Goal: Communication & Community: Ask a question

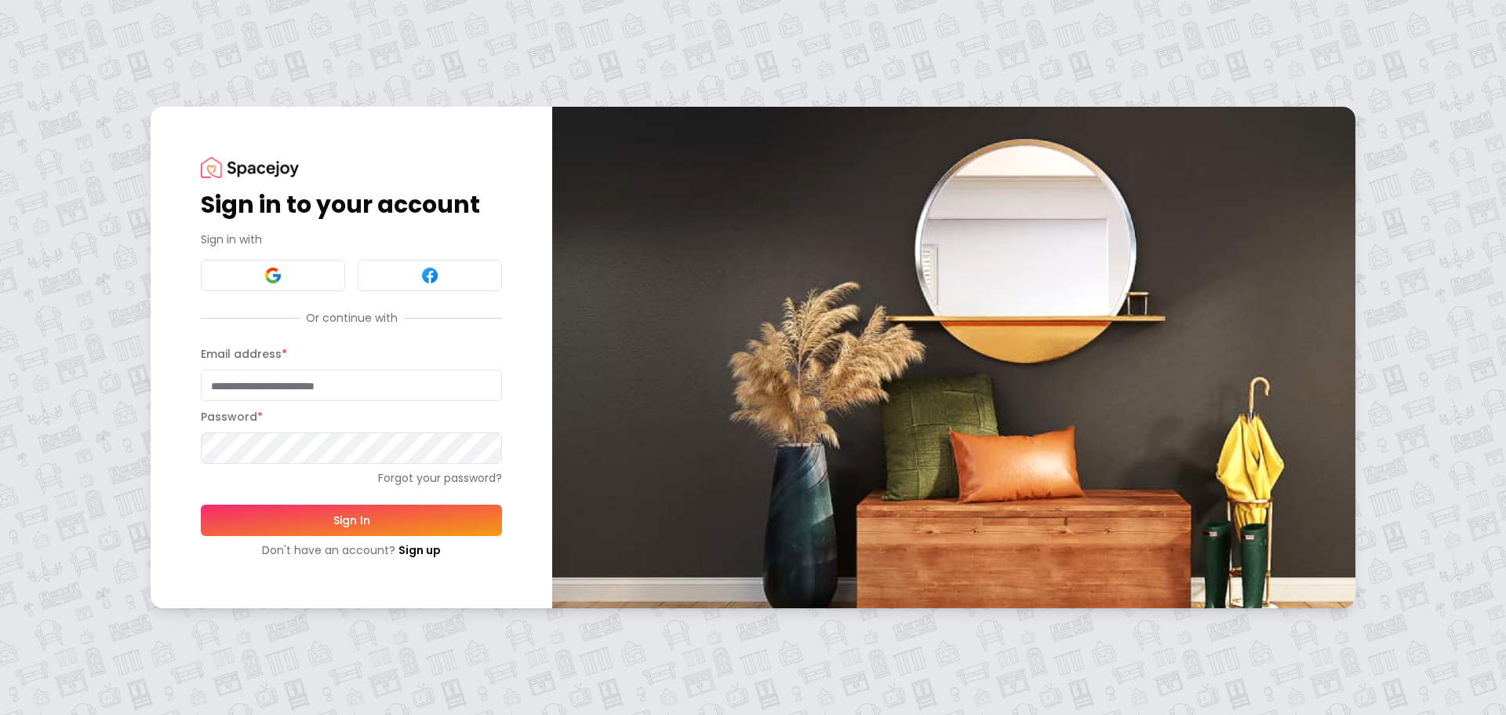
click at [240, 392] on input "Email address *" at bounding box center [351, 385] width 301 height 31
type input "**********"
click at [201, 504] on button "Sign In" at bounding box center [351, 519] width 301 height 31
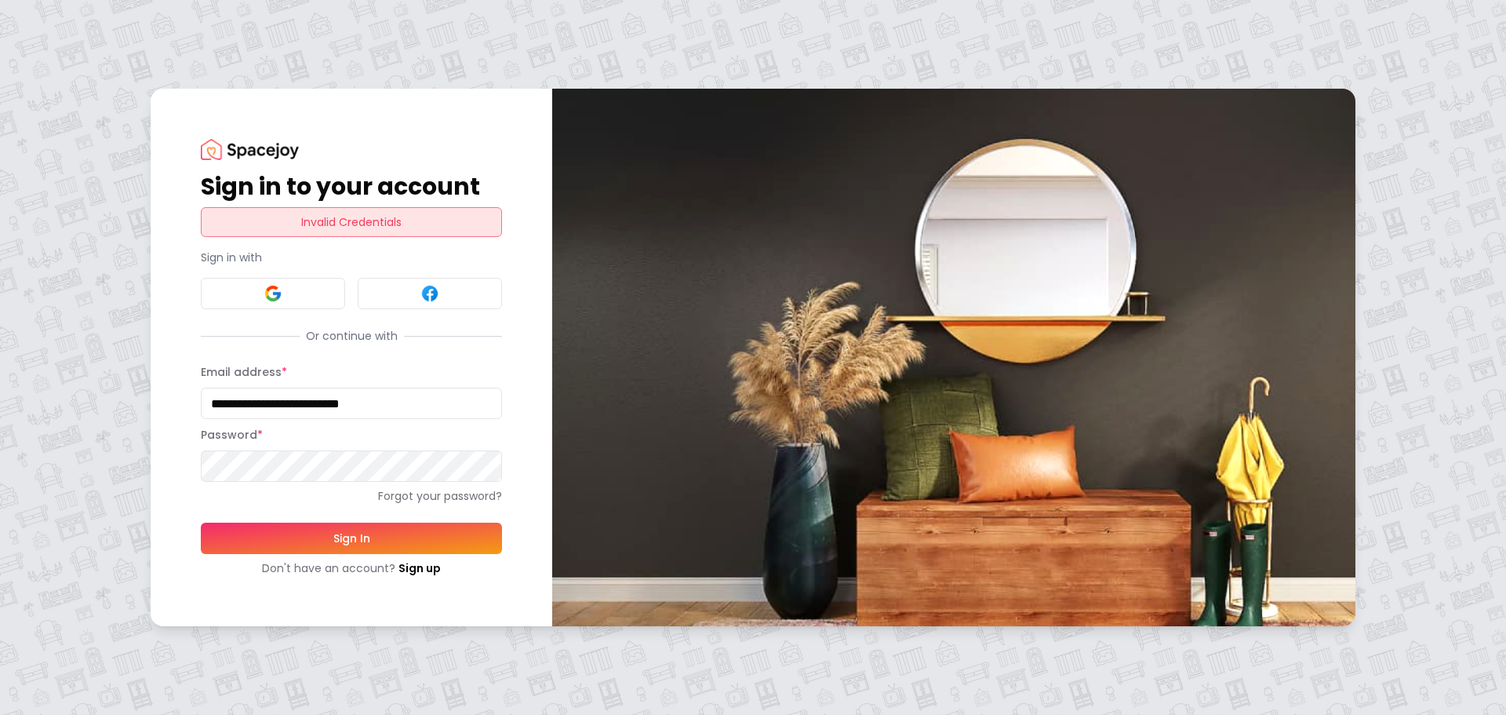
click at [201, 523] on button "Sign In" at bounding box center [351, 538] width 301 height 31
click at [422, 504] on link "Forgot your password?" at bounding box center [351, 496] width 301 height 16
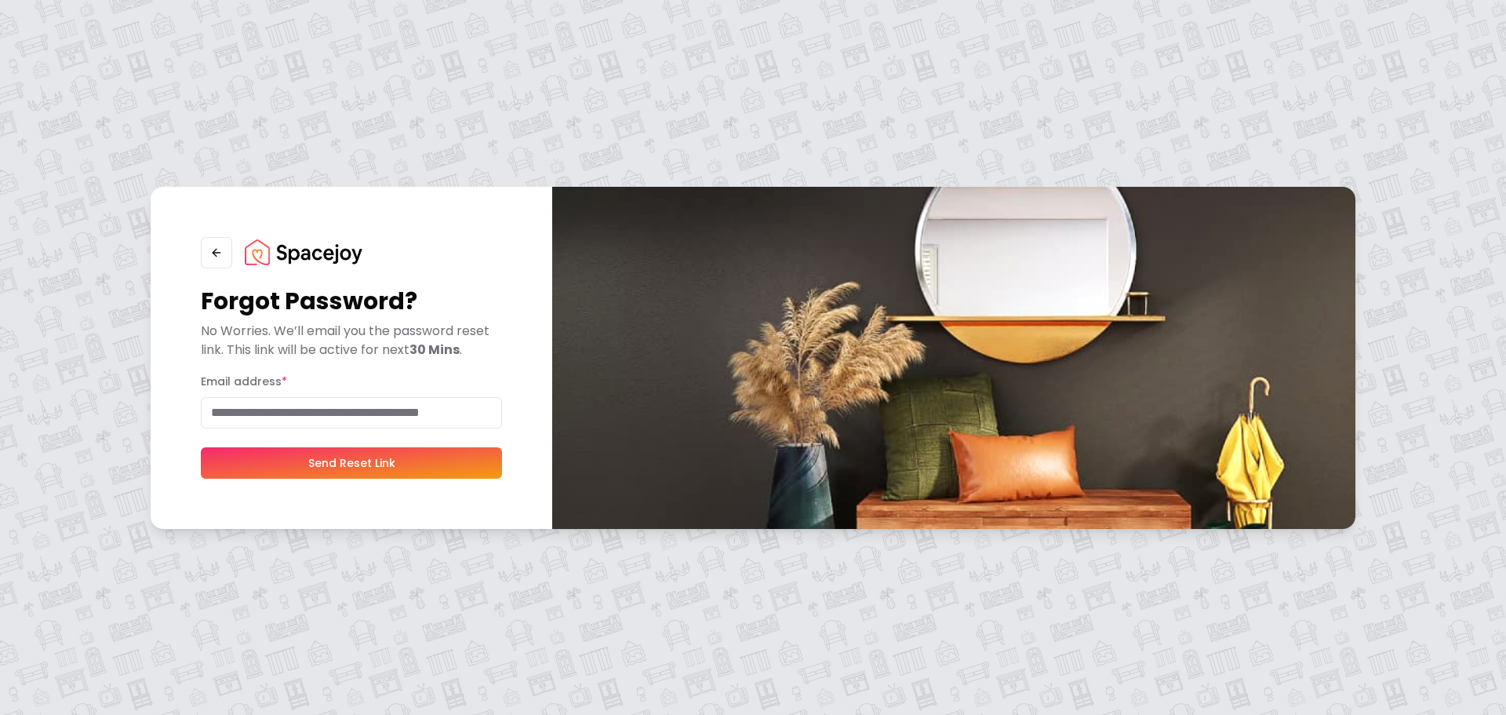
click at [369, 413] on input "Email address *" at bounding box center [351, 412] width 301 height 31
type input "**********"
click at [331, 461] on button "Send Reset Link" at bounding box center [351, 462] width 301 height 31
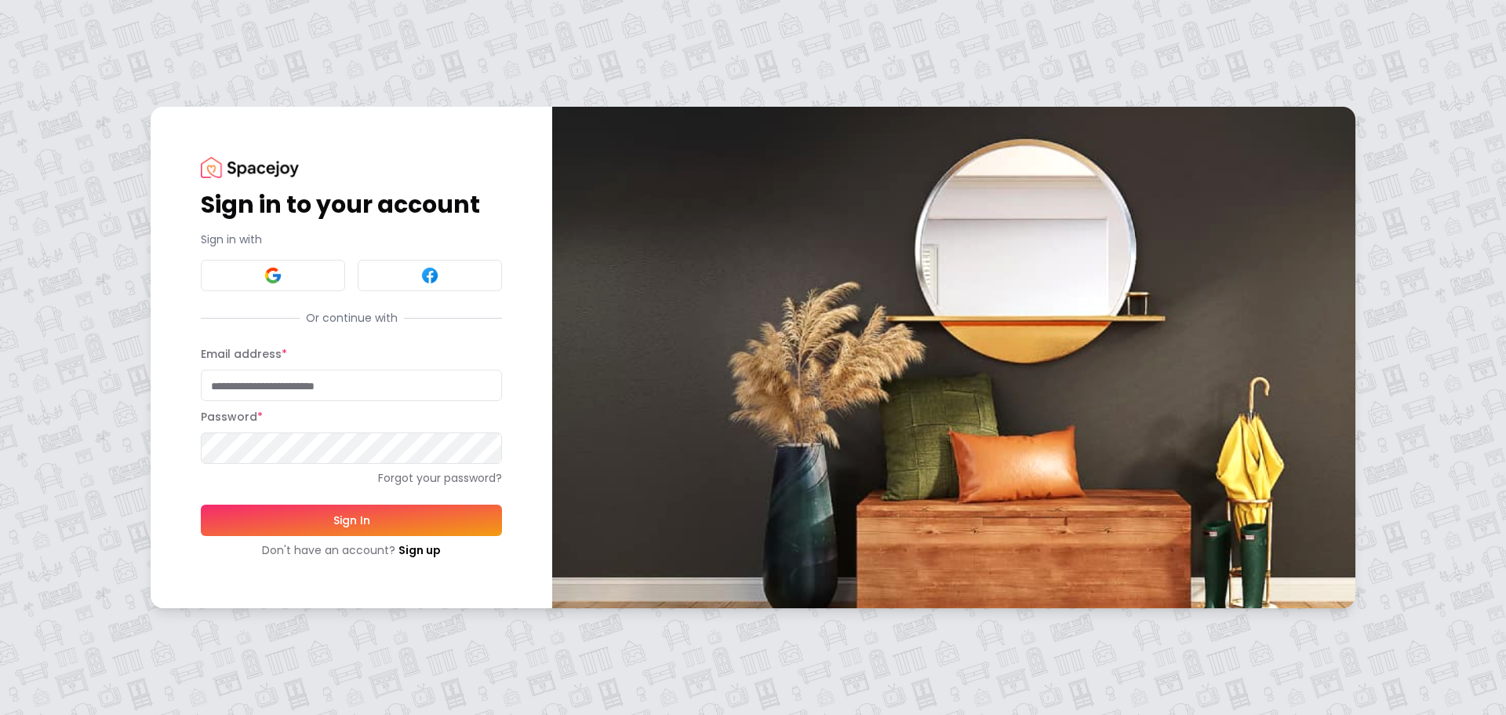
click at [348, 395] on input "Email address *" at bounding box center [351, 385] width 301 height 31
type input "**********"
click at [259, 269] on button at bounding box center [273, 275] width 144 height 31
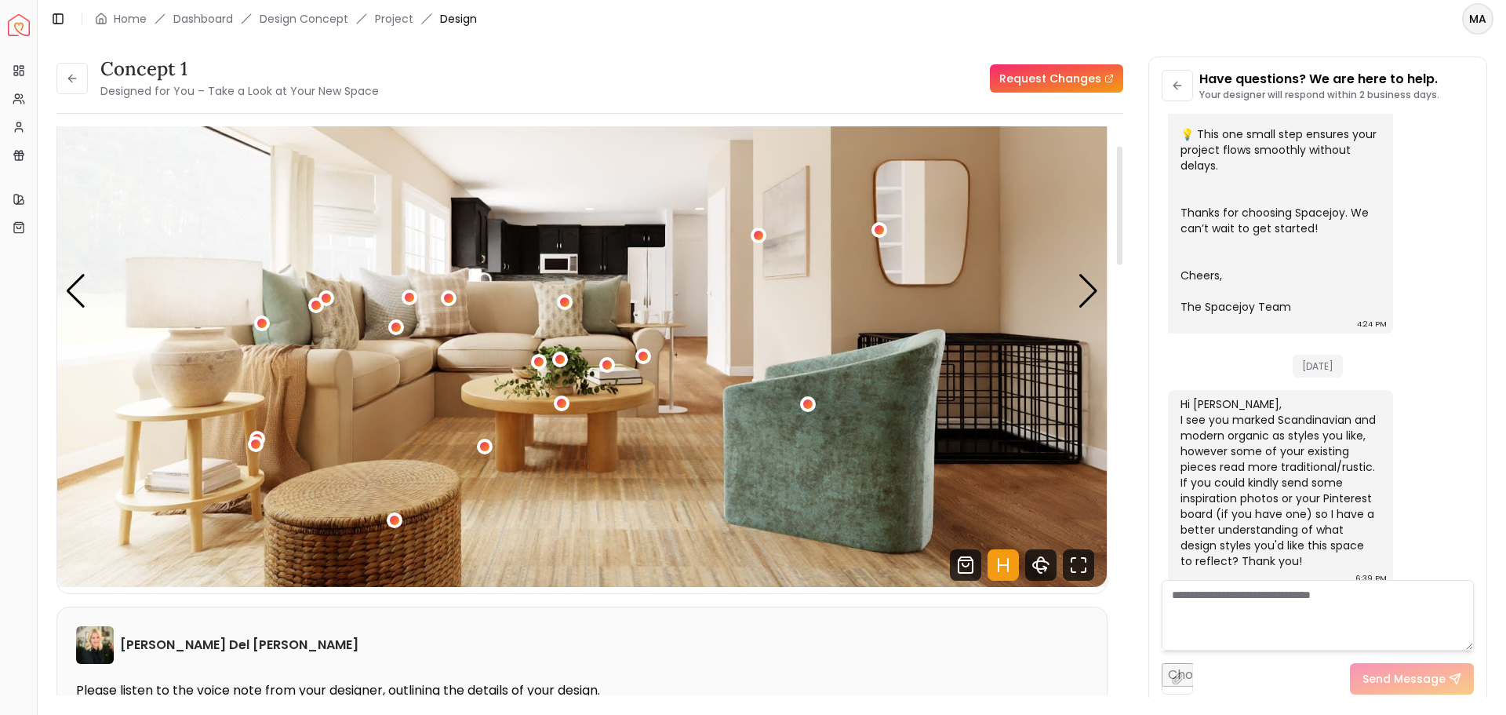
scroll to position [157, 0]
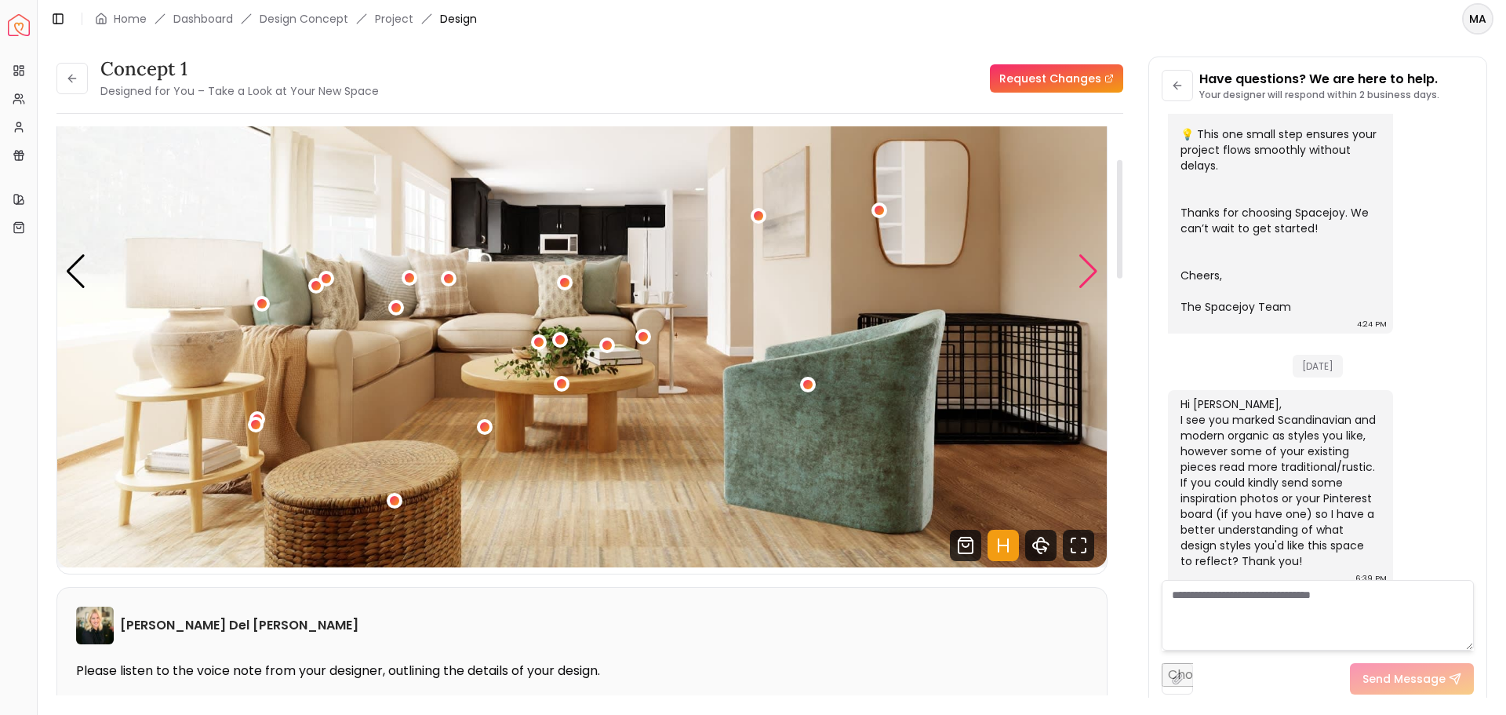
click at [1095, 264] on div "Next slide" at bounding box center [1088, 271] width 21 height 35
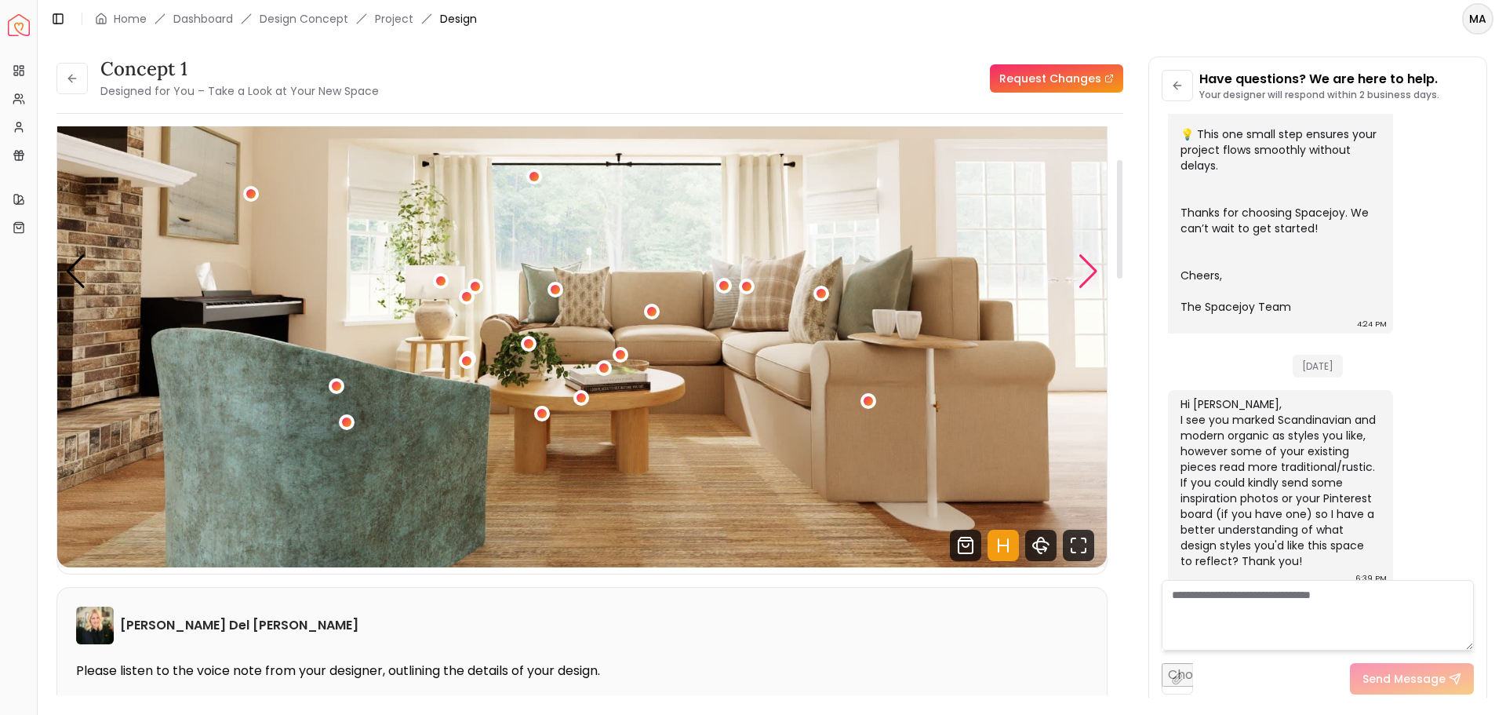
click at [1095, 264] on div "Next slide" at bounding box center [1088, 271] width 21 height 35
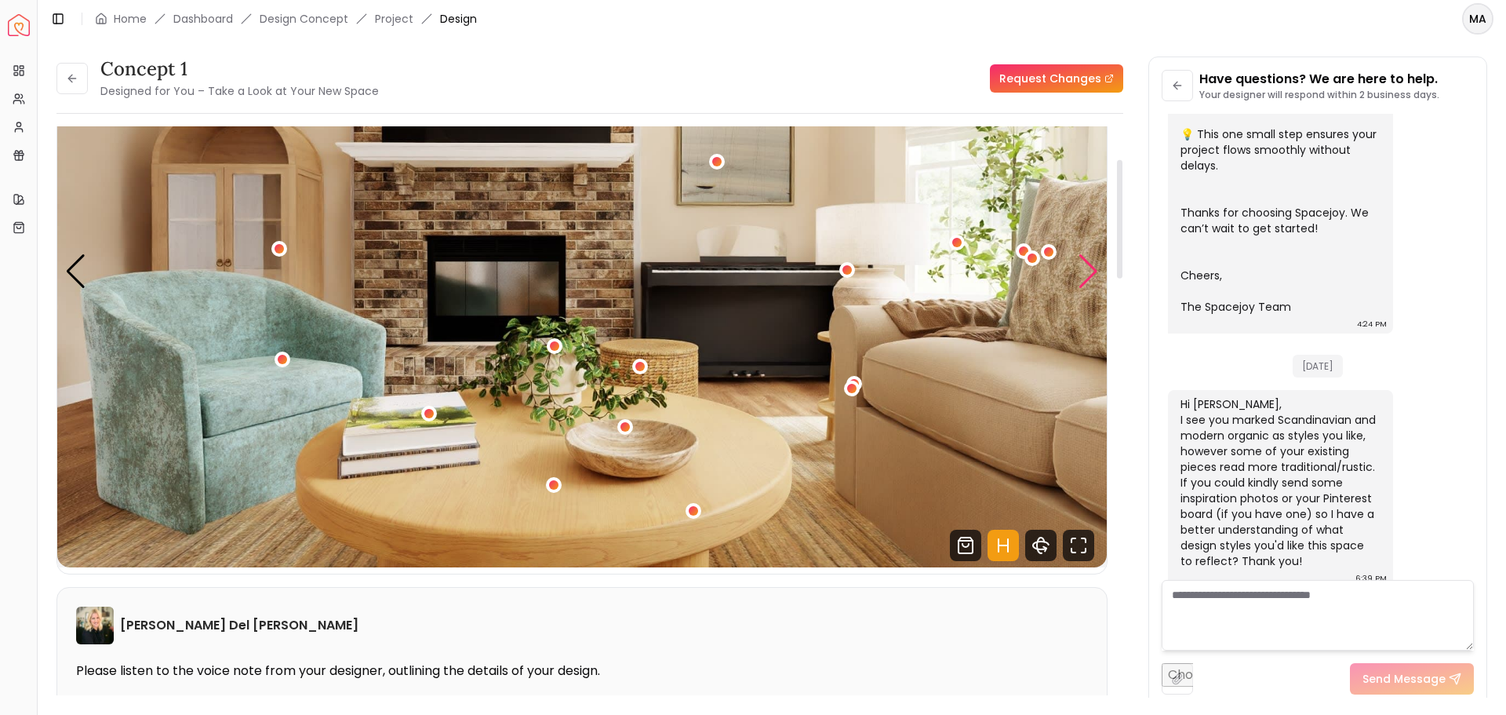
click at [1095, 264] on div "Next slide" at bounding box center [1088, 271] width 21 height 35
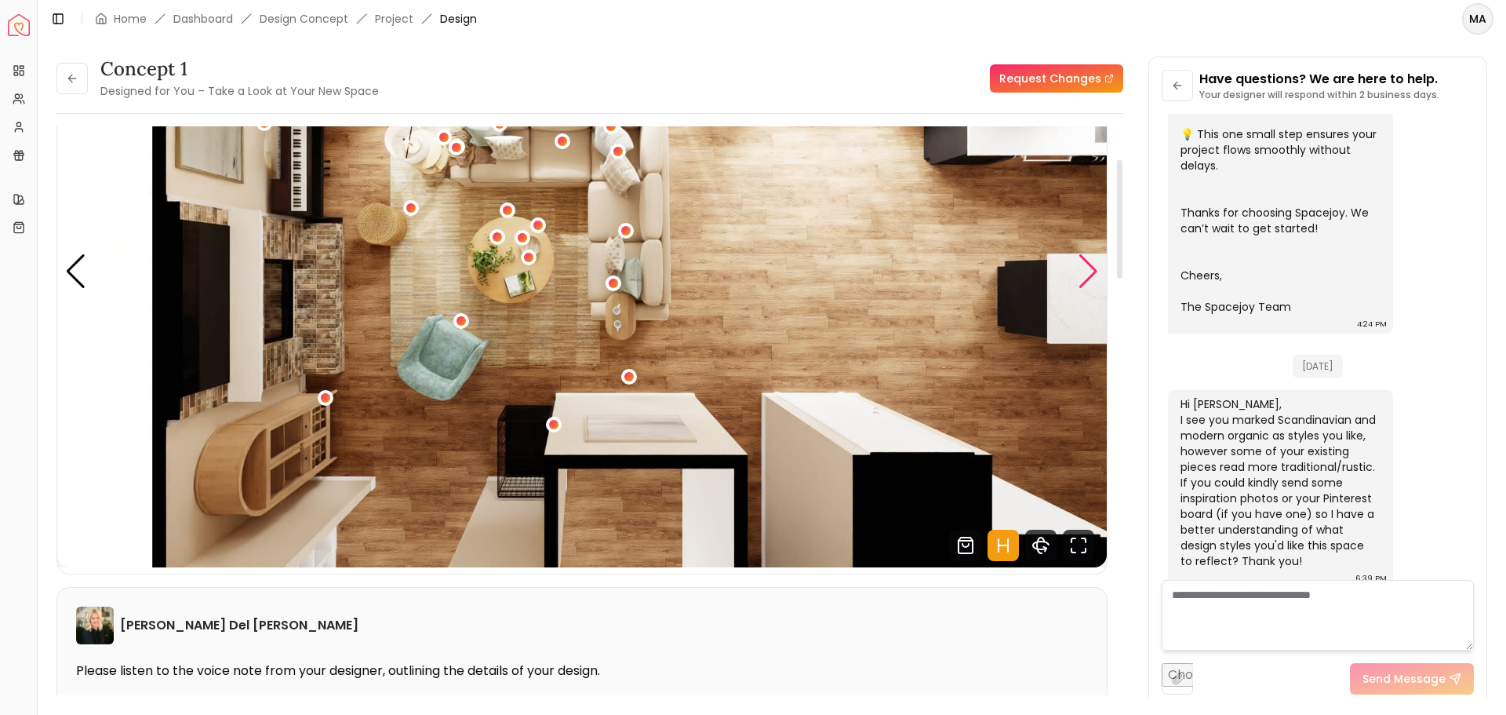
click at [1084, 268] on div "Next slide" at bounding box center [1088, 271] width 21 height 35
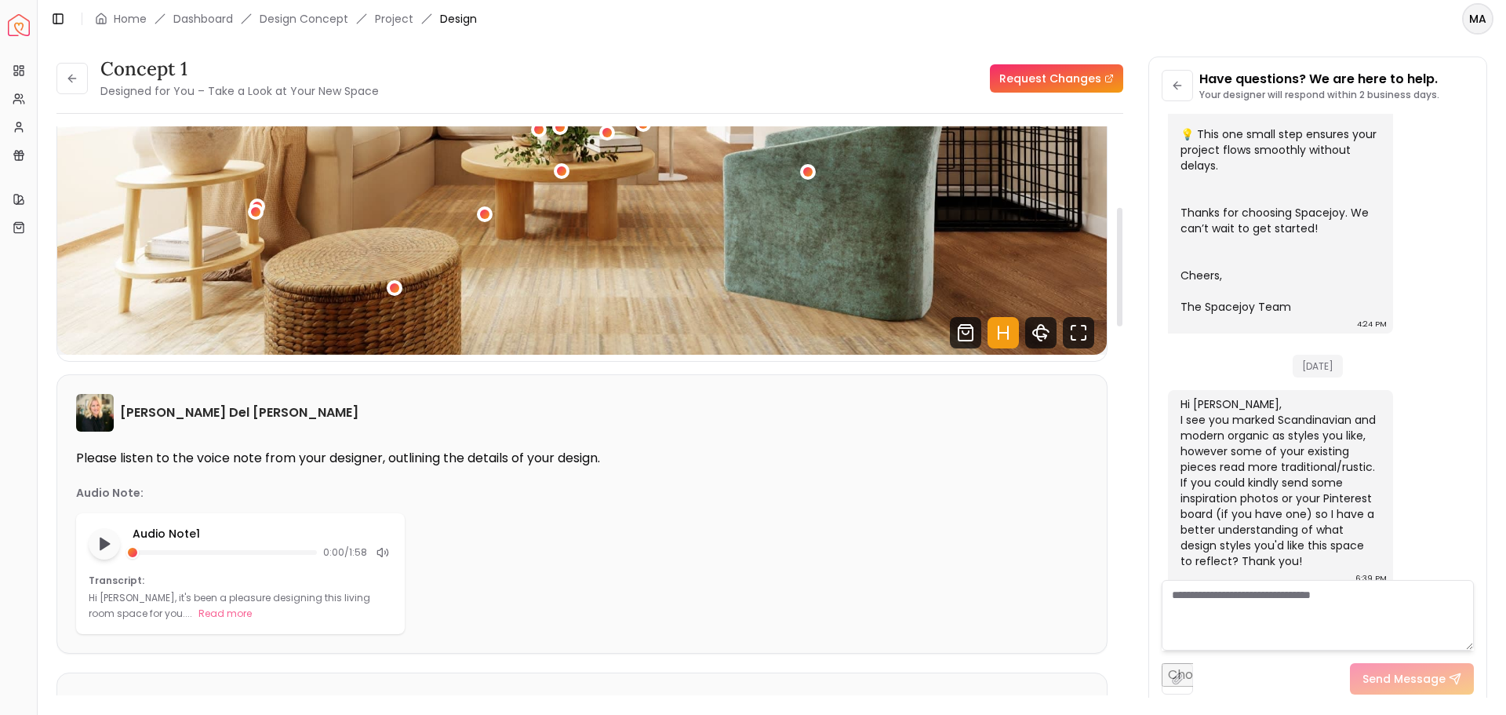
scroll to position [392, 0]
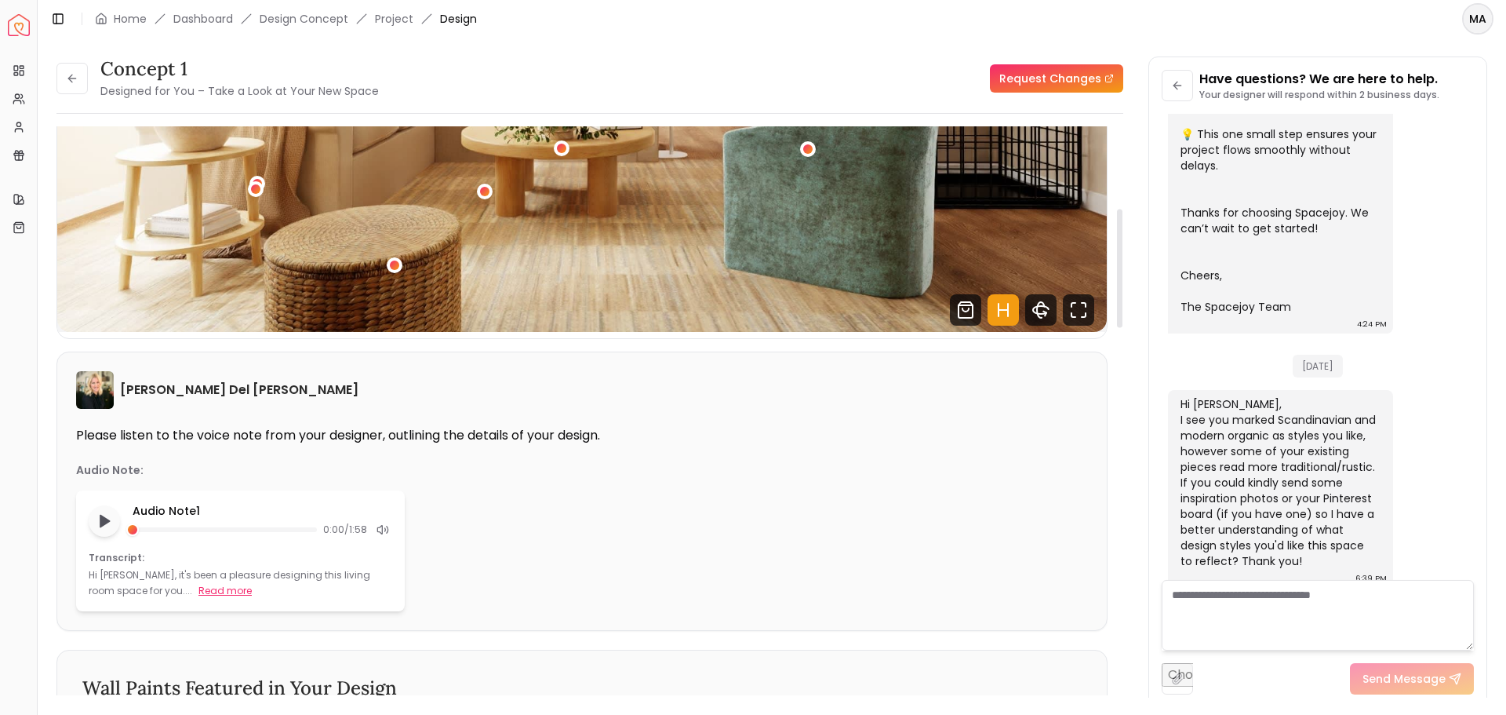
click at [199, 592] on button "Read more" at bounding box center [225, 591] width 53 height 16
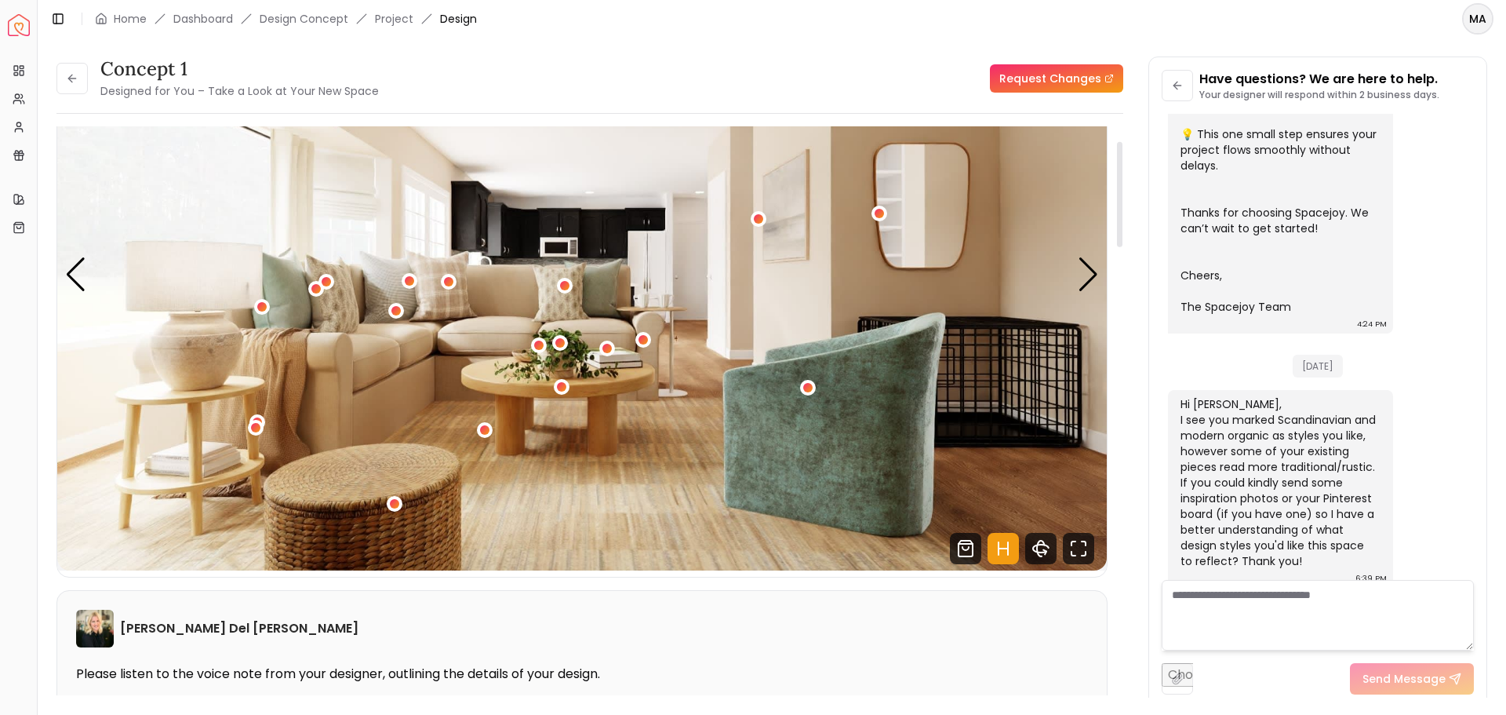
scroll to position [78, 0]
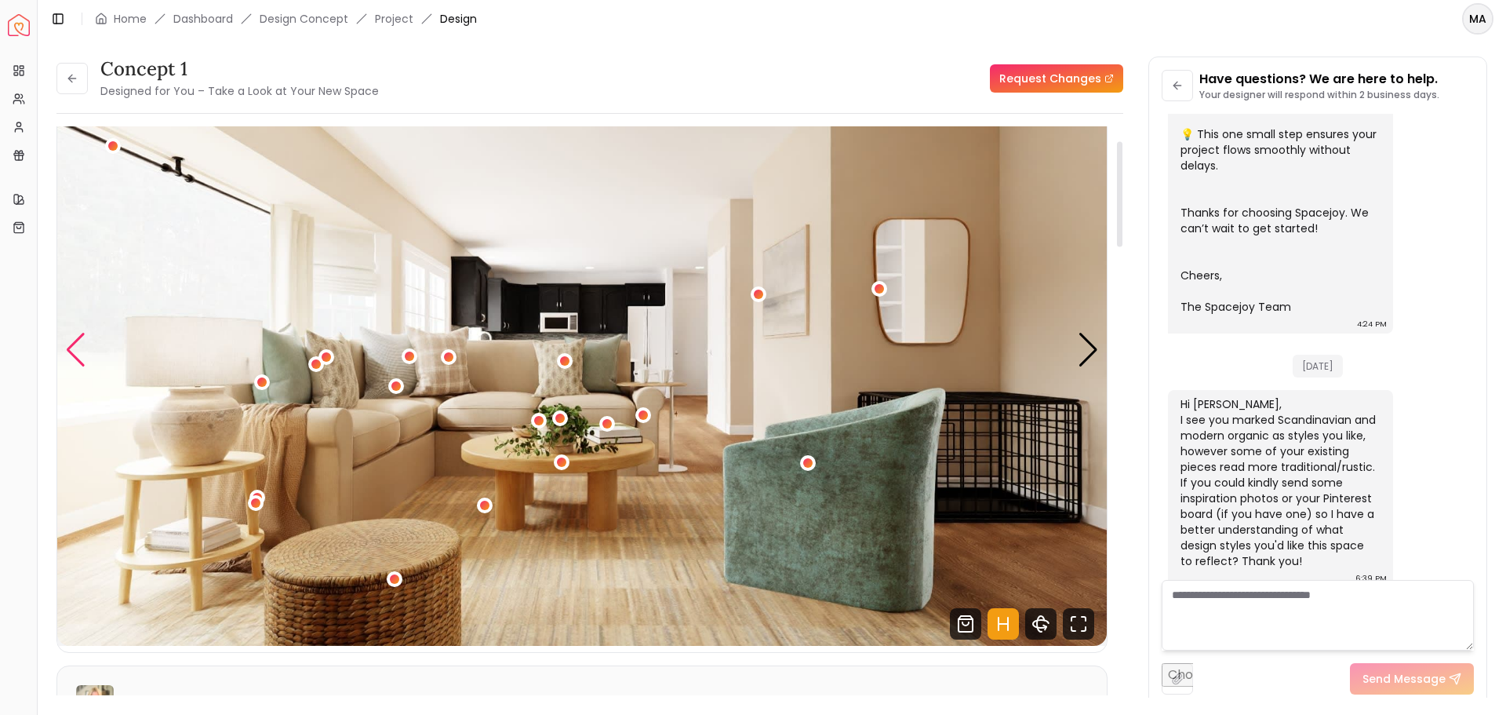
click at [71, 345] on div "Previous slide" at bounding box center [75, 350] width 21 height 35
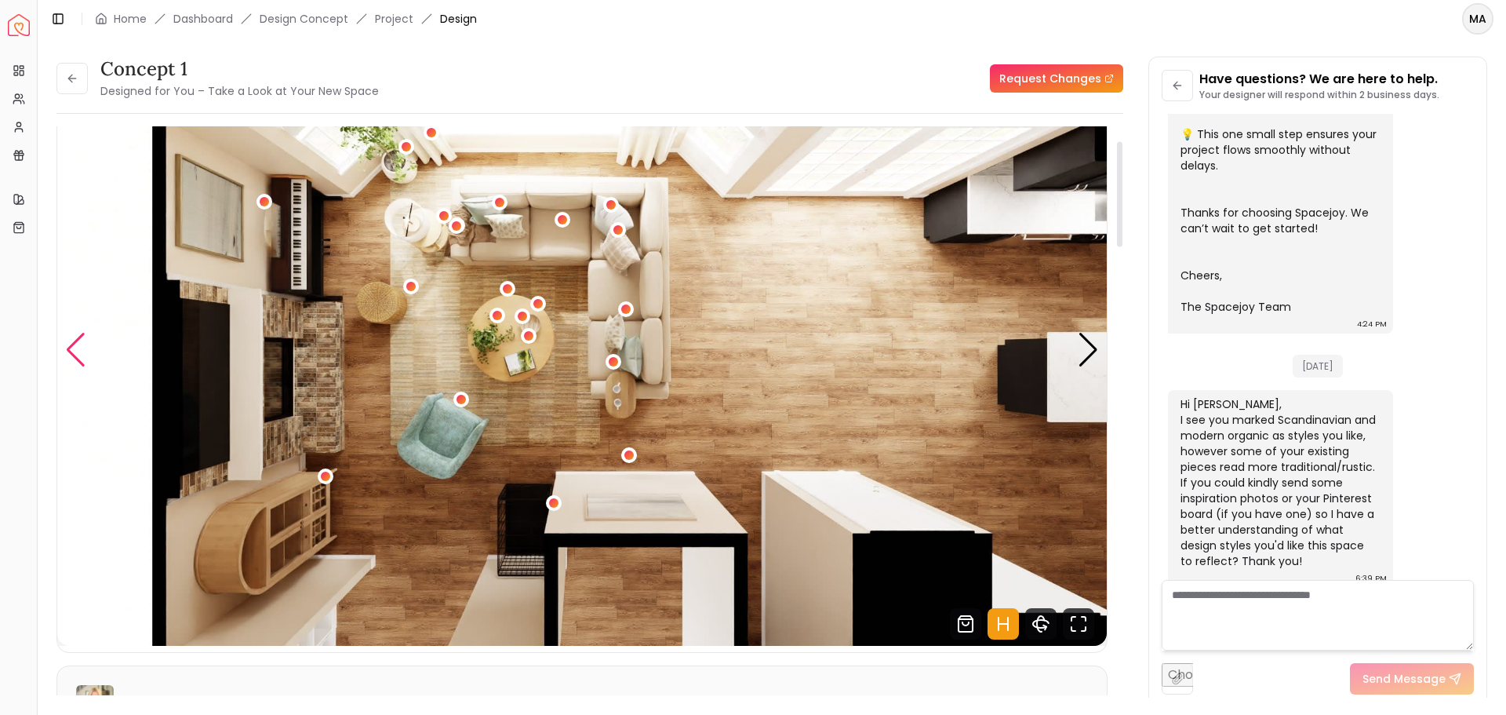
click at [71, 345] on div "Previous slide" at bounding box center [75, 350] width 21 height 35
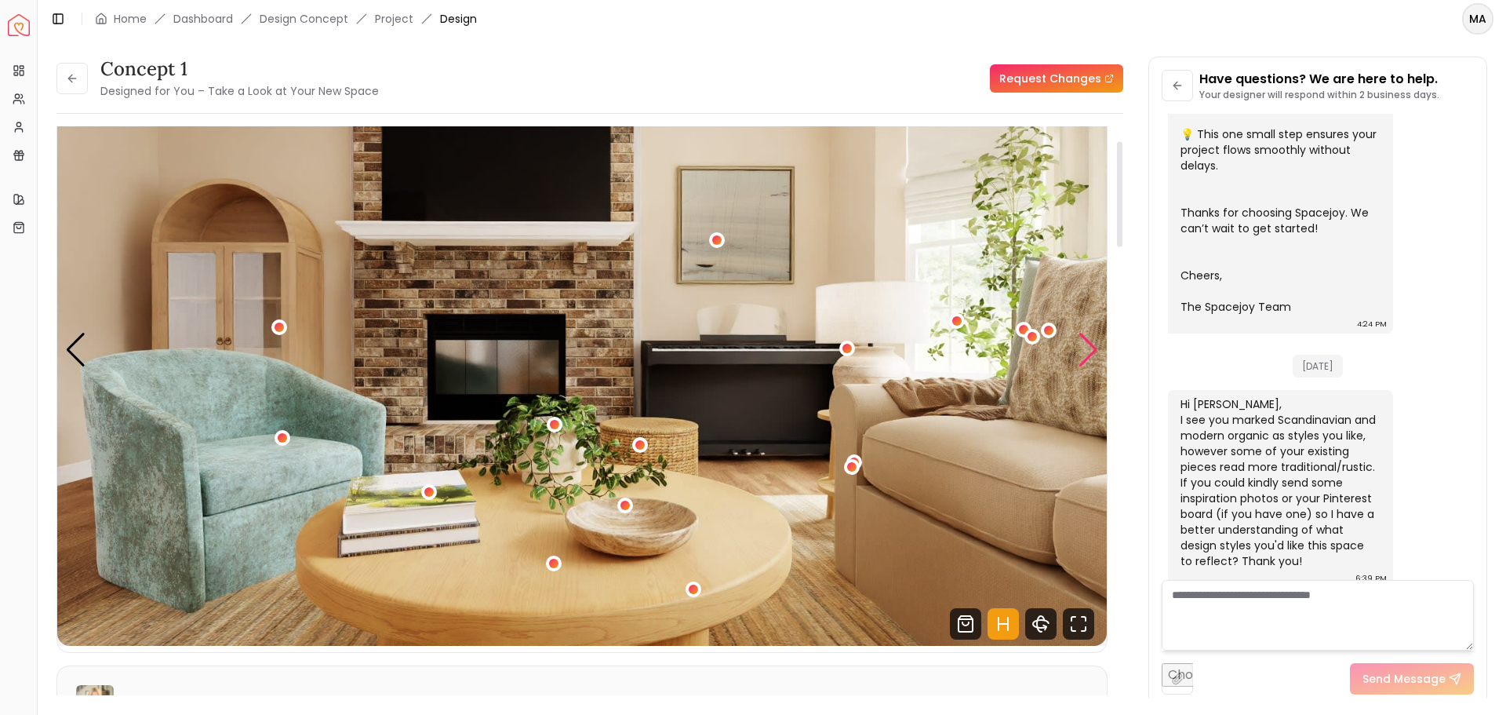
click at [1087, 352] on div "Next slide" at bounding box center [1088, 350] width 21 height 35
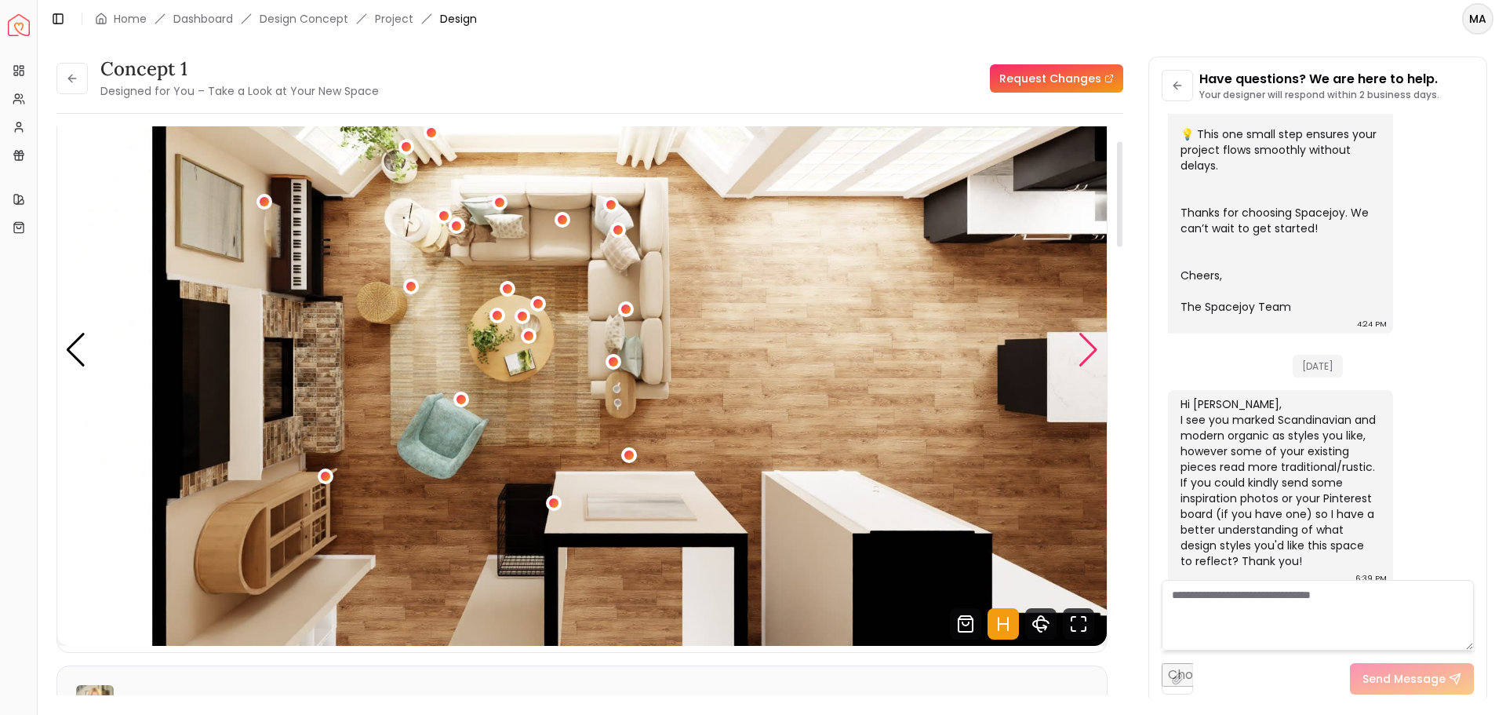
click at [1087, 352] on div "Next slide" at bounding box center [1088, 350] width 21 height 35
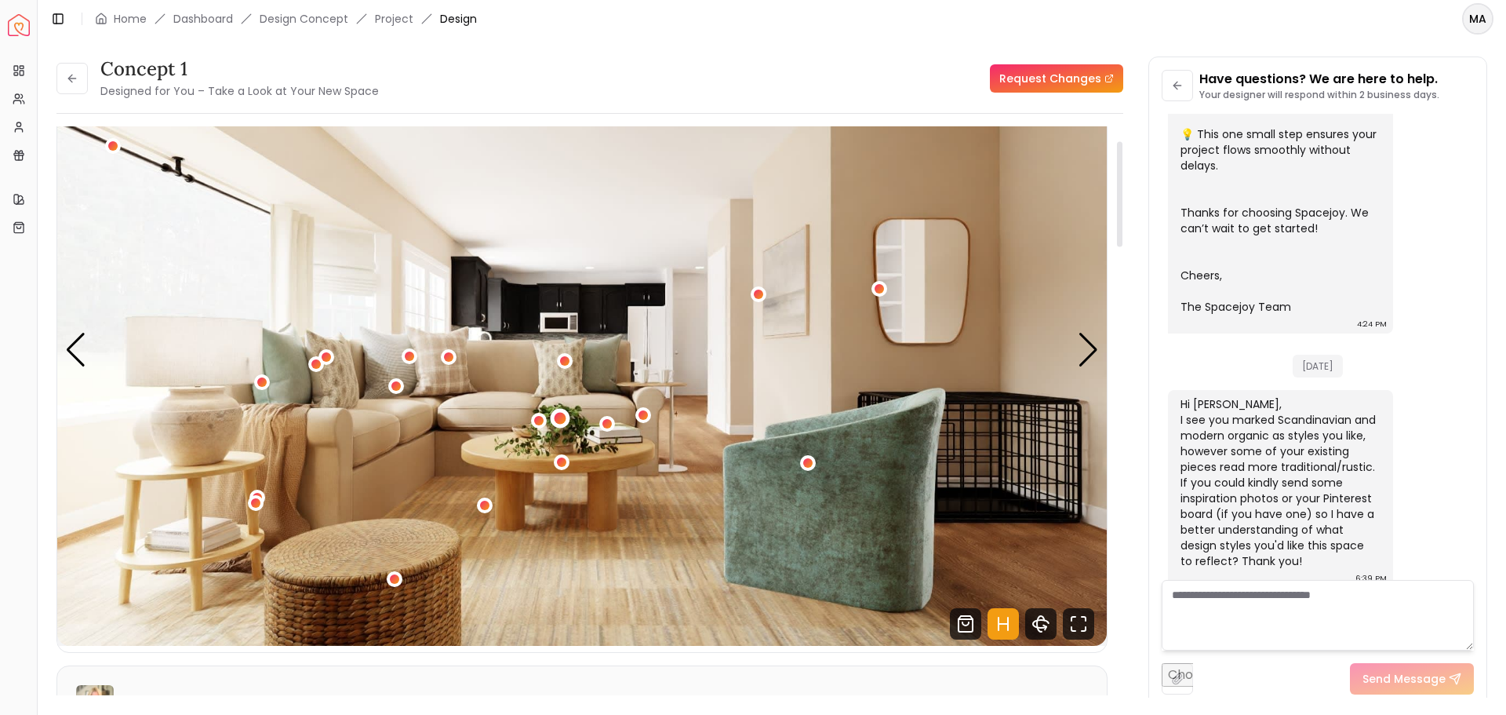
click at [557, 417] on div "1 / 4" at bounding box center [561, 418] width 12 height 12
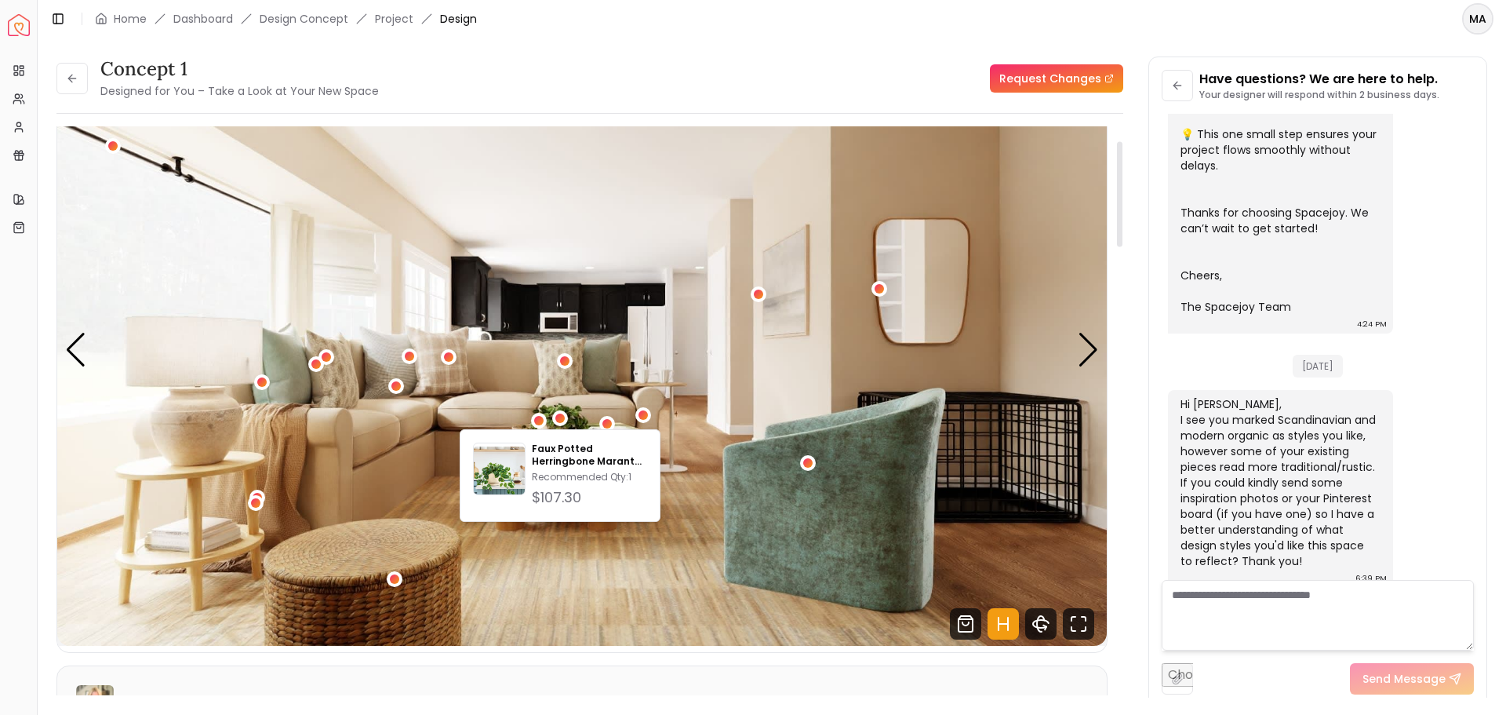
click at [631, 407] on img "1 / 4" at bounding box center [582, 350] width 1050 height 591
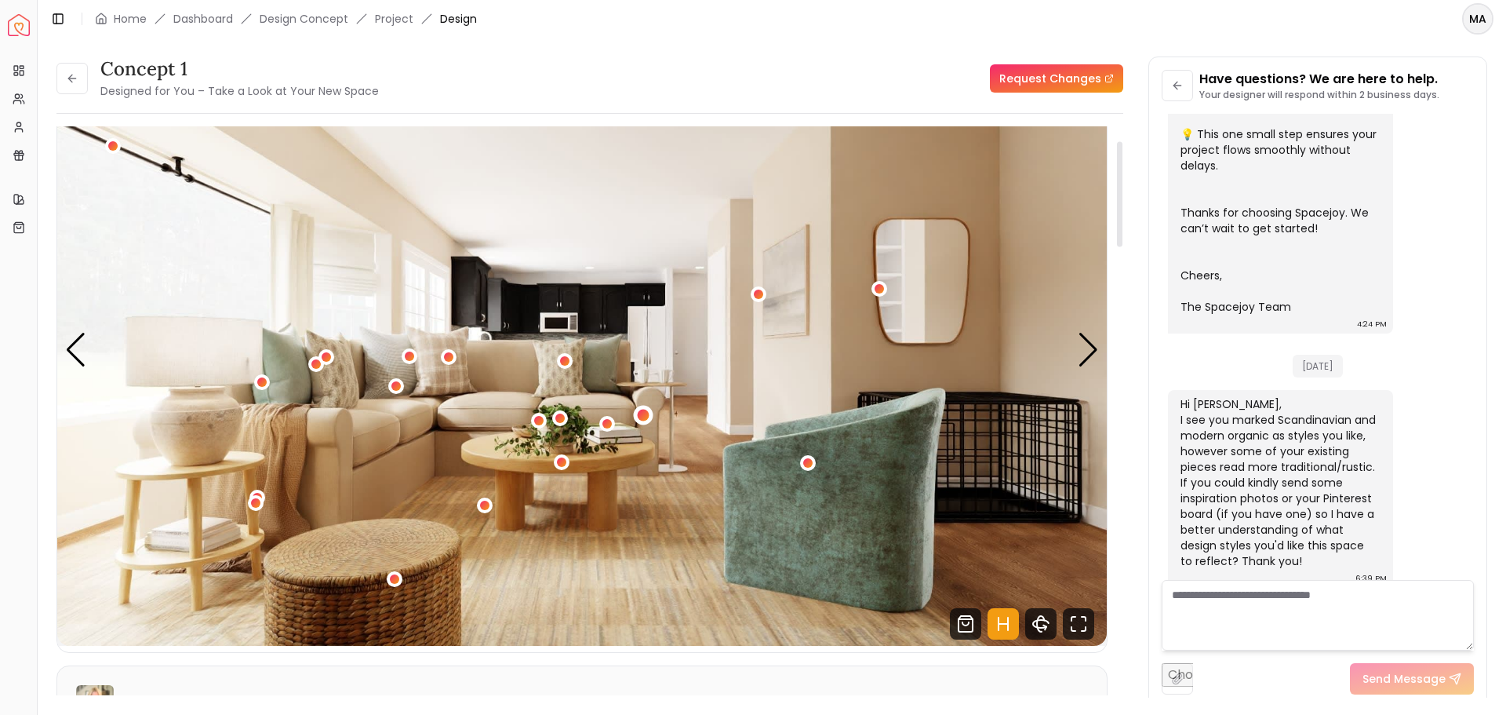
click at [643, 411] on div "1 / 4" at bounding box center [644, 416] width 12 height 12
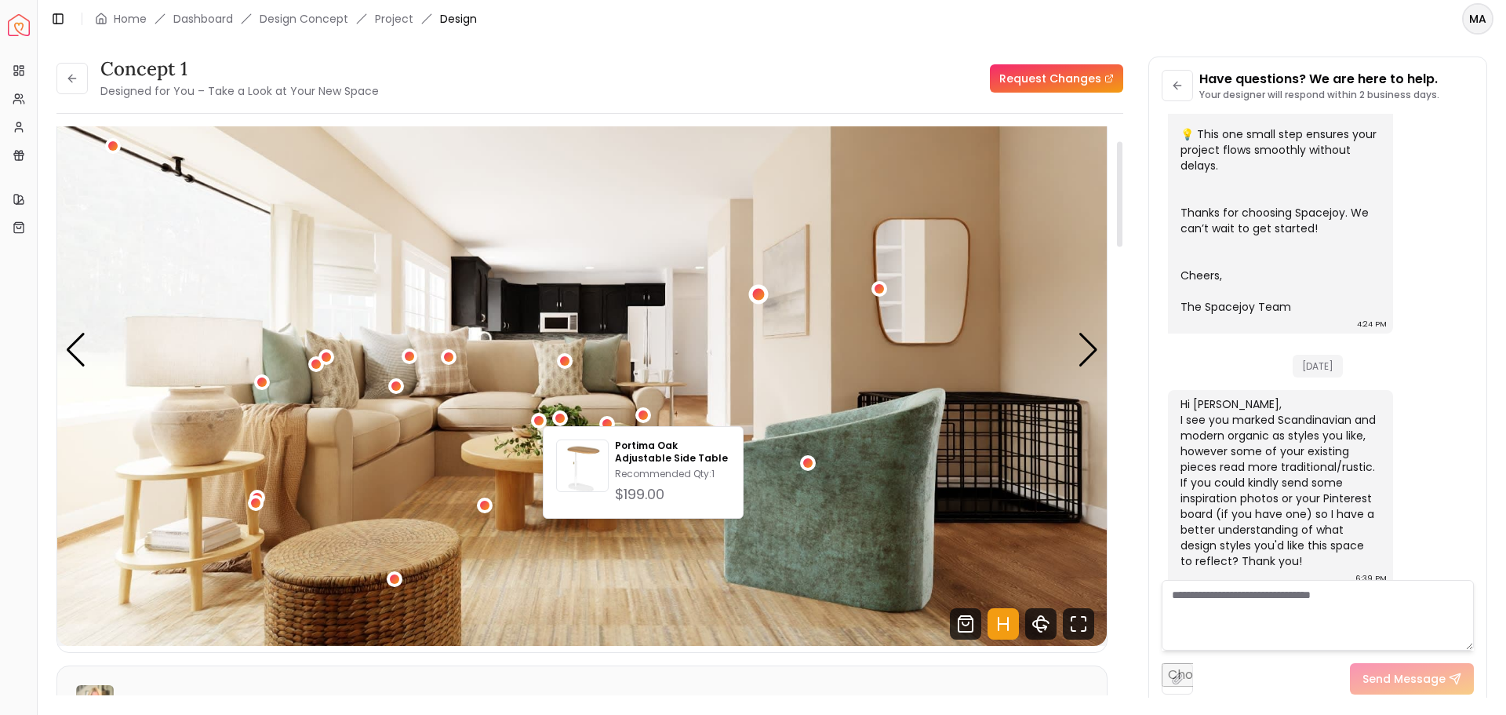
click at [758, 290] on div "1 / 4" at bounding box center [759, 295] width 12 height 12
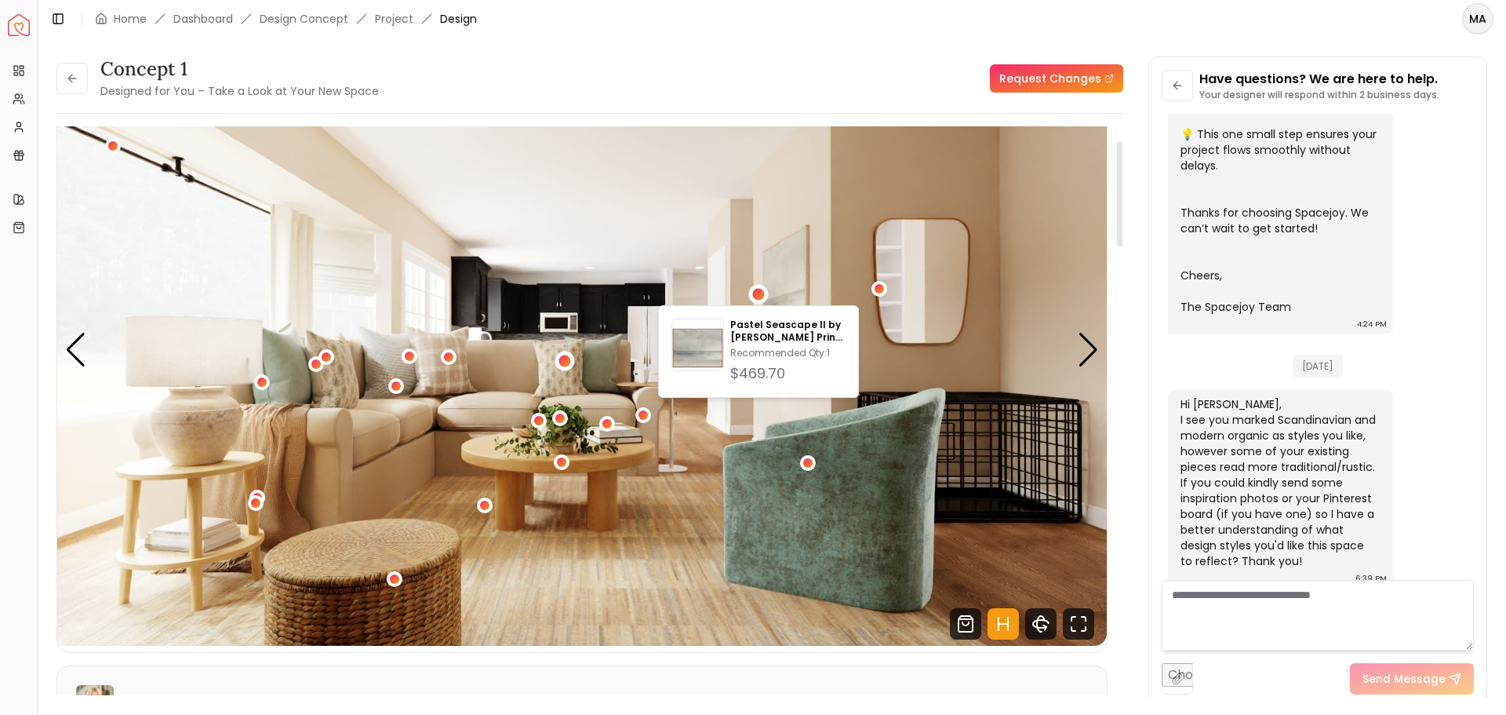
click at [570, 364] on div "1 / 4" at bounding box center [565, 362] width 20 height 20
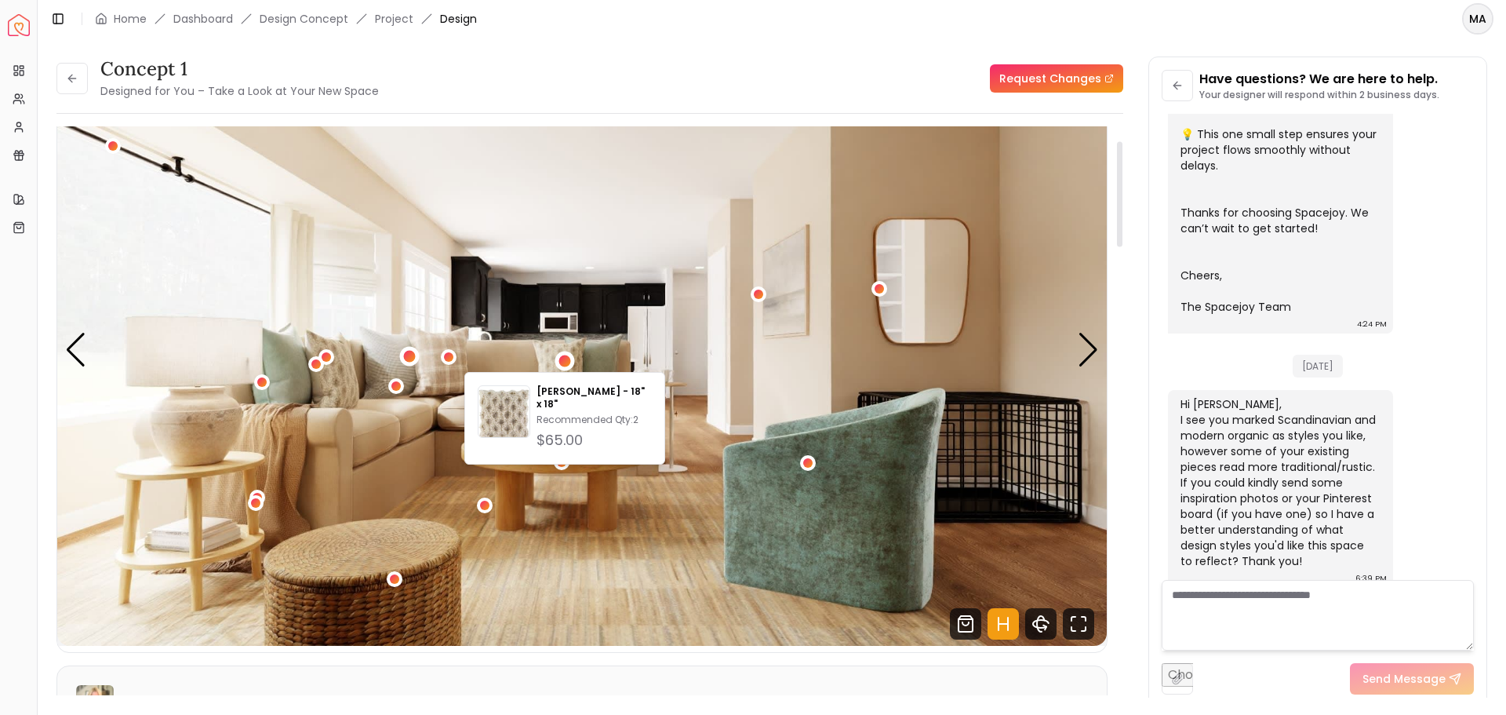
click at [412, 355] on div "1 / 4" at bounding box center [410, 357] width 12 height 12
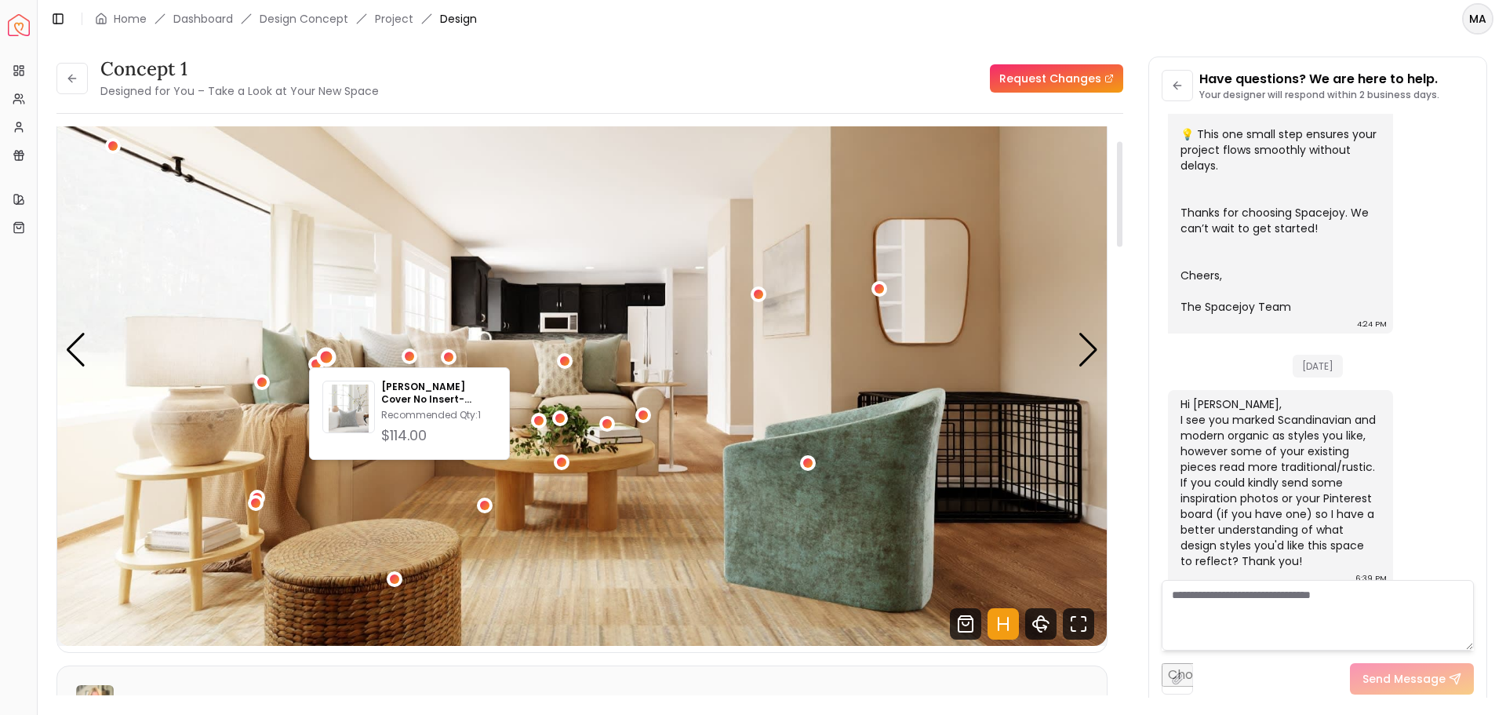
click at [318, 354] on div "1 / 4" at bounding box center [327, 358] width 20 height 20
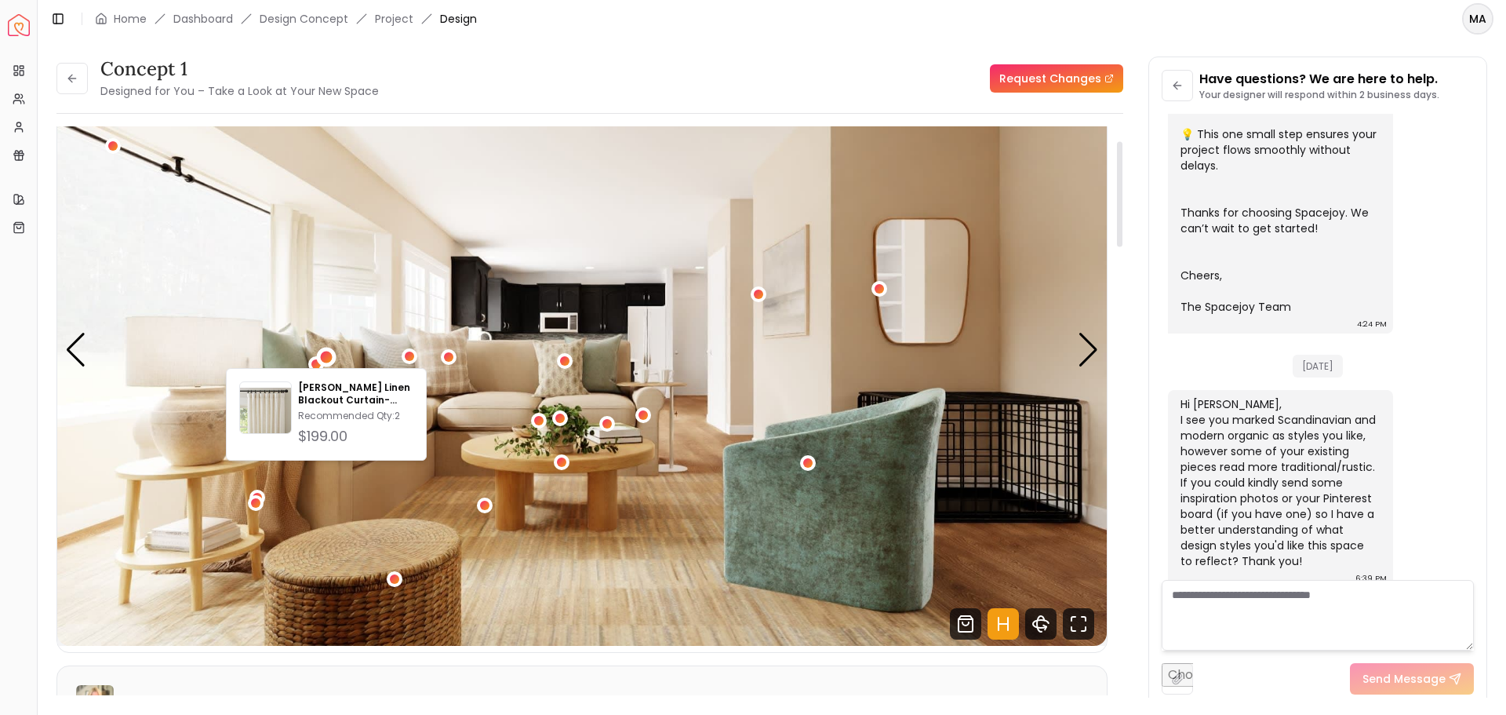
click at [322, 302] on img "1 / 4" at bounding box center [582, 350] width 1050 height 591
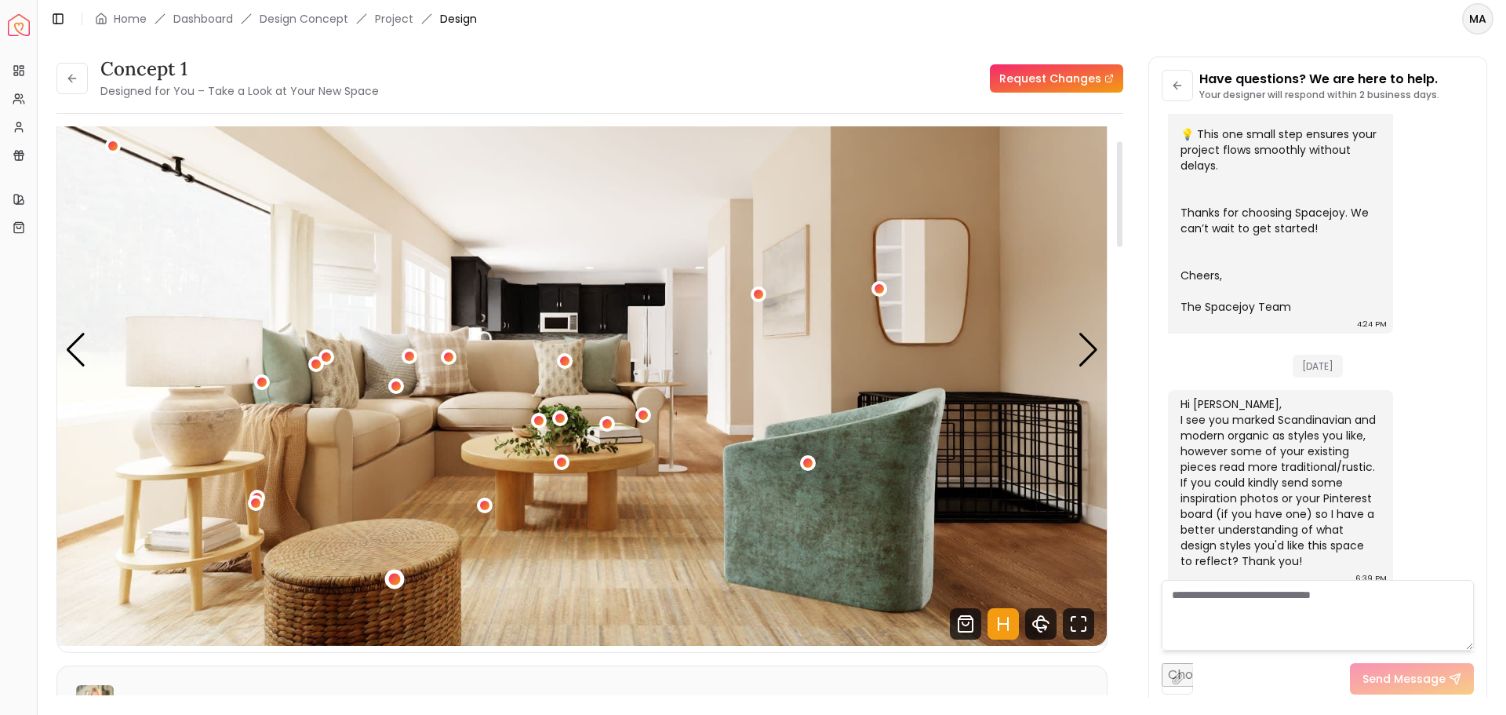
click at [396, 581] on div "1 / 4" at bounding box center [394, 580] width 12 height 12
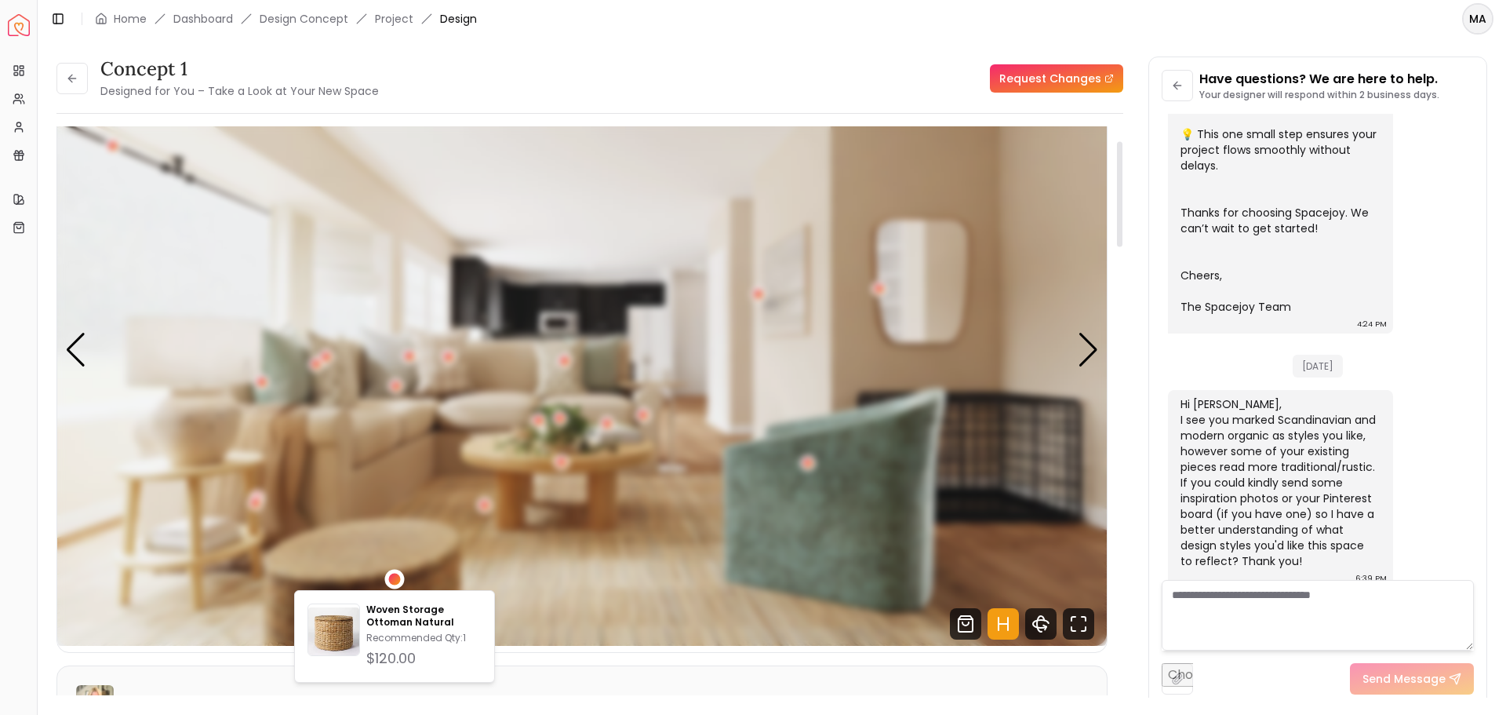
click at [396, 581] on div "1 / 4" at bounding box center [394, 580] width 12 height 12
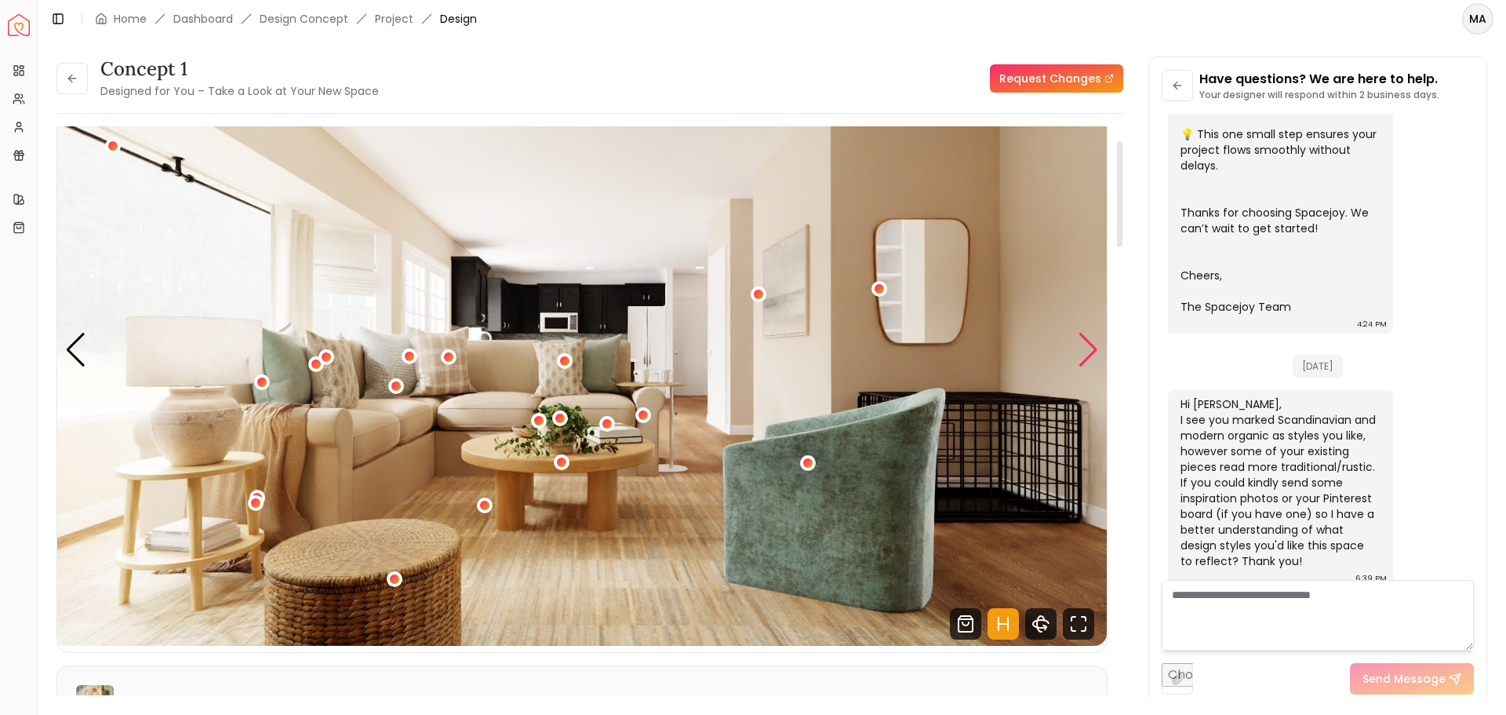
click at [1087, 350] on div "Next slide" at bounding box center [1088, 350] width 21 height 35
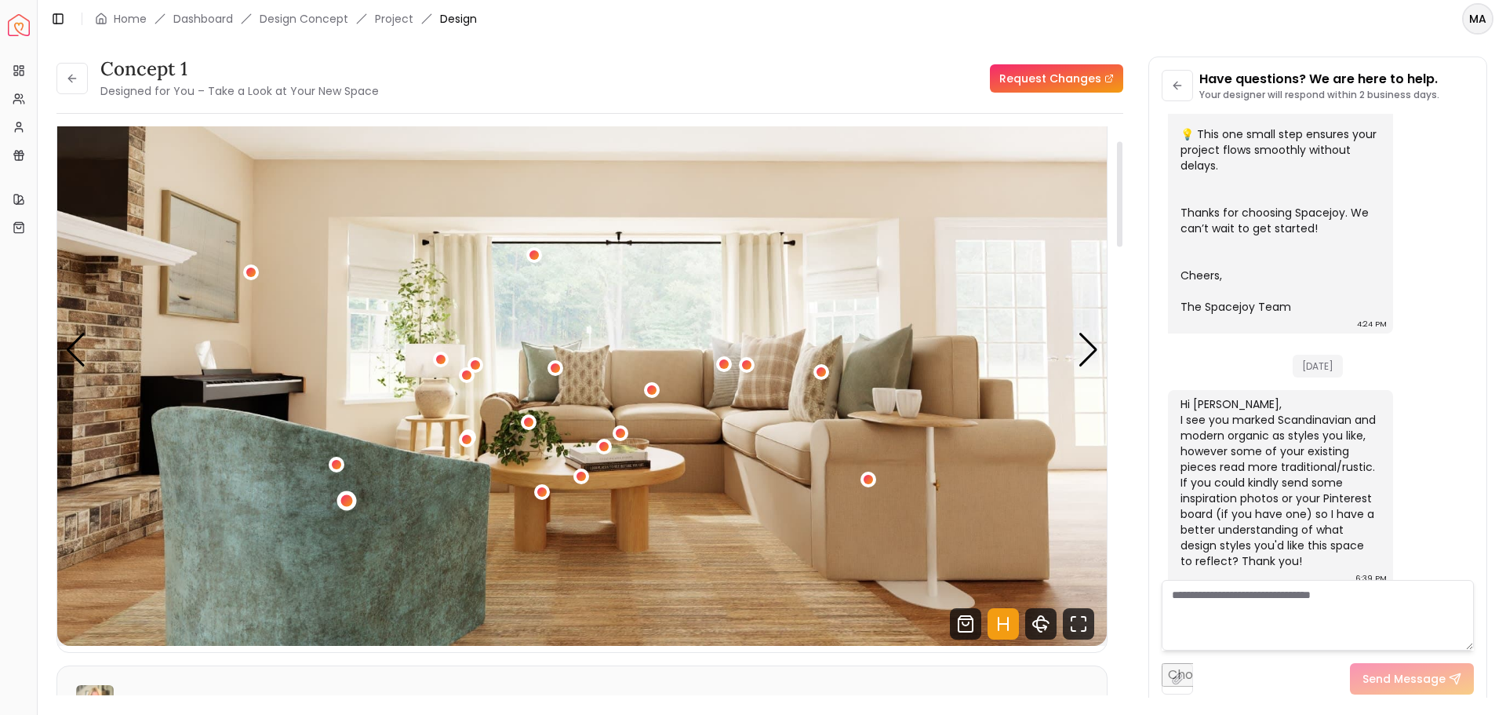
click at [344, 504] on div "2 / 4" at bounding box center [347, 500] width 12 height 12
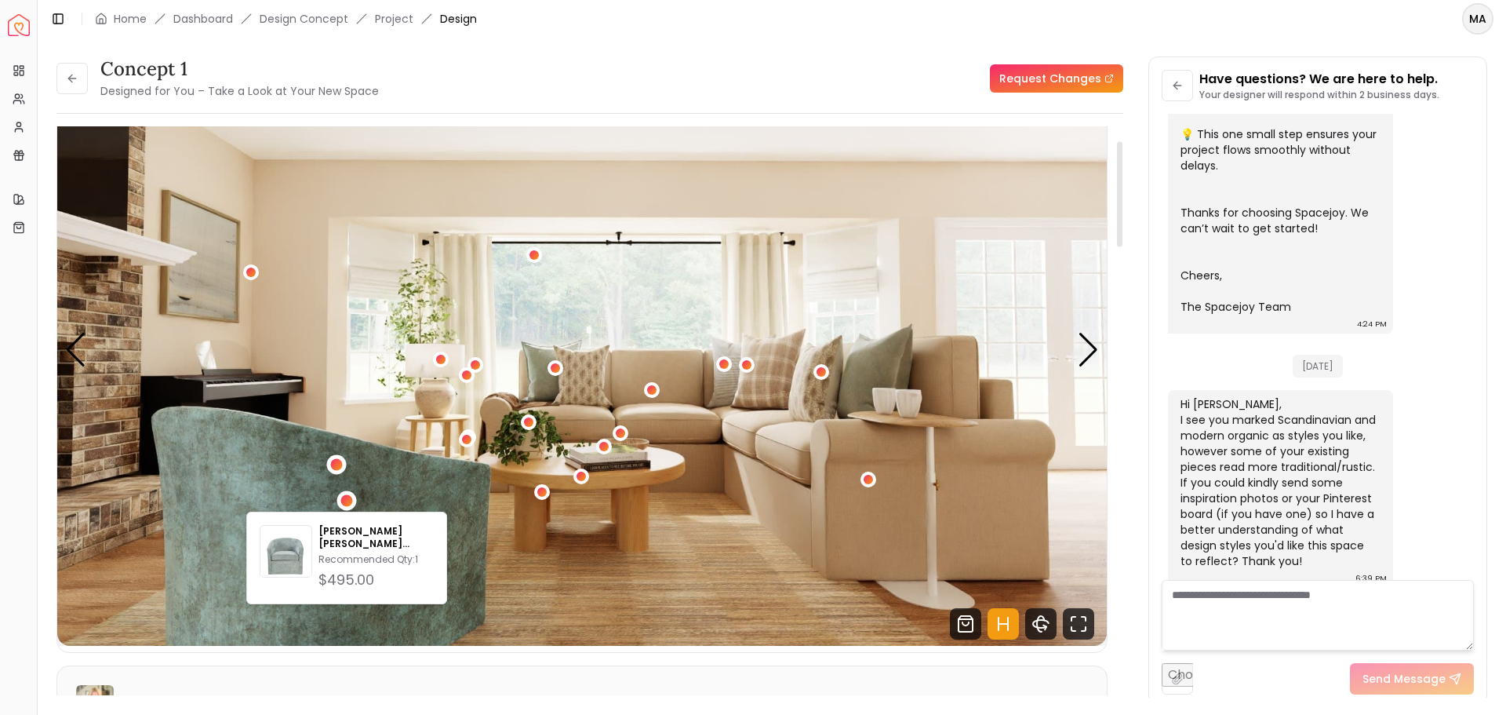
click at [334, 463] on div "2 / 4" at bounding box center [337, 464] width 12 height 12
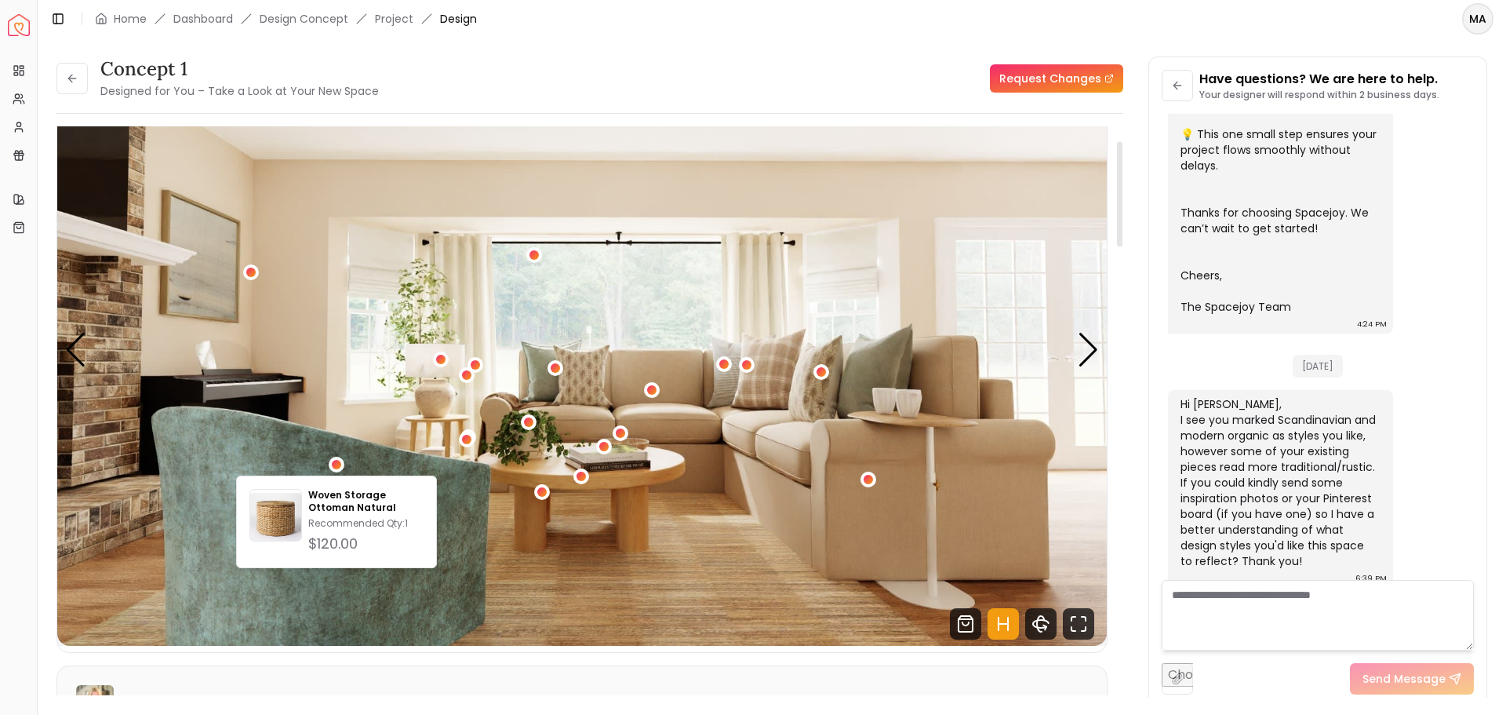
click at [486, 518] on img "2 / 4" at bounding box center [582, 350] width 1050 height 591
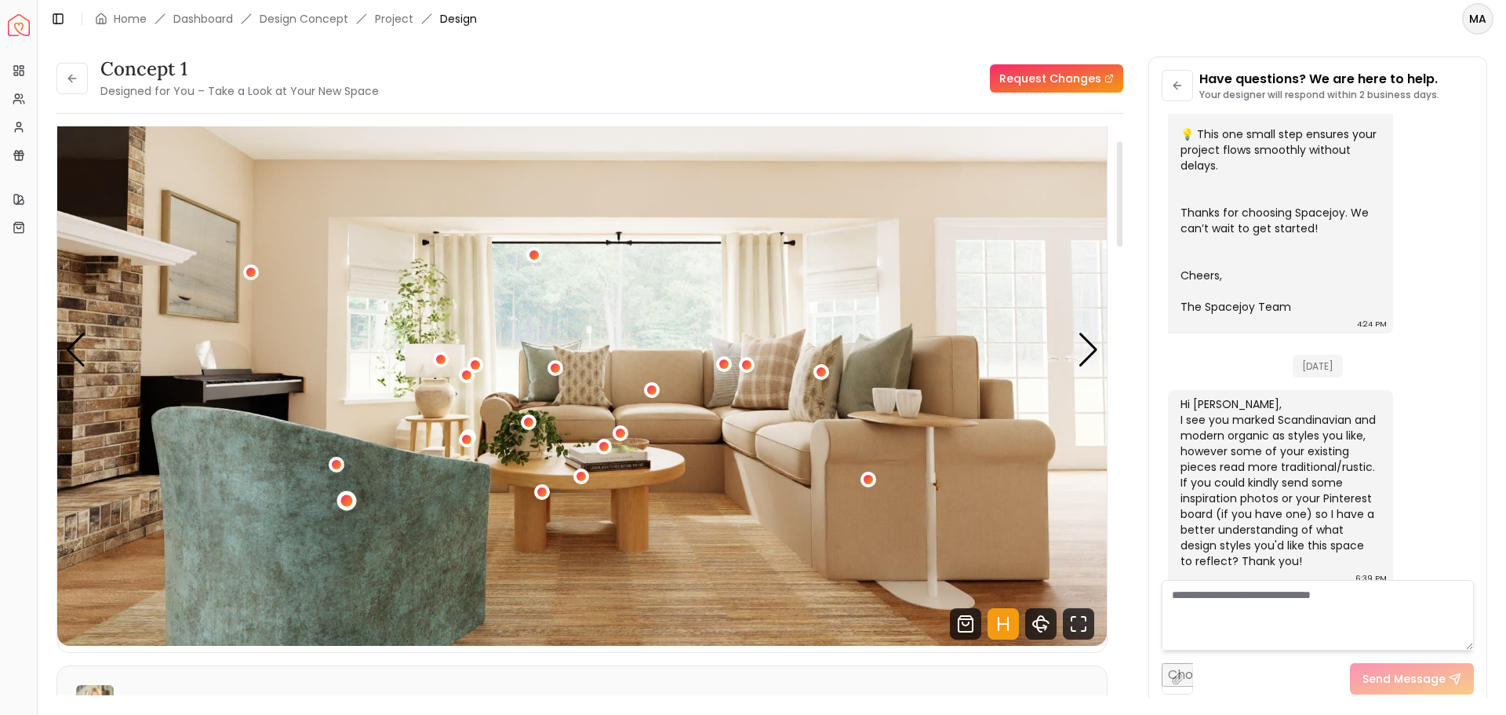
click at [350, 501] on div "2 / 4" at bounding box center [347, 500] width 12 height 12
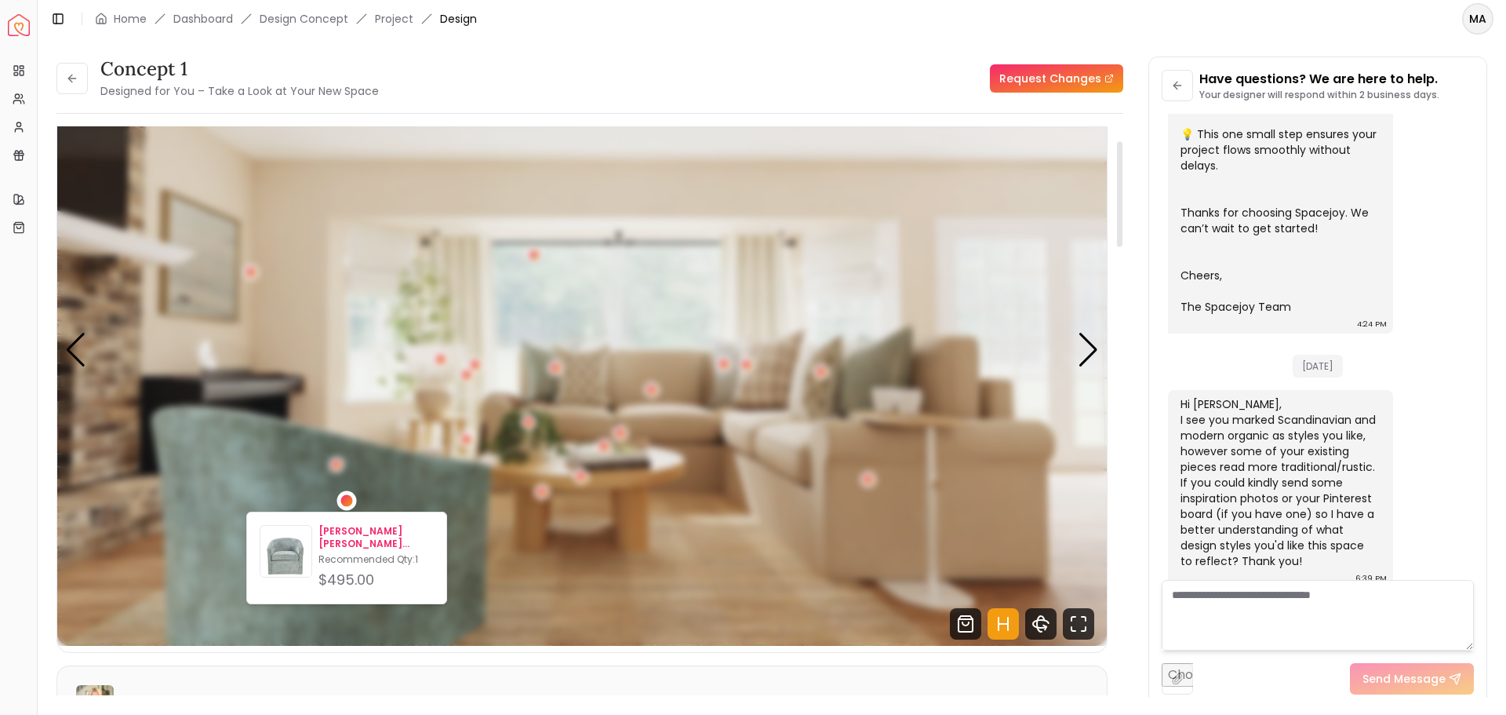
click at [358, 546] on p "[PERSON_NAME] [PERSON_NAME] Modern Velvet Swivel Chair" at bounding box center [376, 537] width 115 height 25
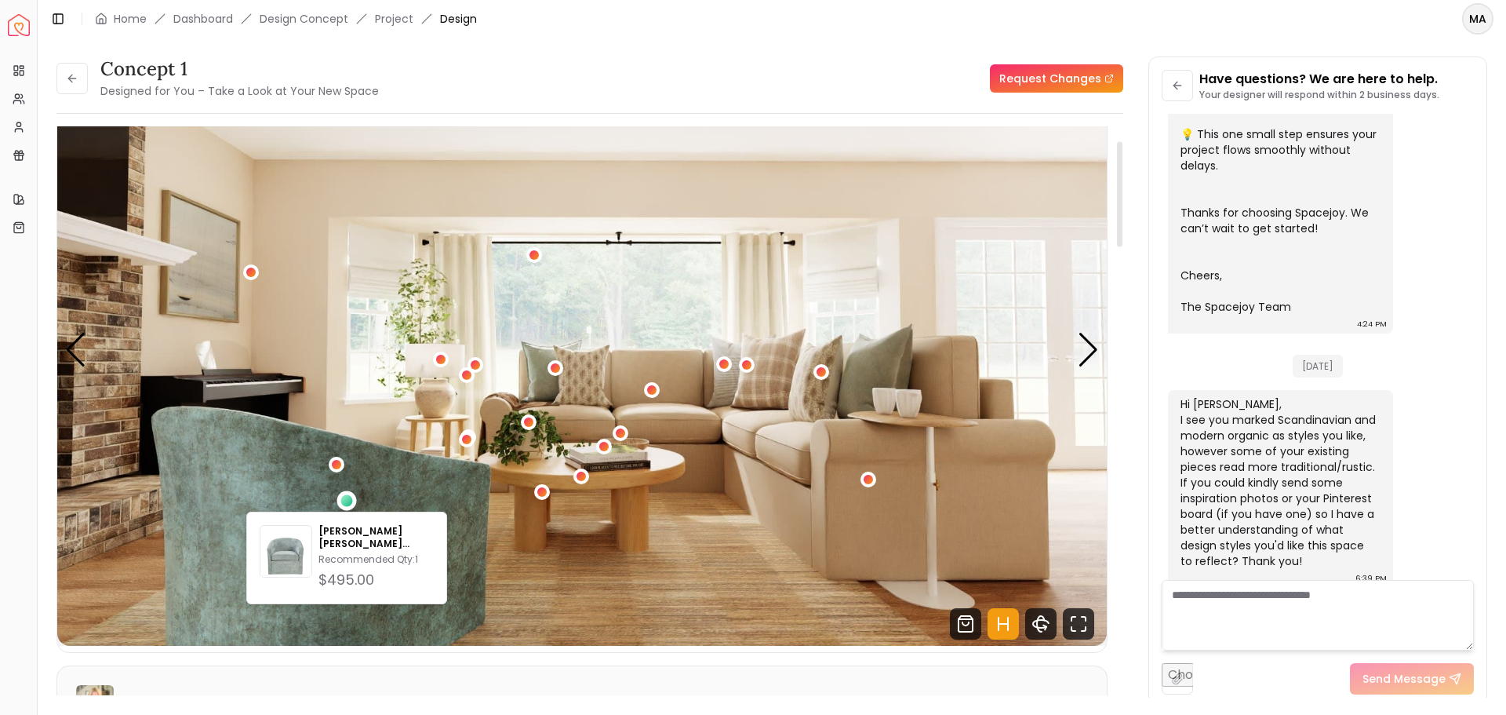
click at [773, 526] on img "2 / 4" at bounding box center [582, 350] width 1050 height 591
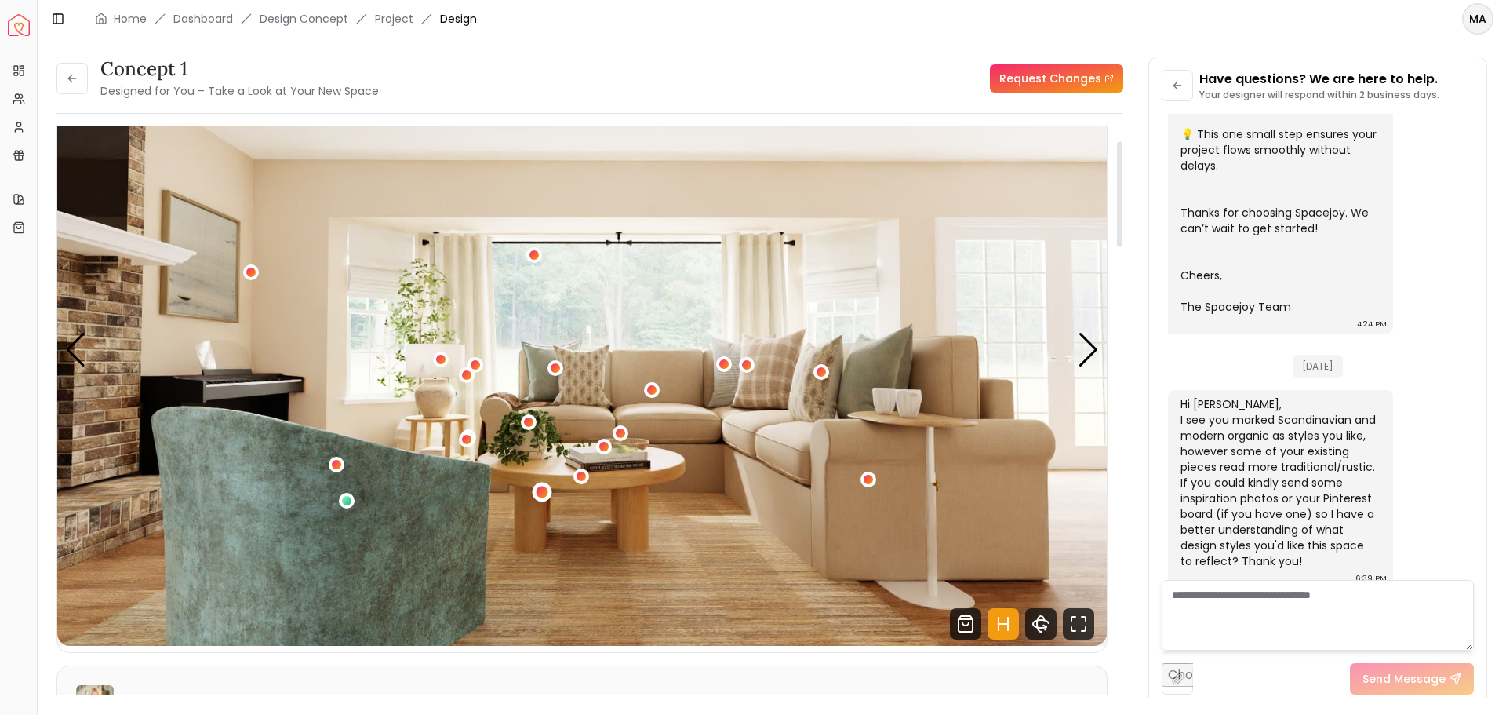
click at [537, 494] on div "2 / 4" at bounding box center [543, 492] width 12 height 12
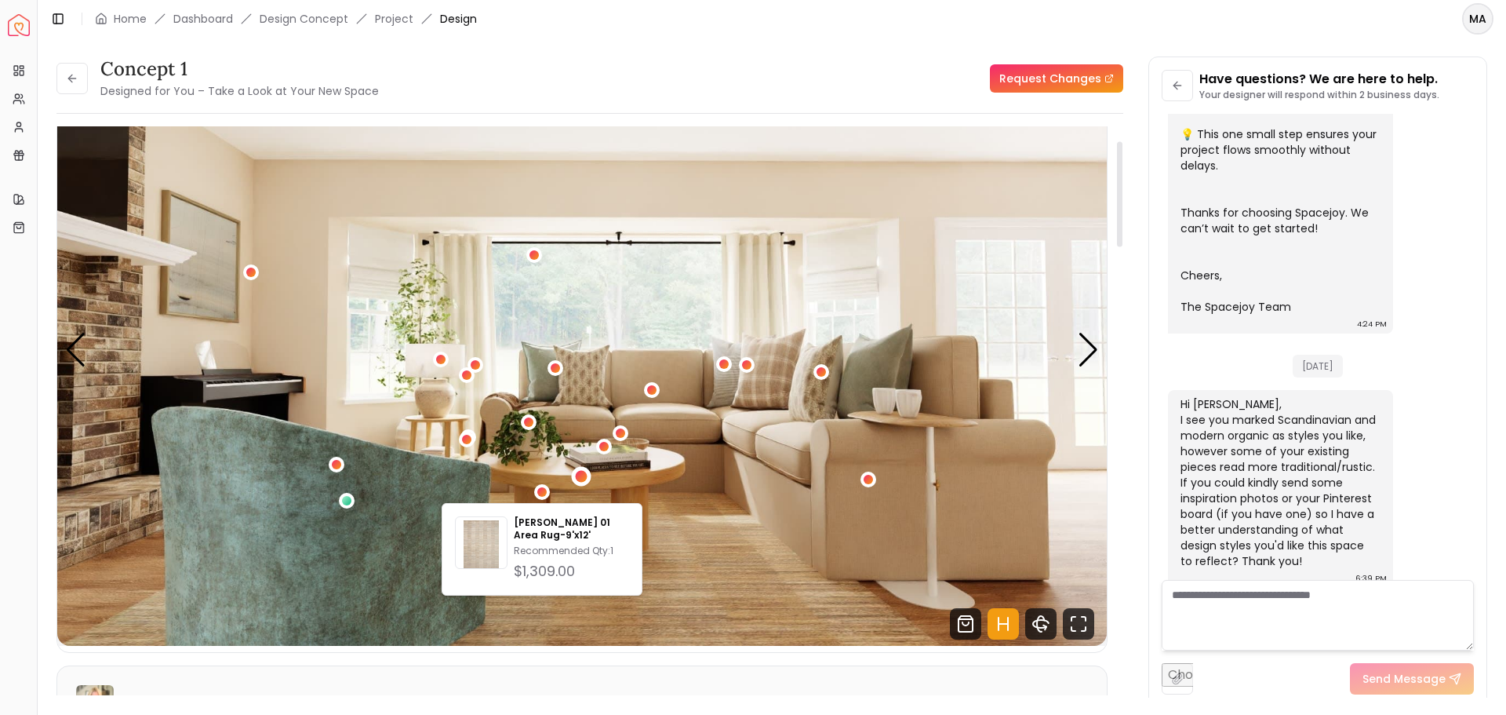
click at [581, 475] on div "2 / 4" at bounding box center [581, 477] width 12 height 12
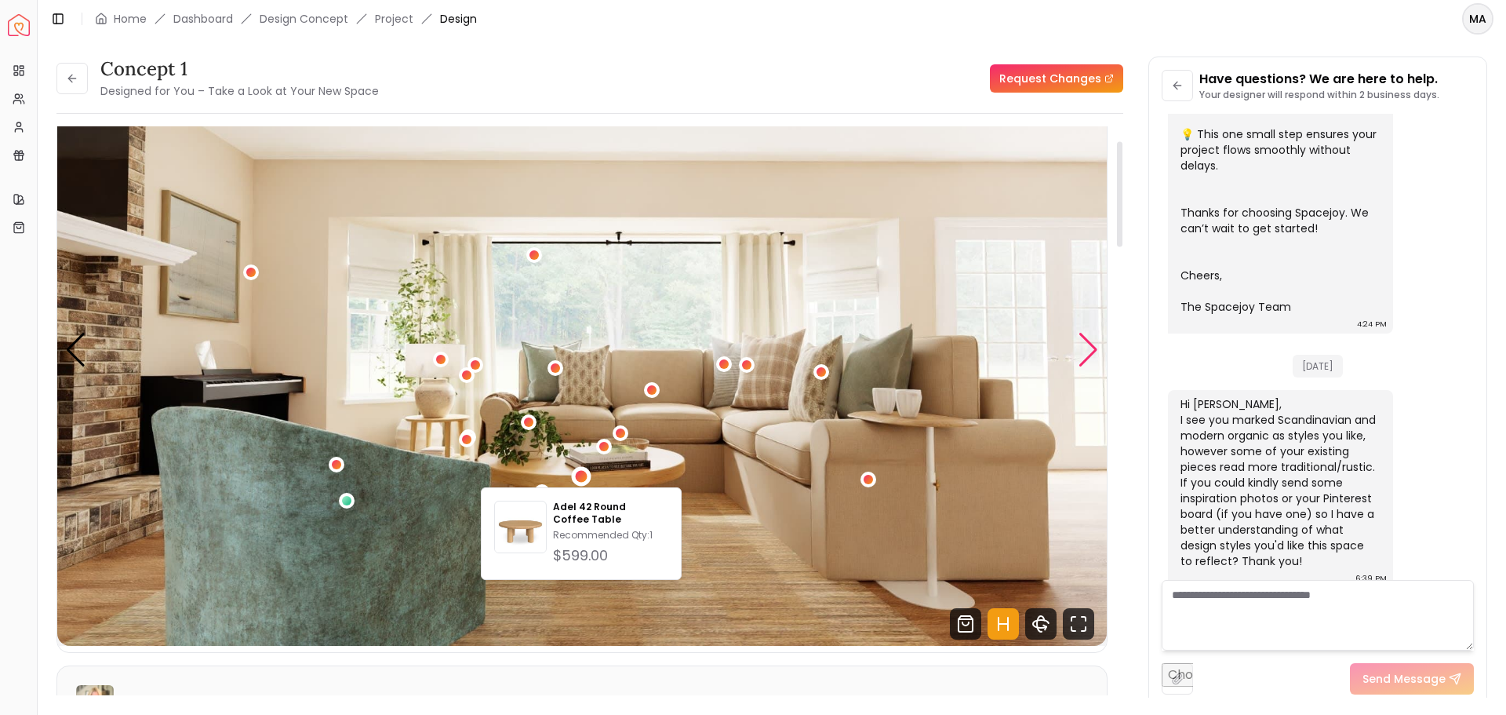
click at [1087, 347] on div "Next slide" at bounding box center [1088, 350] width 21 height 35
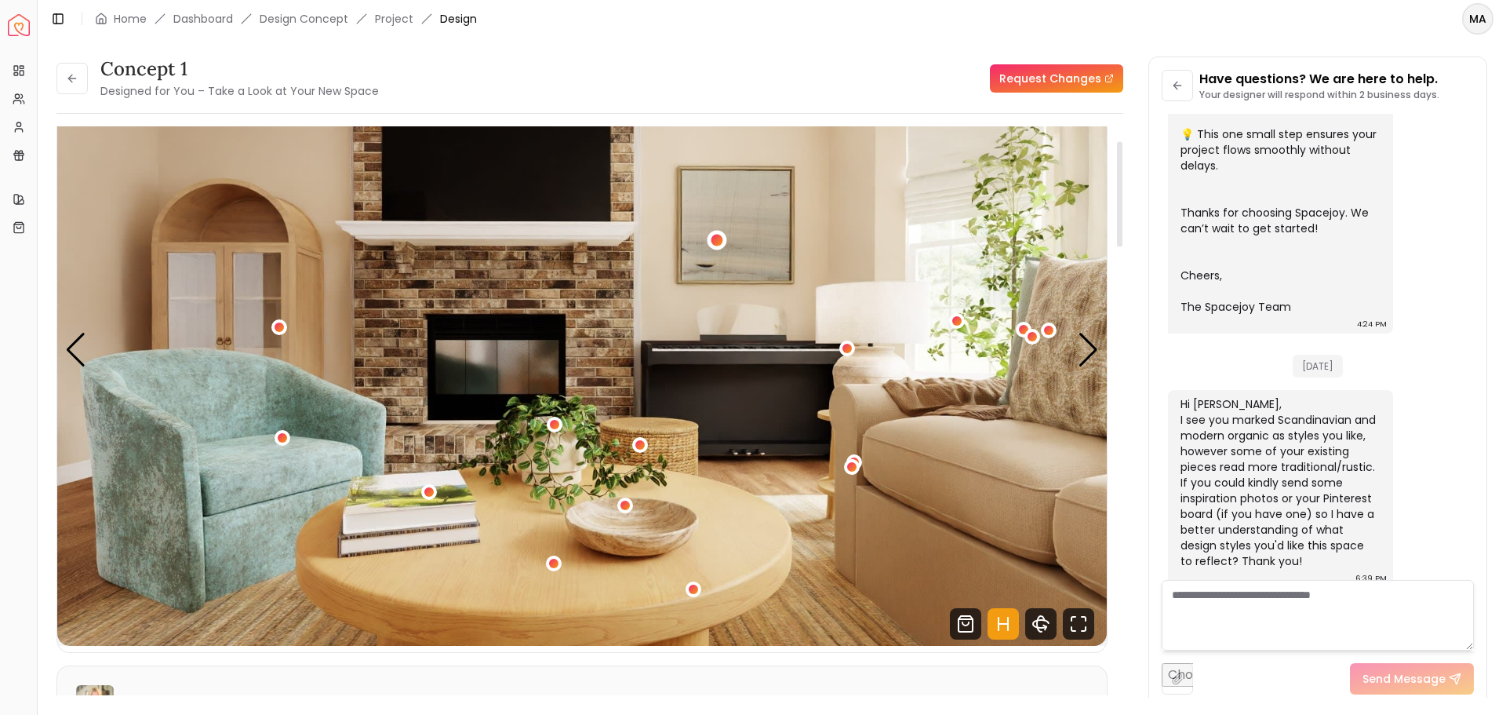
click at [716, 239] on div "3 / 4" at bounding box center [717, 240] width 12 height 12
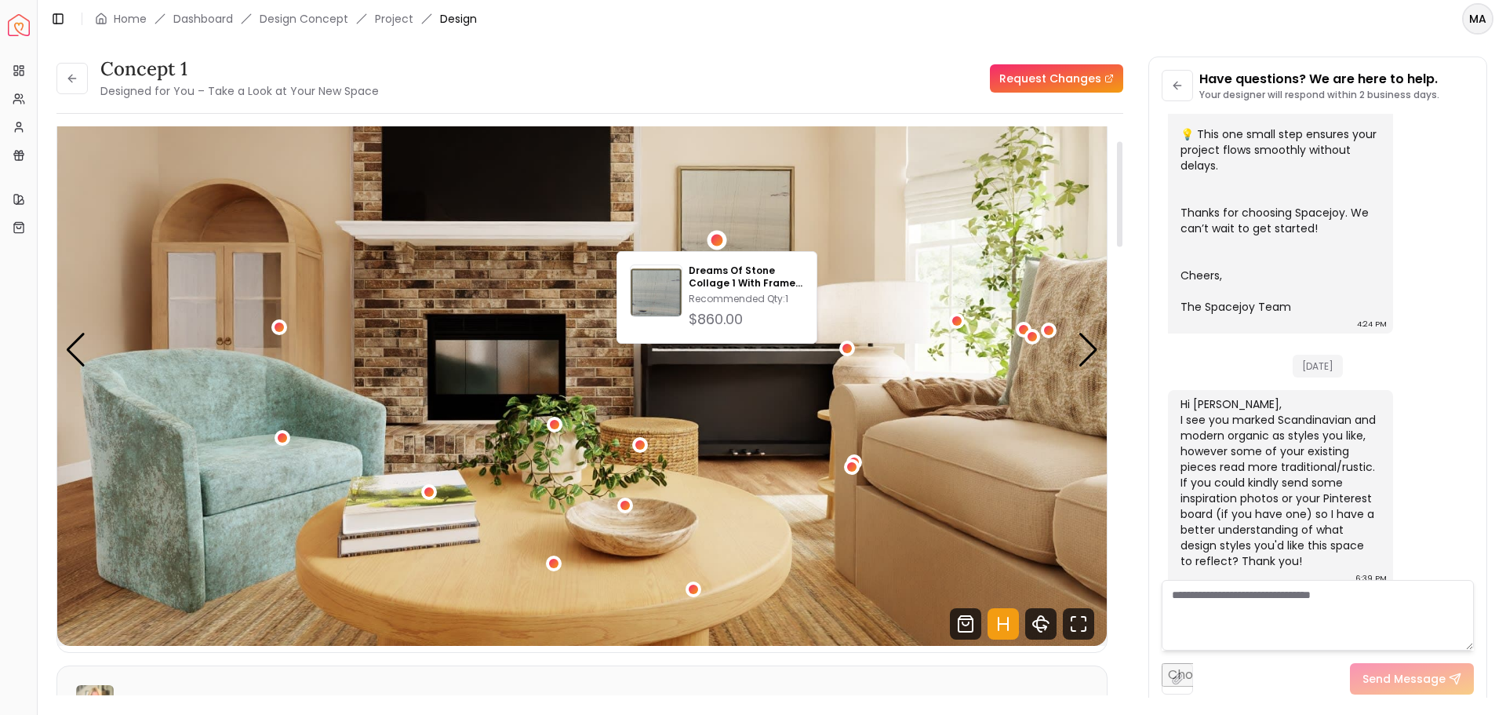
click at [1065, 271] on img "3 / 4" at bounding box center [582, 350] width 1050 height 591
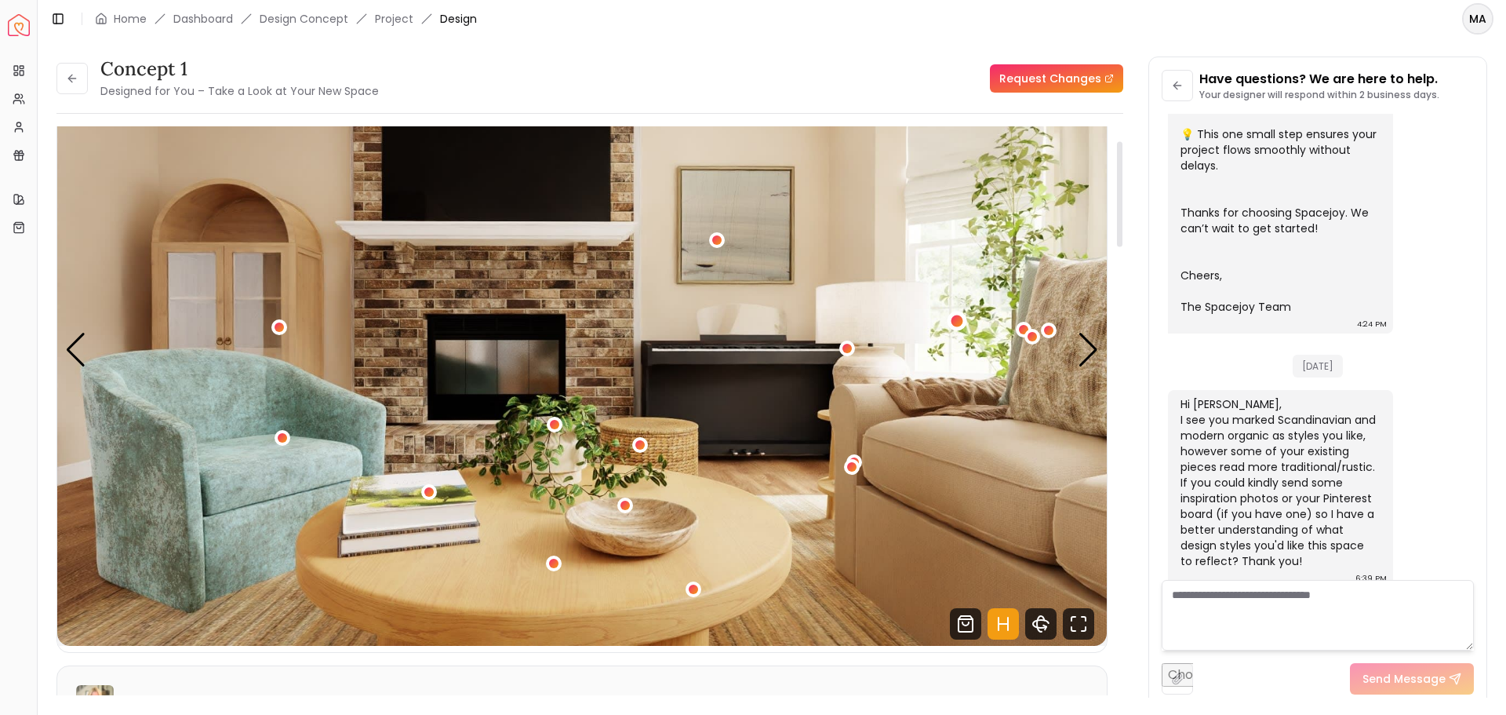
click at [956, 319] on div "3 / 4" at bounding box center [958, 321] width 12 height 12
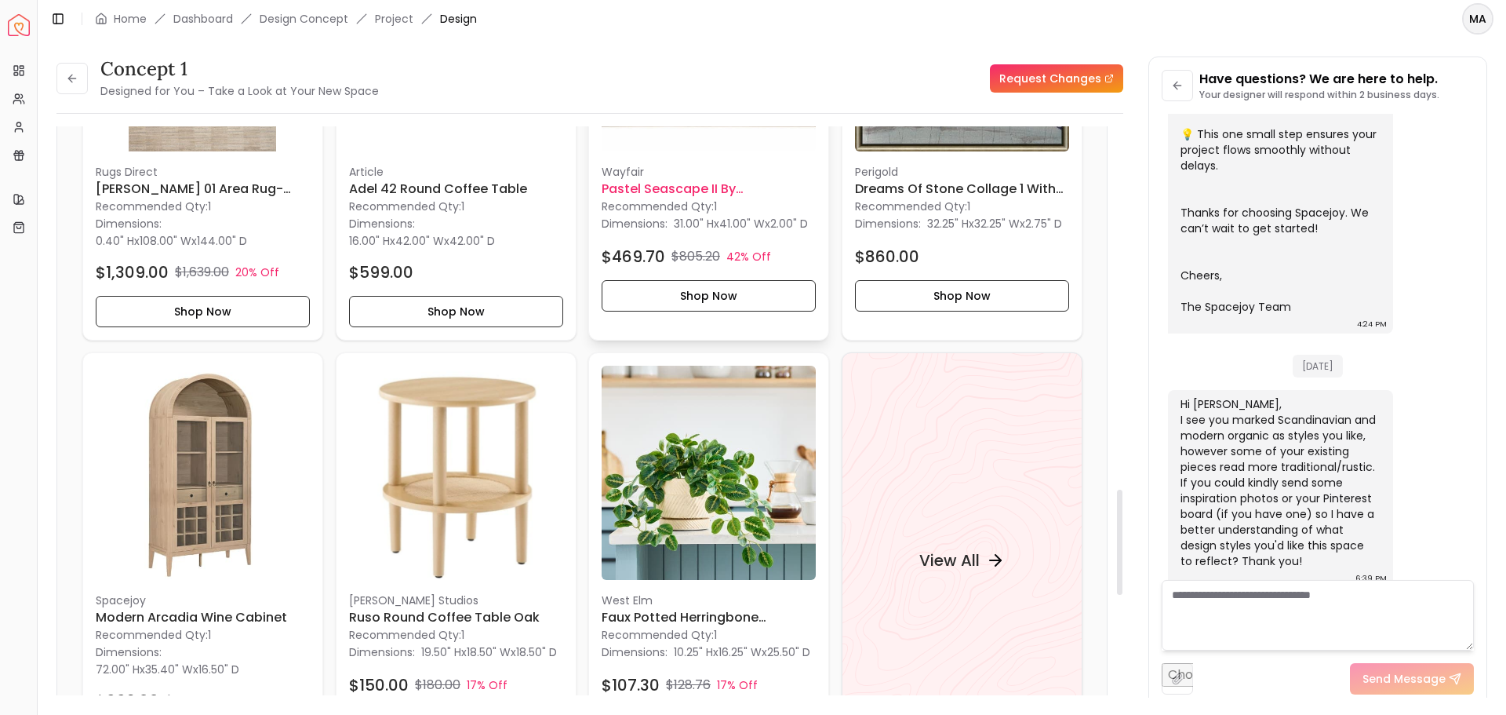
scroll to position [1961, 0]
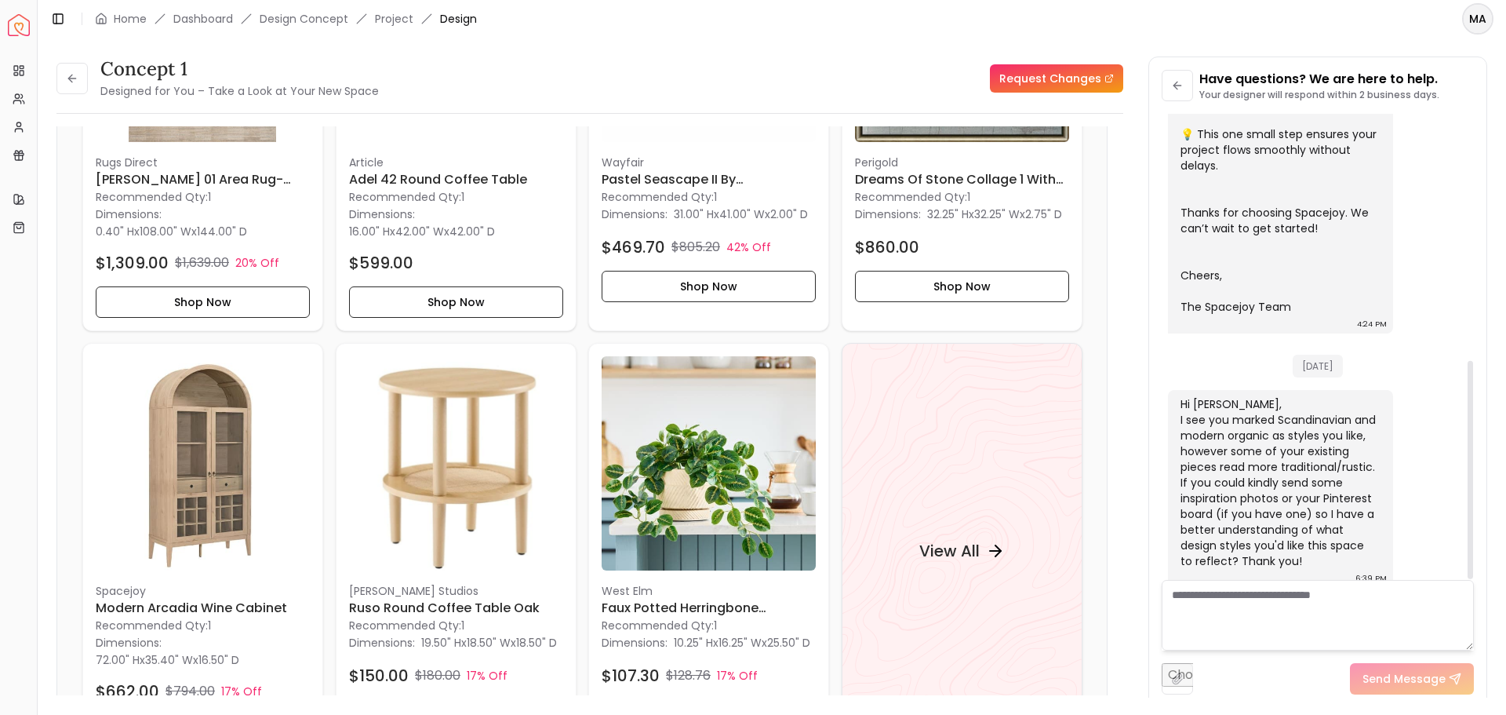
click at [1297, 534] on div "Hi [PERSON_NAME], I see you marked Scandinavian and modern organic as styles yo…" at bounding box center [1279, 482] width 197 height 173
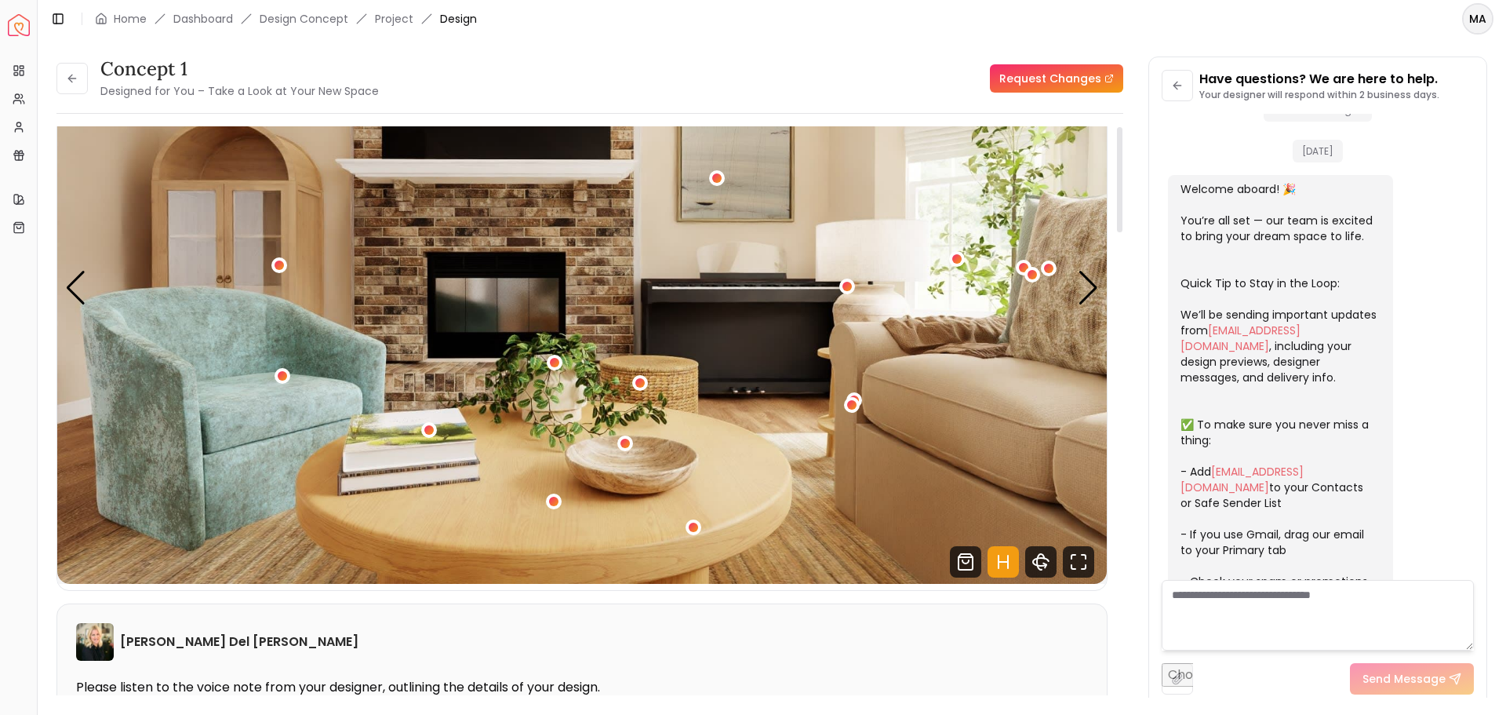
scroll to position [0, 0]
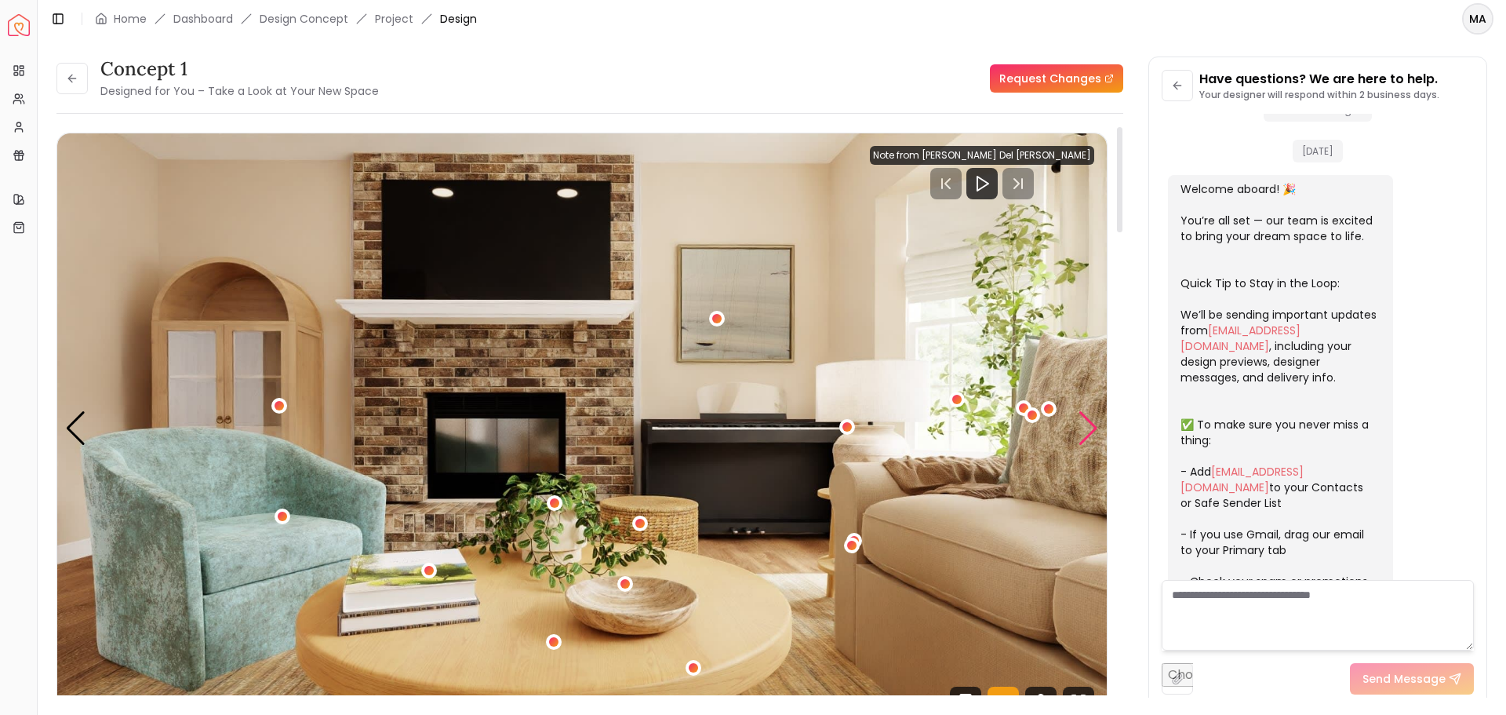
click at [1086, 429] on div "Next slide" at bounding box center [1088, 428] width 21 height 35
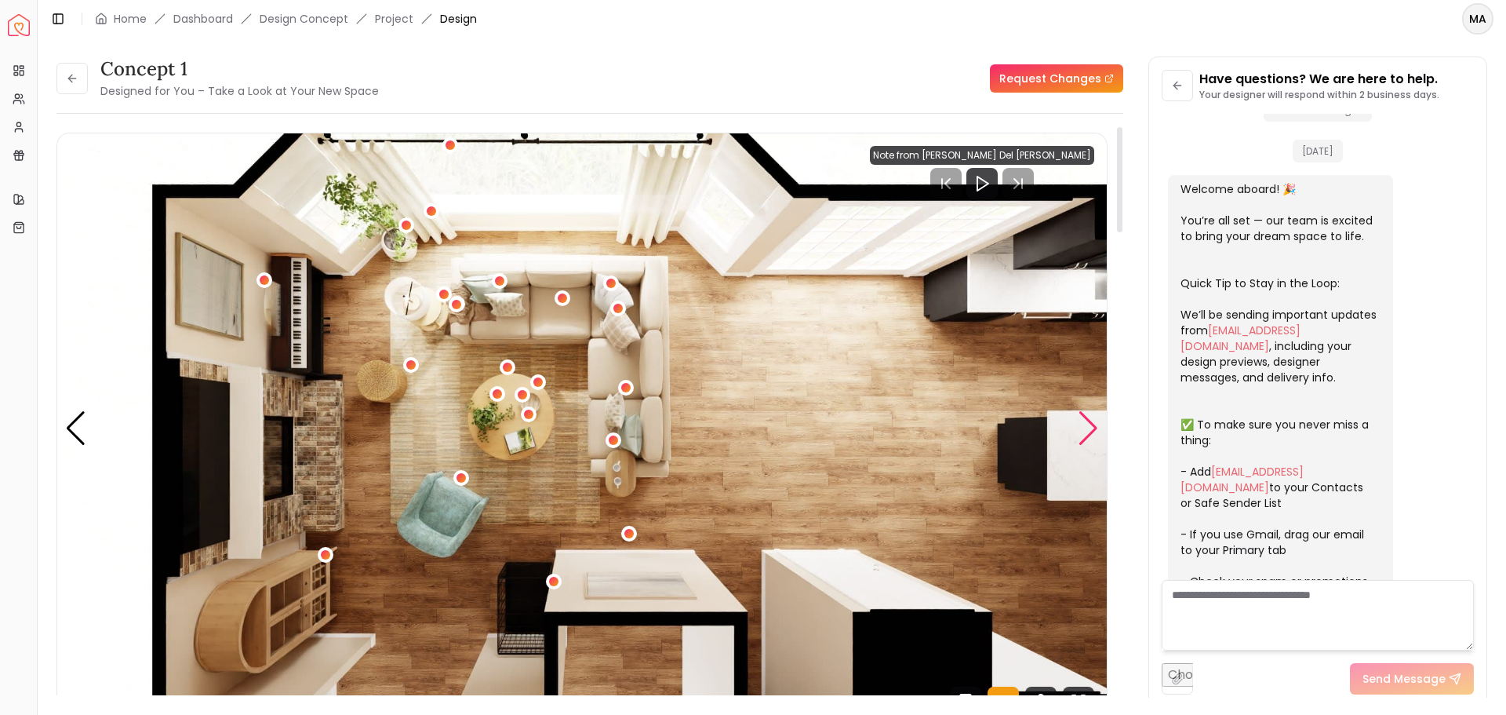
click at [1086, 428] on div "Next slide" at bounding box center [1088, 428] width 21 height 35
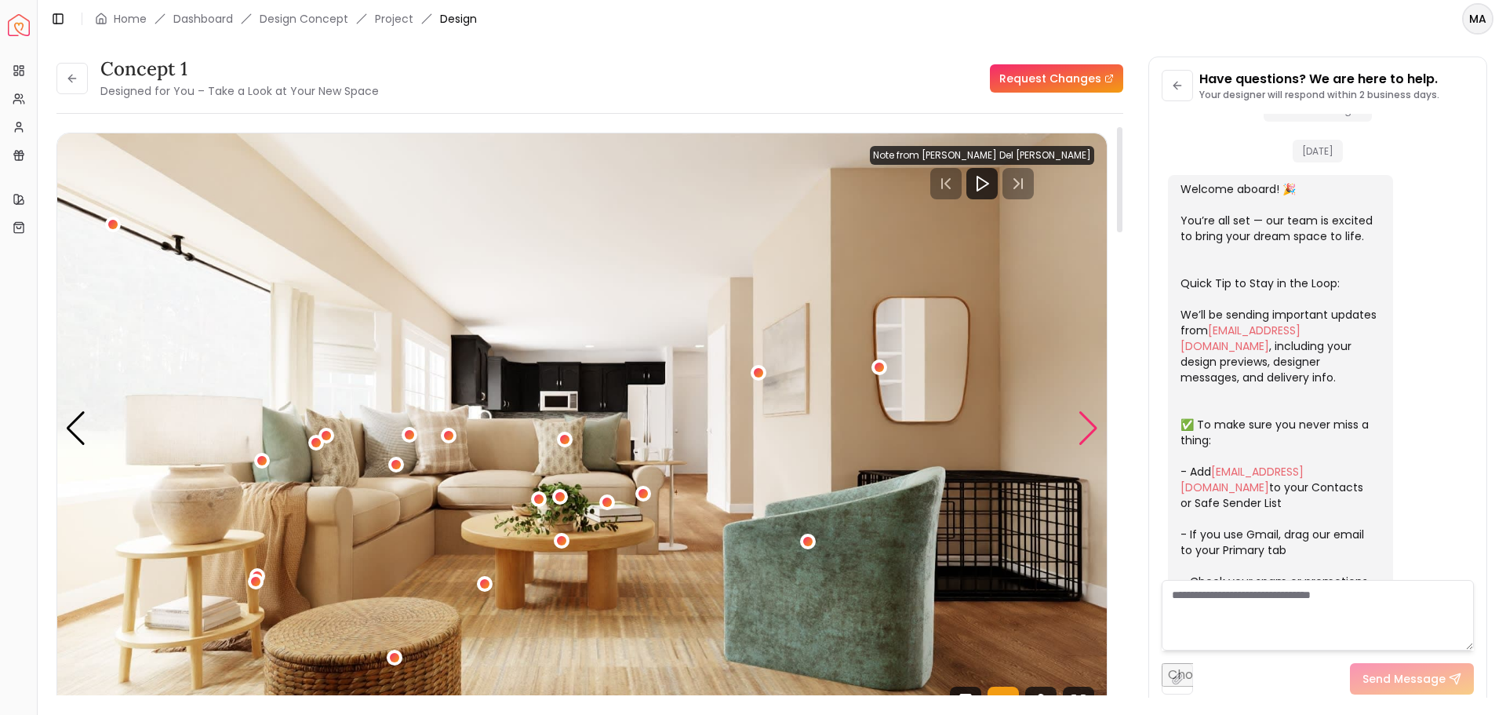
click at [1084, 430] on div "Next slide" at bounding box center [1088, 428] width 21 height 35
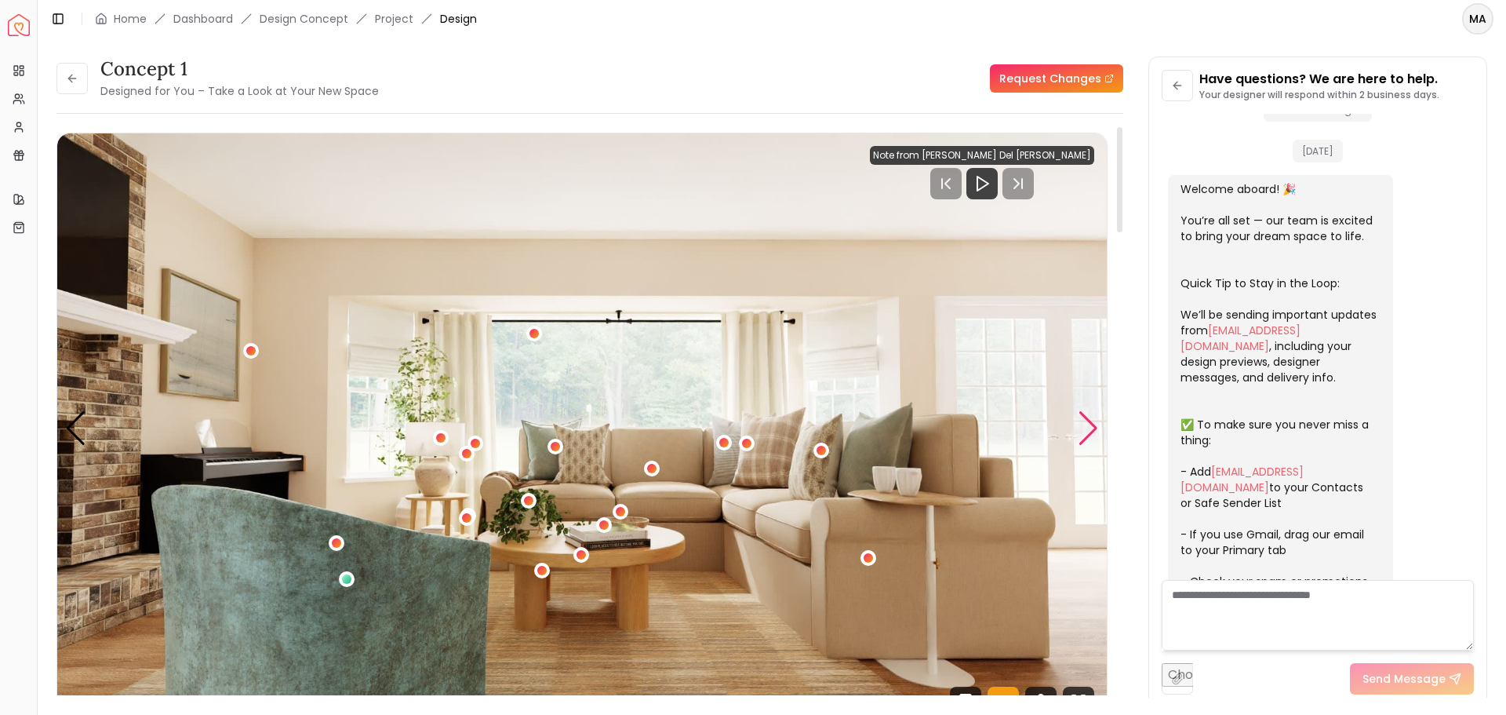
click at [1084, 430] on div "Next slide" at bounding box center [1088, 428] width 21 height 35
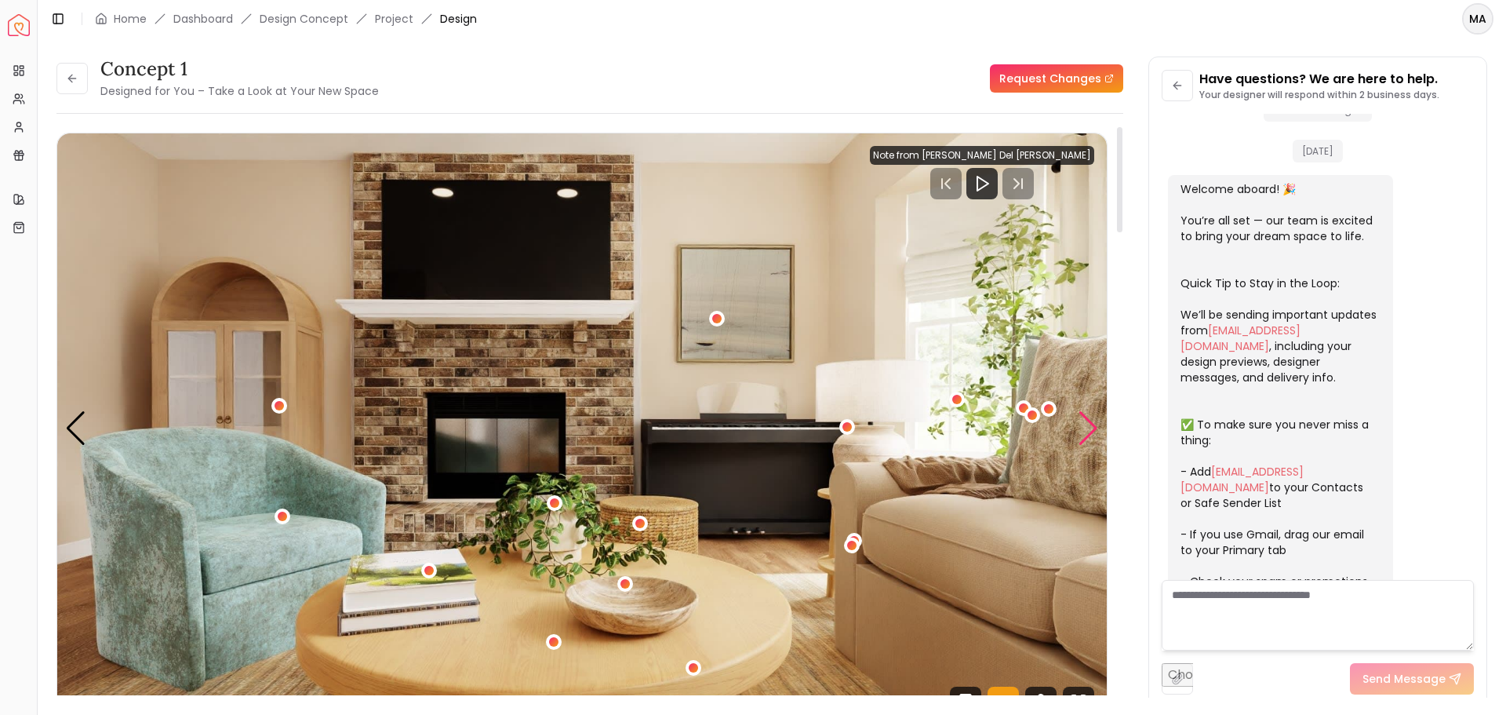
click at [1087, 431] on div "Next slide" at bounding box center [1088, 428] width 21 height 35
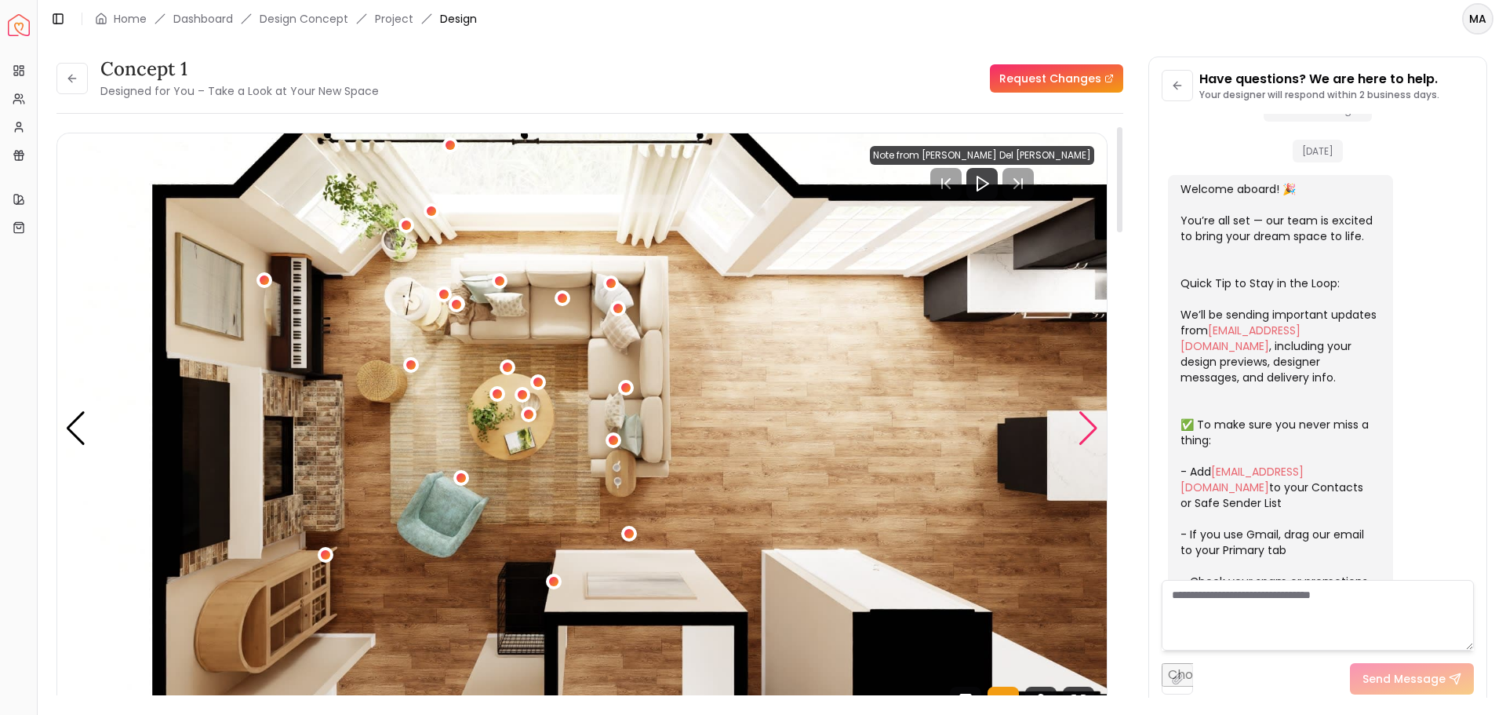
click at [1094, 427] on div "Next slide" at bounding box center [1088, 428] width 21 height 35
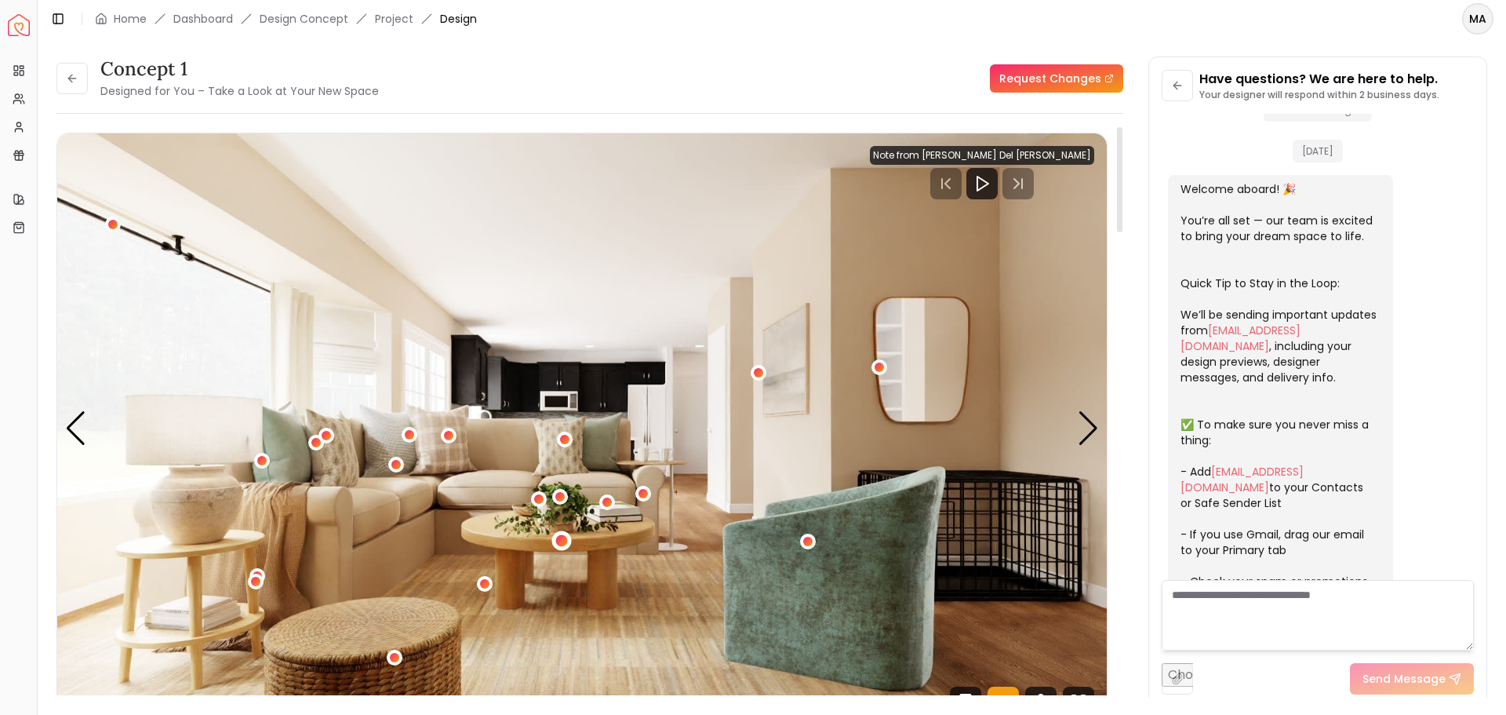
click at [567, 546] on div "1 / 4" at bounding box center [562, 541] width 20 height 20
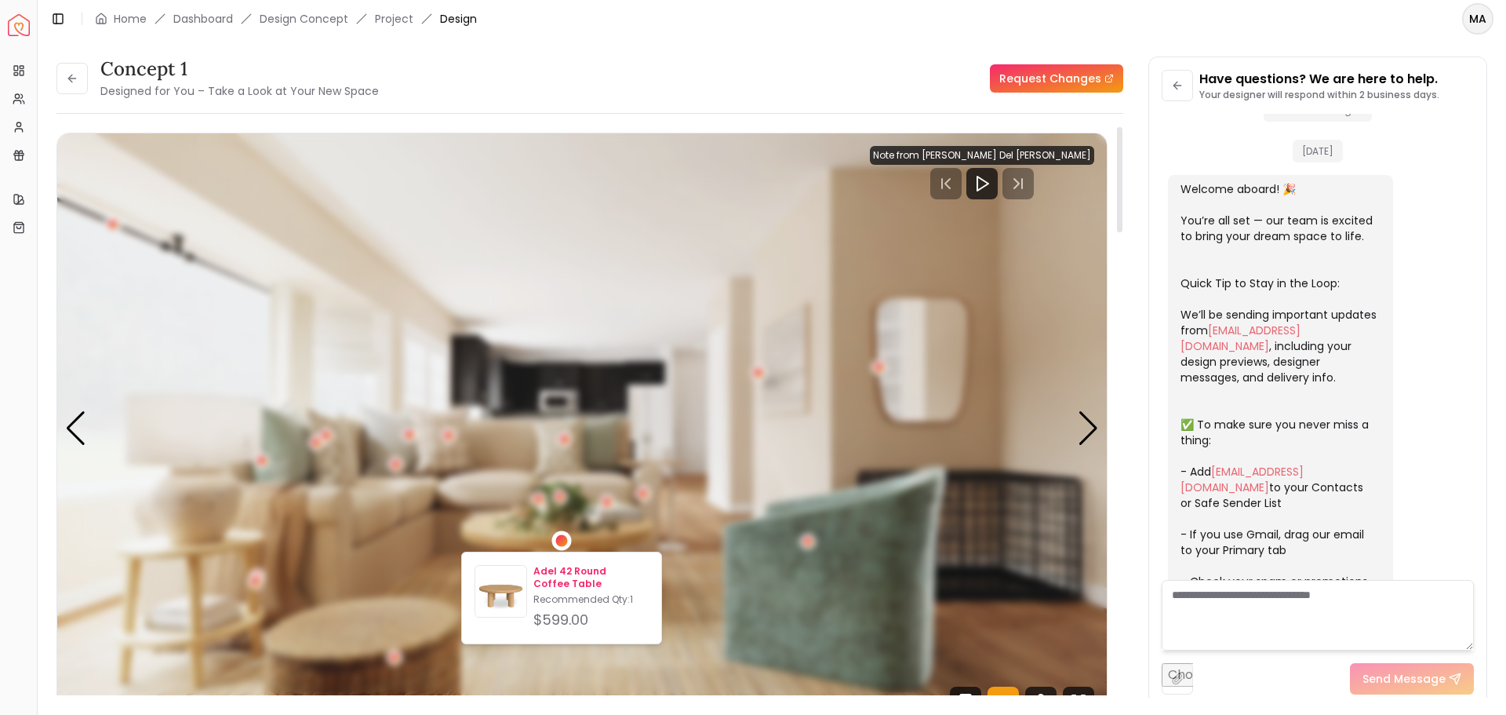
click at [585, 579] on p "Adel 42 Round Coffee Table" at bounding box center [591, 577] width 115 height 25
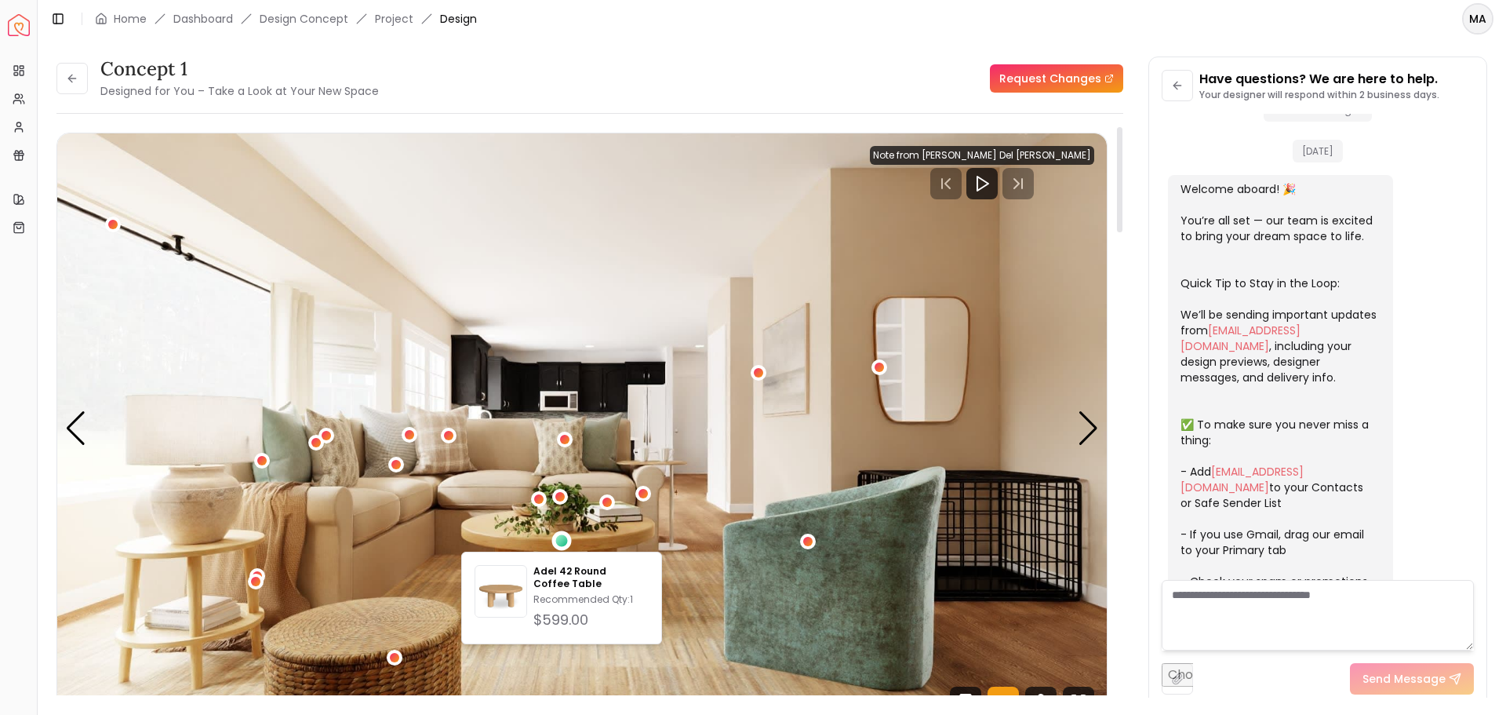
click at [210, 582] on img "1 / 4" at bounding box center [582, 428] width 1050 height 591
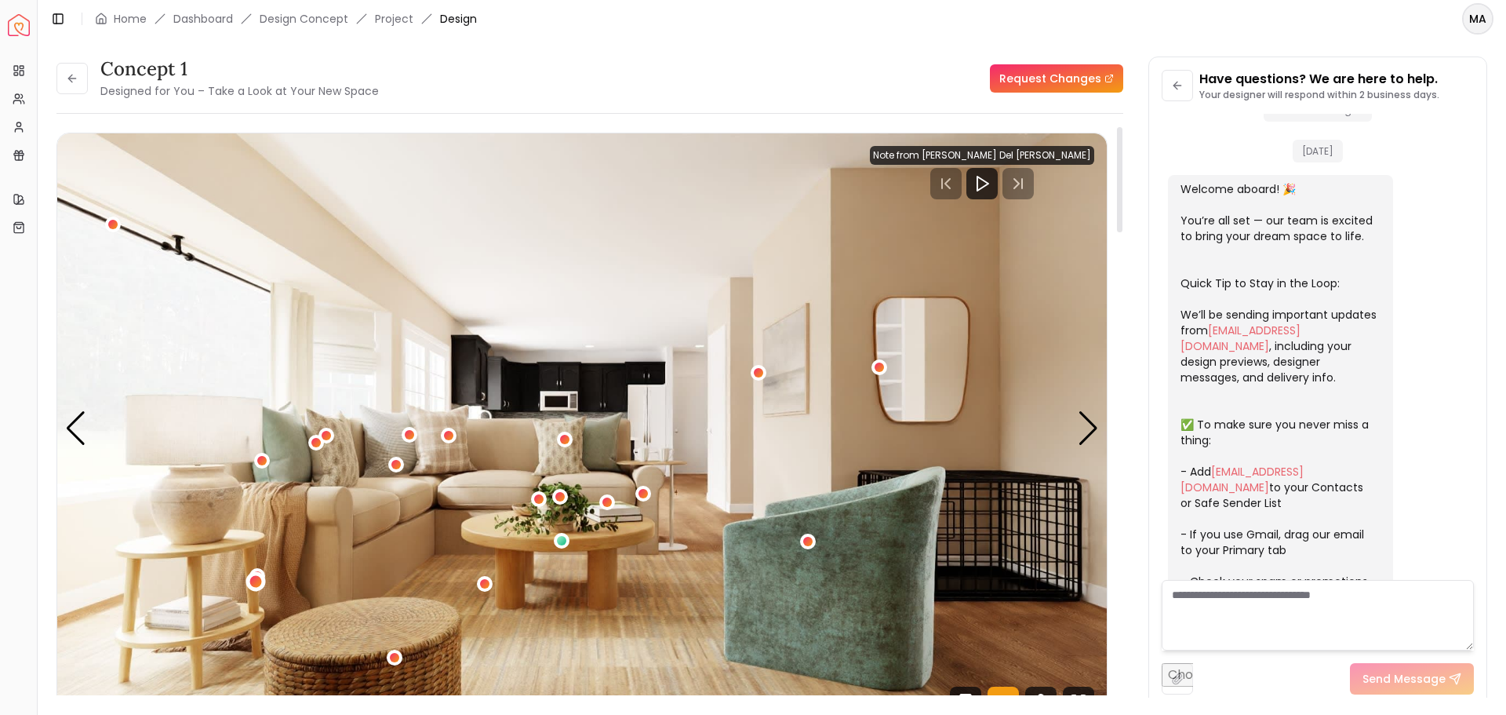
click at [253, 582] on div "1 / 4" at bounding box center [256, 582] width 12 height 12
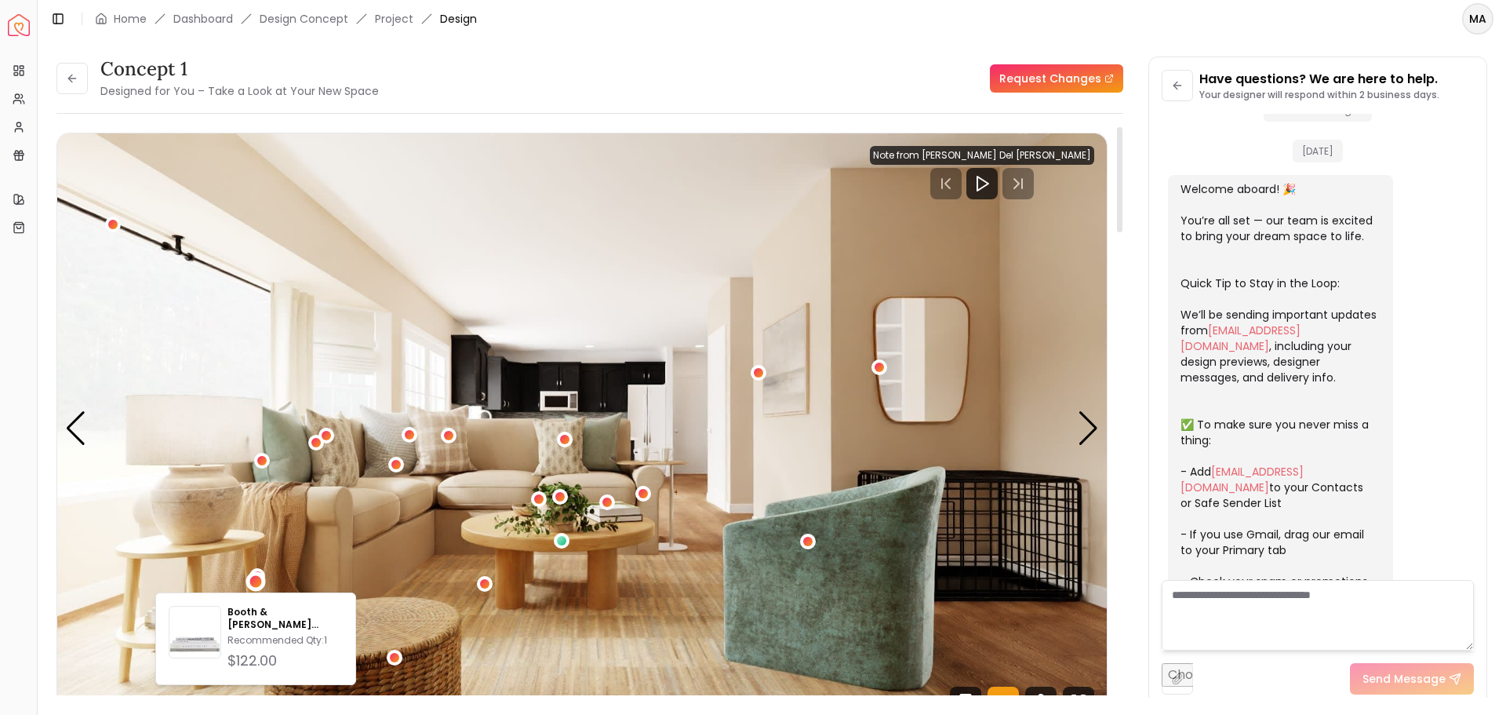
click at [226, 567] on img "1 / 4" at bounding box center [582, 428] width 1050 height 591
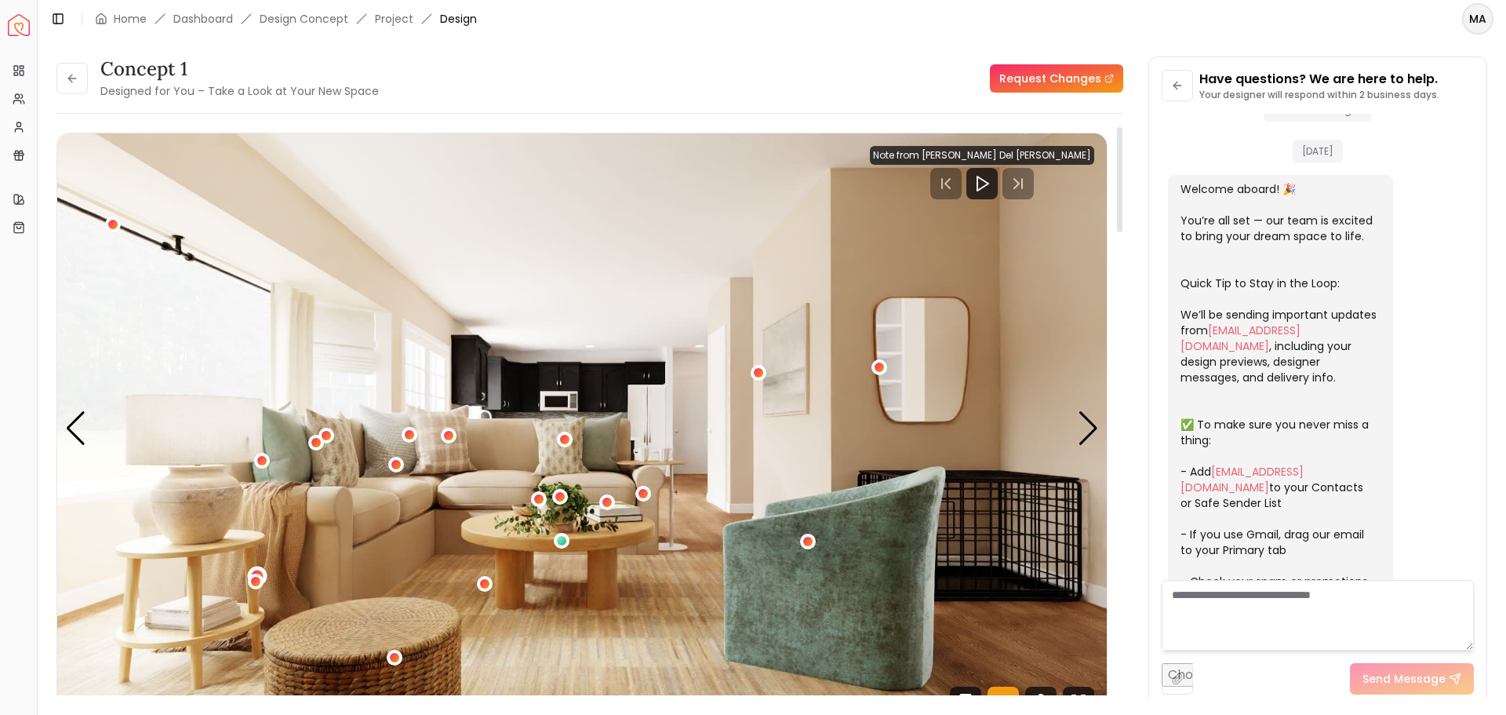
click at [257, 569] on div "1 / 4" at bounding box center [258, 576] width 20 height 20
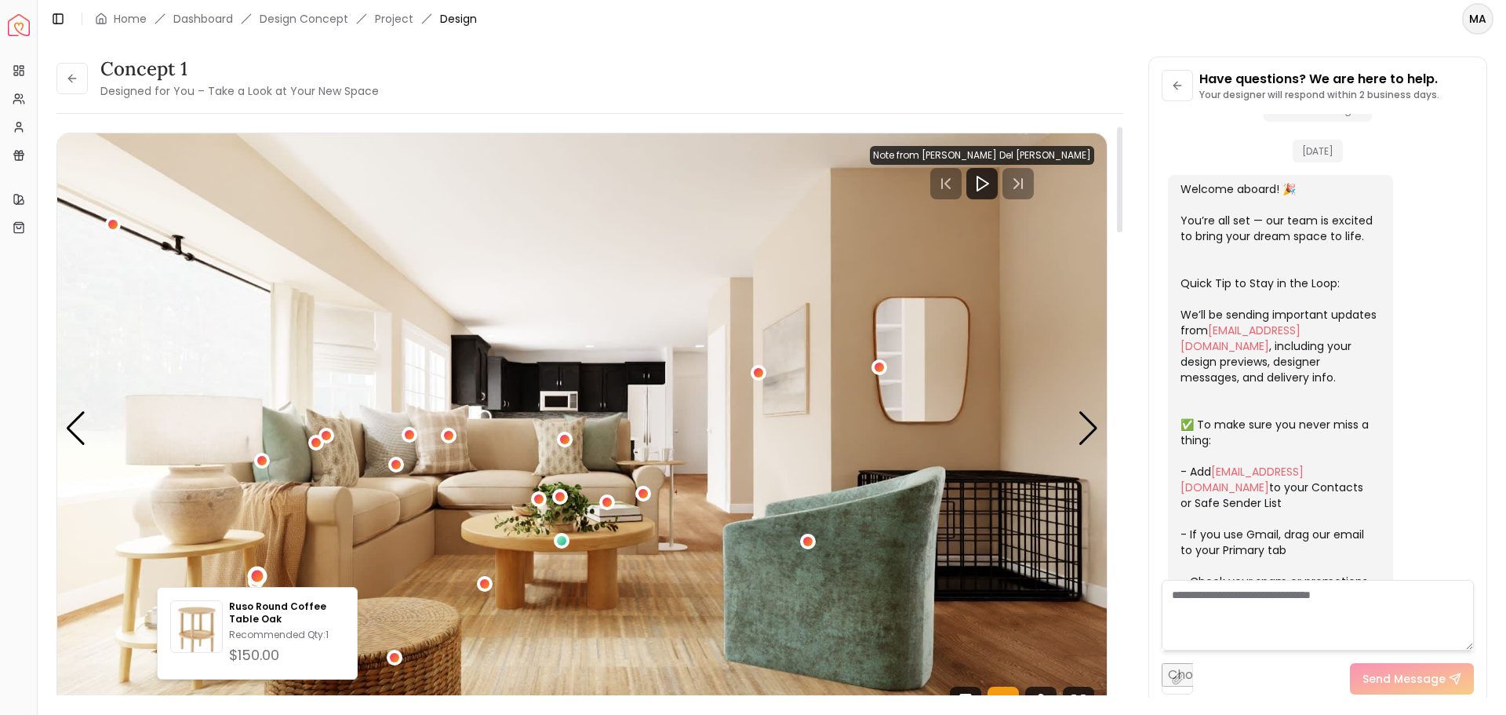
click at [840, 434] on img "1 / 4" at bounding box center [582, 428] width 1050 height 591
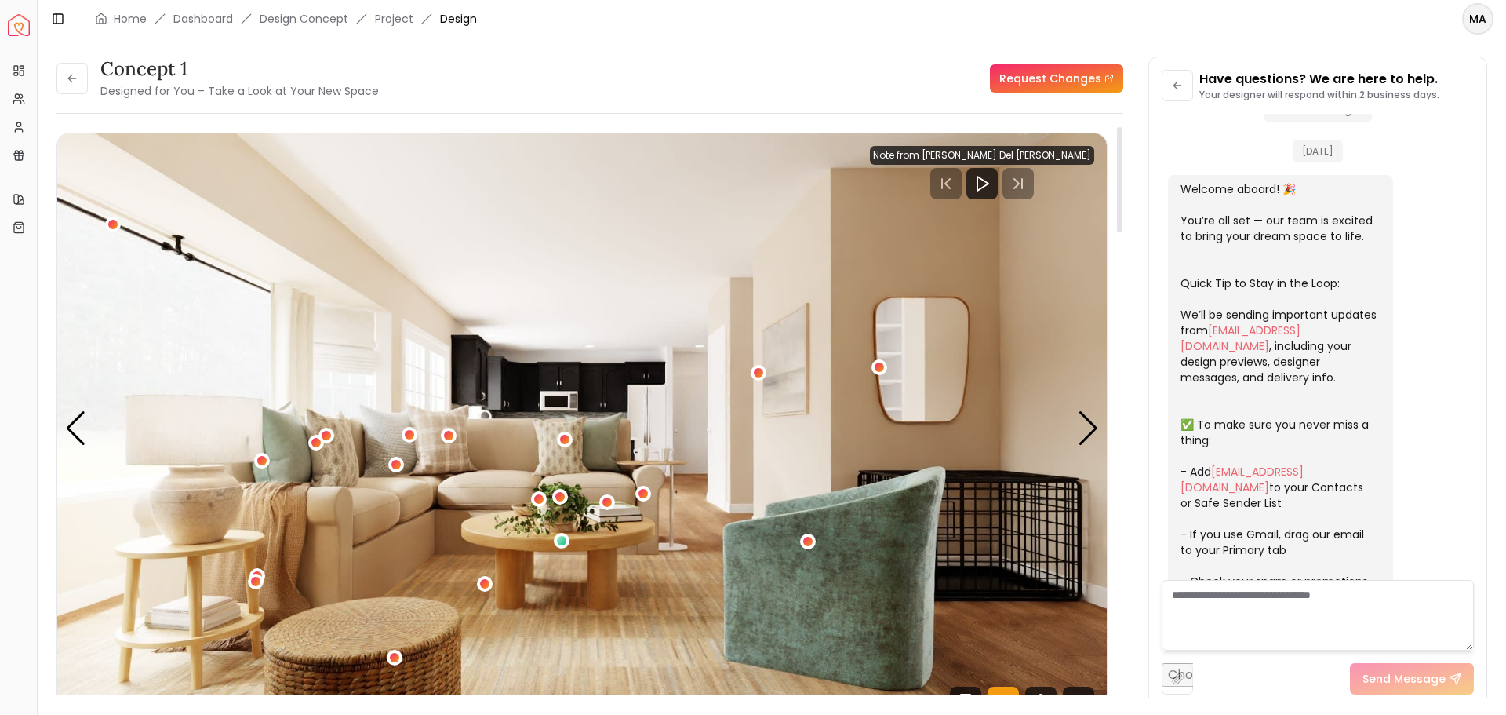
scroll to position [78, 0]
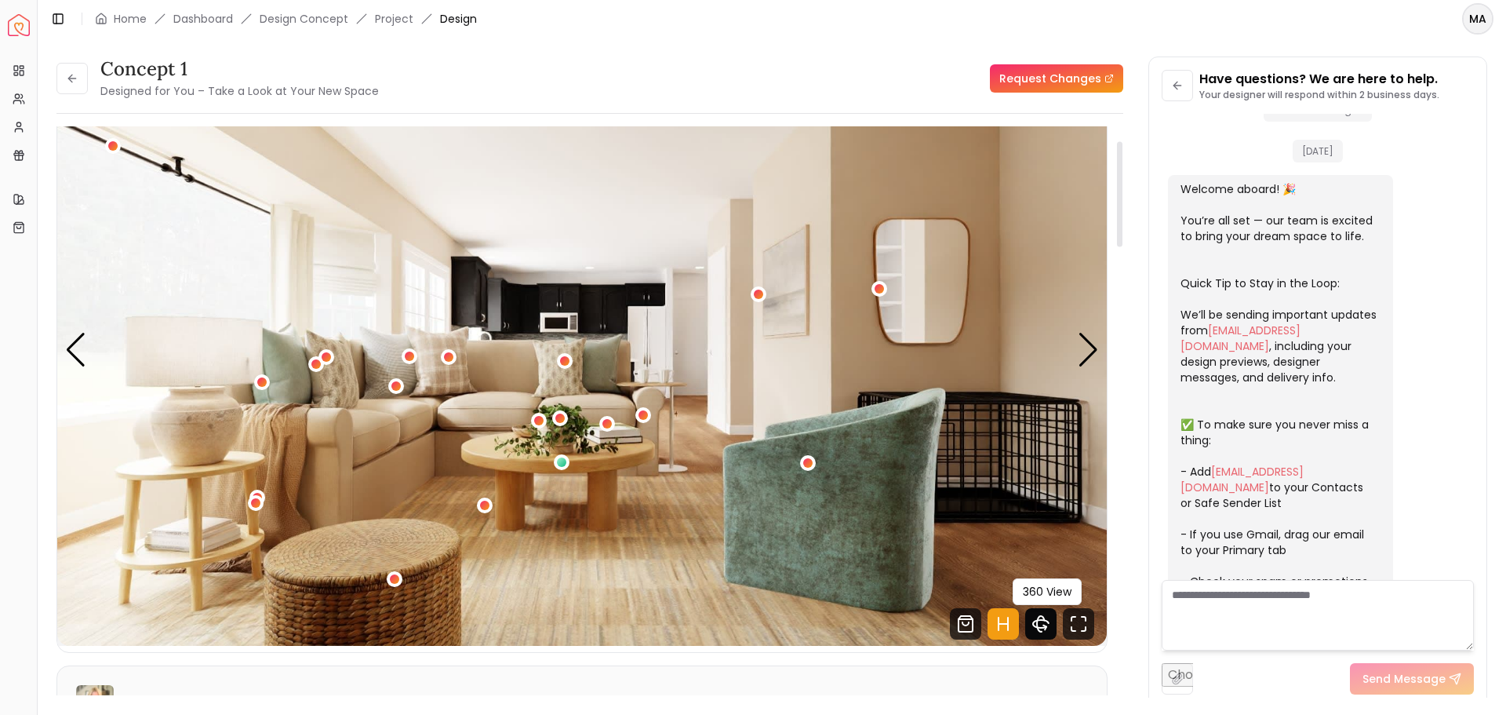
click at [1042, 628] on icon "360 View" at bounding box center [1041, 624] width 16 height 8
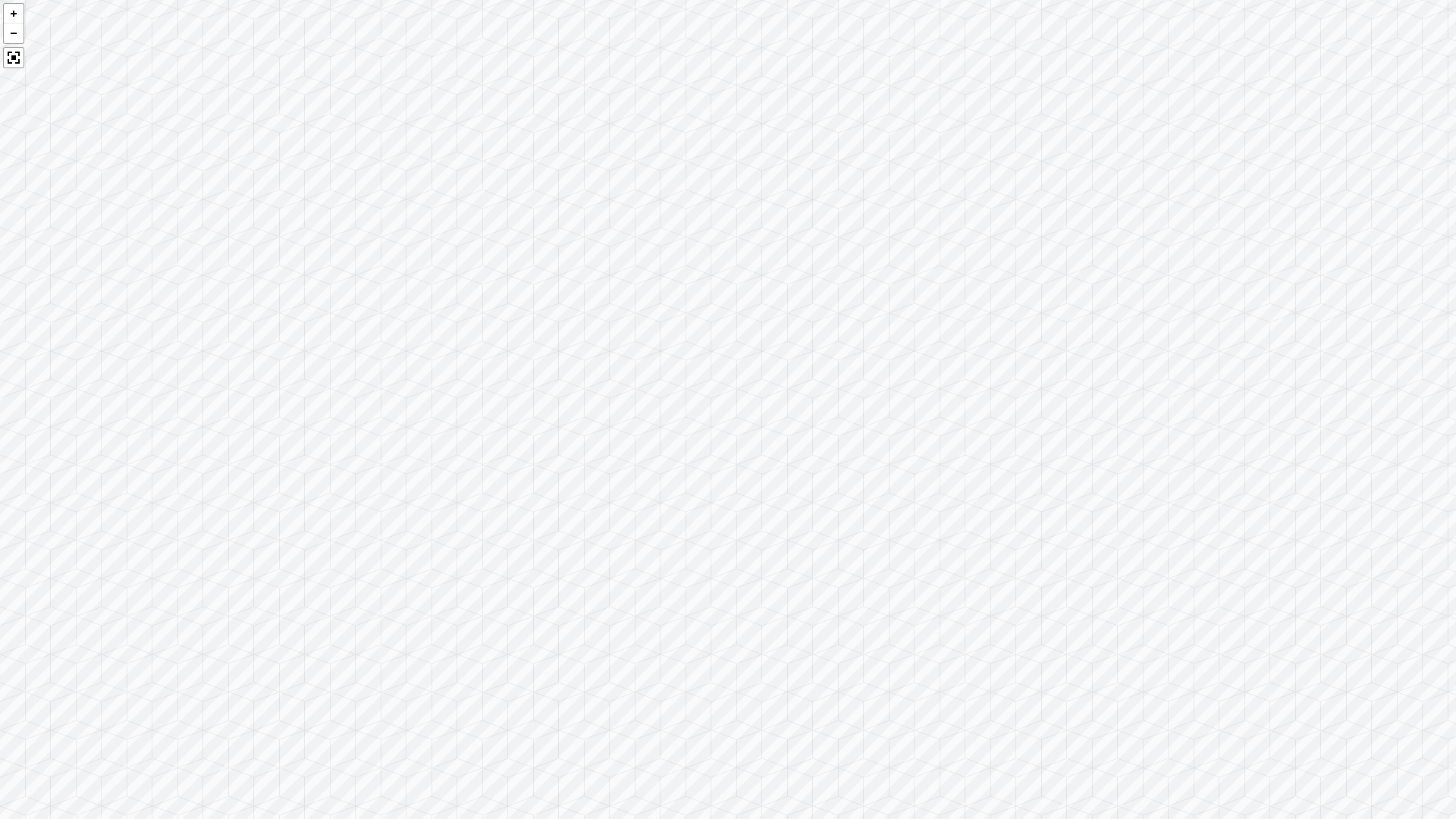
drag, startPoint x: 1082, startPoint y: 511, endPoint x: 386, endPoint y: 449, distance: 698.8
click at [386, 449] on div at bounding box center [728, 409] width 1456 height 819
click at [1043, 520] on div at bounding box center [728, 409] width 1456 height 819
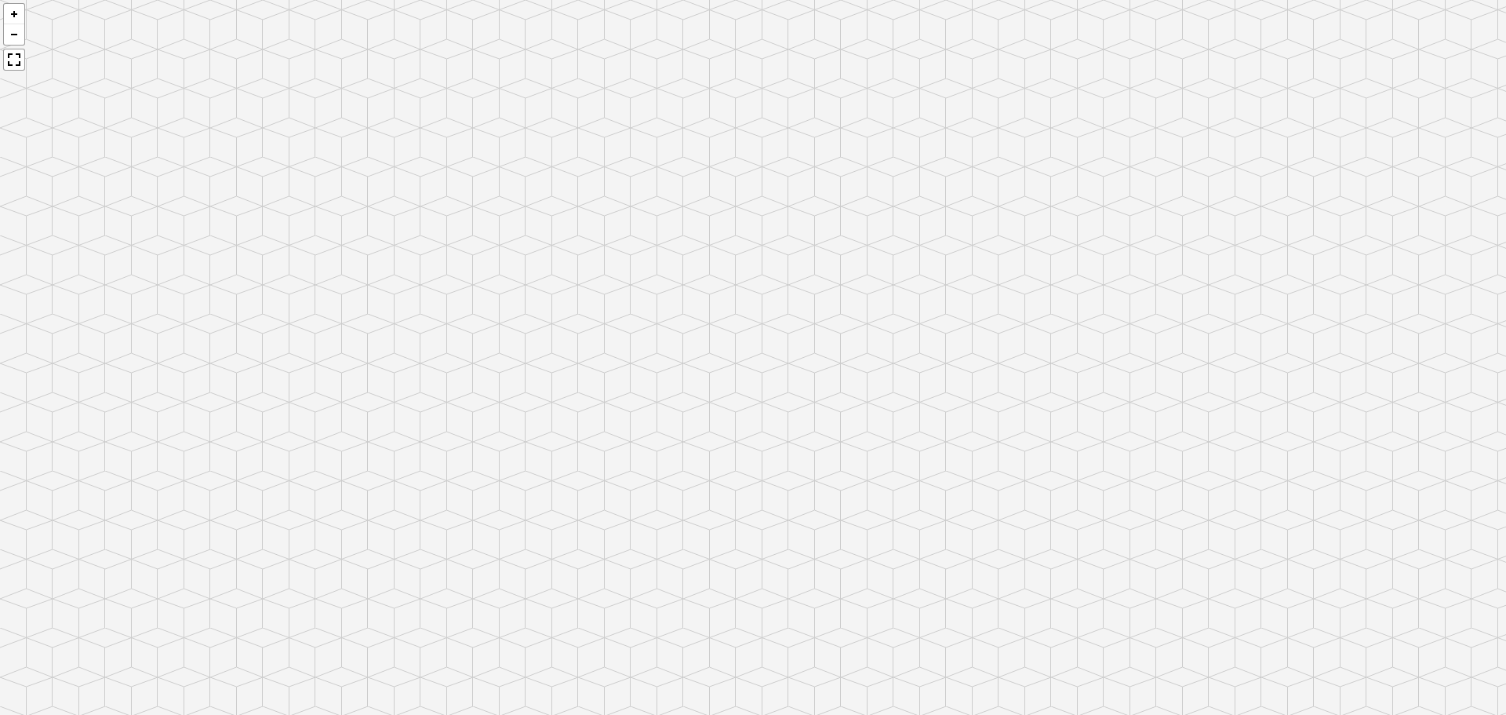
scroll to position [628, 0]
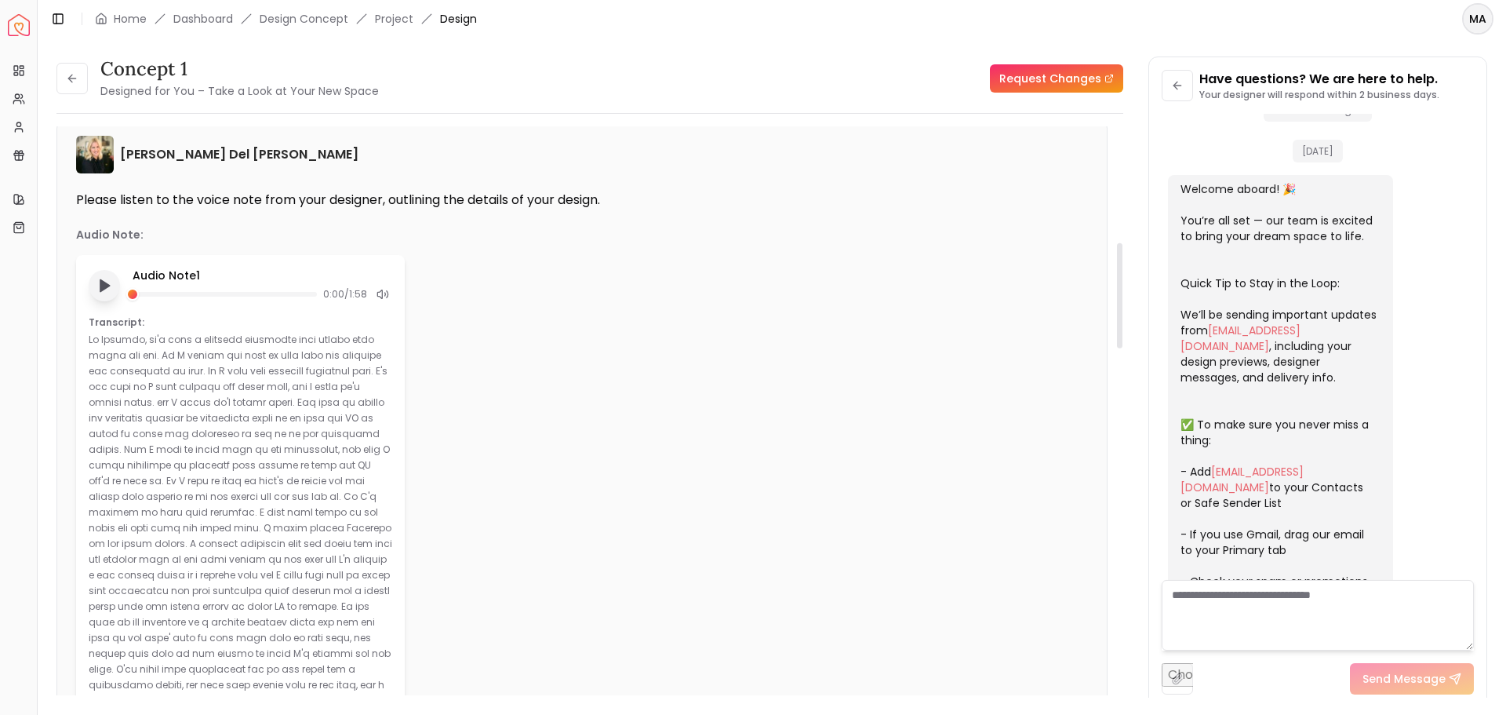
click at [97, 276] on button "Play audio note" at bounding box center [104, 285] width 31 height 31
click at [94, 285] on button "Pause audio note" at bounding box center [104, 285] width 33 height 33
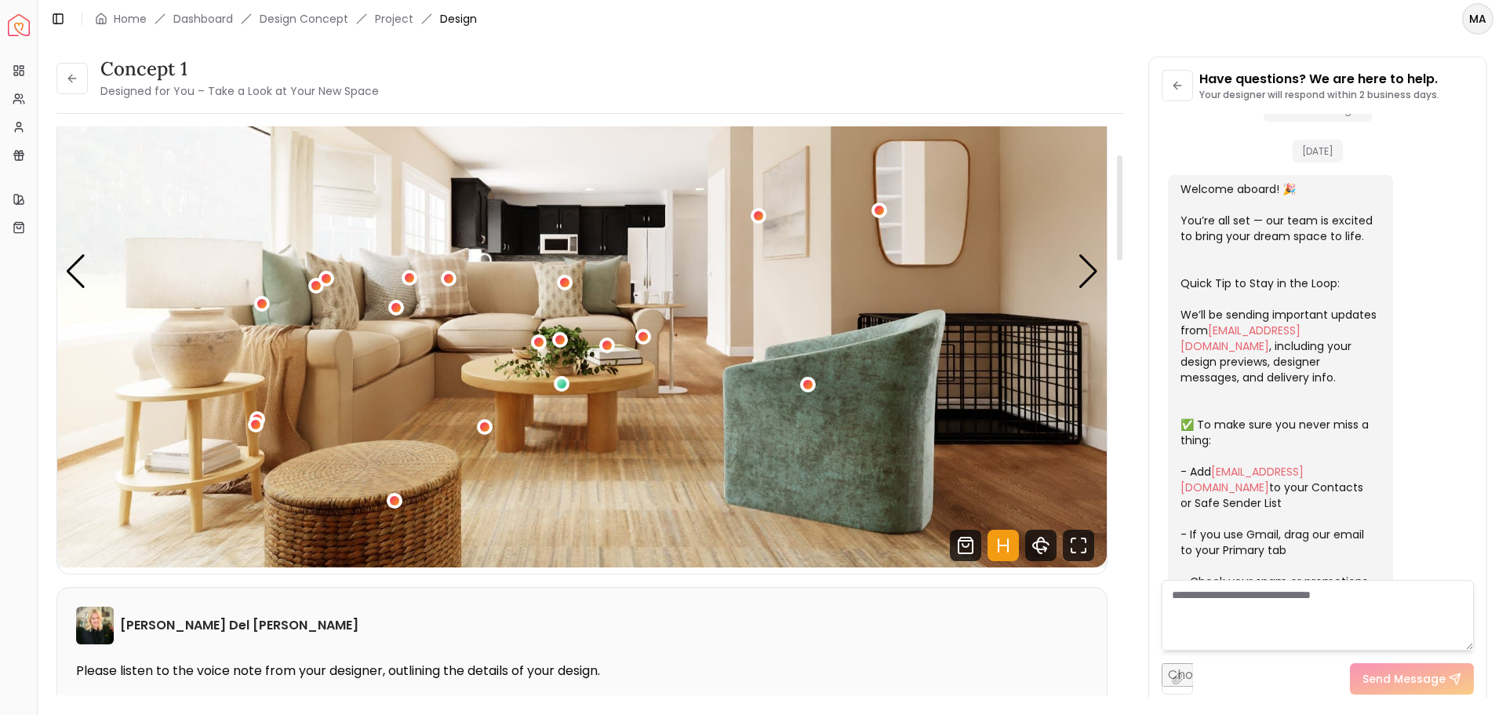
scroll to position [0, 0]
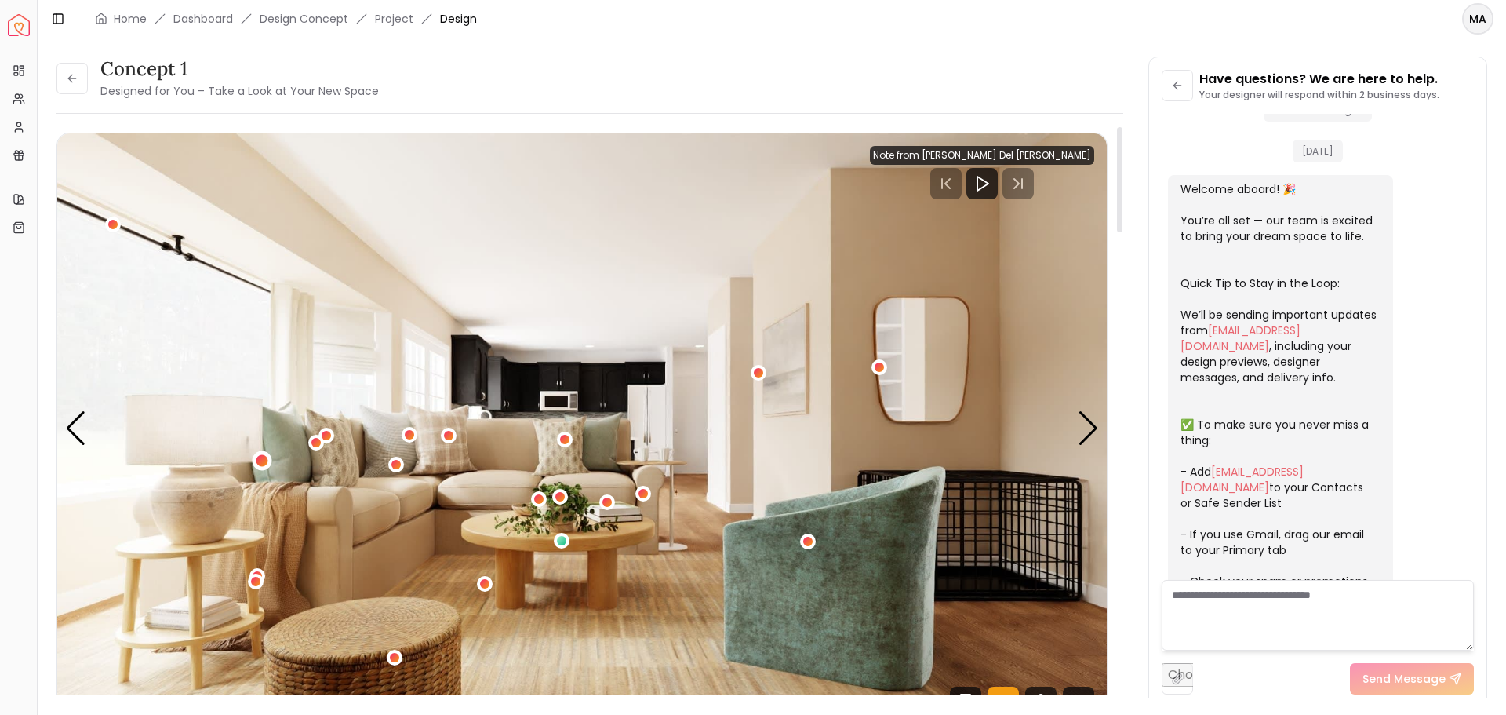
click at [261, 463] on div "1 / 4" at bounding box center [262, 461] width 12 height 12
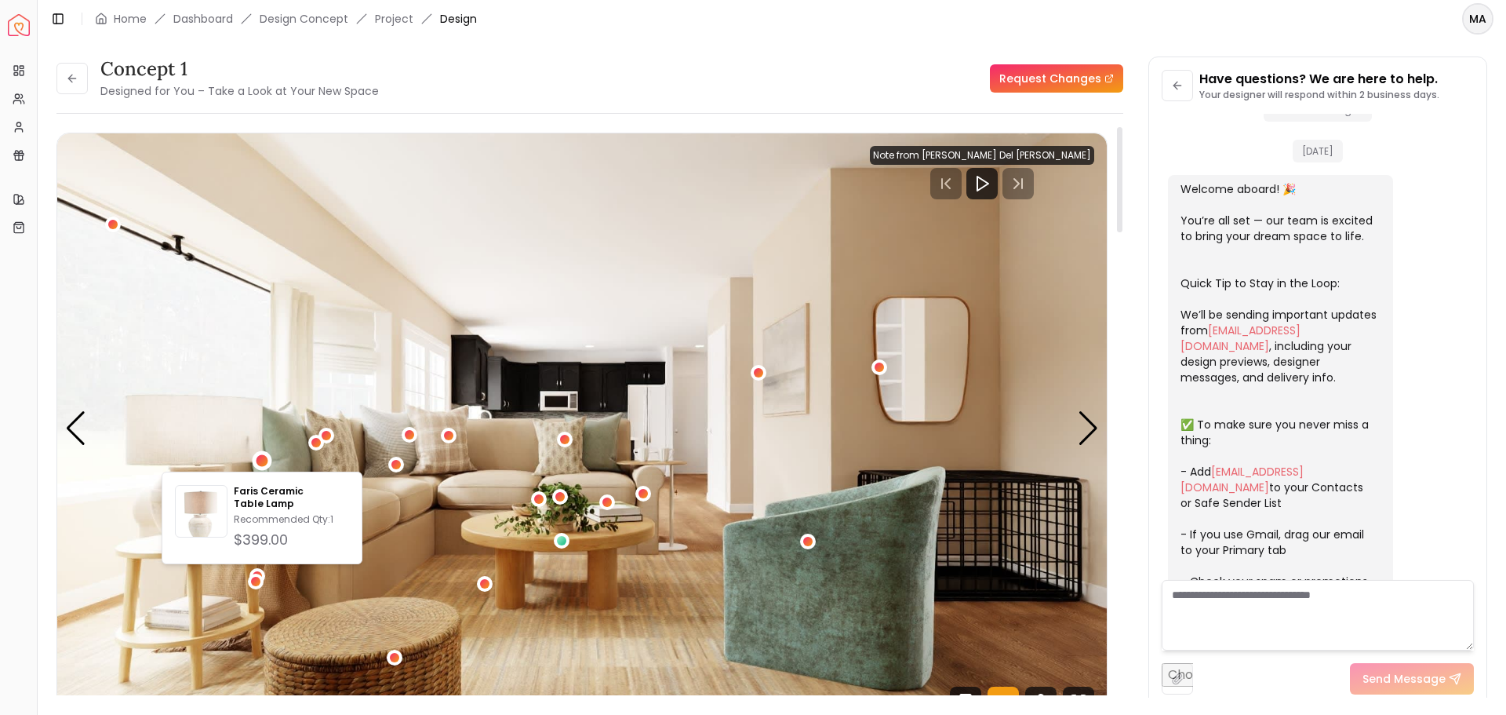
click at [550, 279] on img "1 / 4" at bounding box center [582, 428] width 1050 height 591
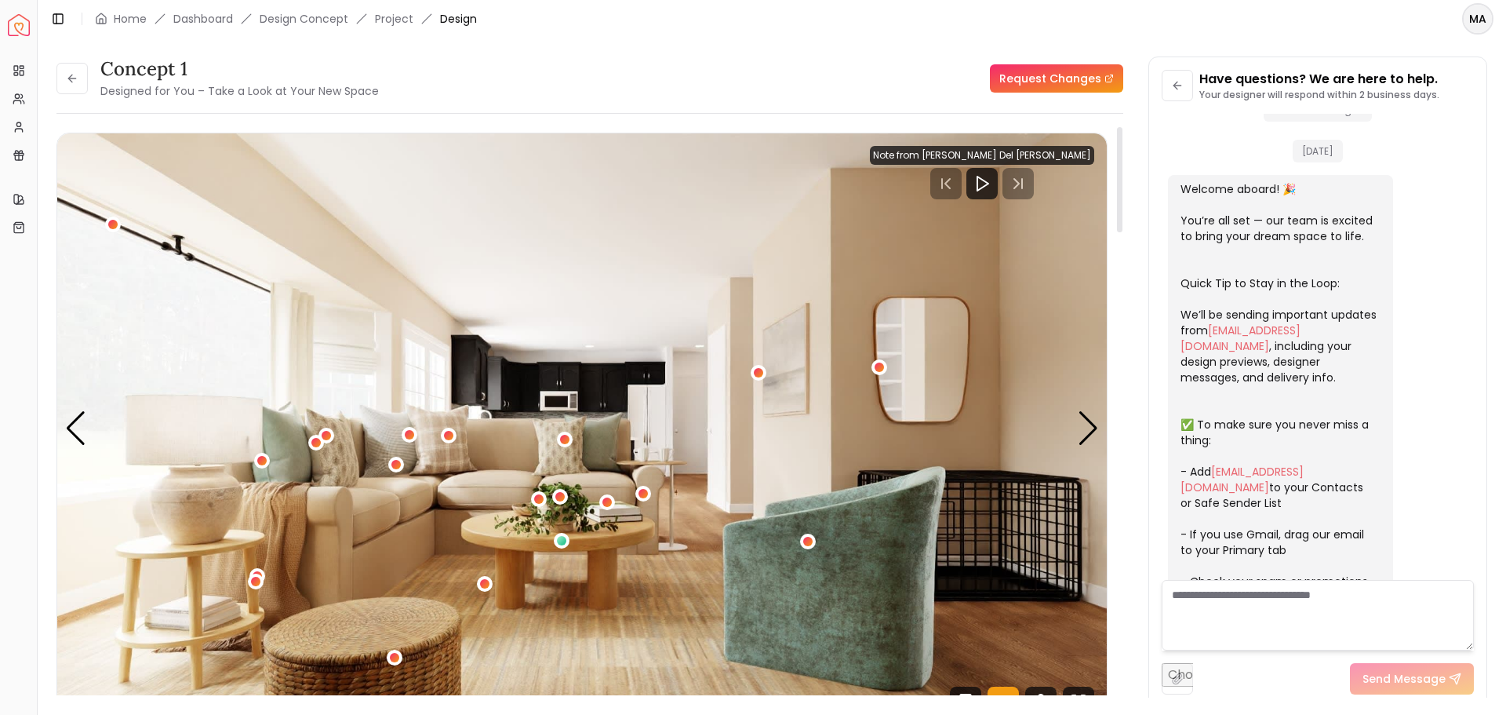
click at [1101, 417] on img "1 / 4" at bounding box center [582, 428] width 1050 height 591
click at [1092, 423] on div "Next slide" at bounding box center [1088, 428] width 21 height 35
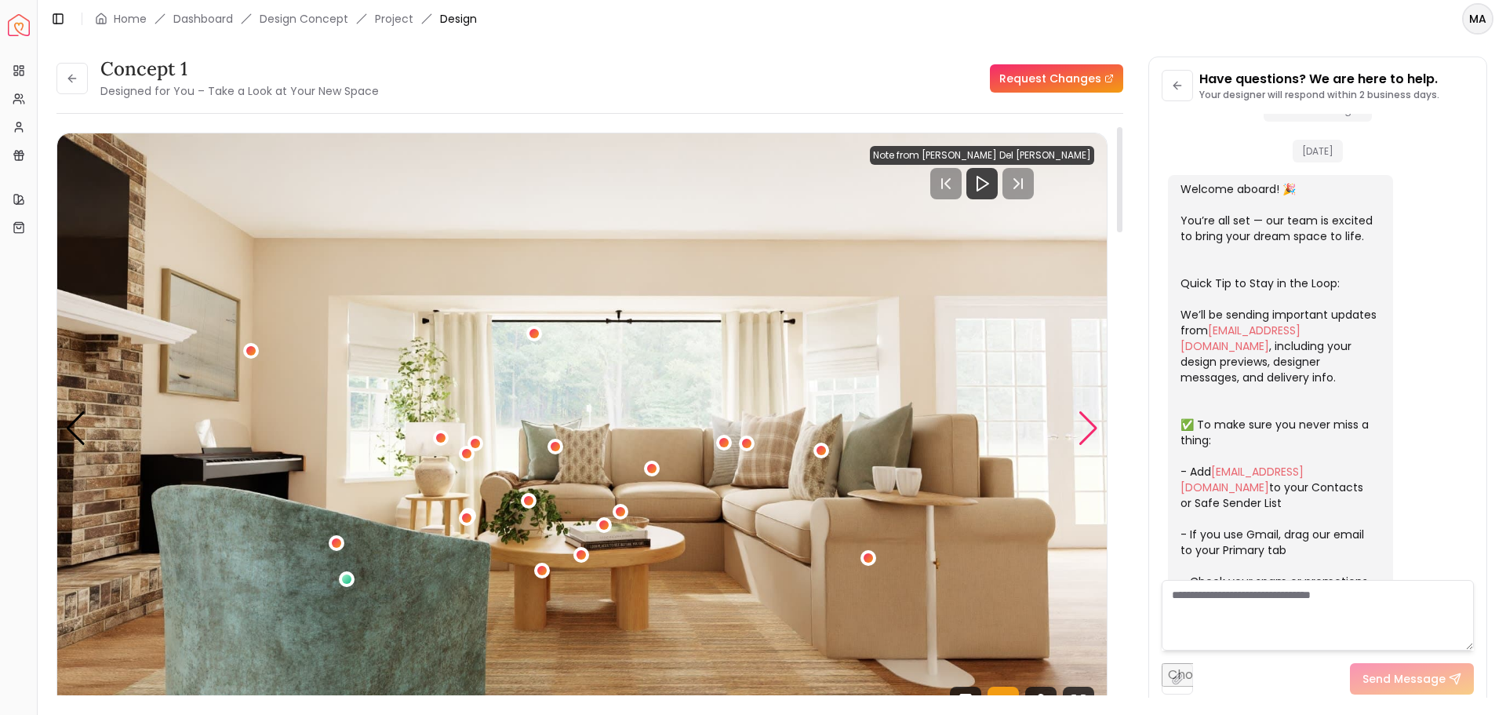
click at [1092, 423] on div "Next slide" at bounding box center [1088, 428] width 21 height 35
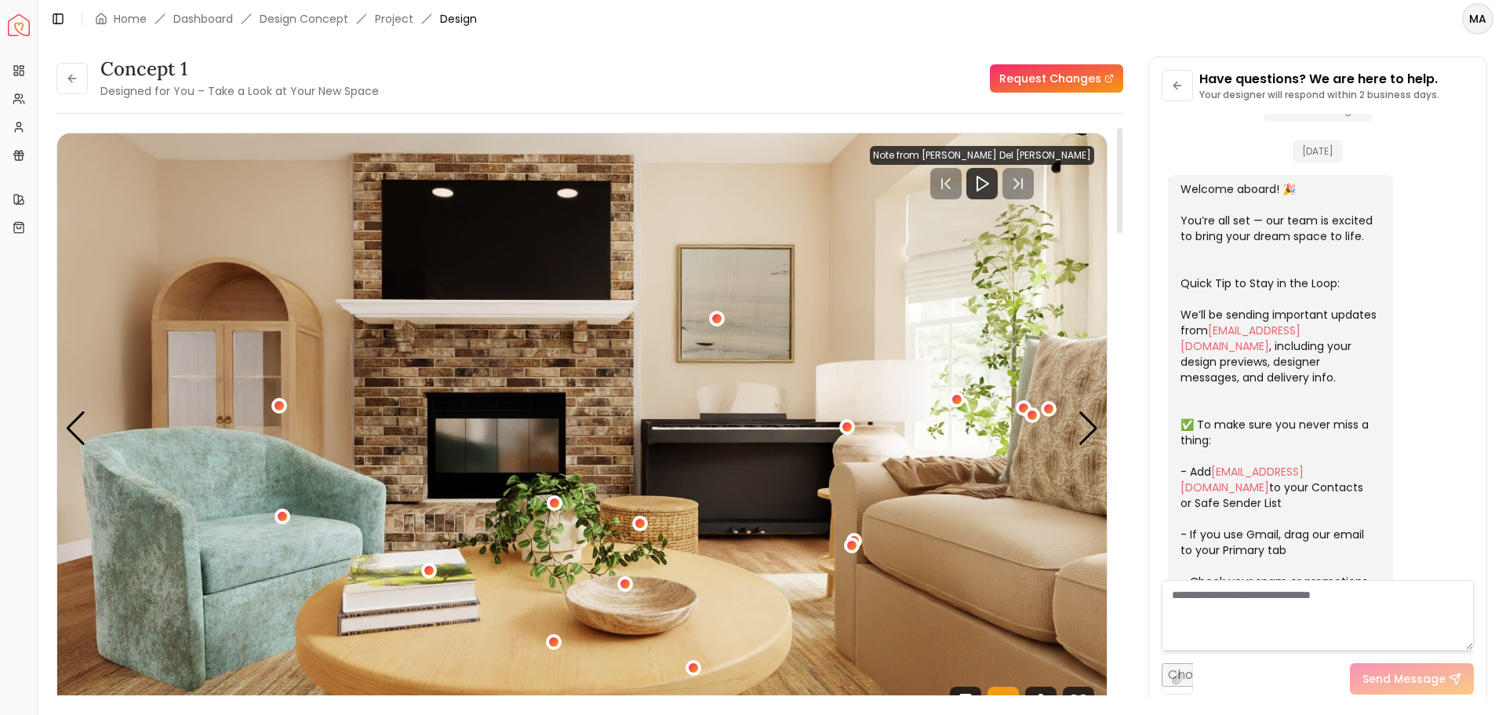
scroll to position [78, 0]
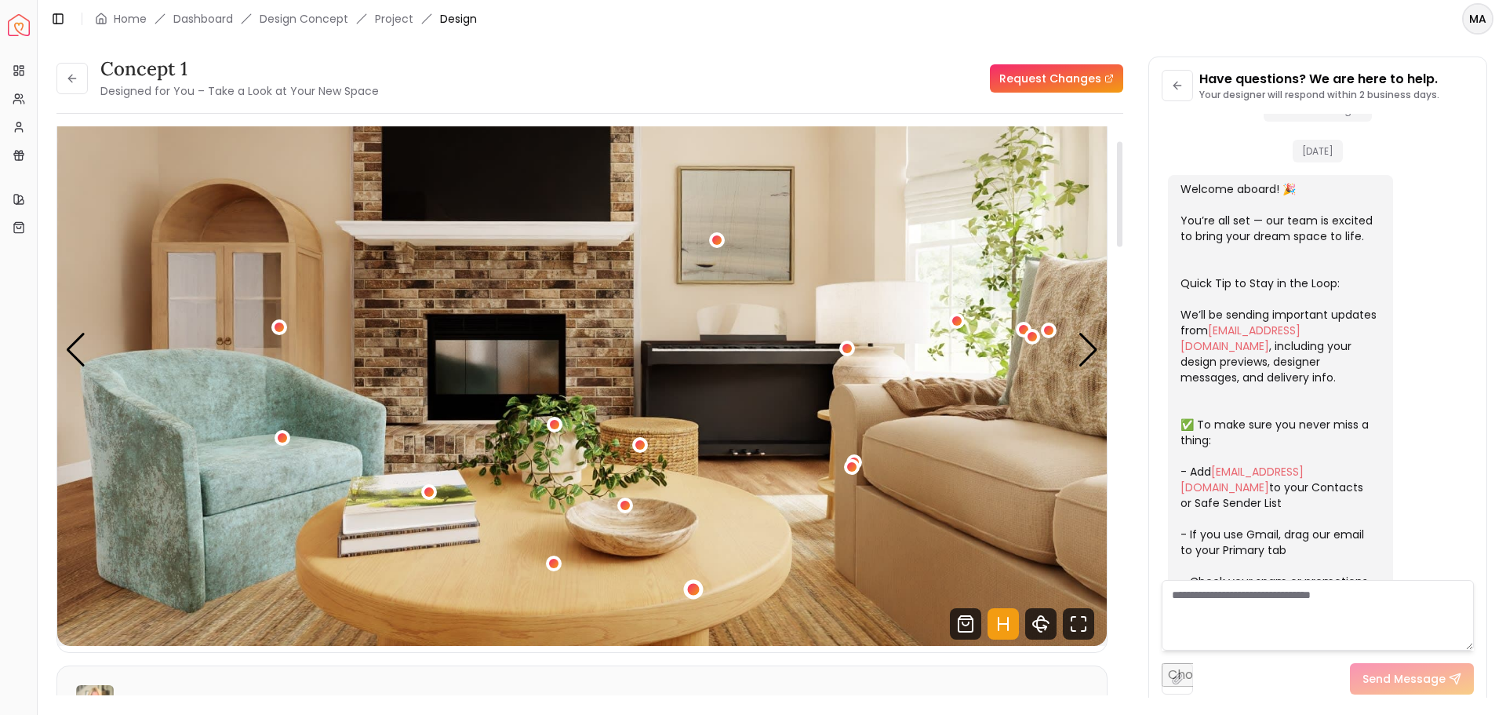
click at [694, 591] on div "3 / 4" at bounding box center [694, 589] width 12 height 12
click at [854, 450] on img "3 / 4" at bounding box center [582, 350] width 1050 height 591
click at [851, 467] on div "3 / 4" at bounding box center [853, 467] width 12 height 12
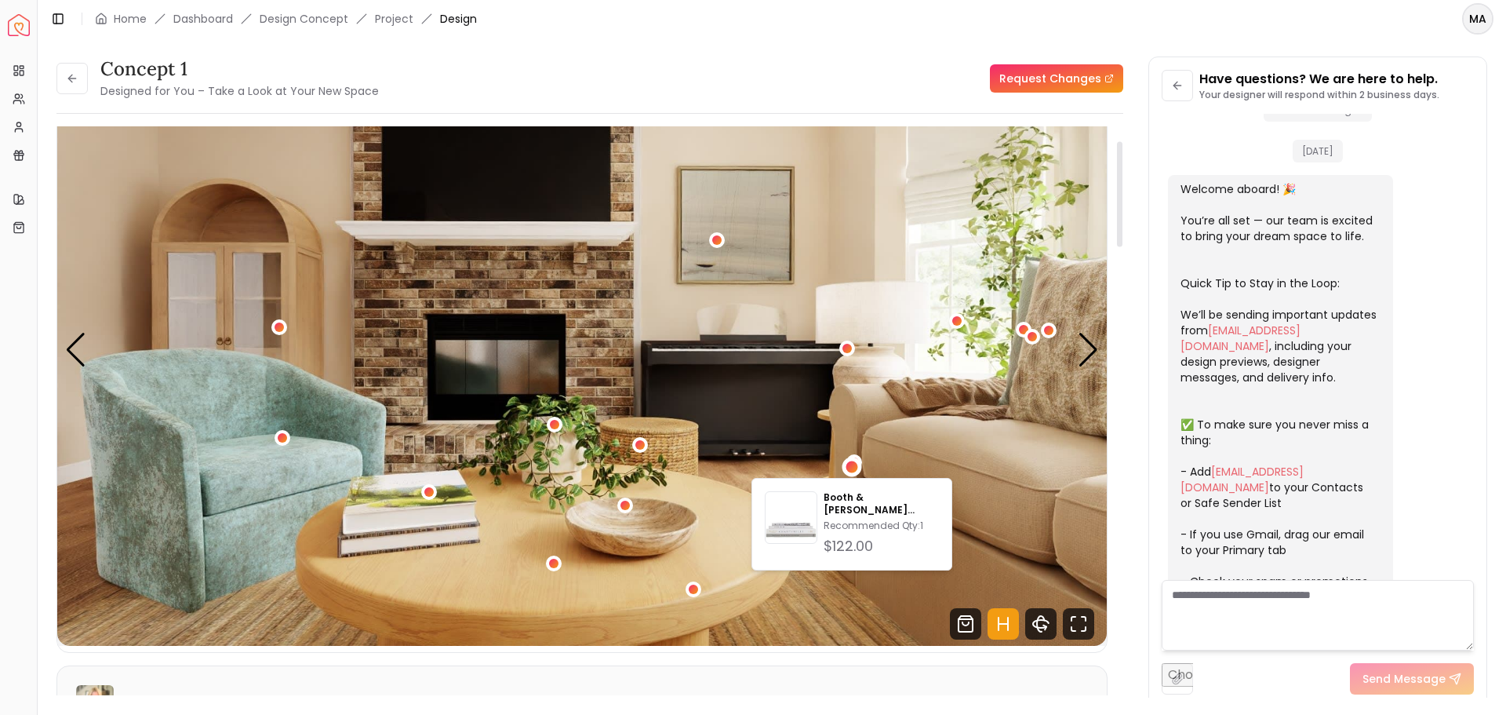
click at [1056, 350] on img "3 / 4" at bounding box center [582, 350] width 1050 height 591
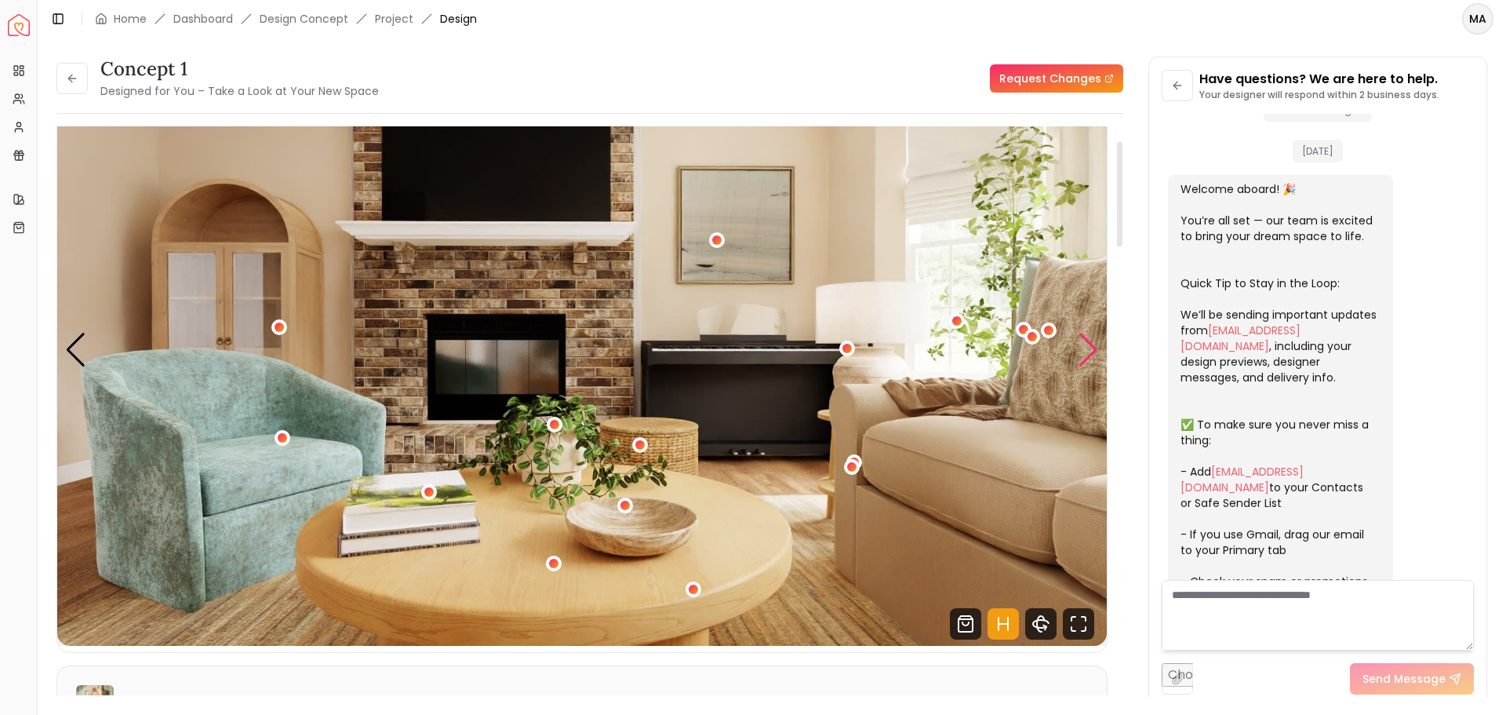
click at [1091, 353] on div "Next slide" at bounding box center [1088, 350] width 21 height 35
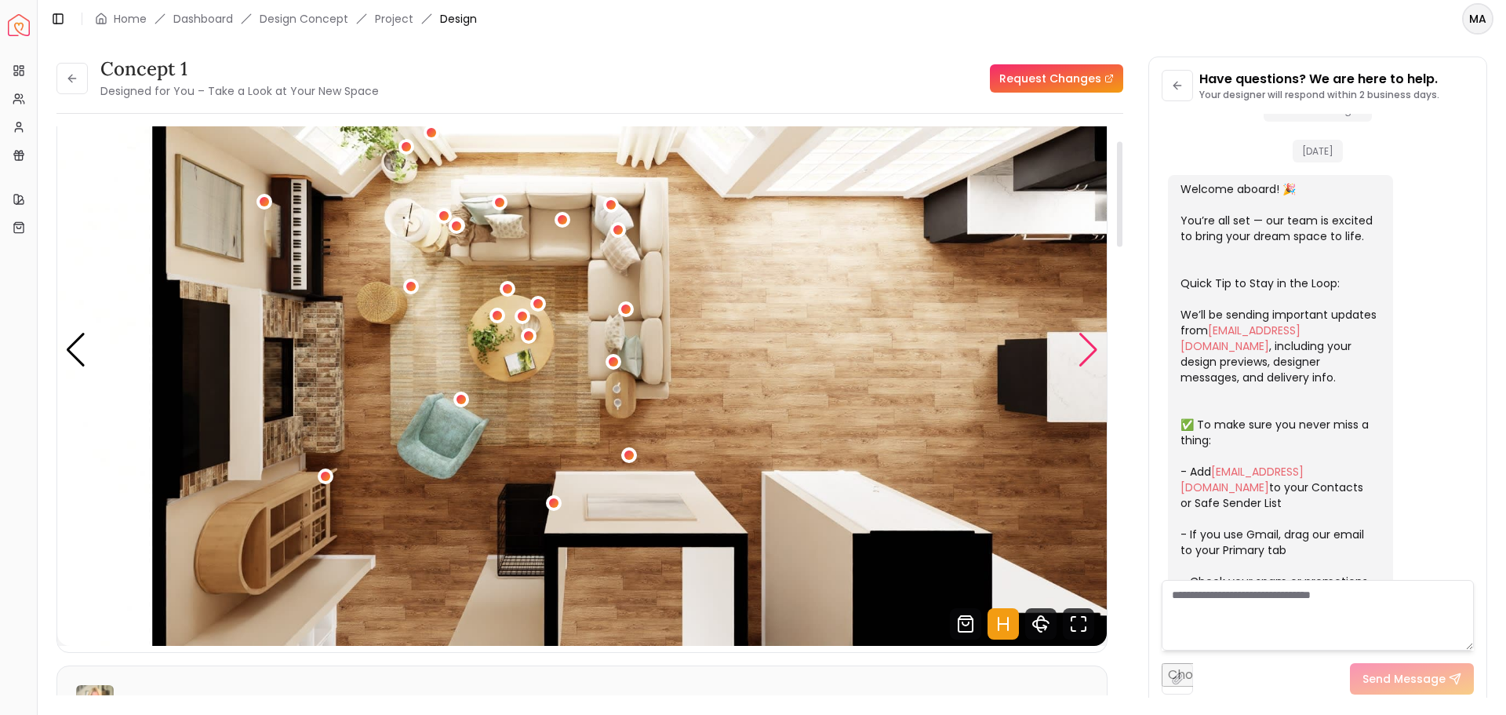
click at [1091, 353] on div "Next slide" at bounding box center [1088, 350] width 21 height 35
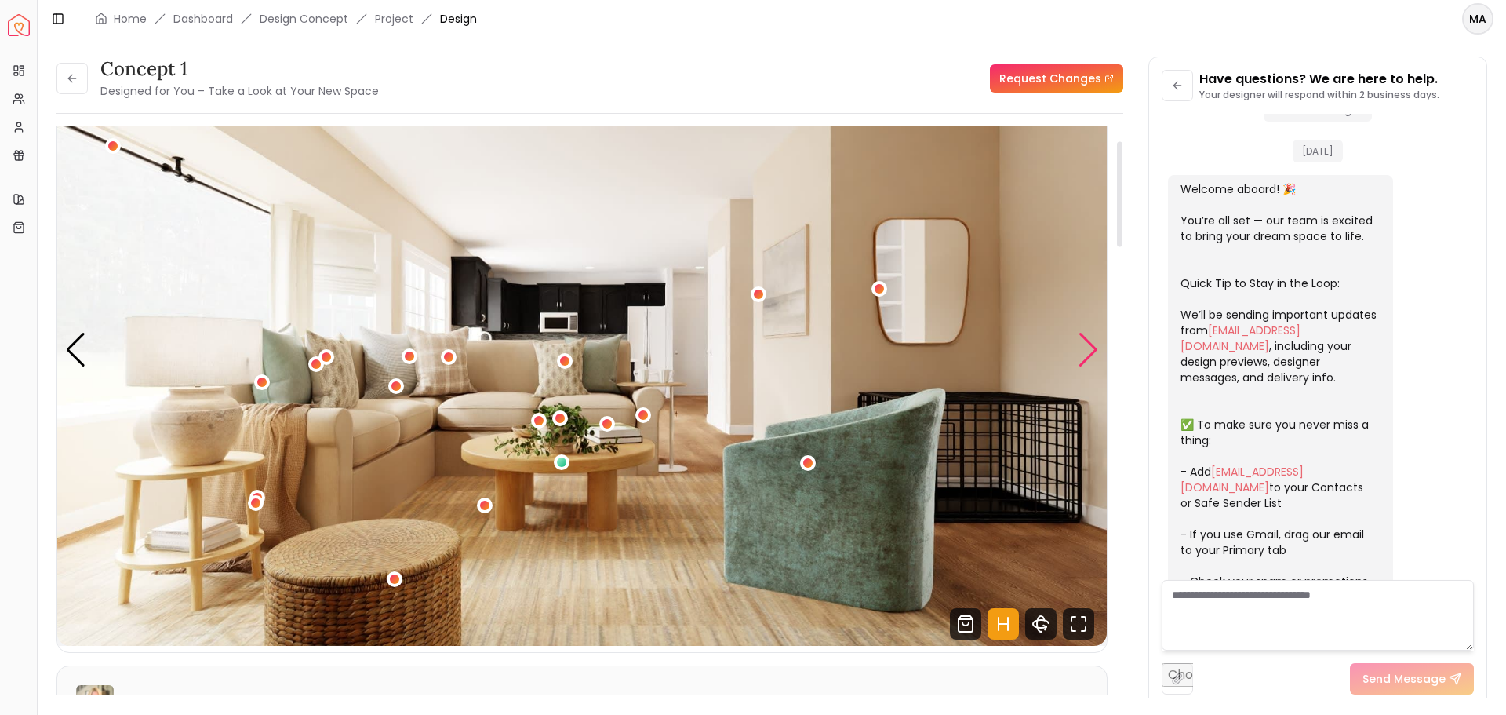
click at [1091, 353] on div "Next slide" at bounding box center [1088, 350] width 21 height 35
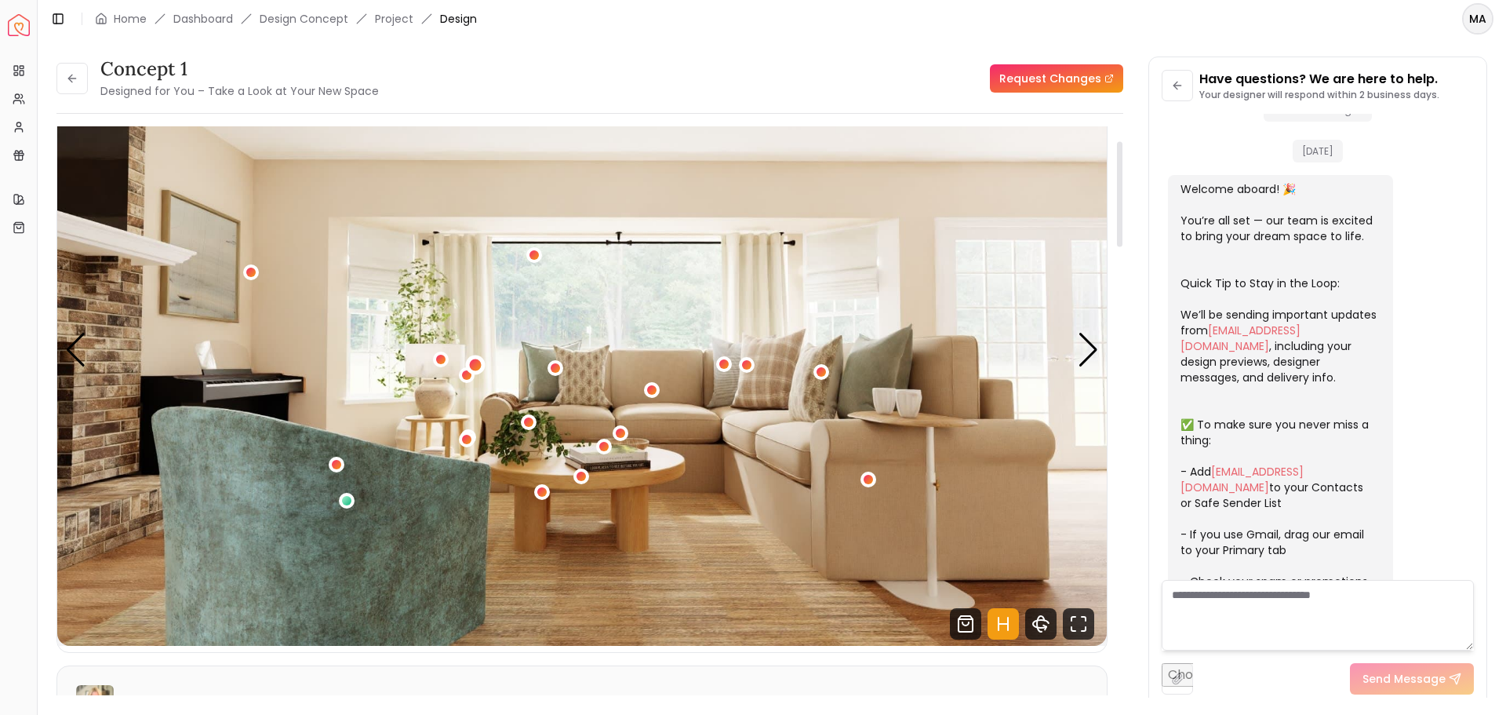
click at [479, 365] on div "2 / 4" at bounding box center [475, 365] width 12 height 12
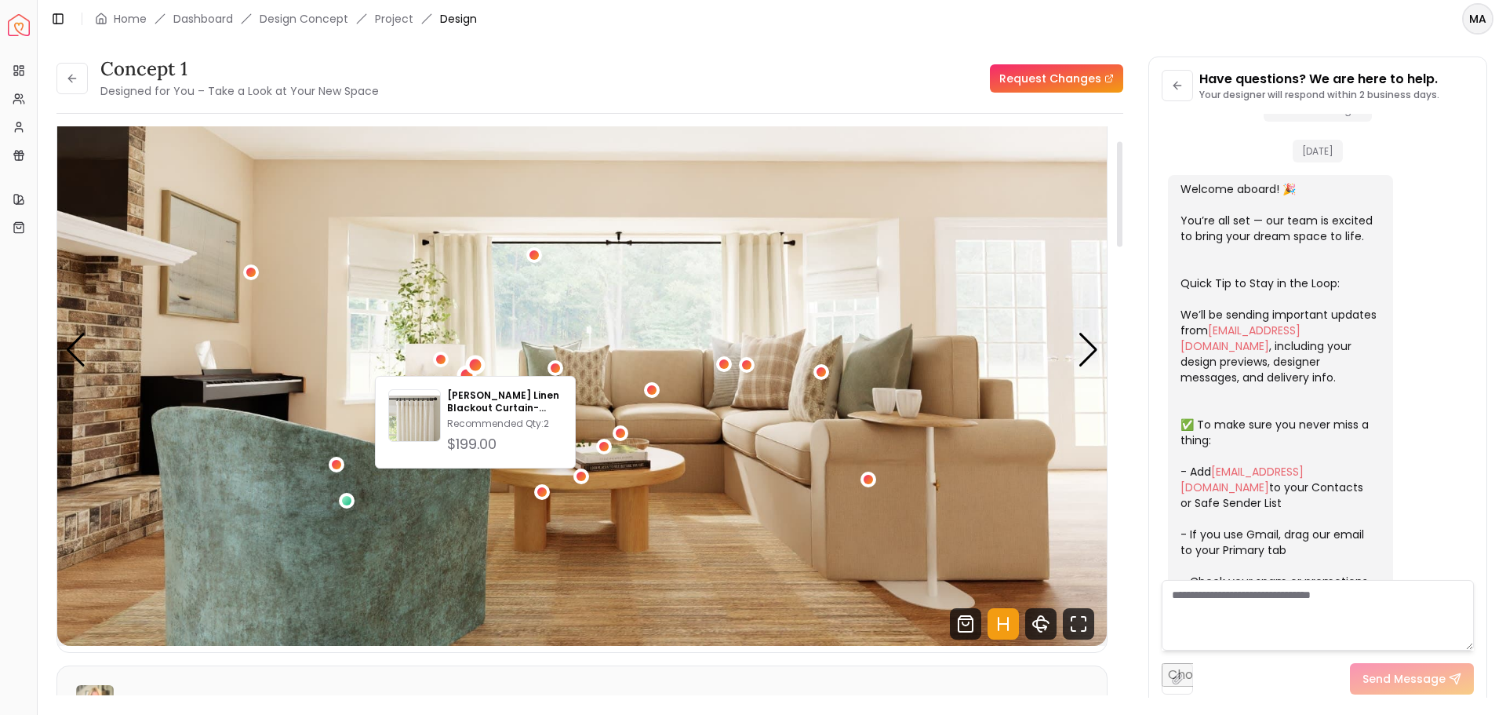
click at [465, 374] on div "2 / 4" at bounding box center [467, 376] width 12 height 12
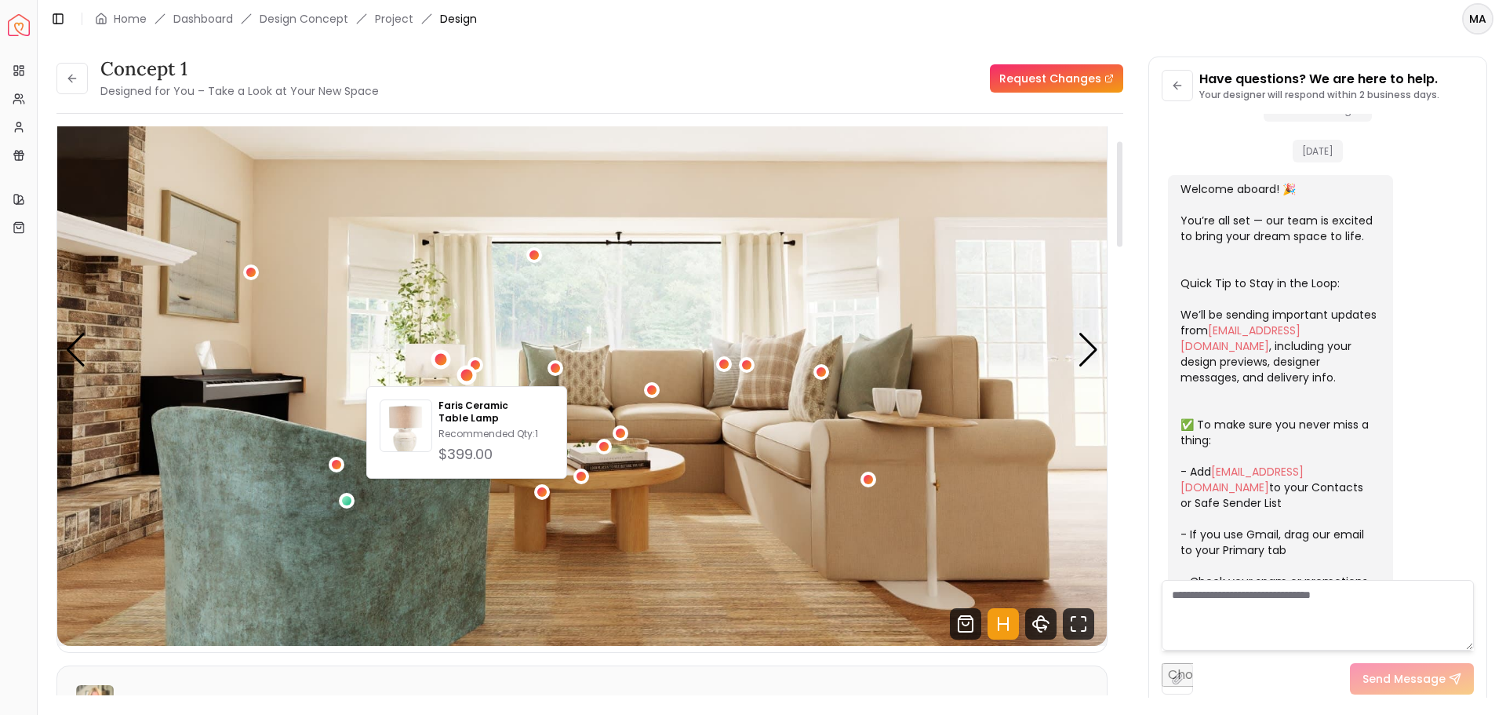
click at [438, 355] on div "2 / 4" at bounding box center [441, 359] width 12 height 12
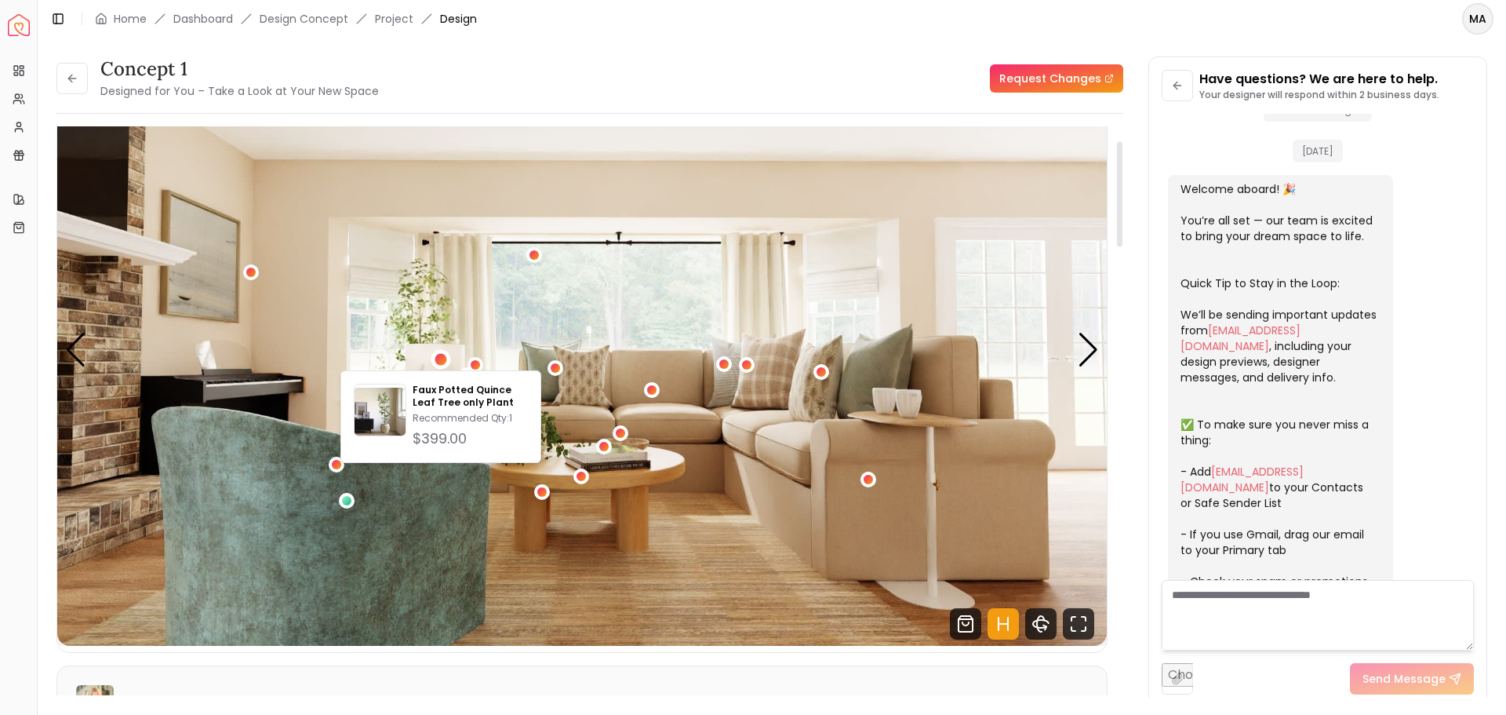
click at [505, 98] on div "concept 1 Designed for You – Take a Look at Your New Space Request Changes" at bounding box center [589, 78] width 1067 height 44
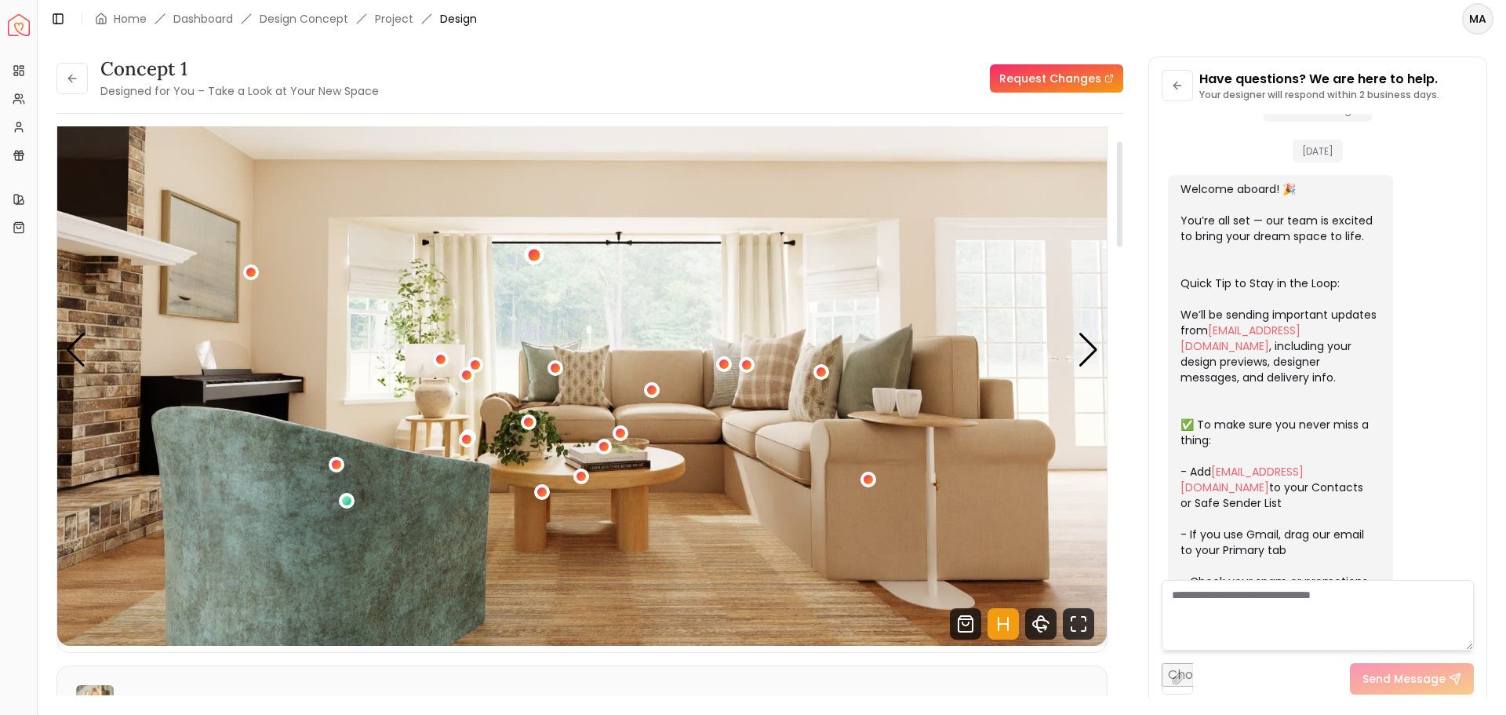
click at [534, 255] on div "2 / 4" at bounding box center [535, 256] width 12 height 12
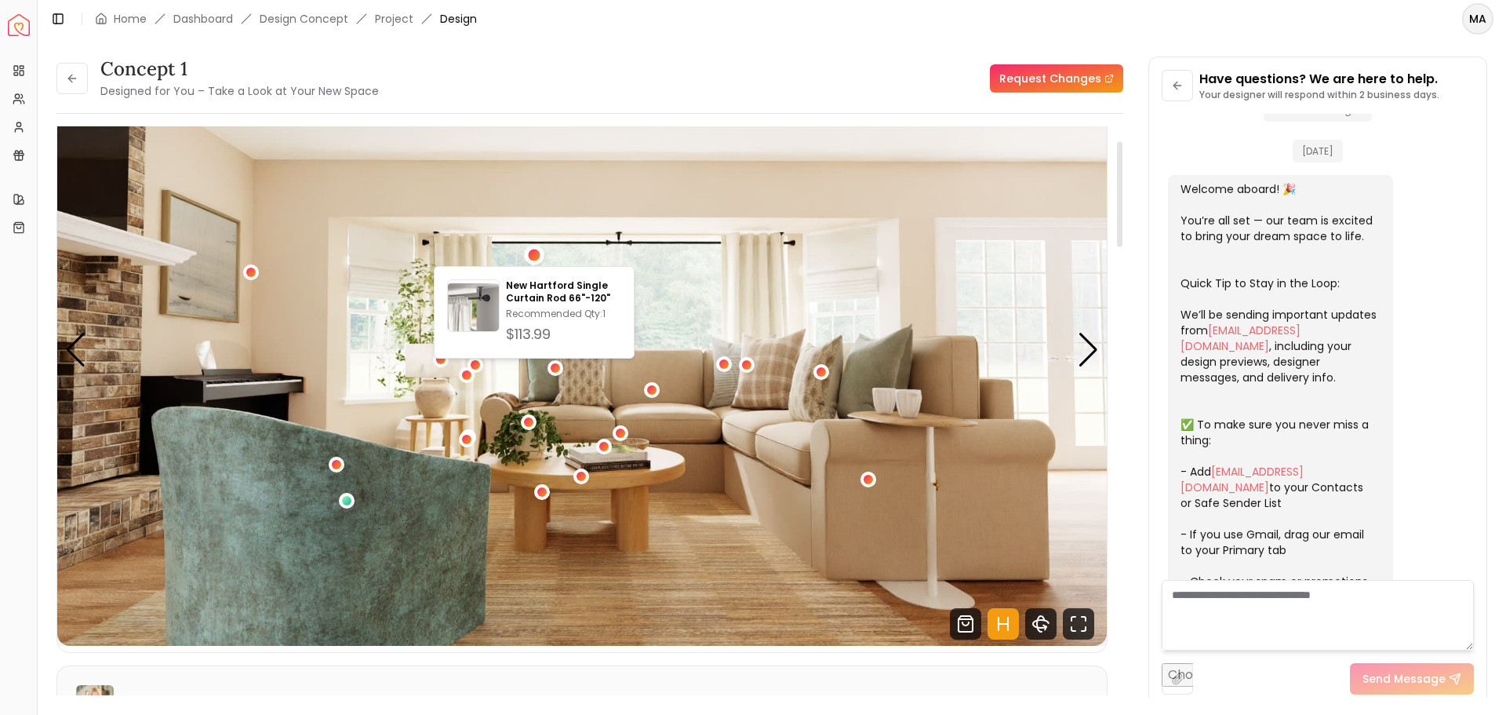
click at [584, 158] on img "2 / 4" at bounding box center [582, 350] width 1050 height 591
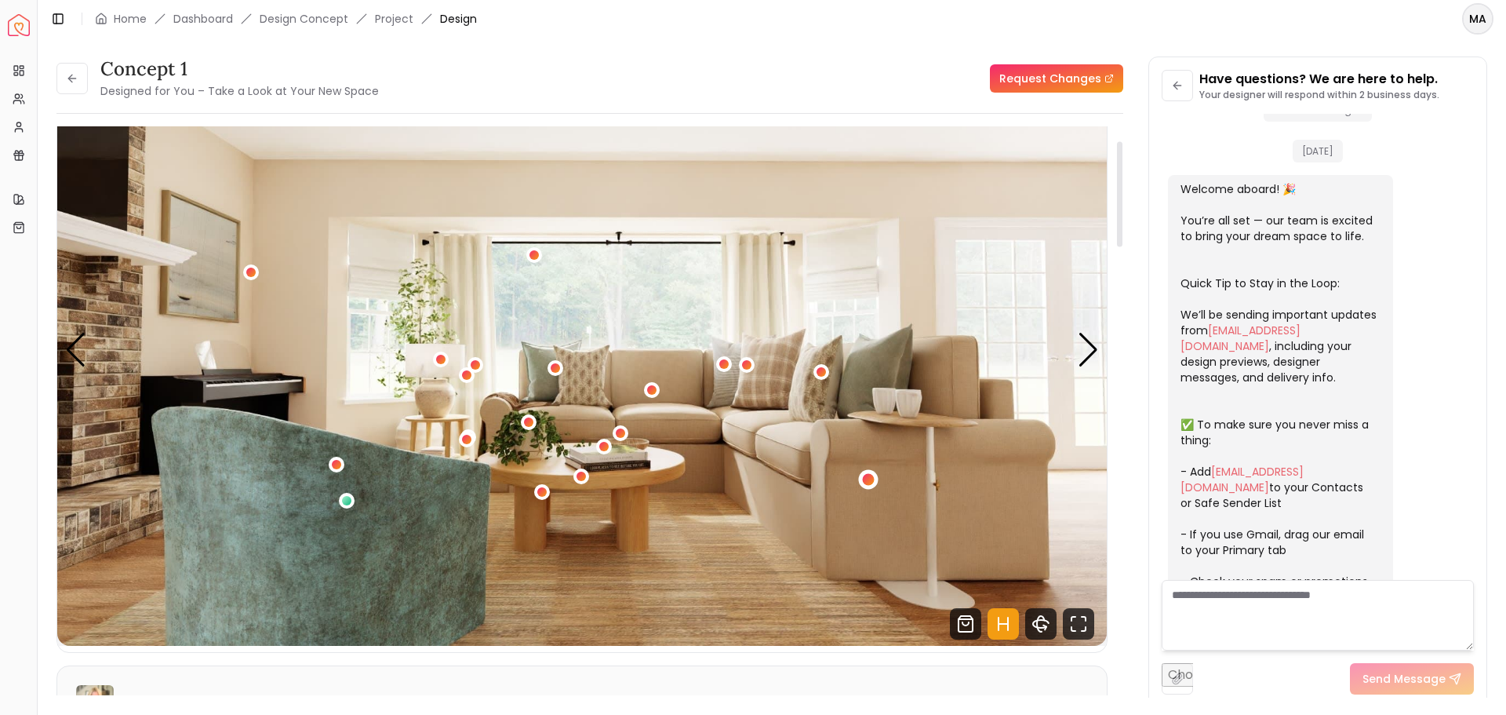
click at [866, 480] on div "2 / 4" at bounding box center [869, 479] width 12 height 12
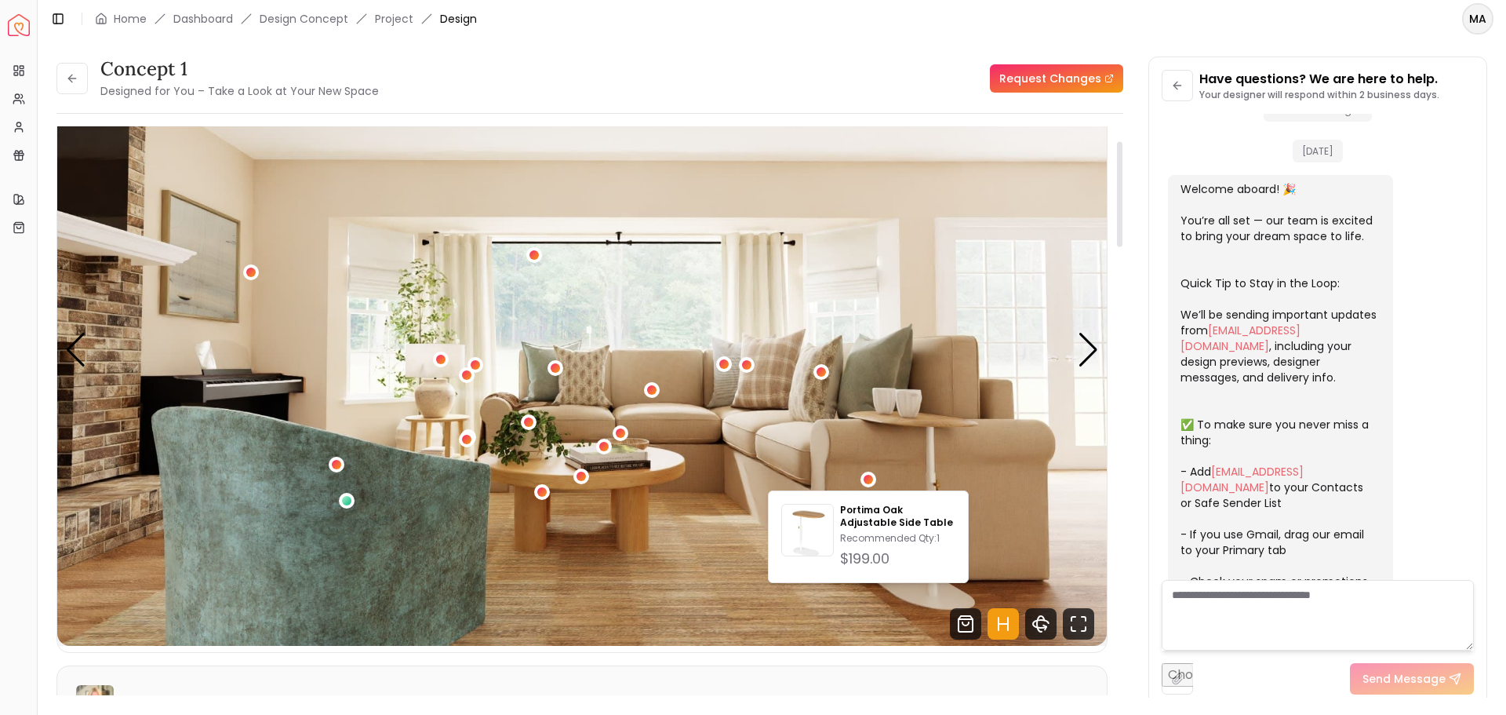
click at [961, 444] on img "2 / 4" at bounding box center [582, 350] width 1050 height 591
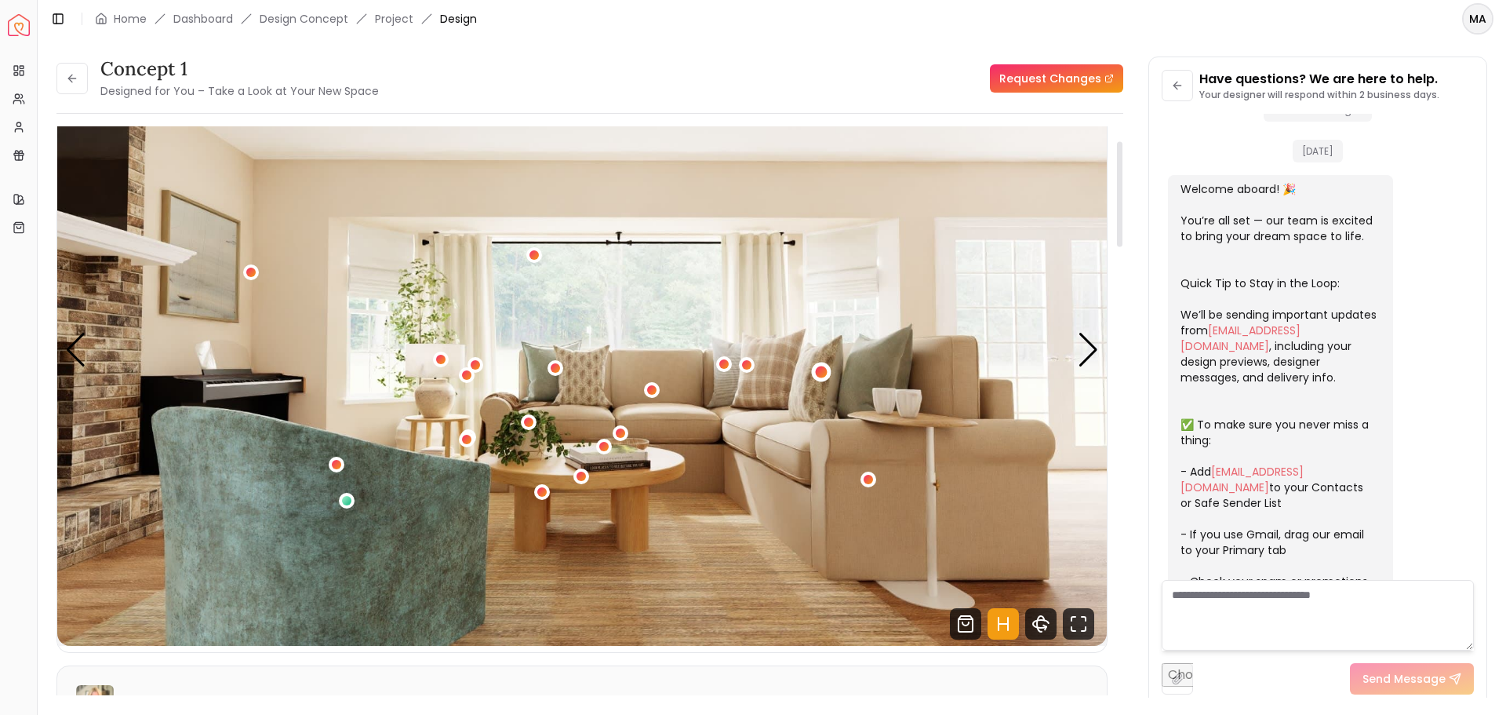
click at [826, 377] on div "2 / 4" at bounding box center [822, 372] width 20 height 20
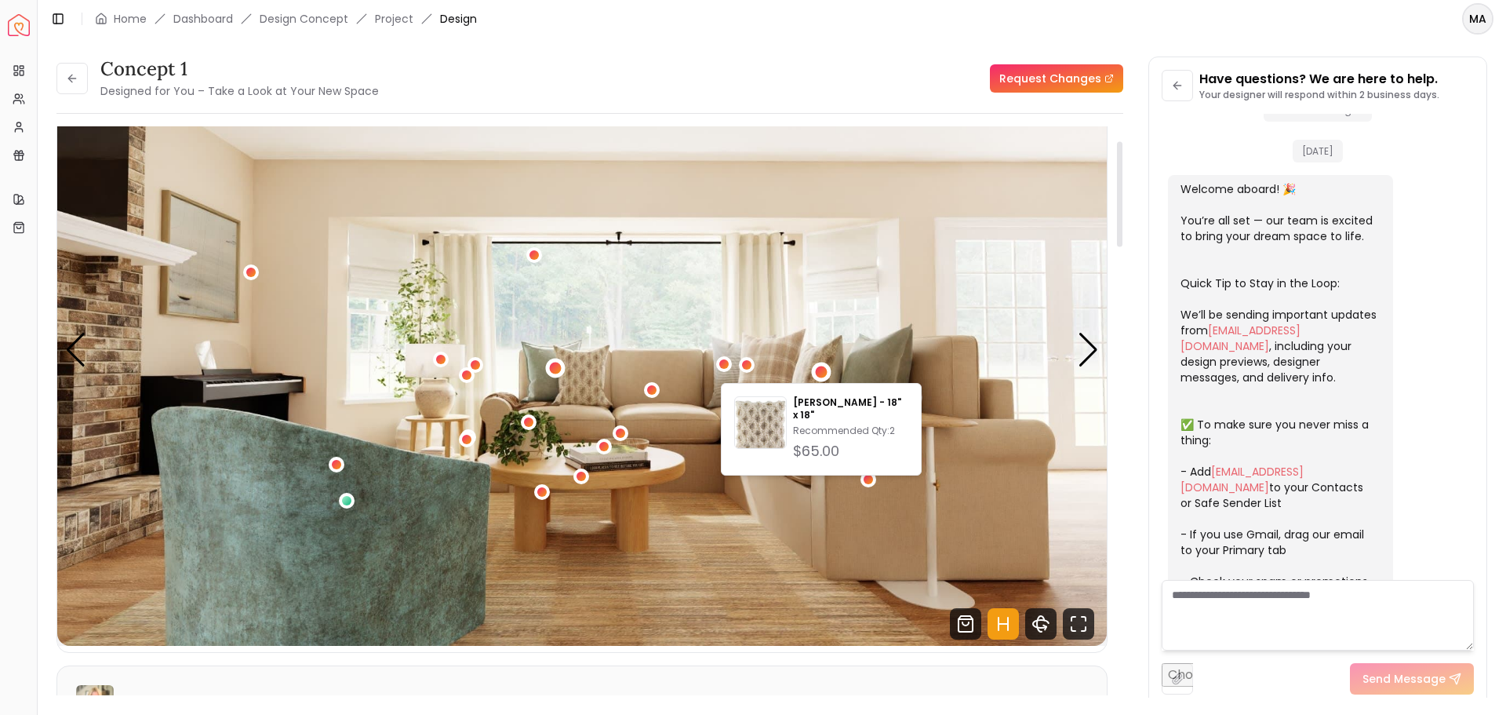
click at [555, 368] on div "2 / 4" at bounding box center [556, 368] width 12 height 12
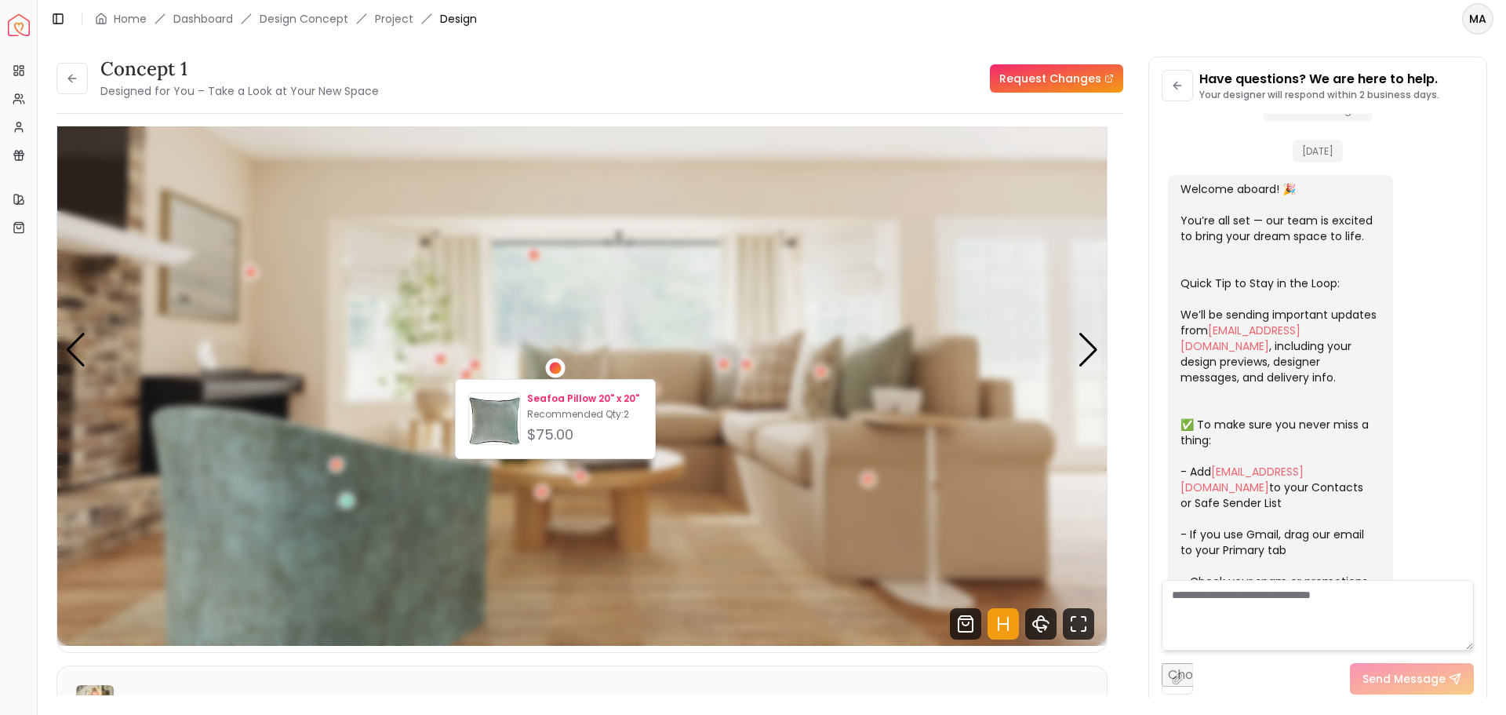
click at [540, 400] on p "Seafoa Pillow 20" x 20"" at bounding box center [584, 398] width 115 height 13
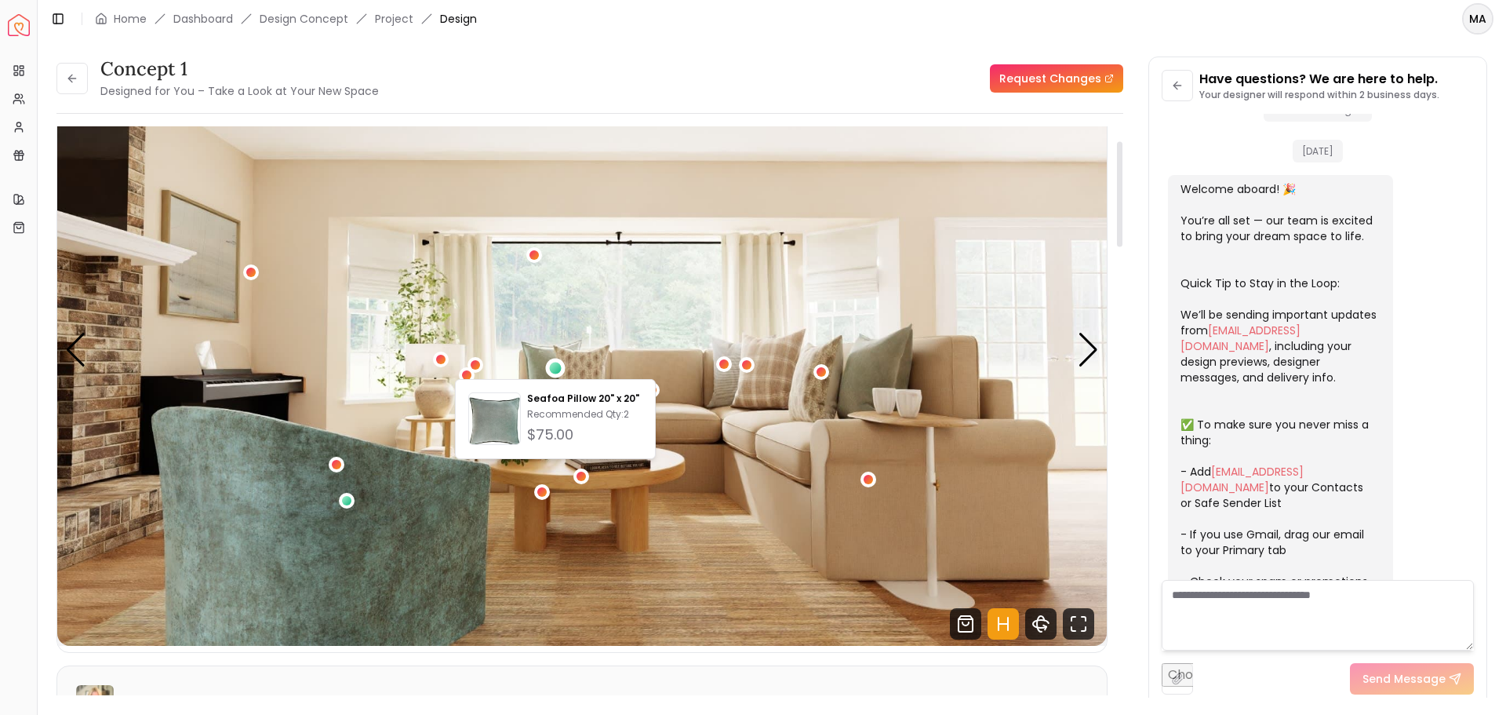
click at [594, 318] on img "2 / 4" at bounding box center [582, 350] width 1050 height 591
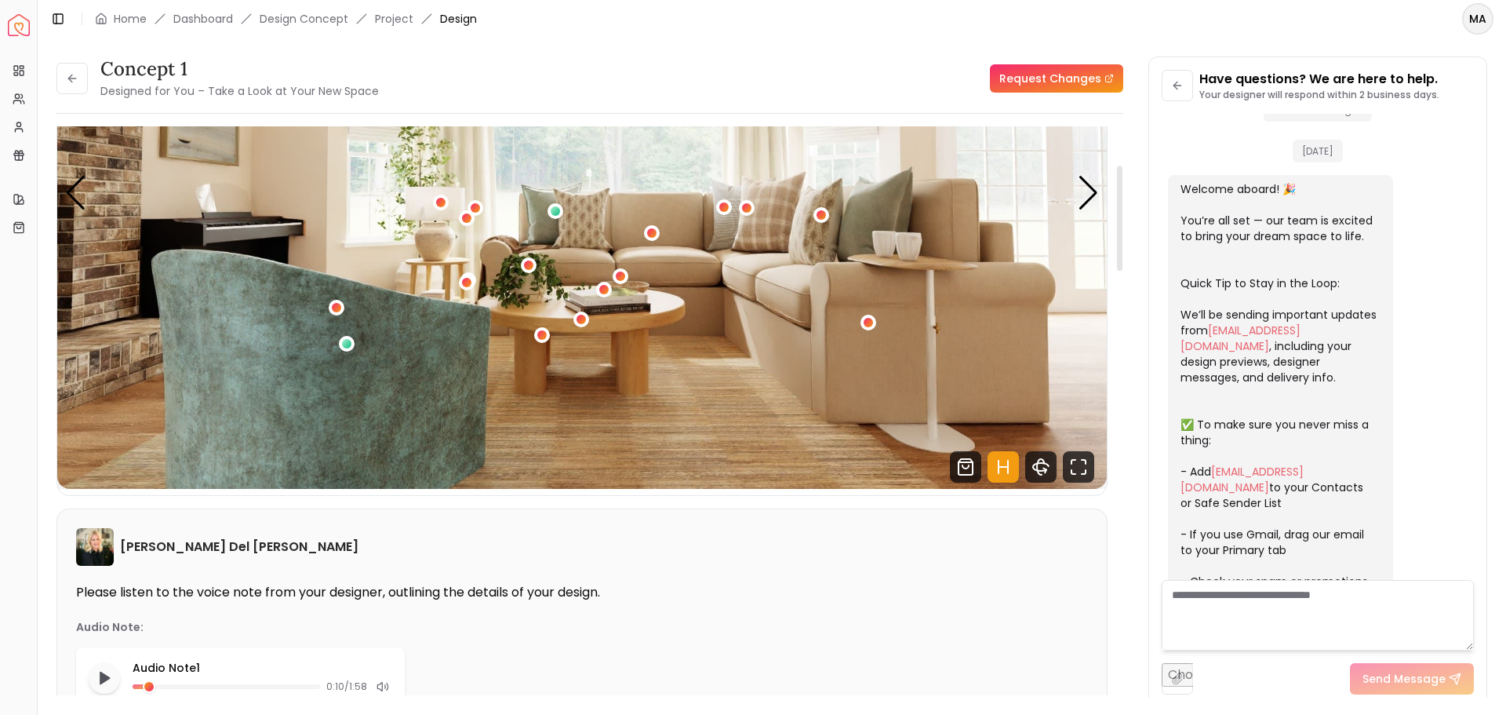
scroll to position [0, 0]
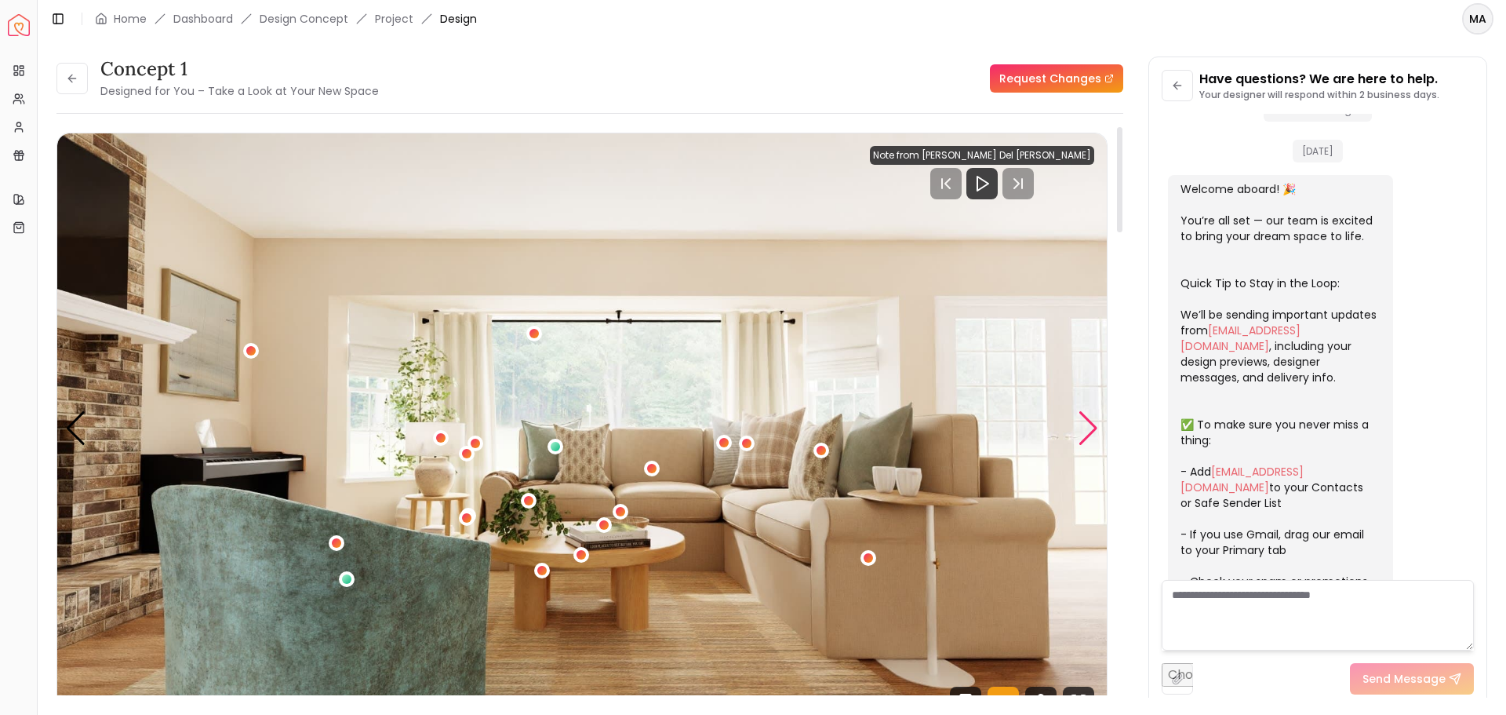
click at [1091, 428] on div "Next slide" at bounding box center [1088, 428] width 21 height 35
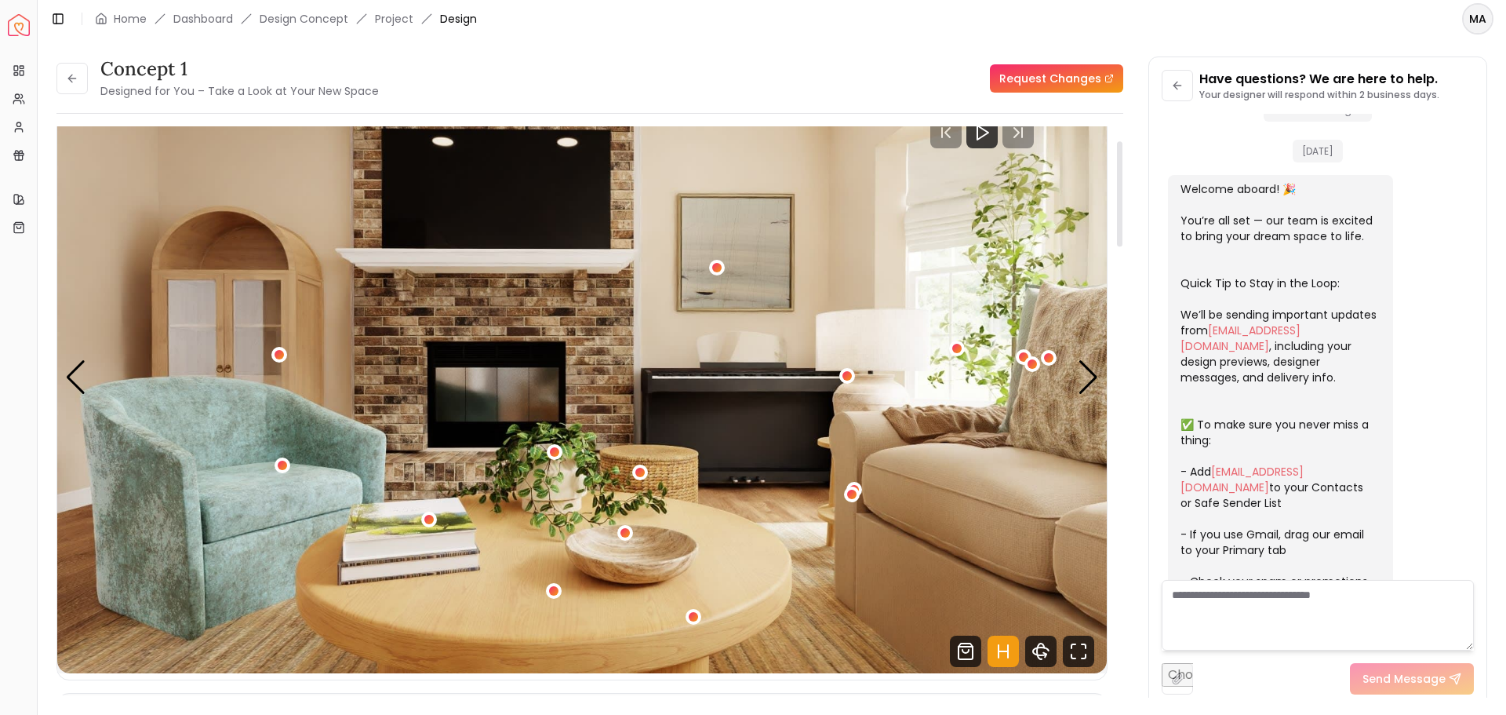
scroll to position [78, 0]
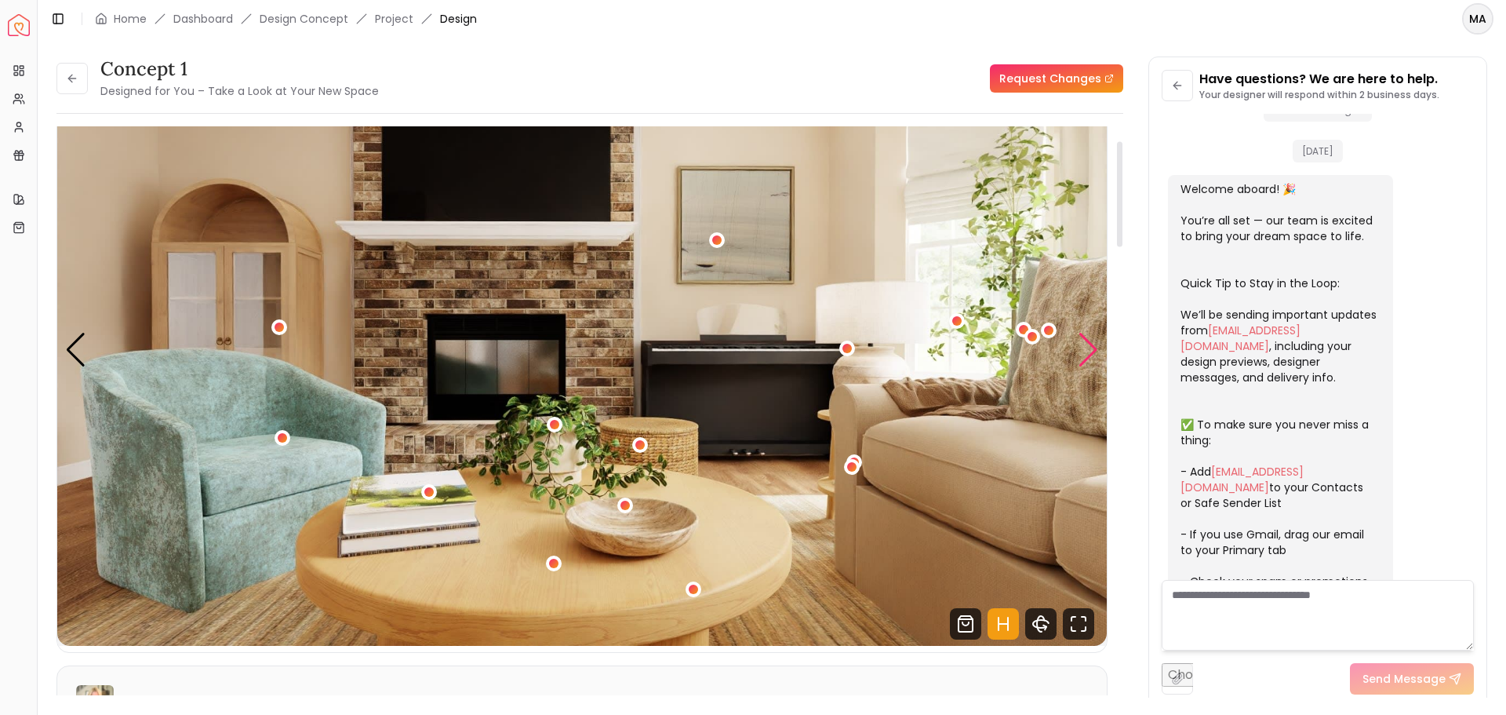
click at [1095, 352] on div "Next slide" at bounding box center [1088, 350] width 21 height 35
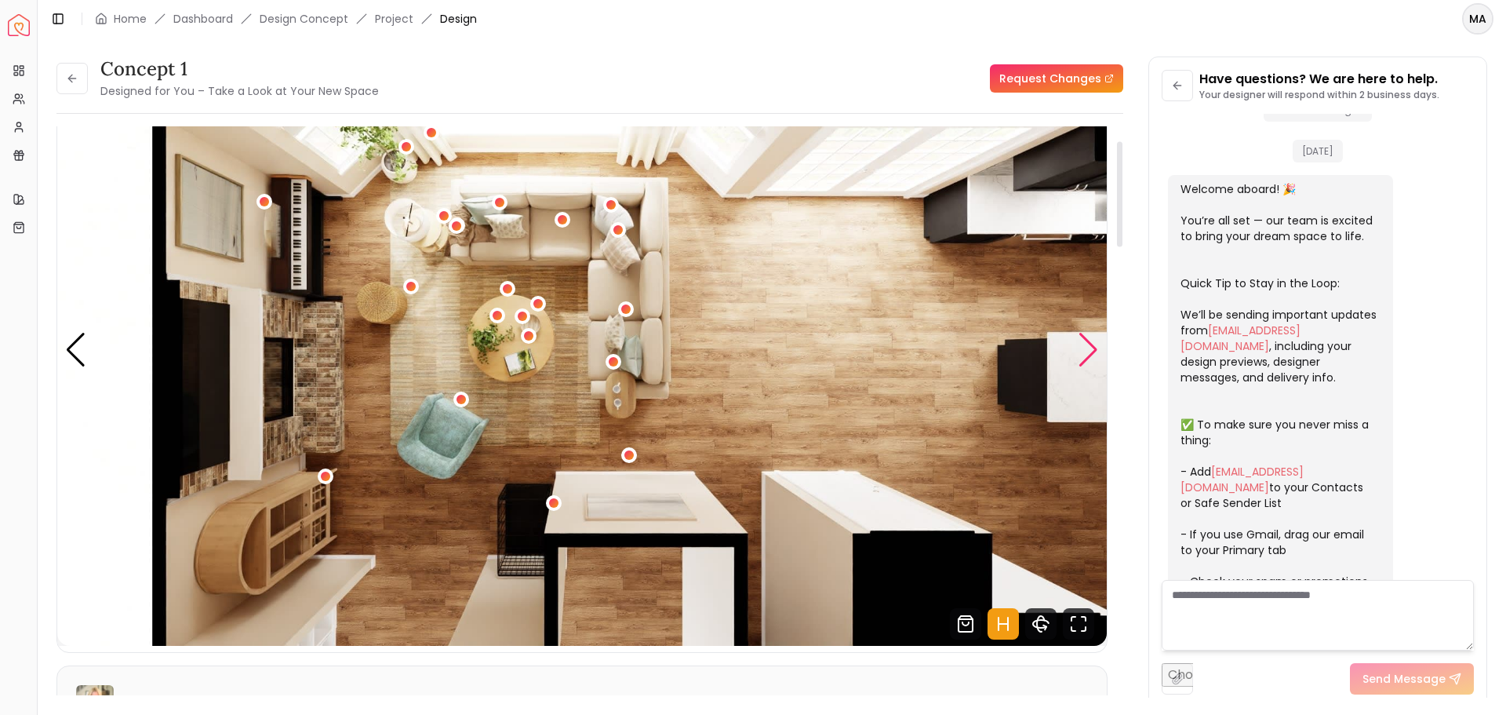
click at [1095, 352] on div "Next slide" at bounding box center [1088, 350] width 21 height 35
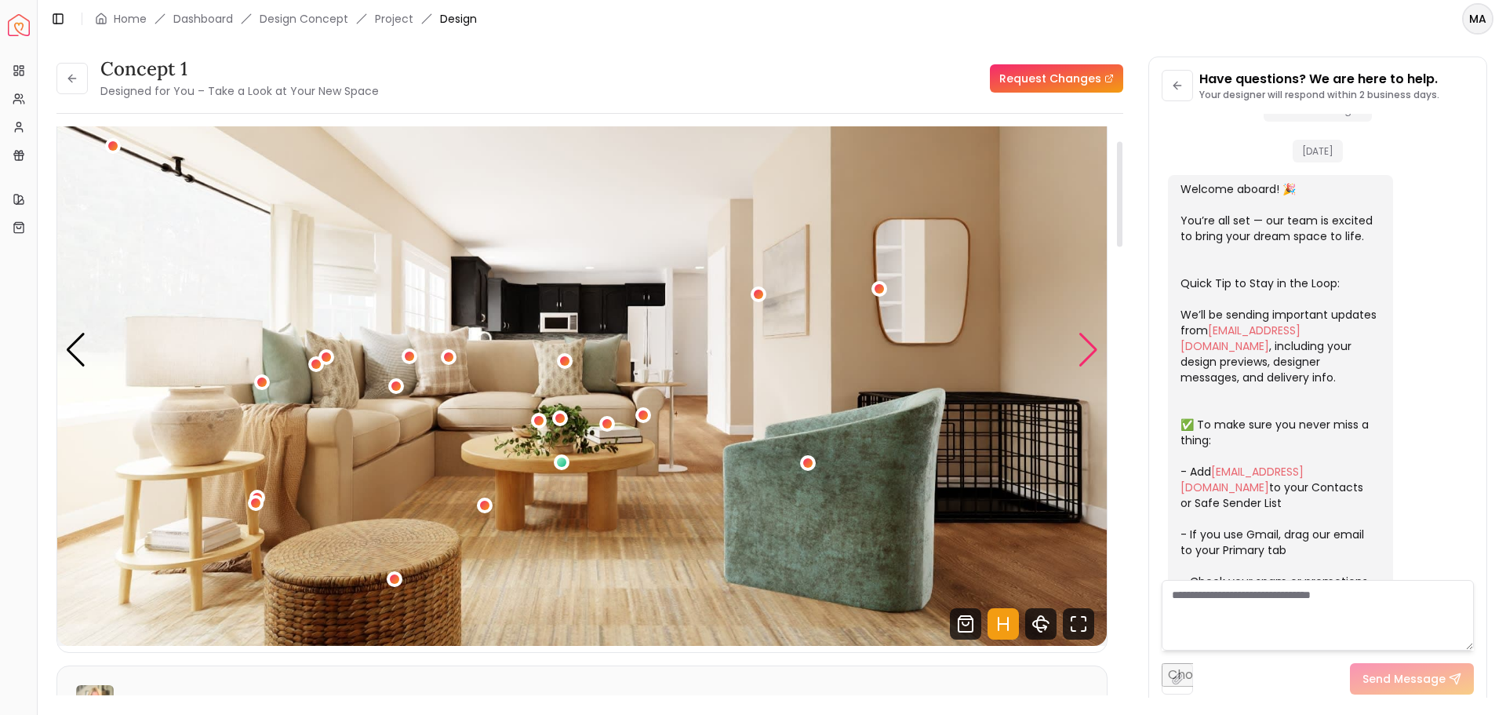
click at [1095, 352] on div "Next slide" at bounding box center [1088, 350] width 21 height 35
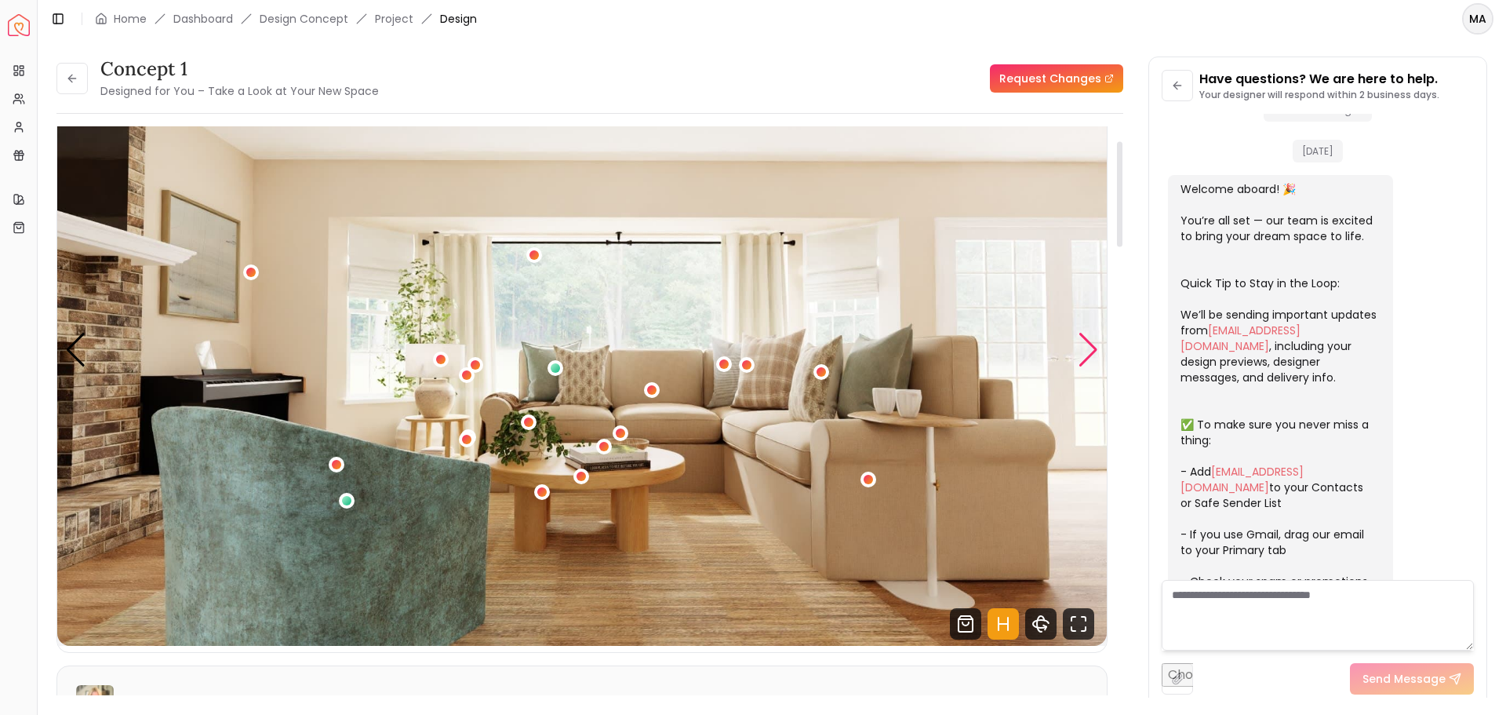
click at [1095, 352] on div "Next slide" at bounding box center [1088, 350] width 21 height 35
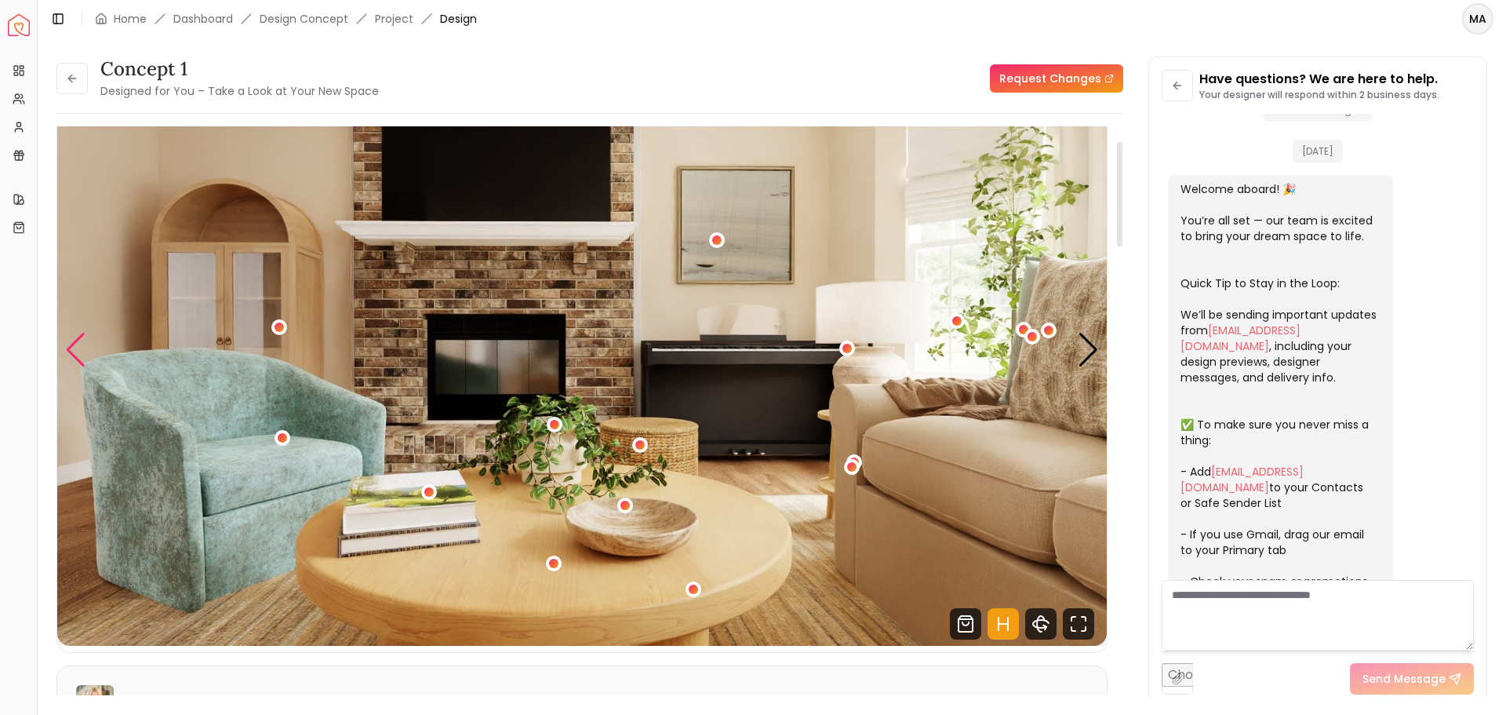
click at [71, 338] on div "Previous slide" at bounding box center [75, 350] width 21 height 35
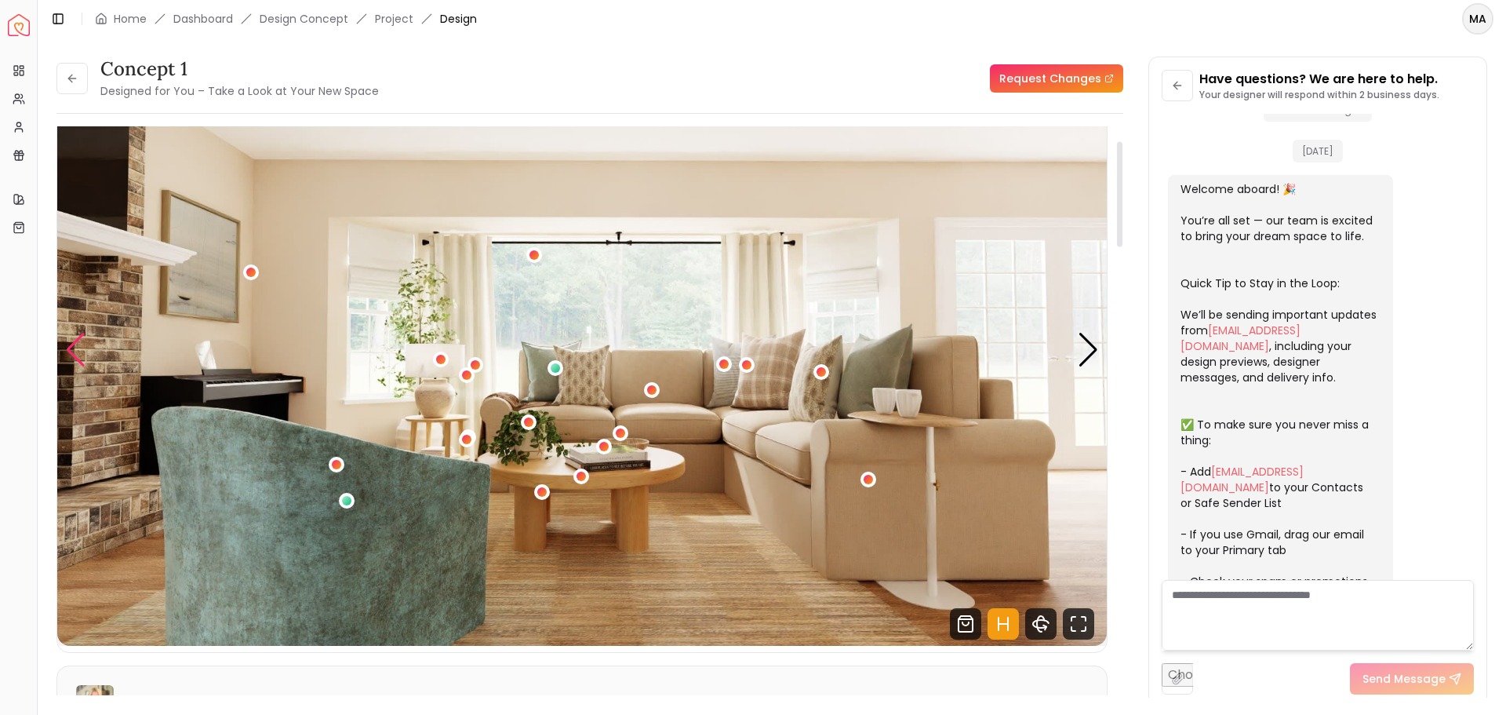
click at [71, 338] on div "Previous slide" at bounding box center [75, 350] width 21 height 35
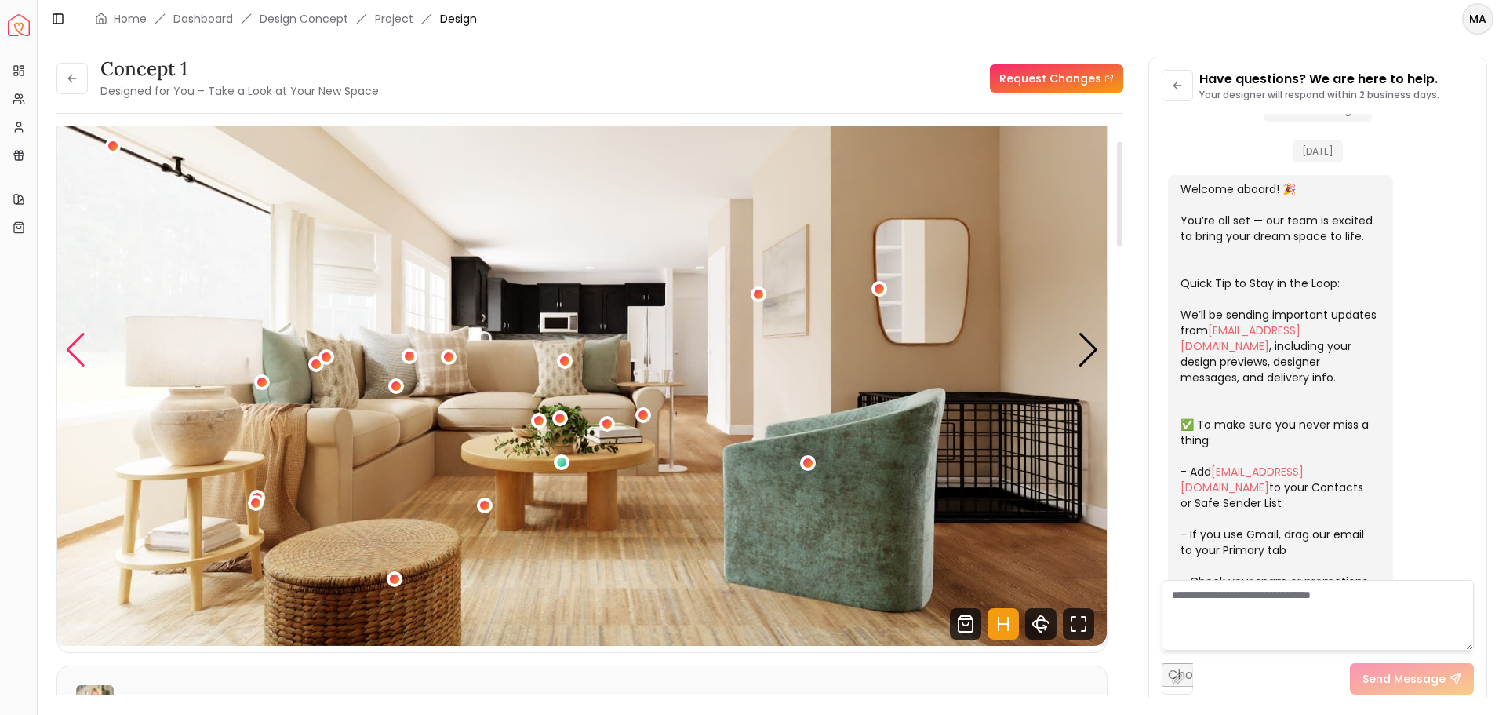
click at [71, 338] on div "Previous slide" at bounding box center [75, 350] width 21 height 35
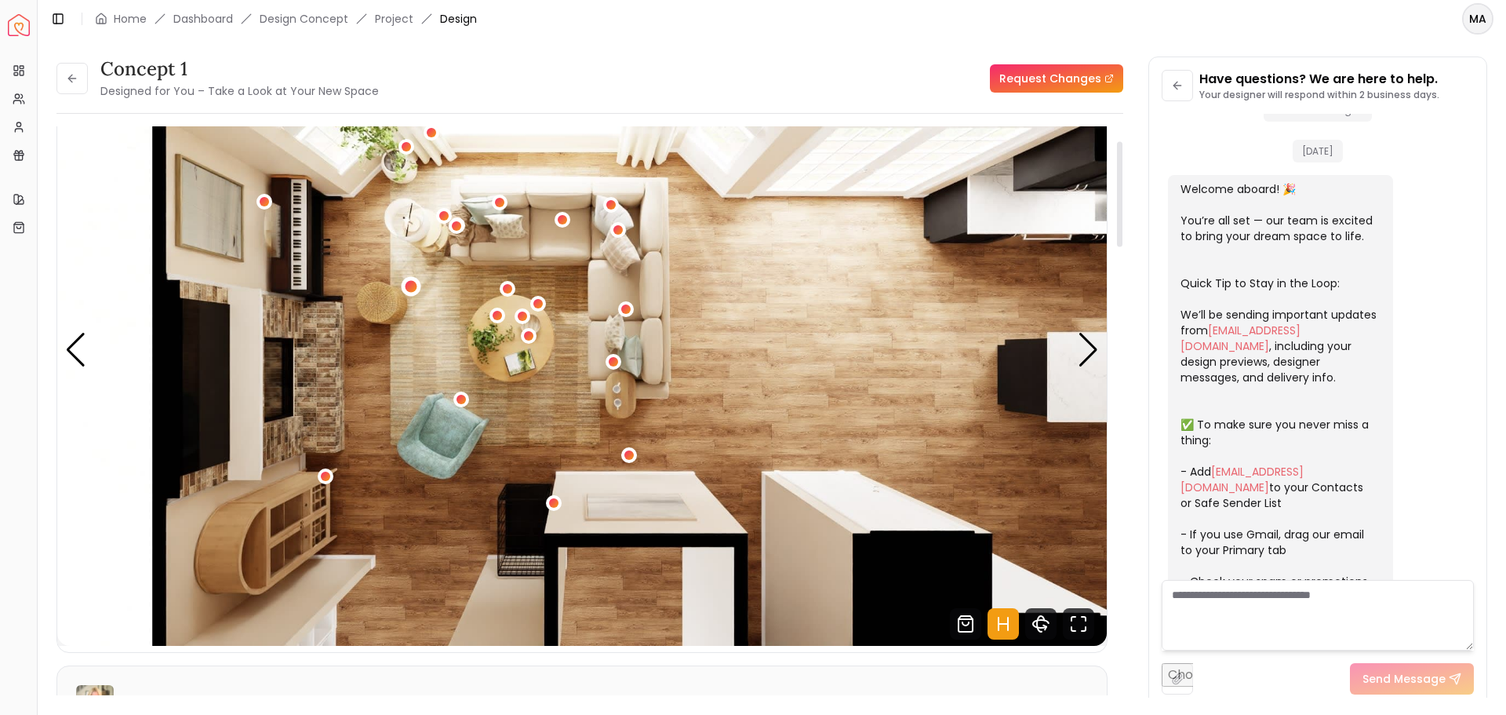
click at [412, 286] on div "4 / 4" at bounding box center [411, 287] width 12 height 12
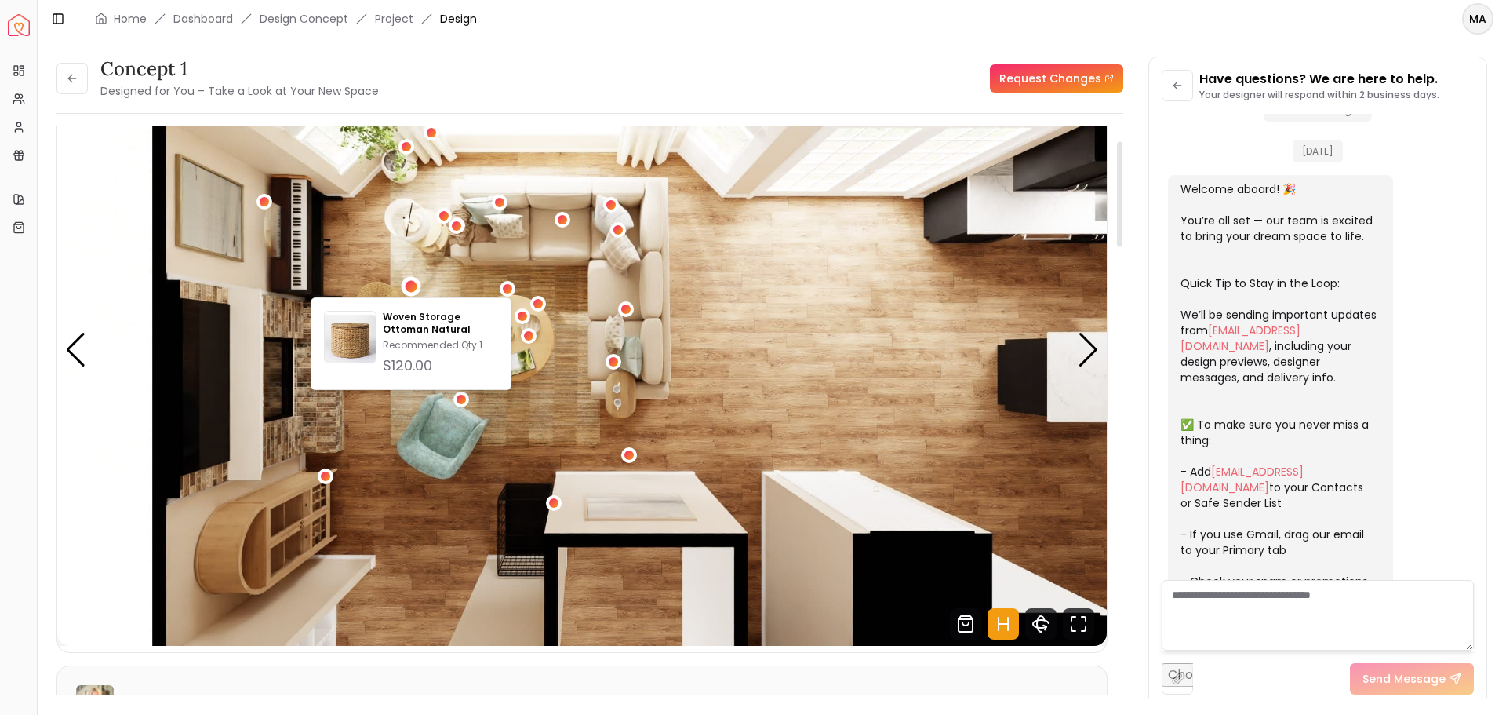
click at [541, 403] on img "4 / 4" at bounding box center [582, 350] width 1050 height 591
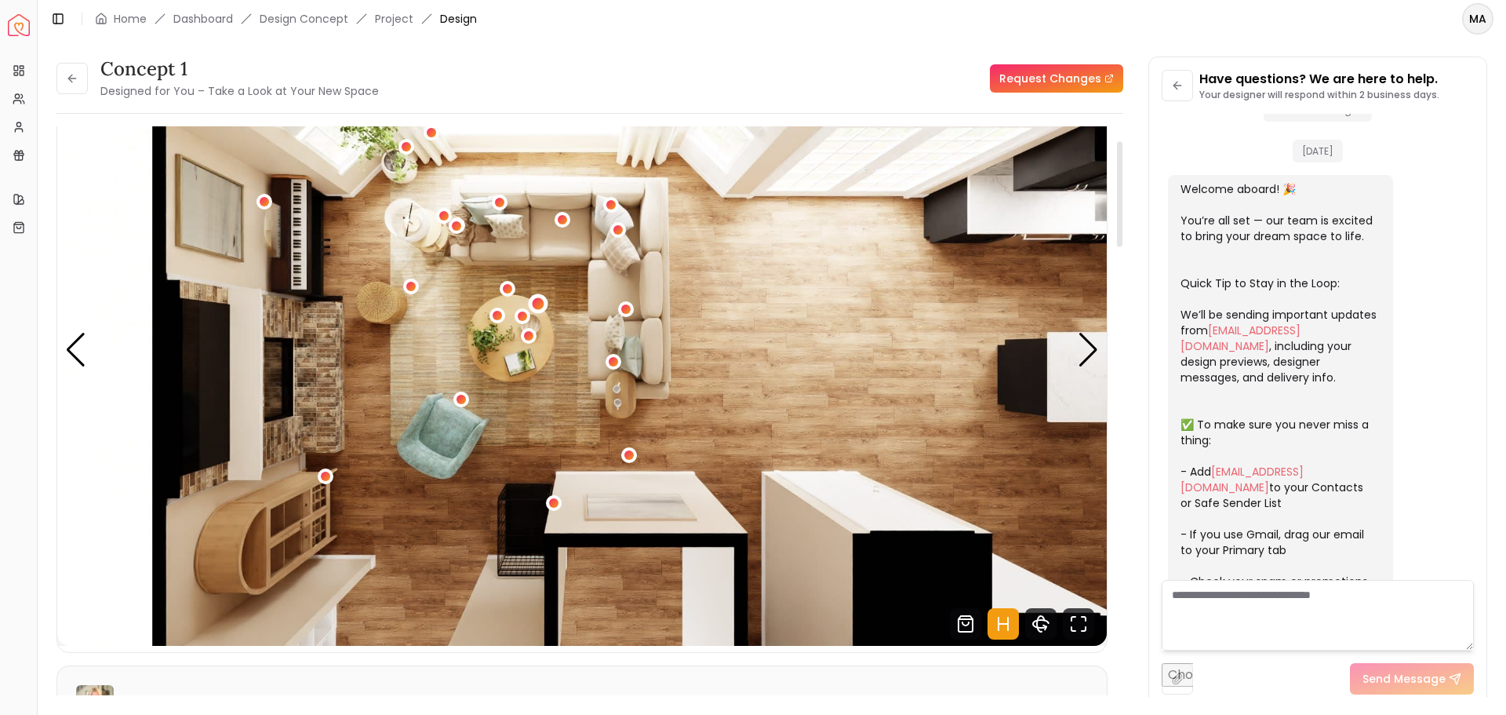
click at [541, 304] on div "4 / 4" at bounding box center [538, 303] width 12 height 12
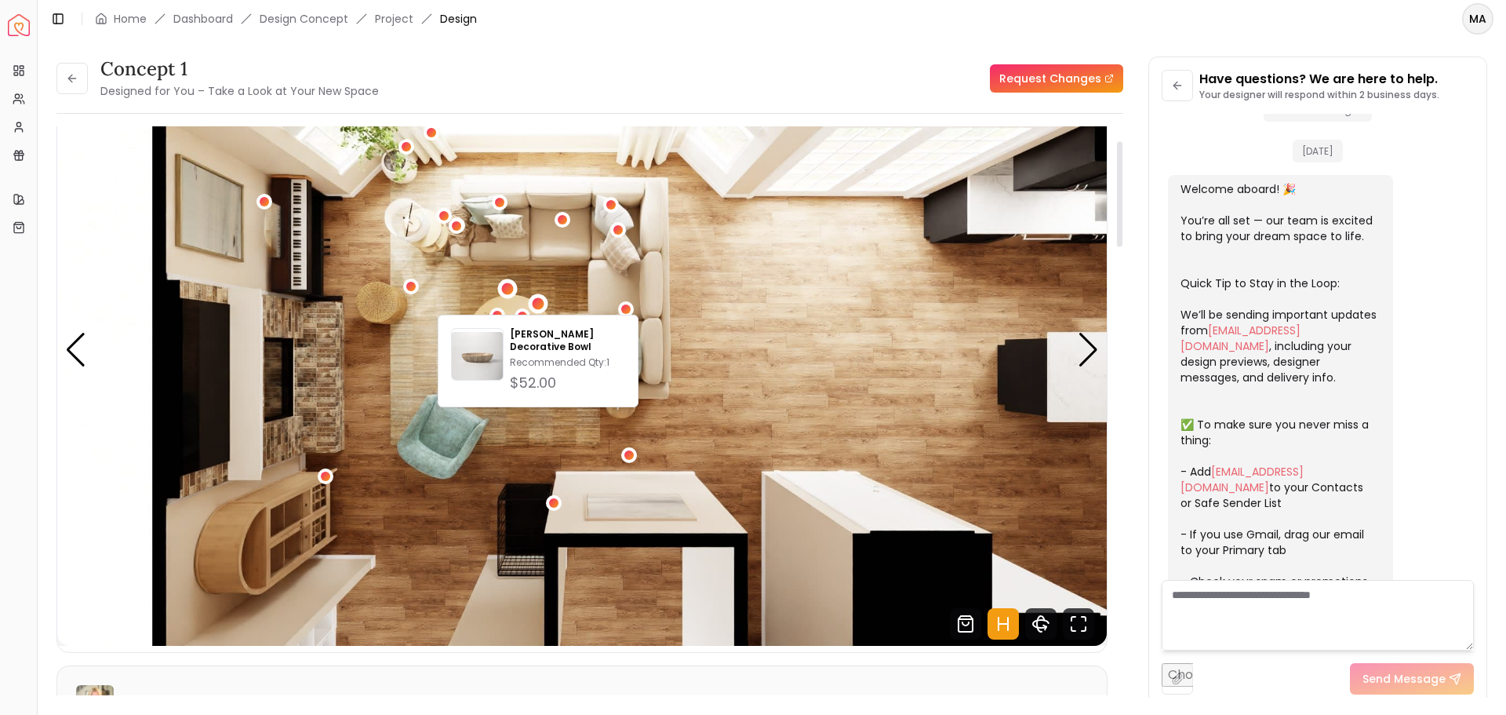
click at [508, 287] on div "4 / 4" at bounding box center [507, 288] width 12 height 12
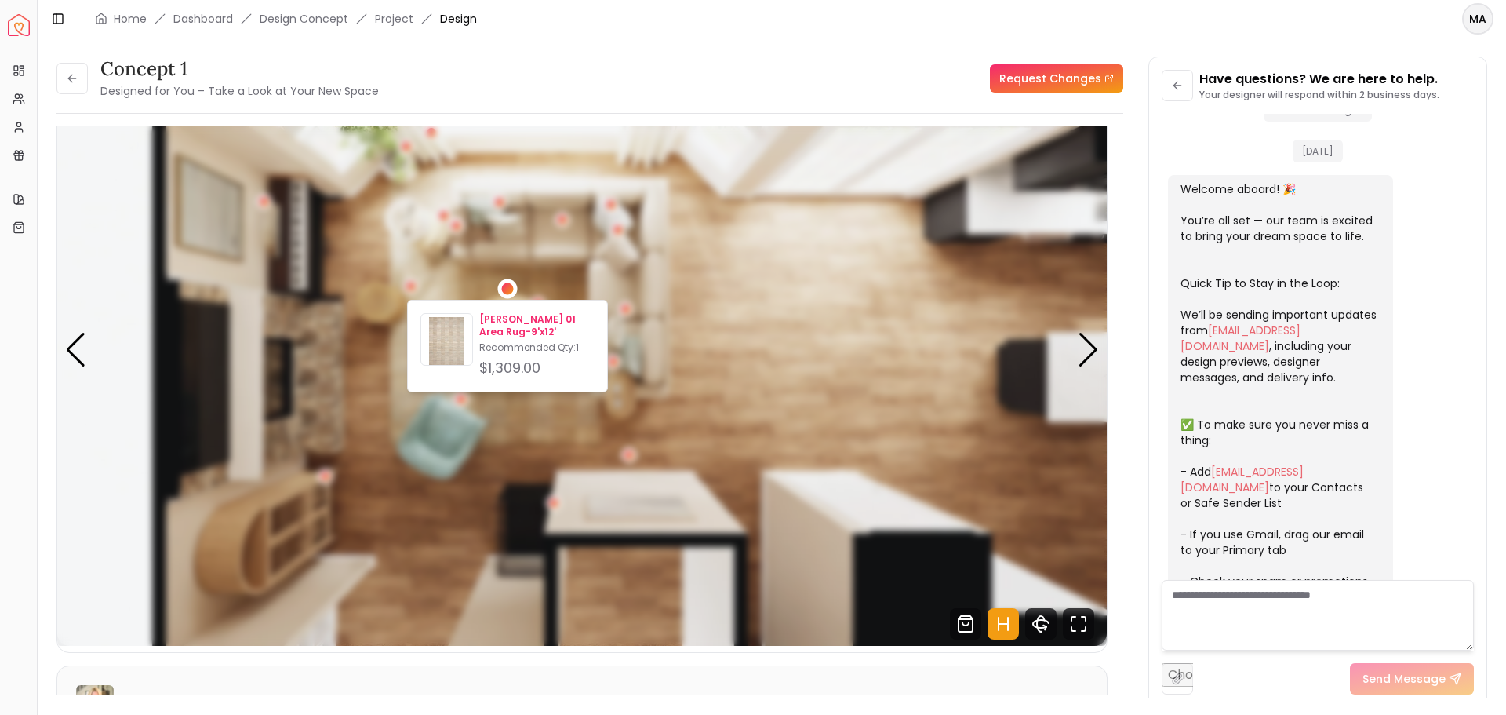
click at [484, 323] on p "[PERSON_NAME] 01 Area Rug-9'x12'" at bounding box center [536, 325] width 115 height 25
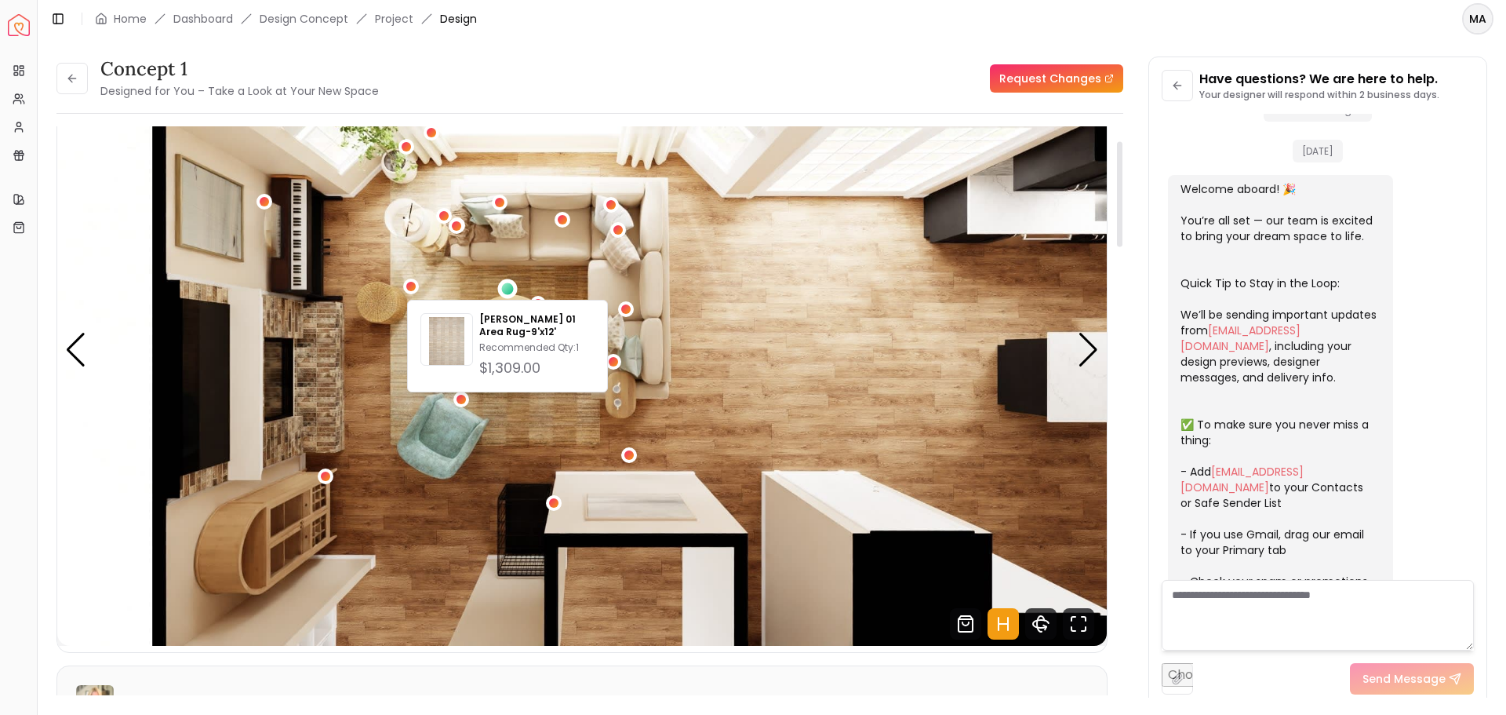
click at [381, 297] on img "4 / 4" at bounding box center [582, 350] width 1050 height 591
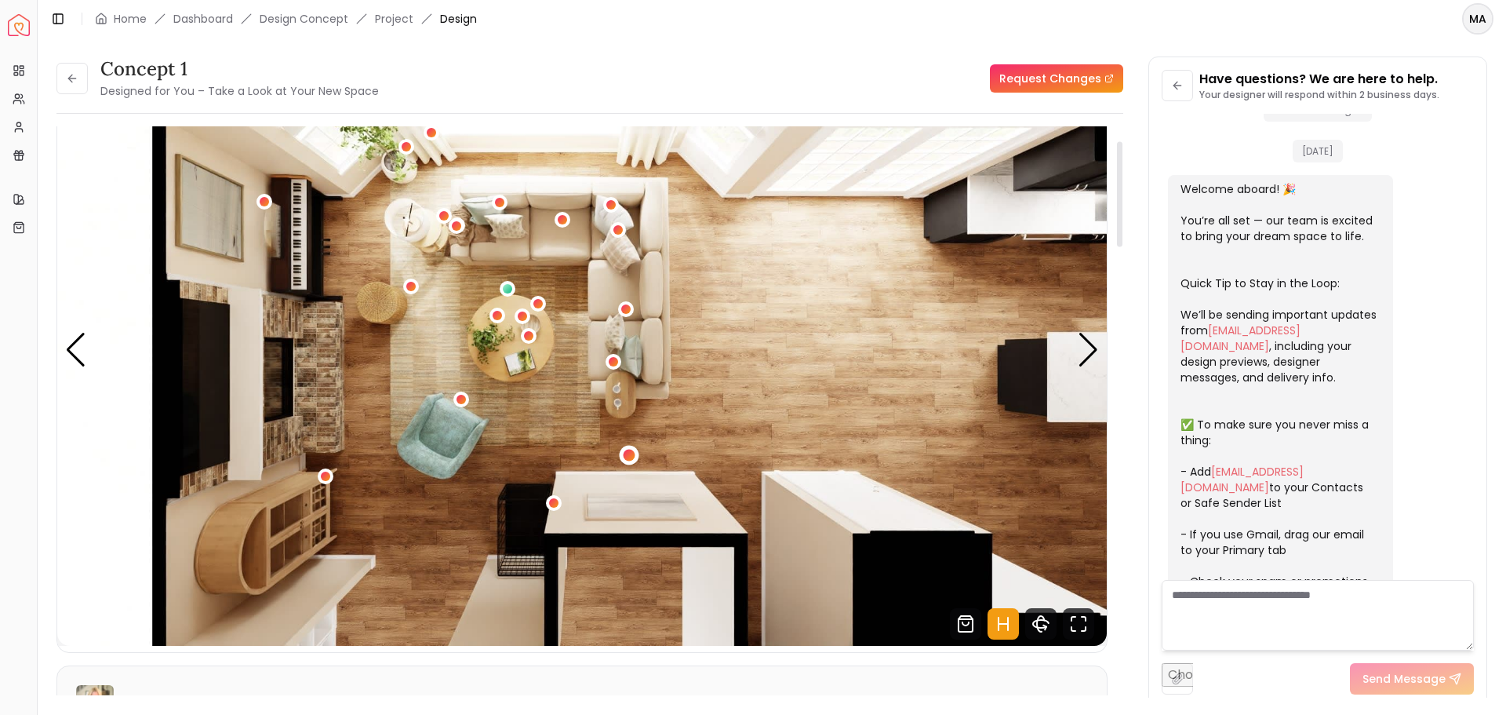
click at [629, 459] on div "4 / 4" at bounding box center [630, 455] width 12 height 12
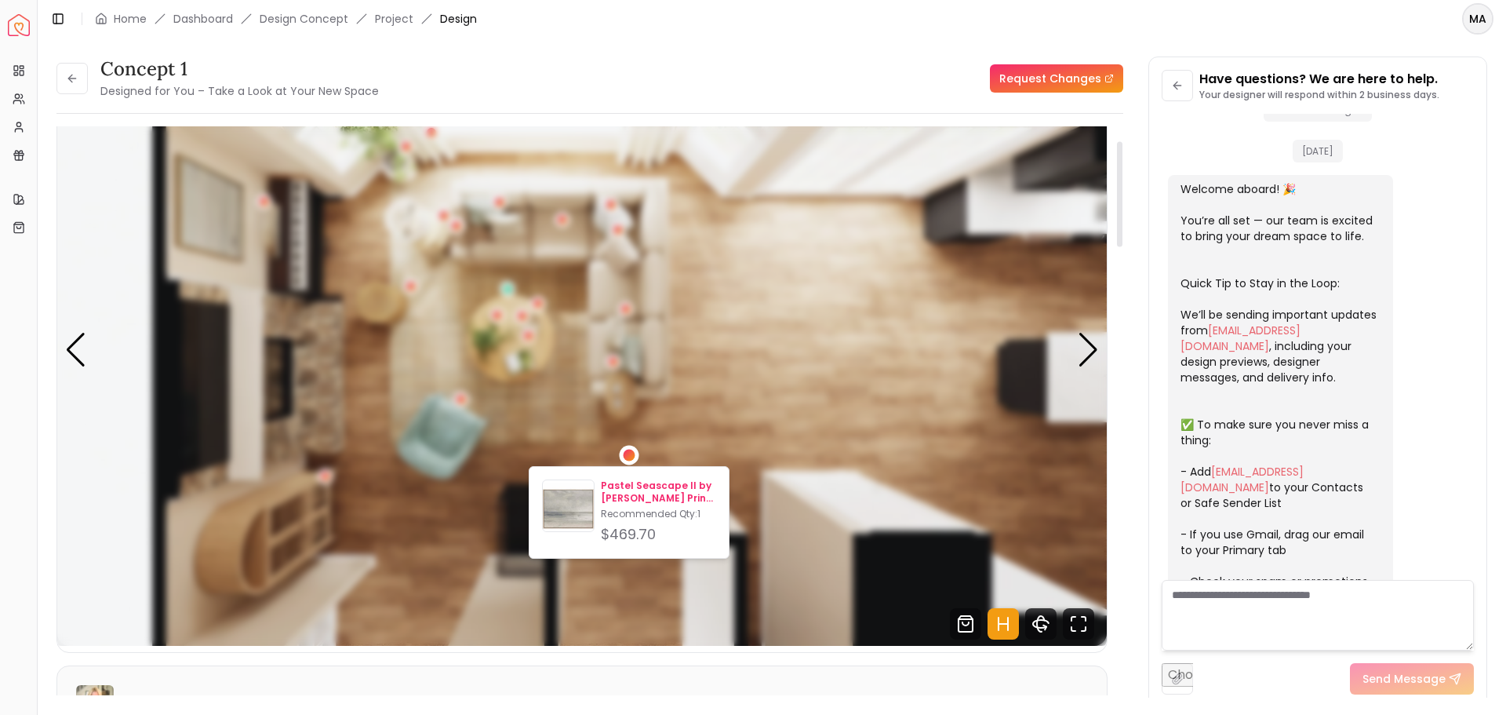
click at [625, 493] on p "Pastel Seascape II by [PERSON_NAME] Print With Frame" at bounding box center [658, 491] width 115 height 25
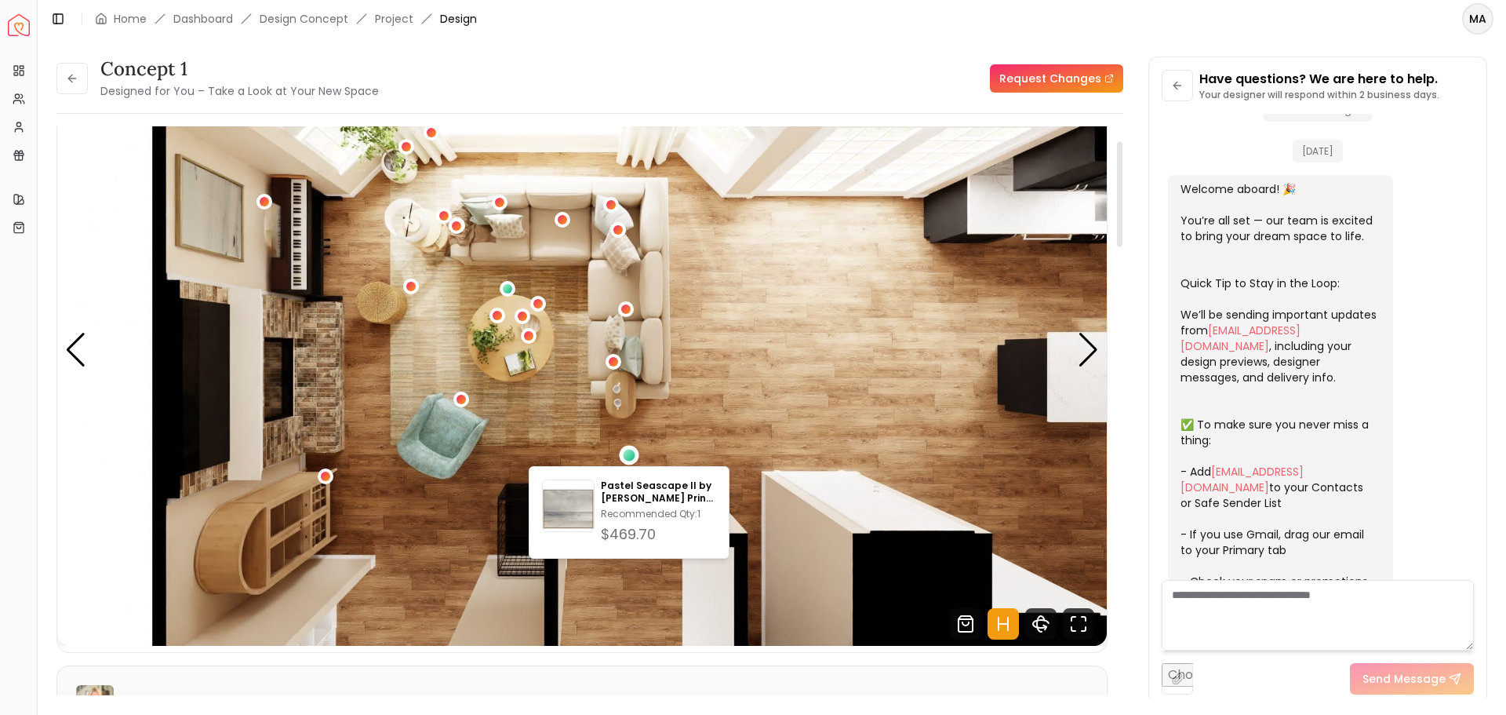
click at [898, 381] on img "4 / 4" at bounding box center [582, 350] width 1050 height 591
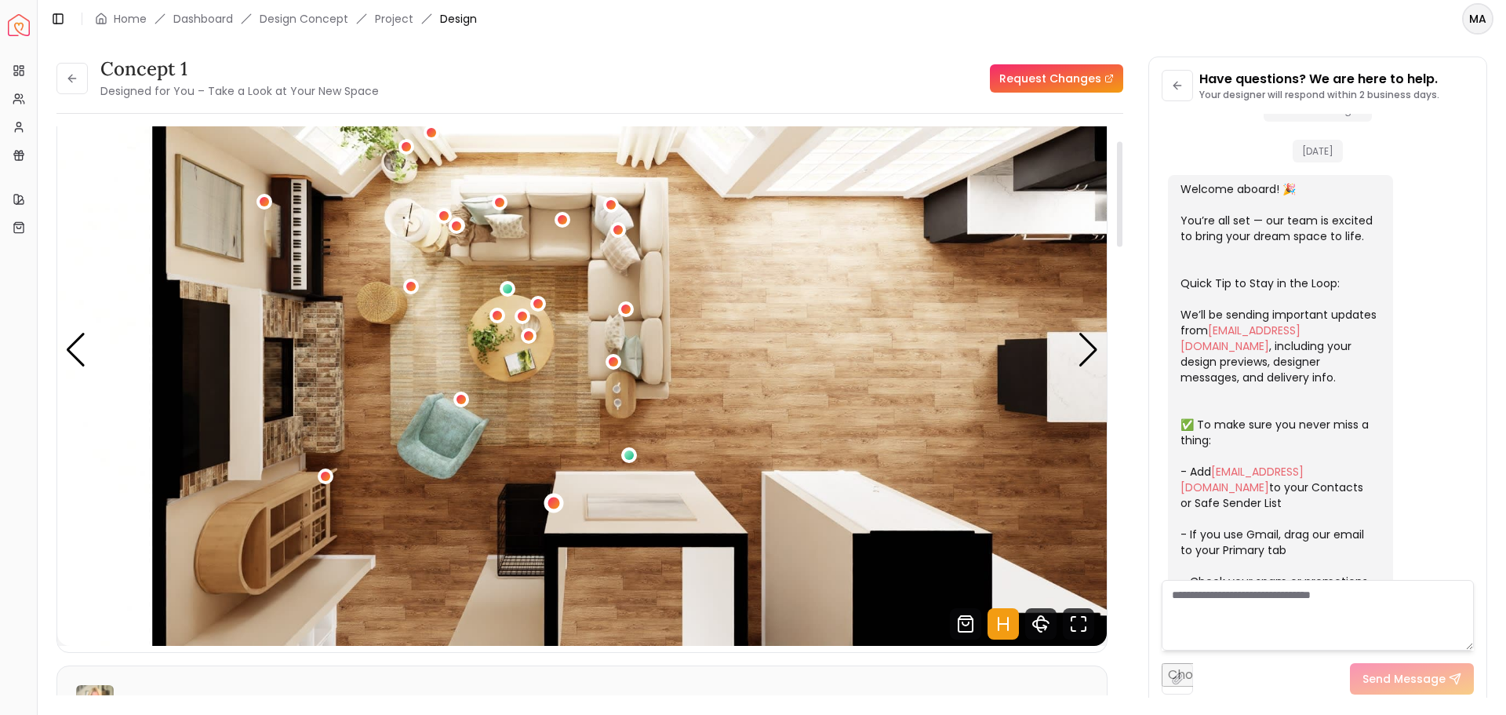
click at [556, 502] on div "4 / 4" at bounding box center [554, 503] width 12 height 12
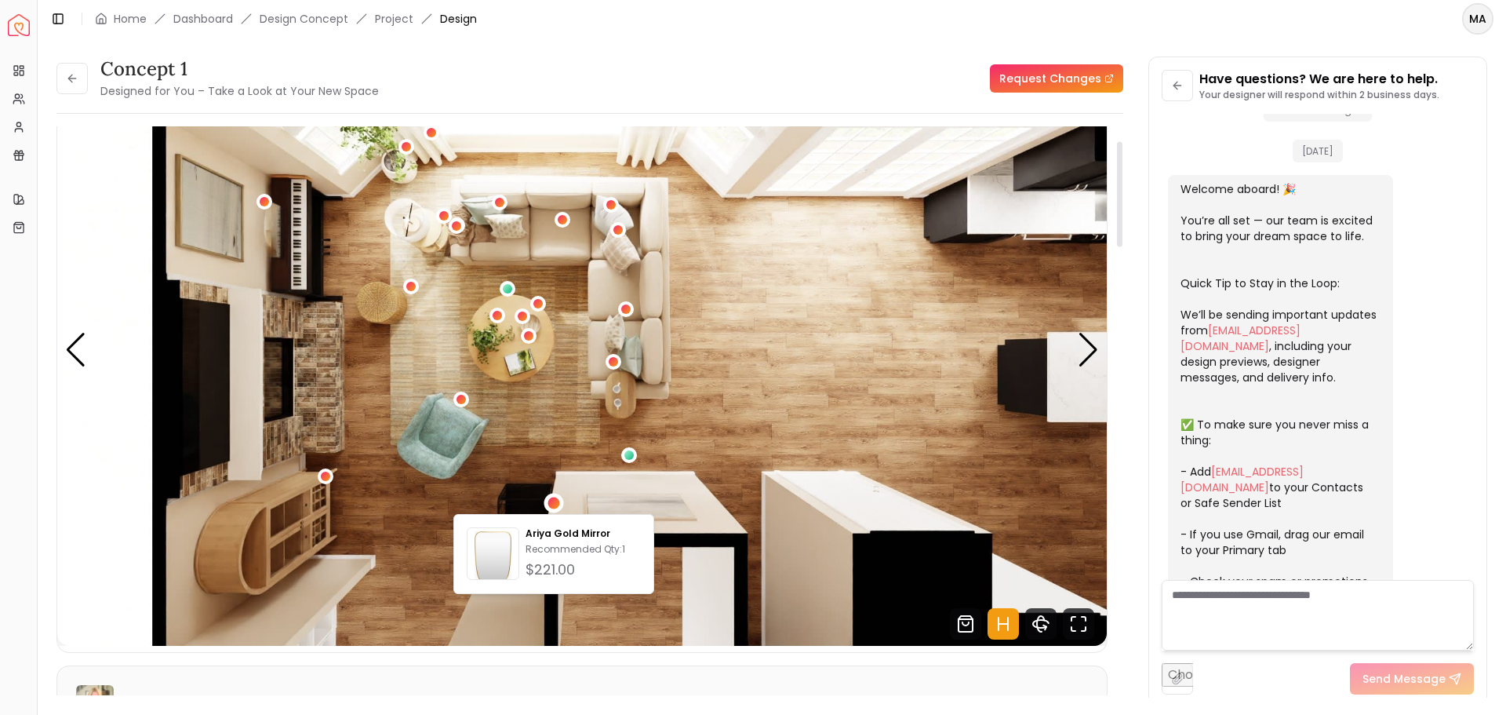
click at [773, 359] on img "4 / 4" at bounding box center [582, 350] width 1050 height 591
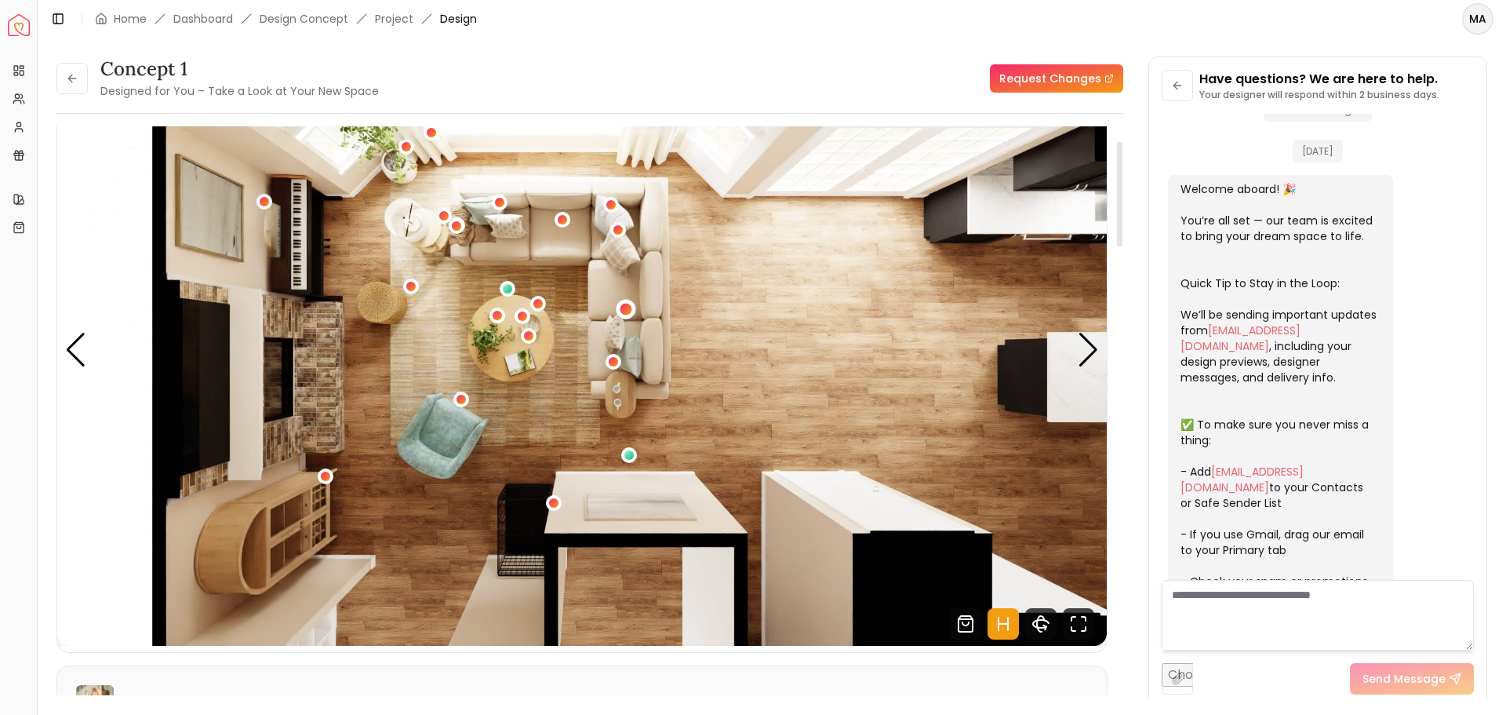
click at [629, 307] on div "4 / 4" at bounding box center [627, 310] width 12 height 12
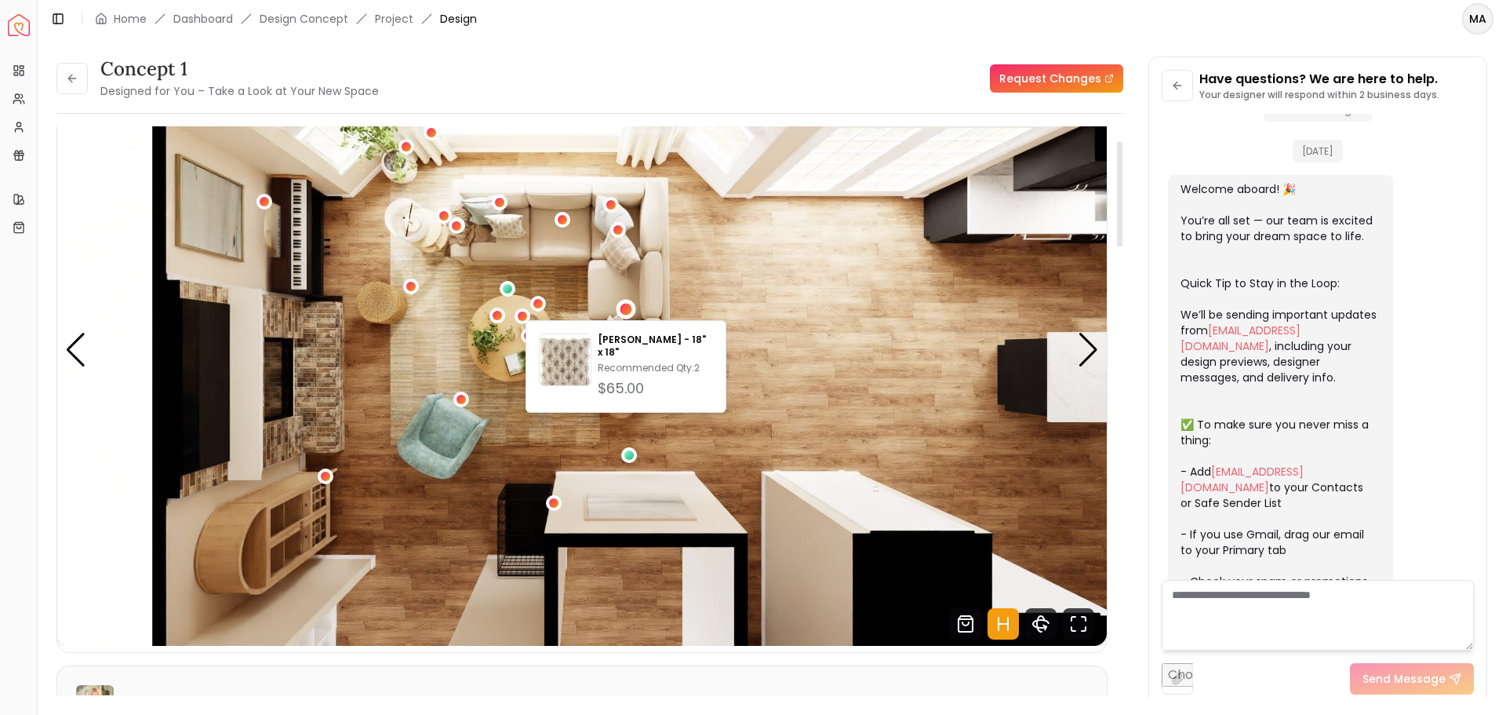
click at [472, 230] on img "4 / 4" at bounding box center [582, 350] width 1050 height 591
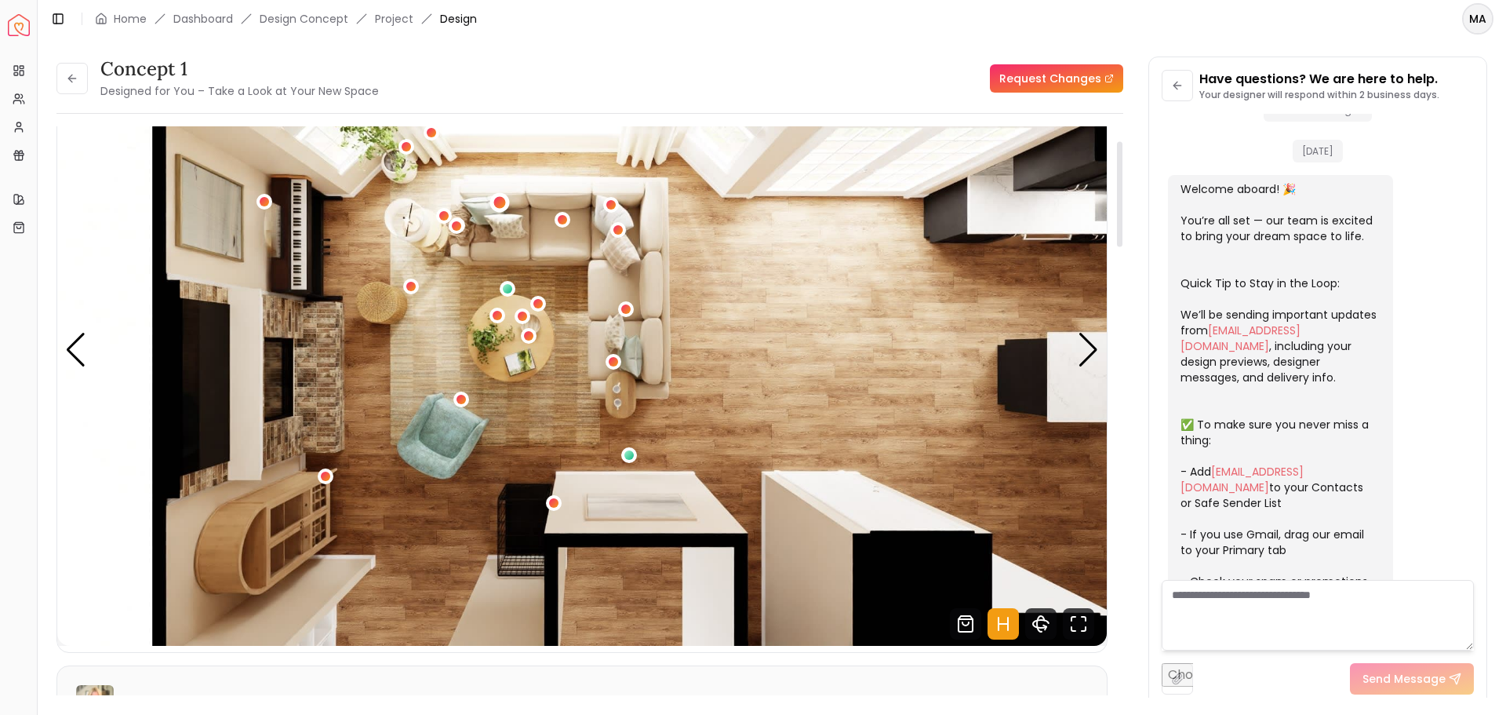
click at [499, 199] on div "4 / 4" at bounding box center [500, 202] width 12 height 12
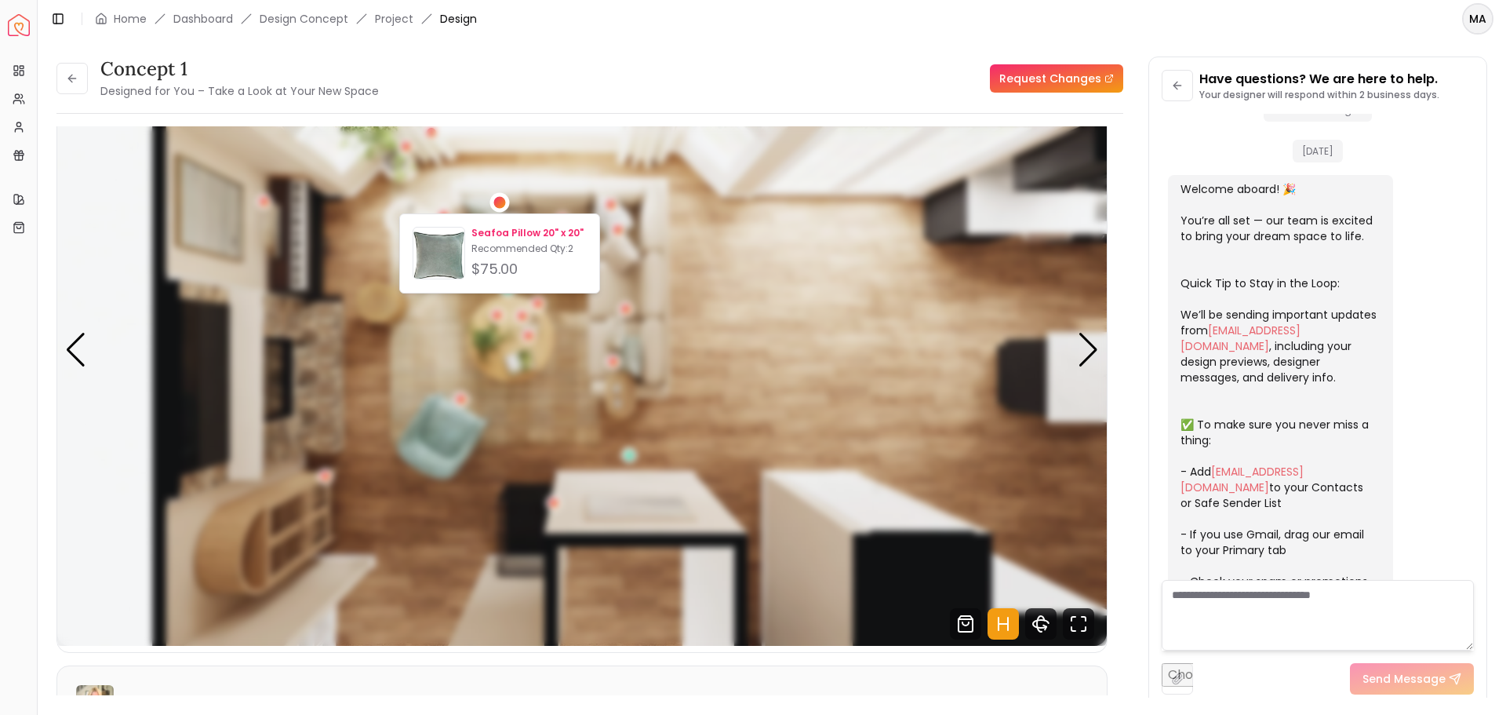
click at [523, 236] on p "Seafoa Pillow 20" x 20"" at bounding box center [529, 233] width 115 height 13
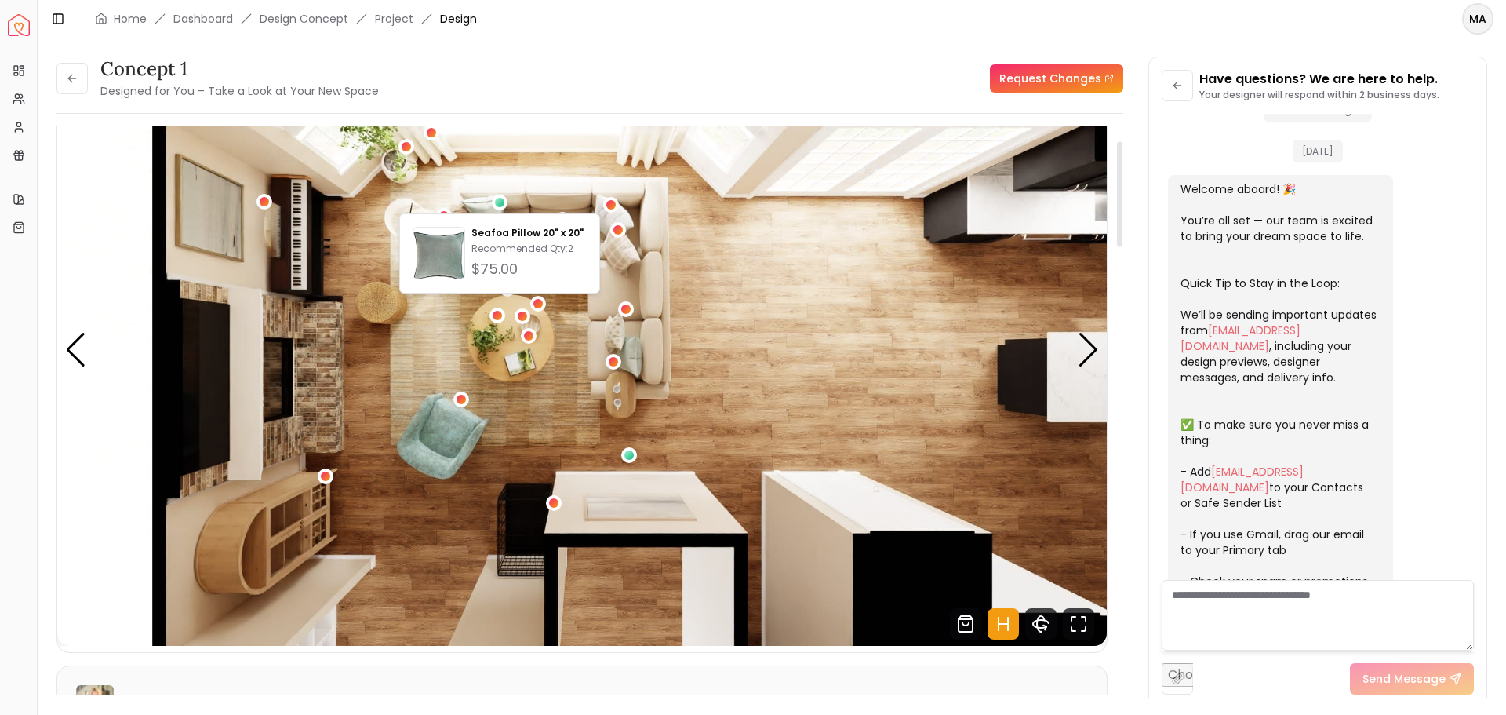
click at [766, 374] on img "4 / 4" at bounding box center [582, 350] width 1050 height 591
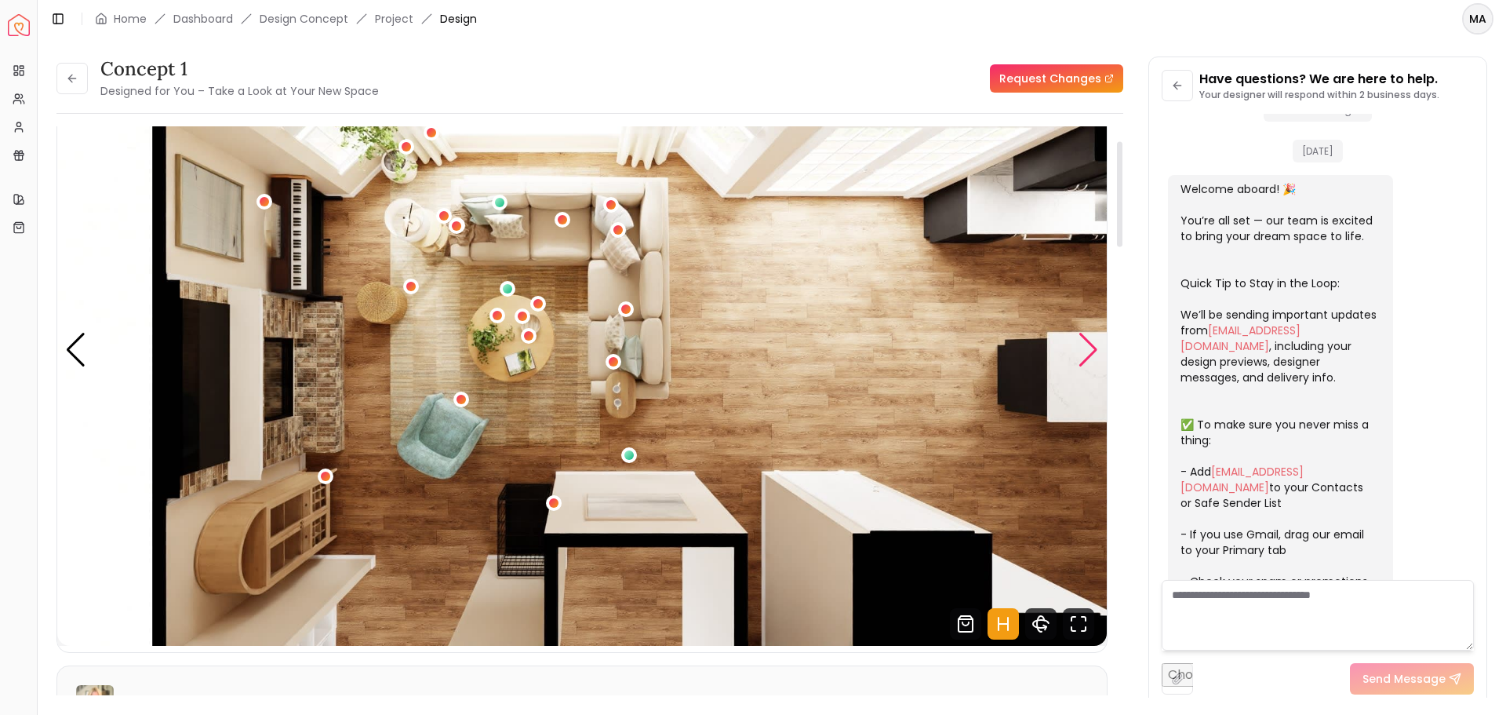
click at [1096, 348] on div "Next slide" at bounding box center [1088, 350] width 21 height 35
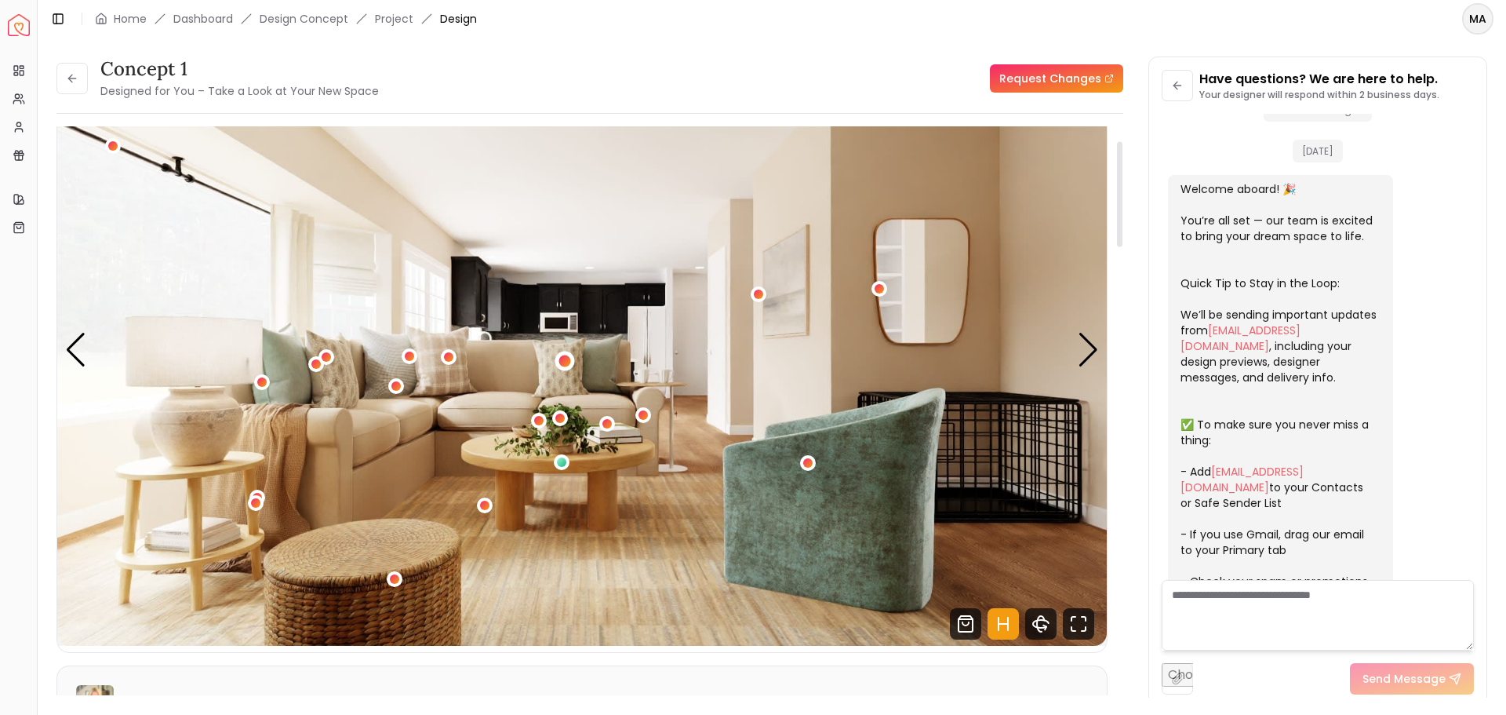
click at [560, 361] on div "1 / 4" at bounding box center [565, 361] width 12 height 12
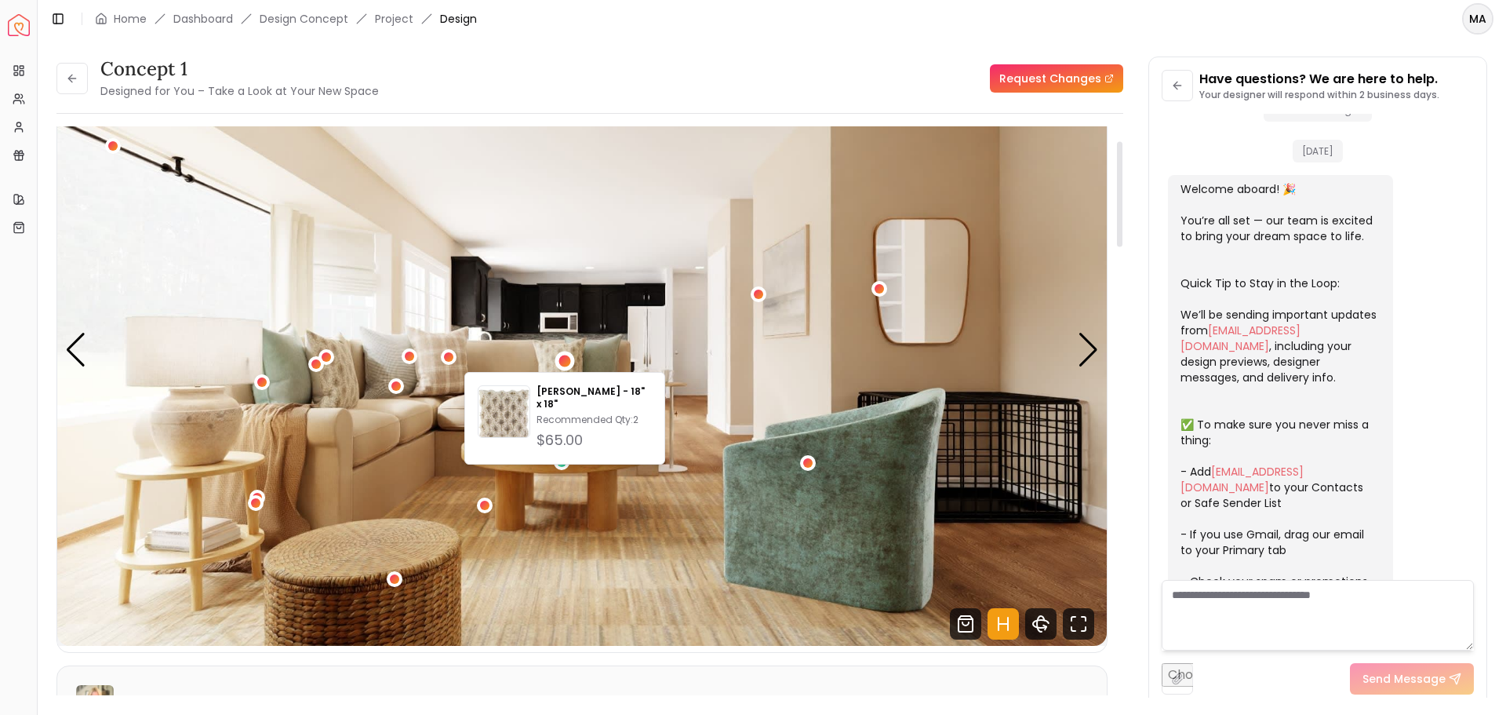
click at [437, 372] on img "1 / 4" at bounding box center [582, 350] width 1050 height 591
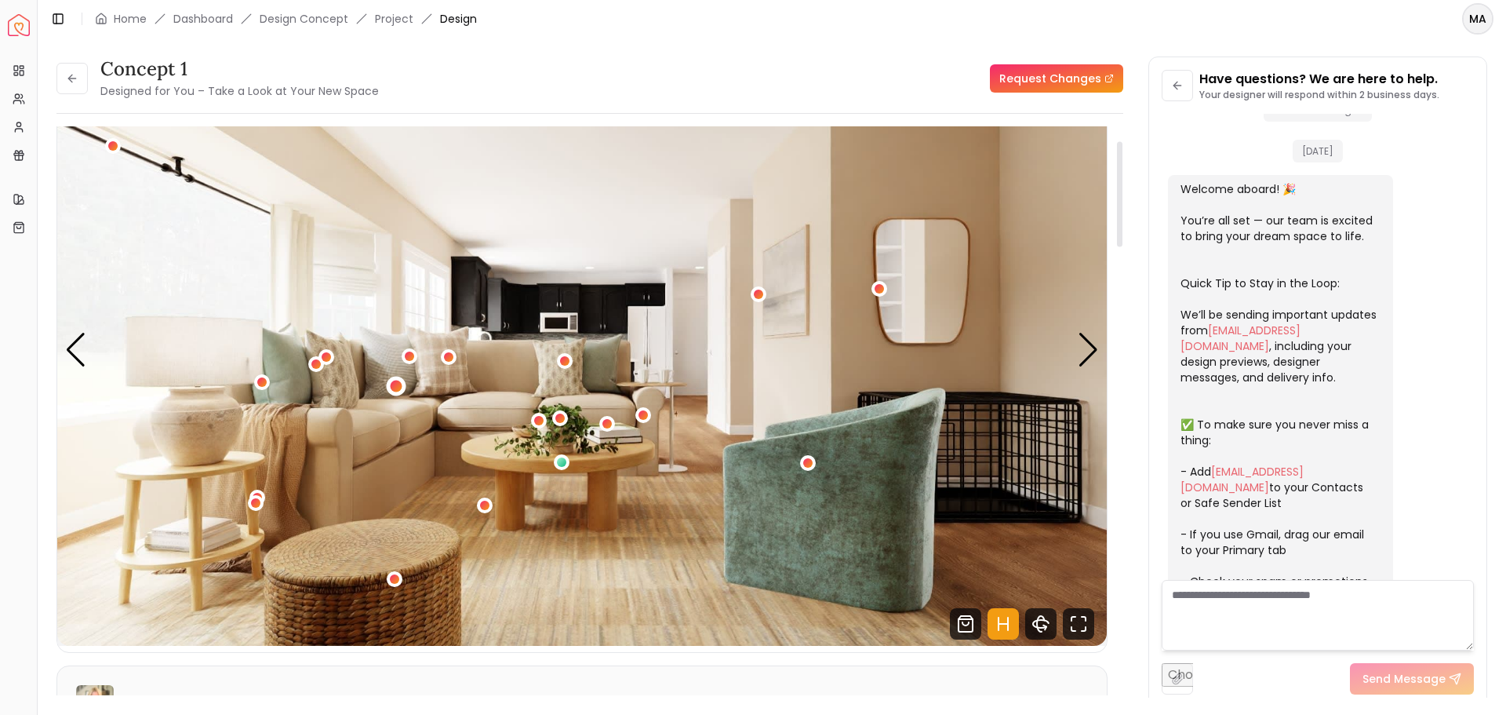
click at [389, 383] on div "1 / 4" at bounding box center [397, 387] width 20 height 20
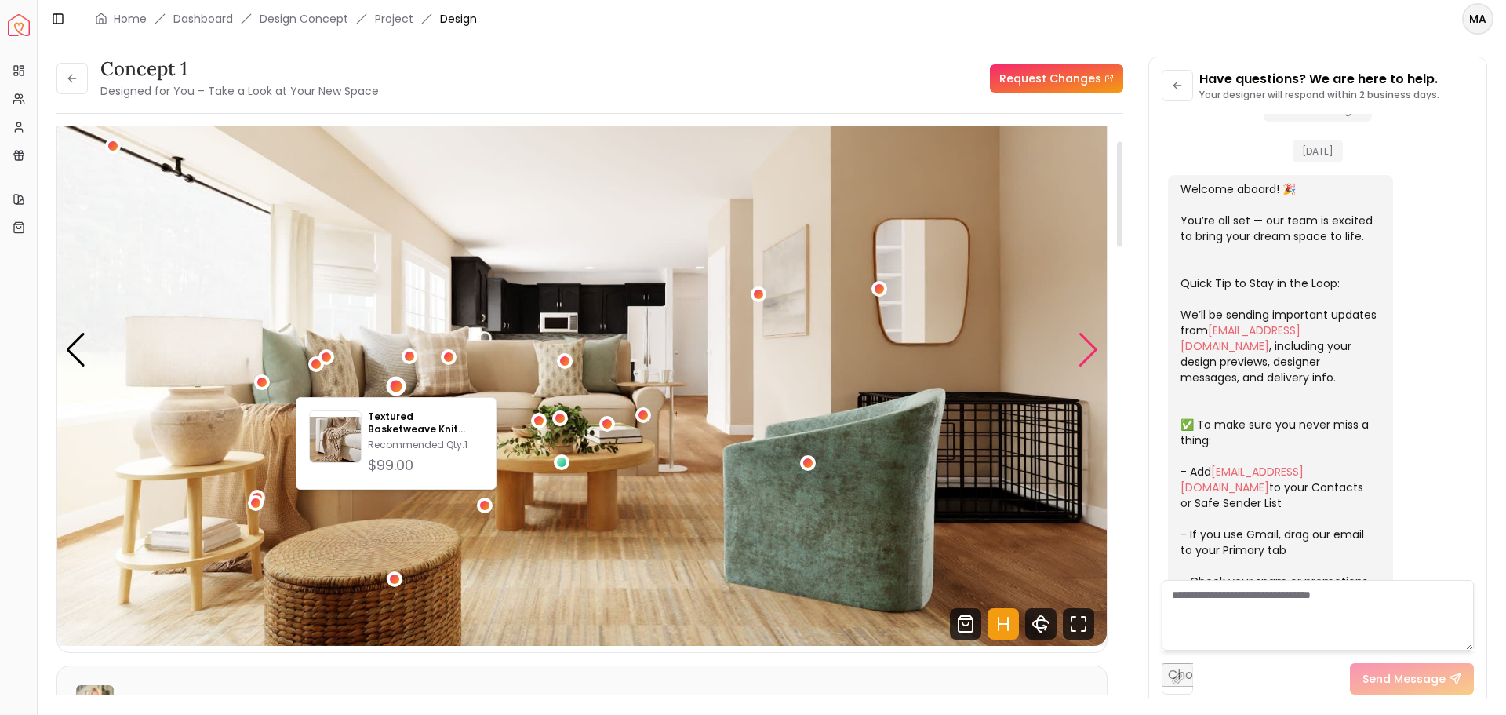
click at [1081, 344] on div "Next slide" at bounding box center [1088, 350] width 21 height 35
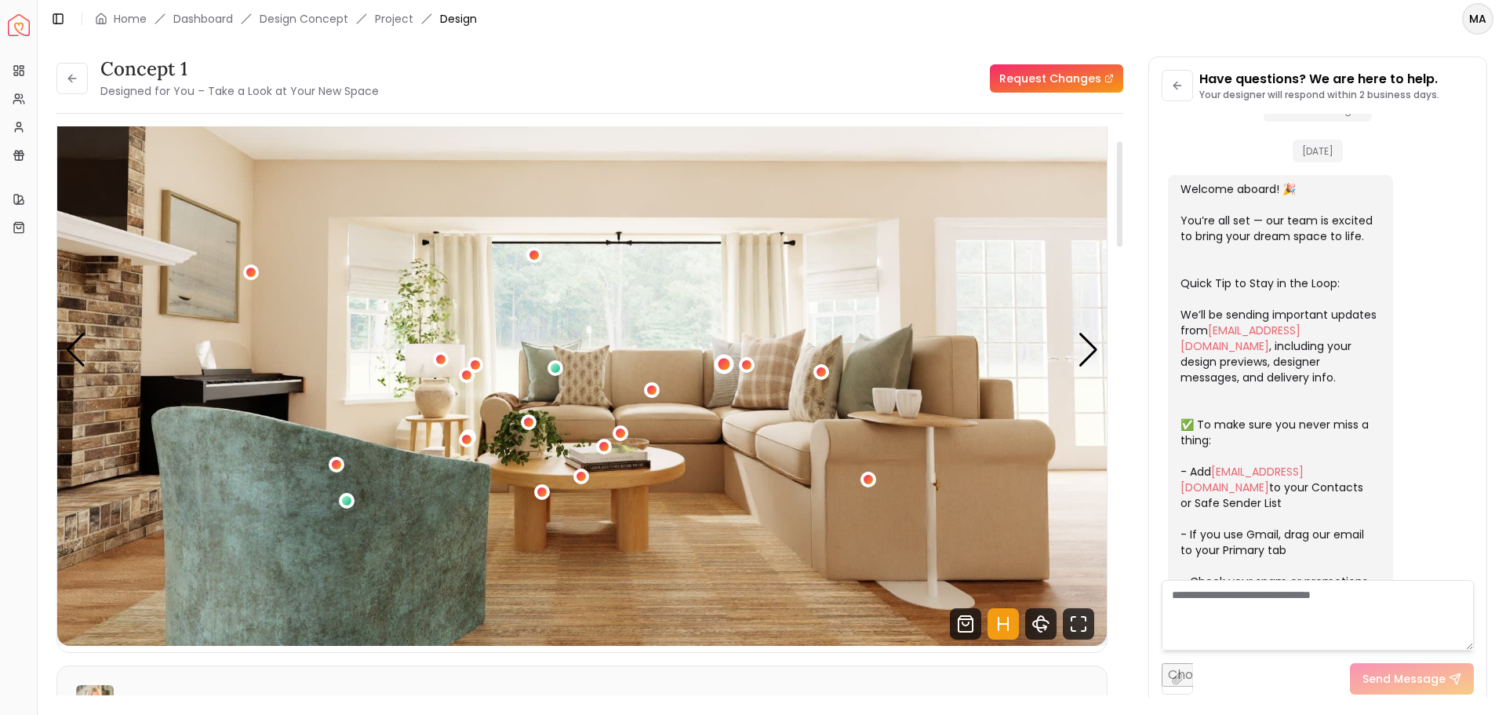
click at [725, 361] on div "2 / 4" at bounding box center [724, 364] width 12 height 12
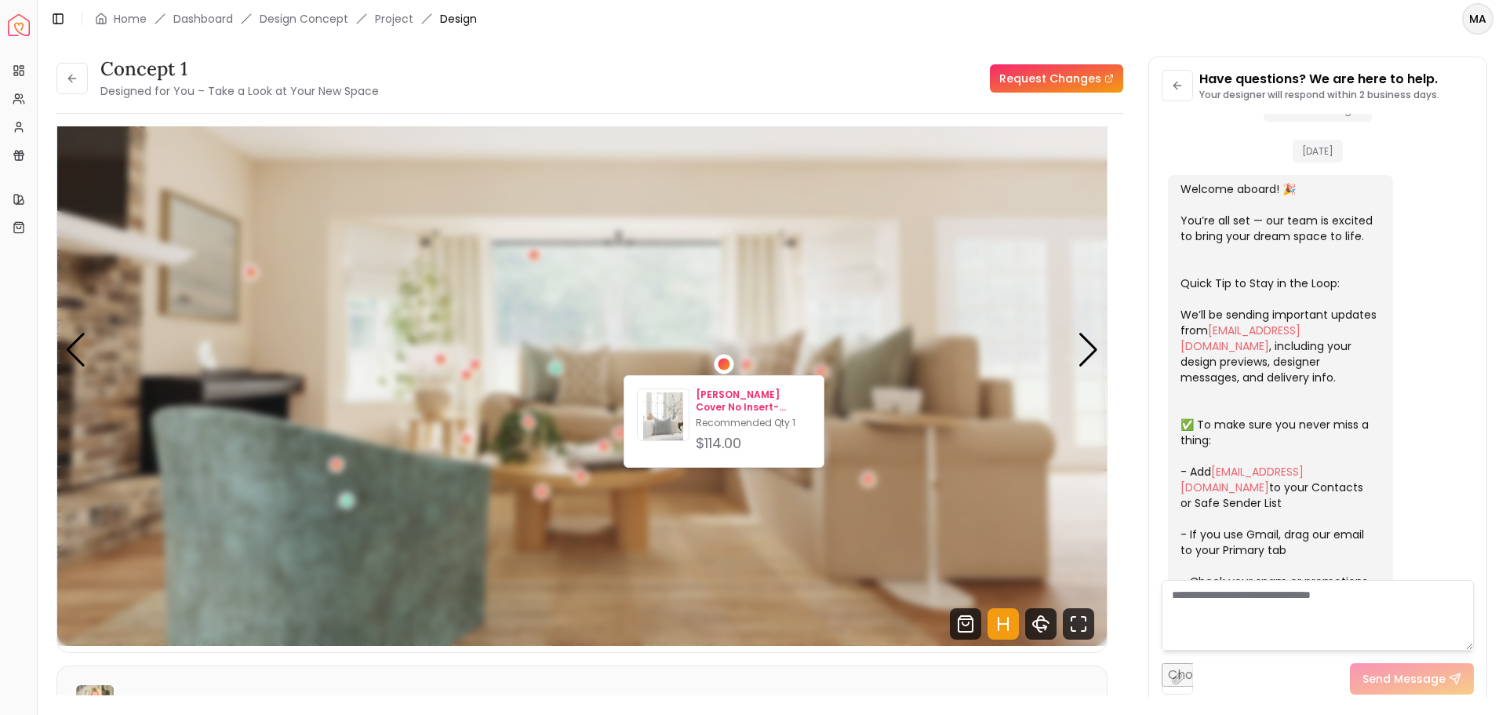
click at [744, 398] on p "[PERSON_NAME] Cover No Insert-22"x22"" at bounding box center [753, 400] width 115 height 25
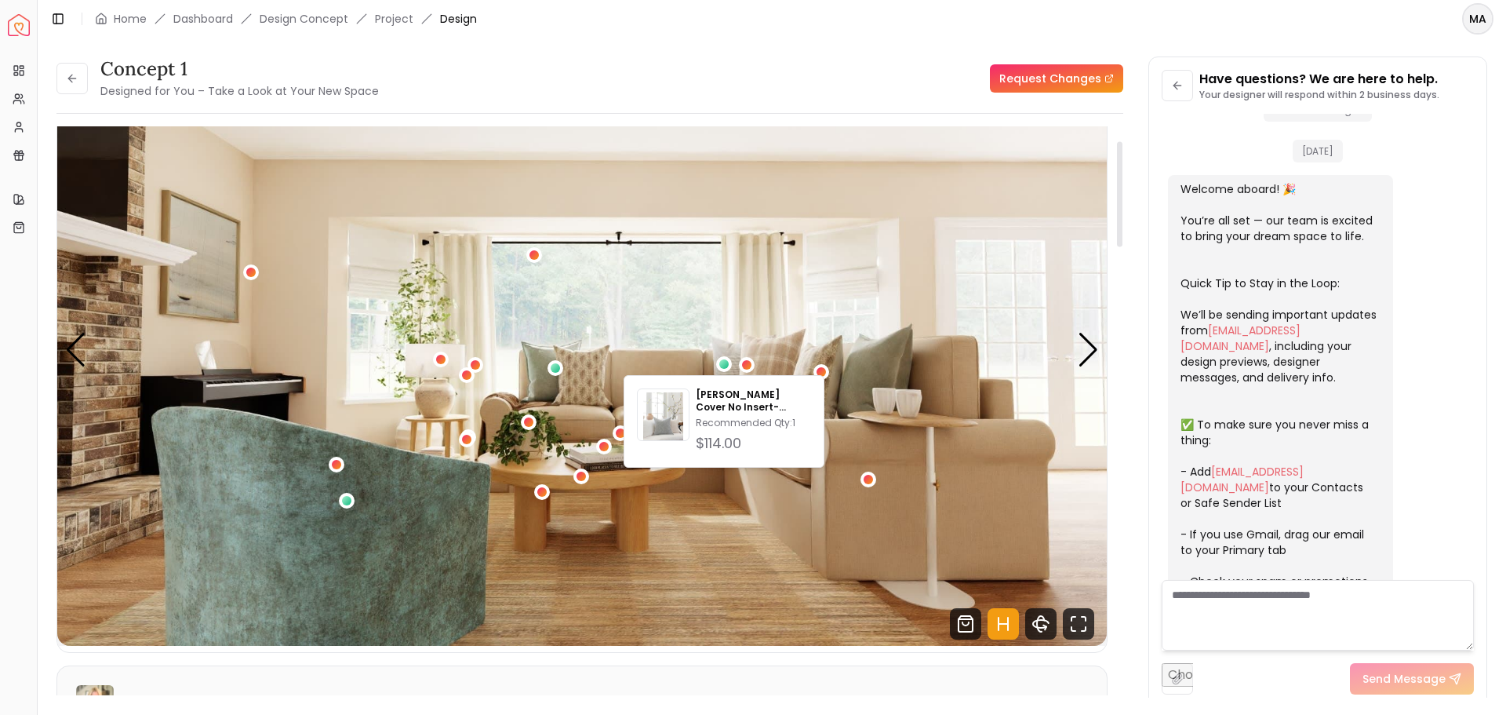
click at [681, 244] on img "2 / 4" at bounding box center [582, 350] width 1050 height 591
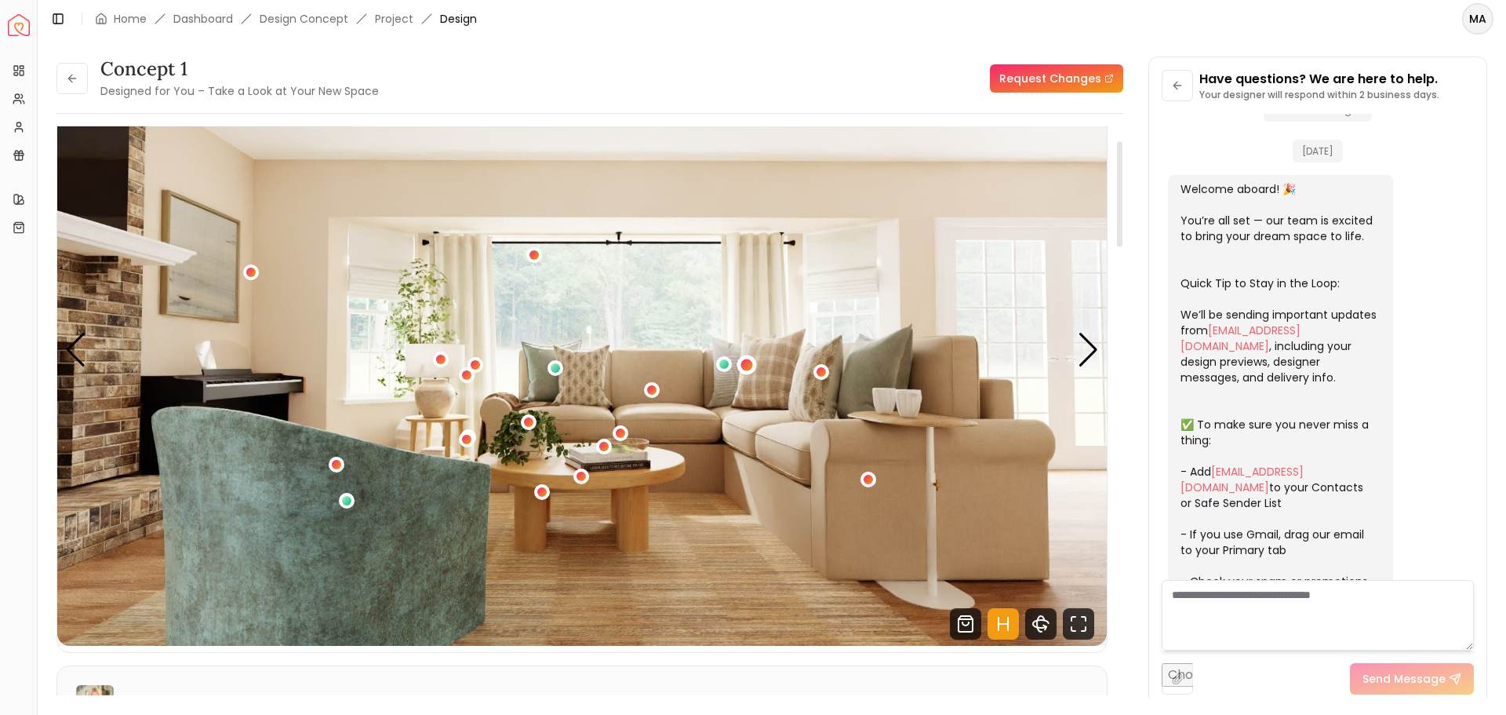
click at [745, 362] on div "2 / 4" at bounding box center [747, 365] width 12 height 12
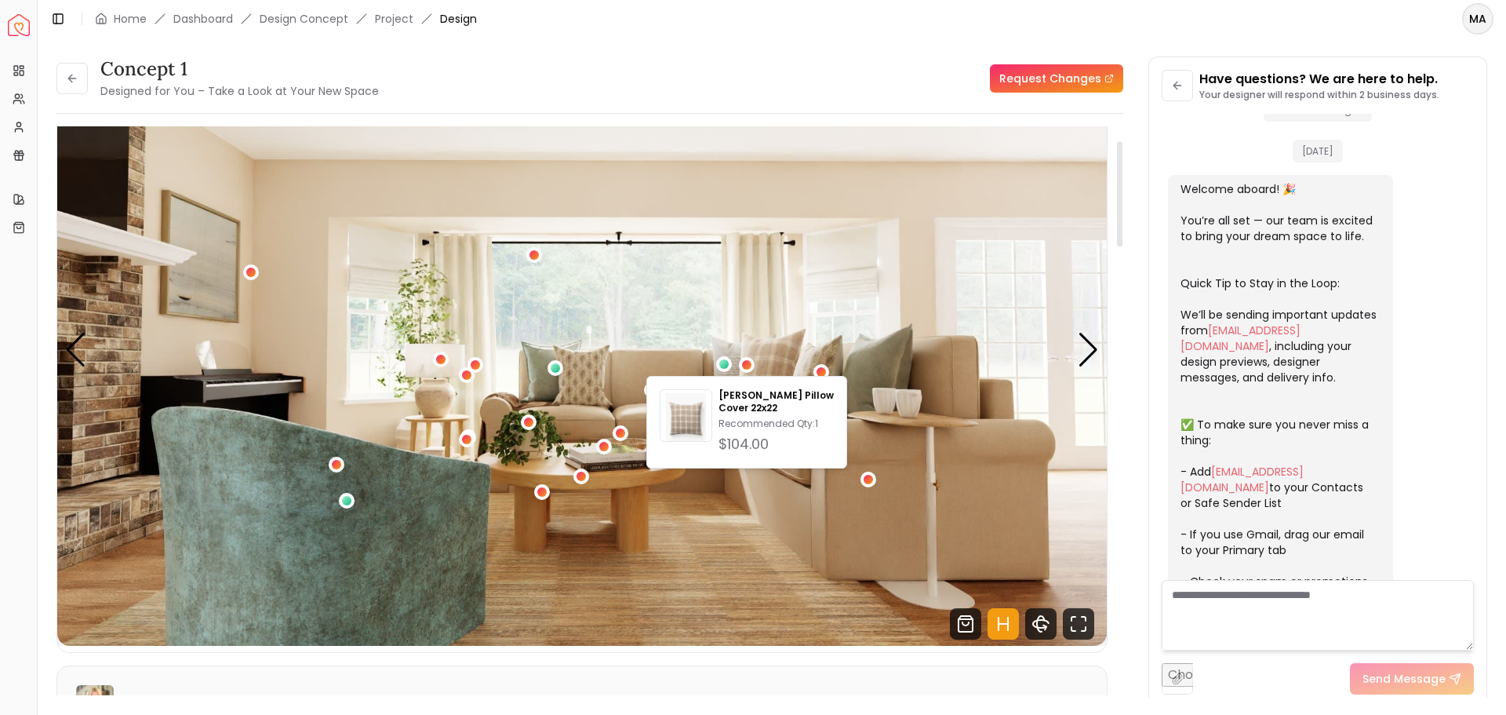
click at [762, 287] on img "2 / 4" at bounding box center [582, 350] width 1050 height 591
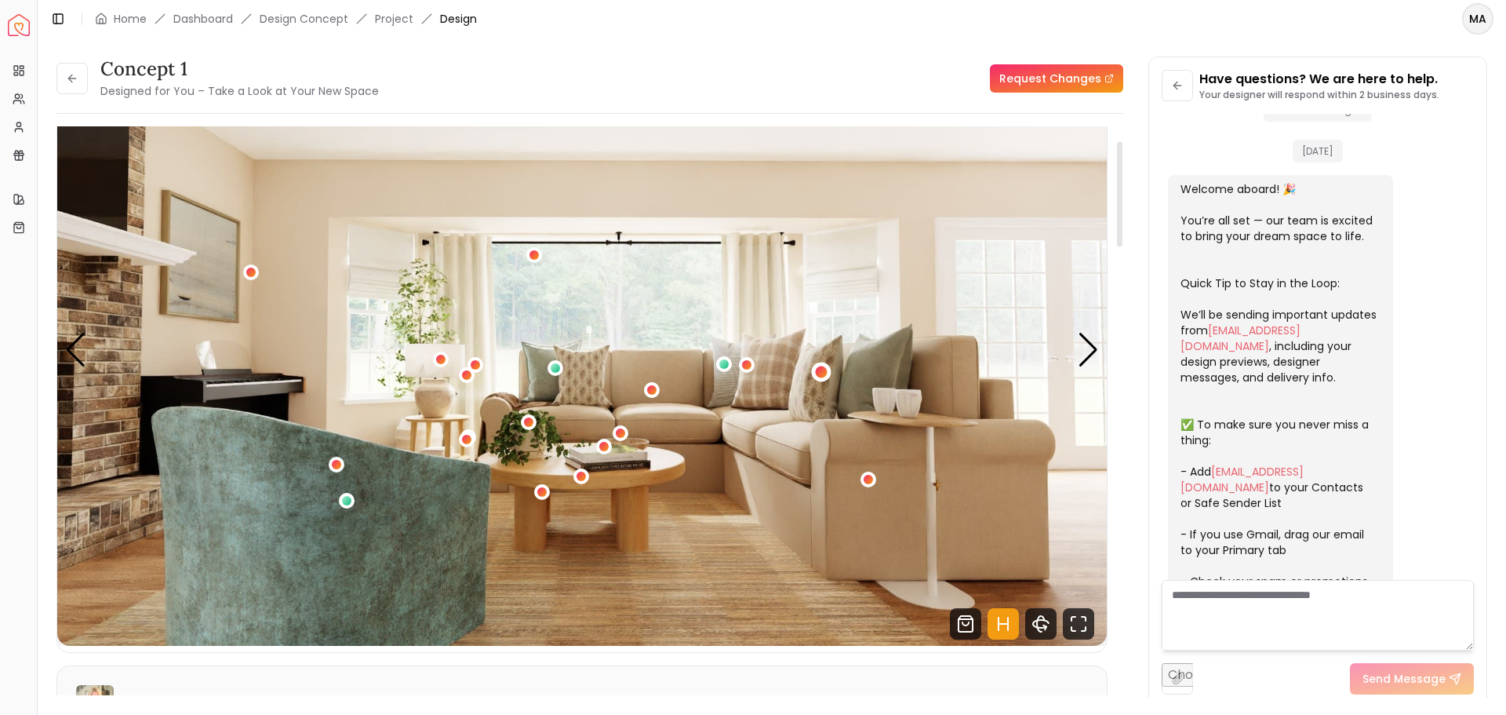
click at [821, 375] on div "2 / 4" at bounding box center [822, 372] width 12 height 12
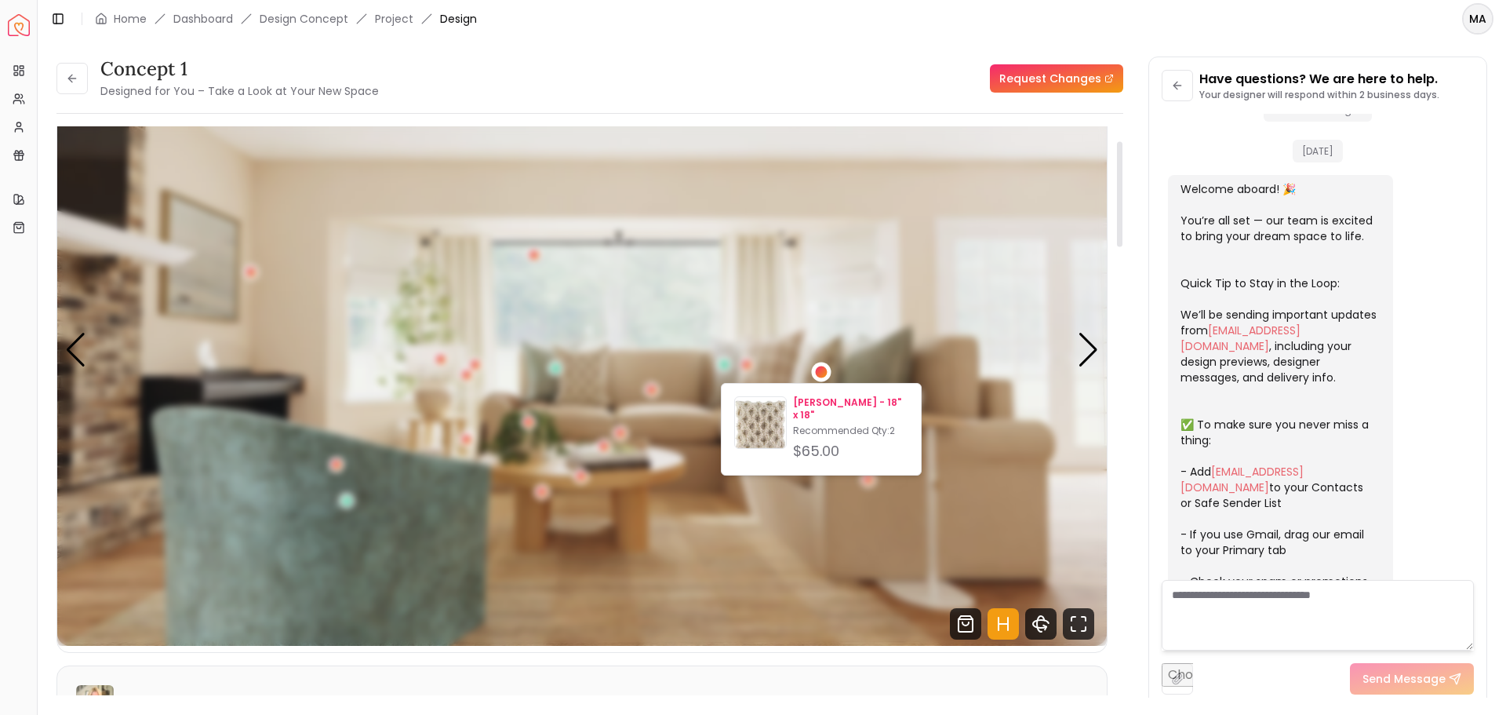
click at [769, 424] on img at bounding box center [760, 425] width 51 height 51
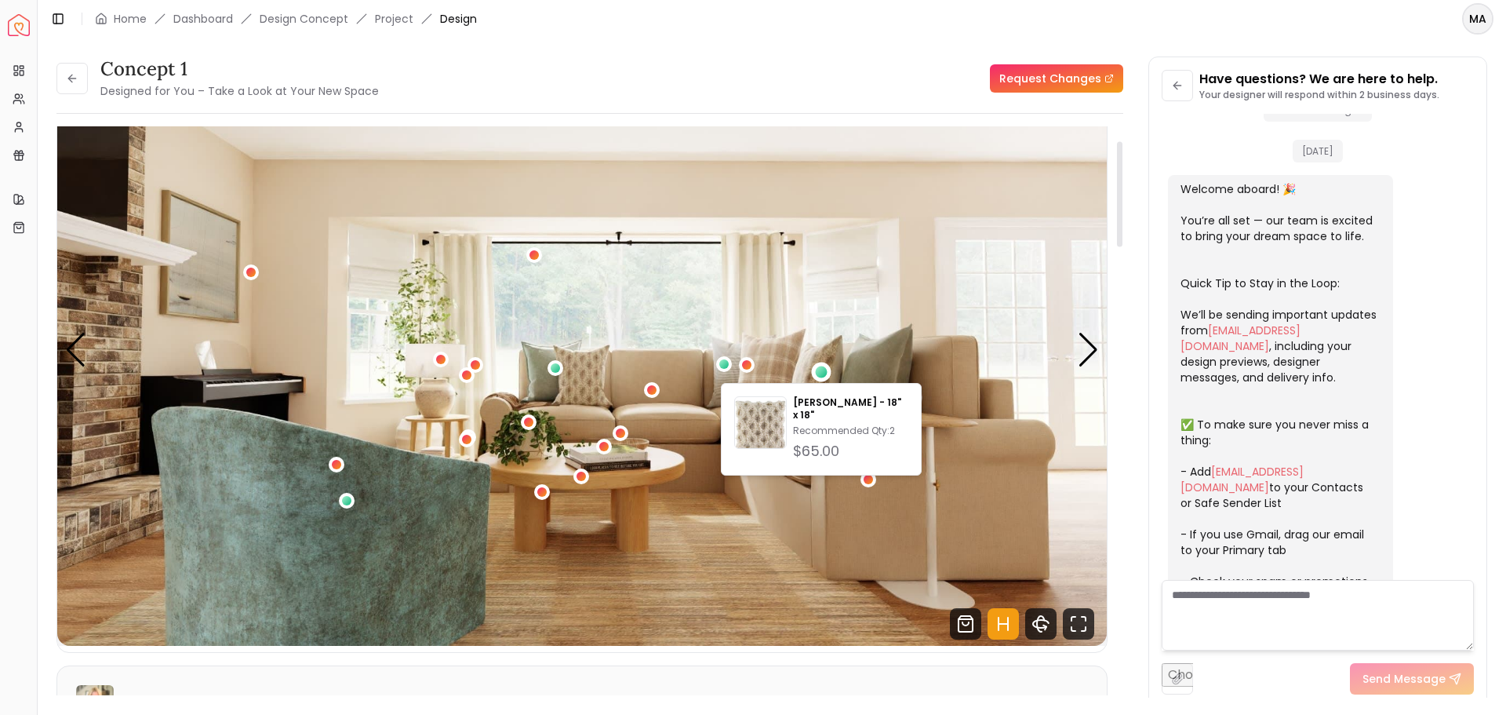
click at [665, 399] on img "2 / 4" at bounding box center [582, 350] width 1050 height 591
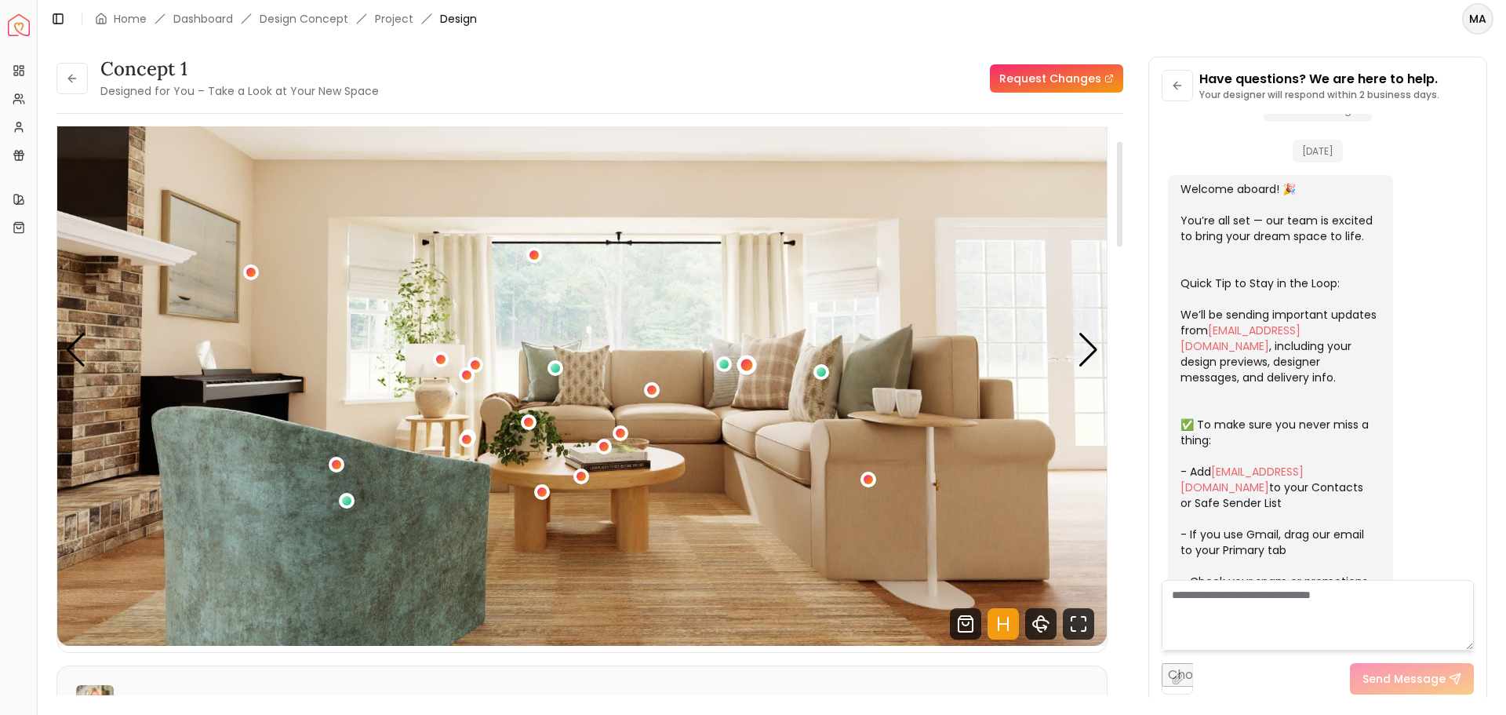
click at [746, 360] on div "2 / 4" at bounding box center [747, 365] width 12 height 12
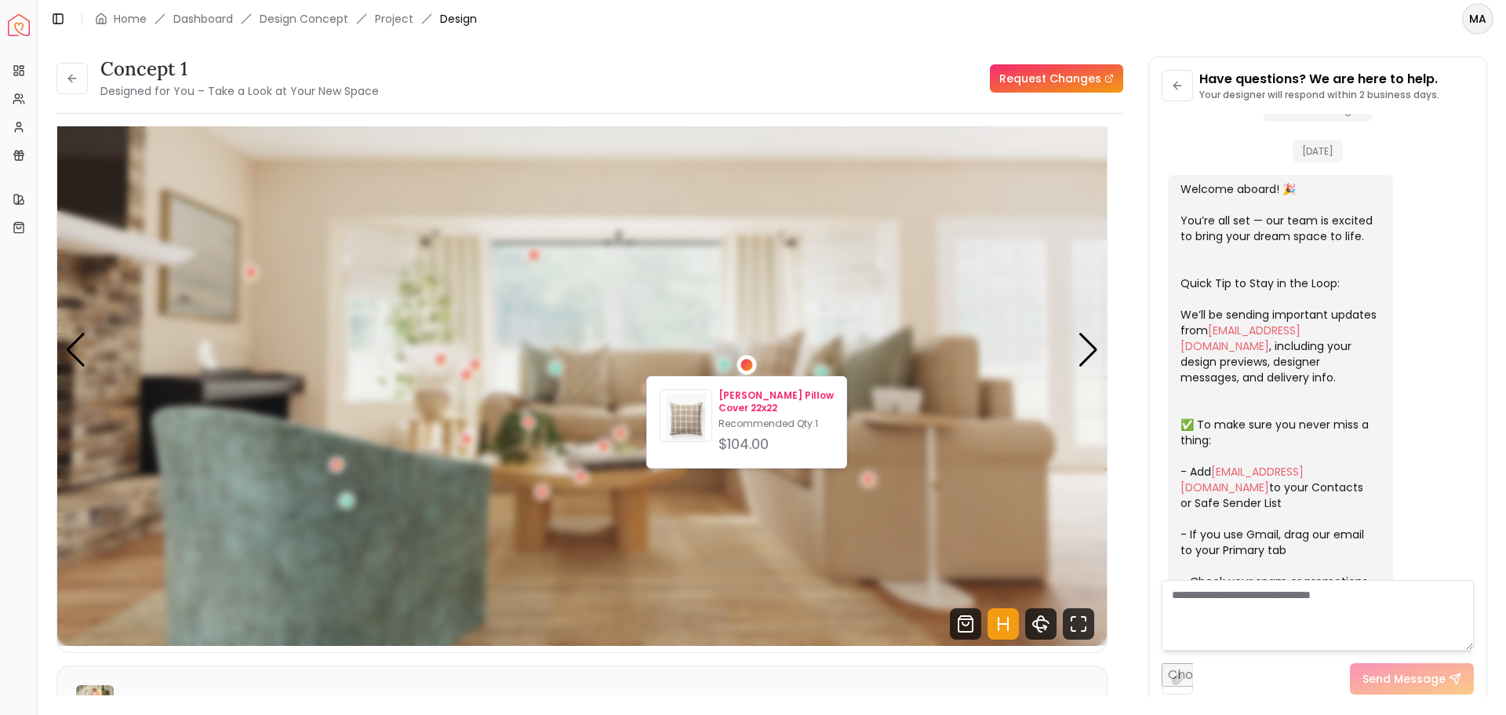
click at [747, 397] on p "[PERSON_NAME] Pillow Cover 22x22" at bounding box center [776, 401] width 115 height 25
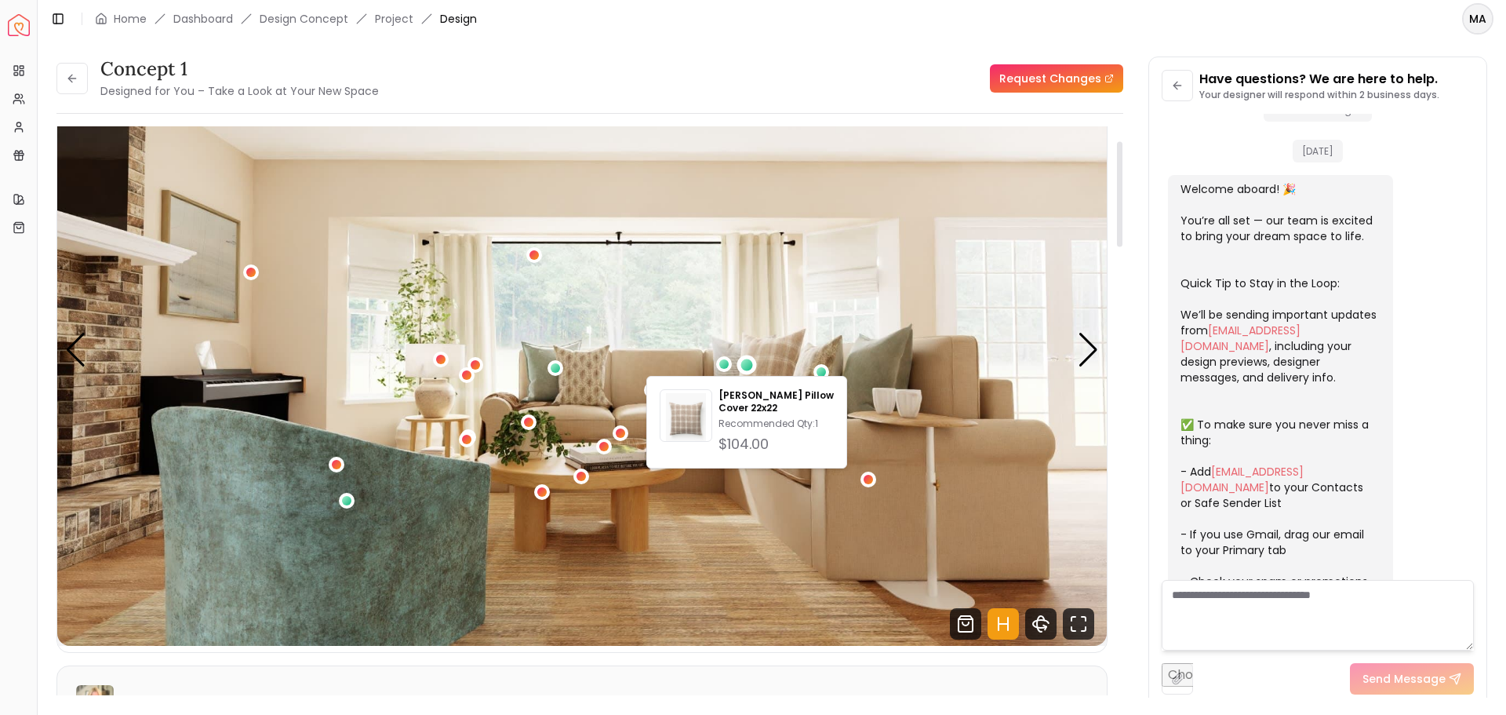
click at [620, 590] on img "2 / 4" at bounding box center [582, 350] width 1050 height 591
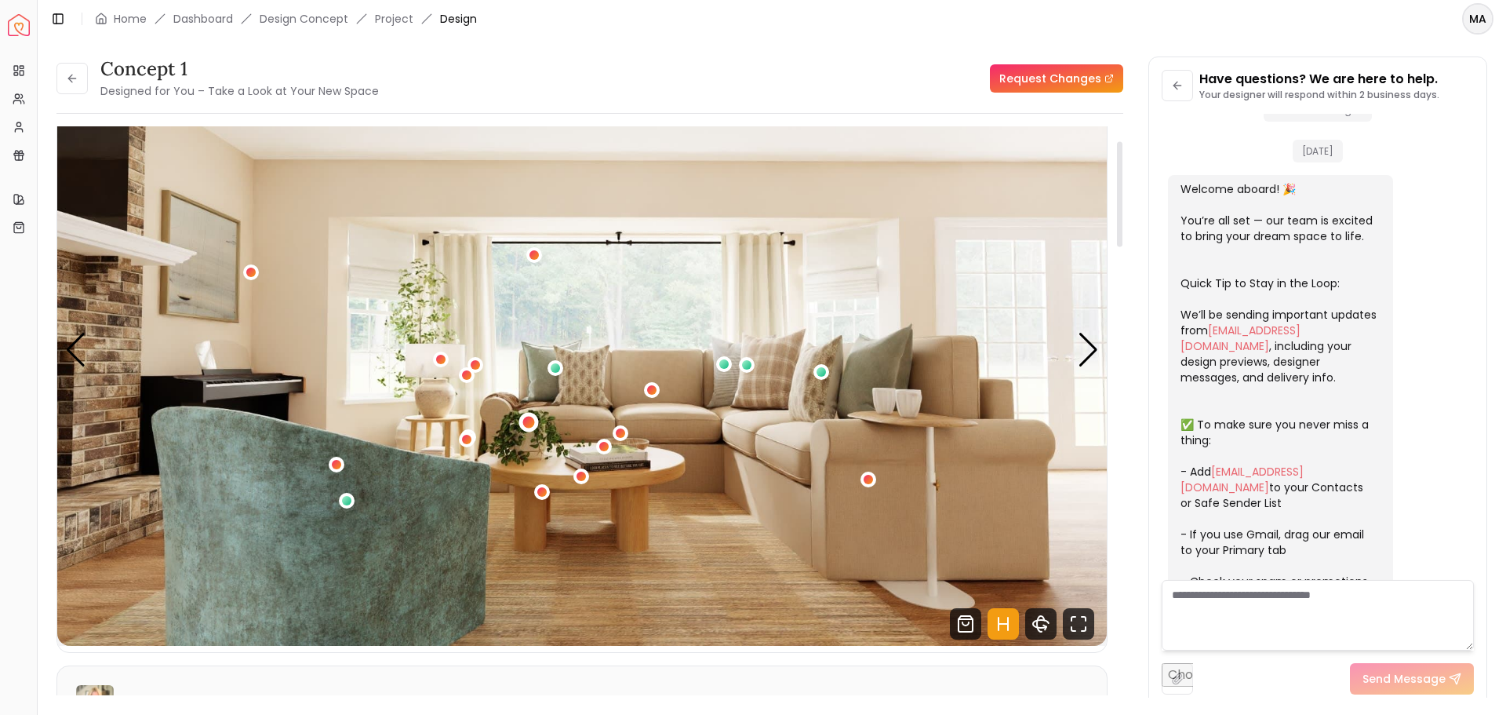
click at [527, 421] on div "2 / 4" at bounding box center [529, 423] width 12 height 12
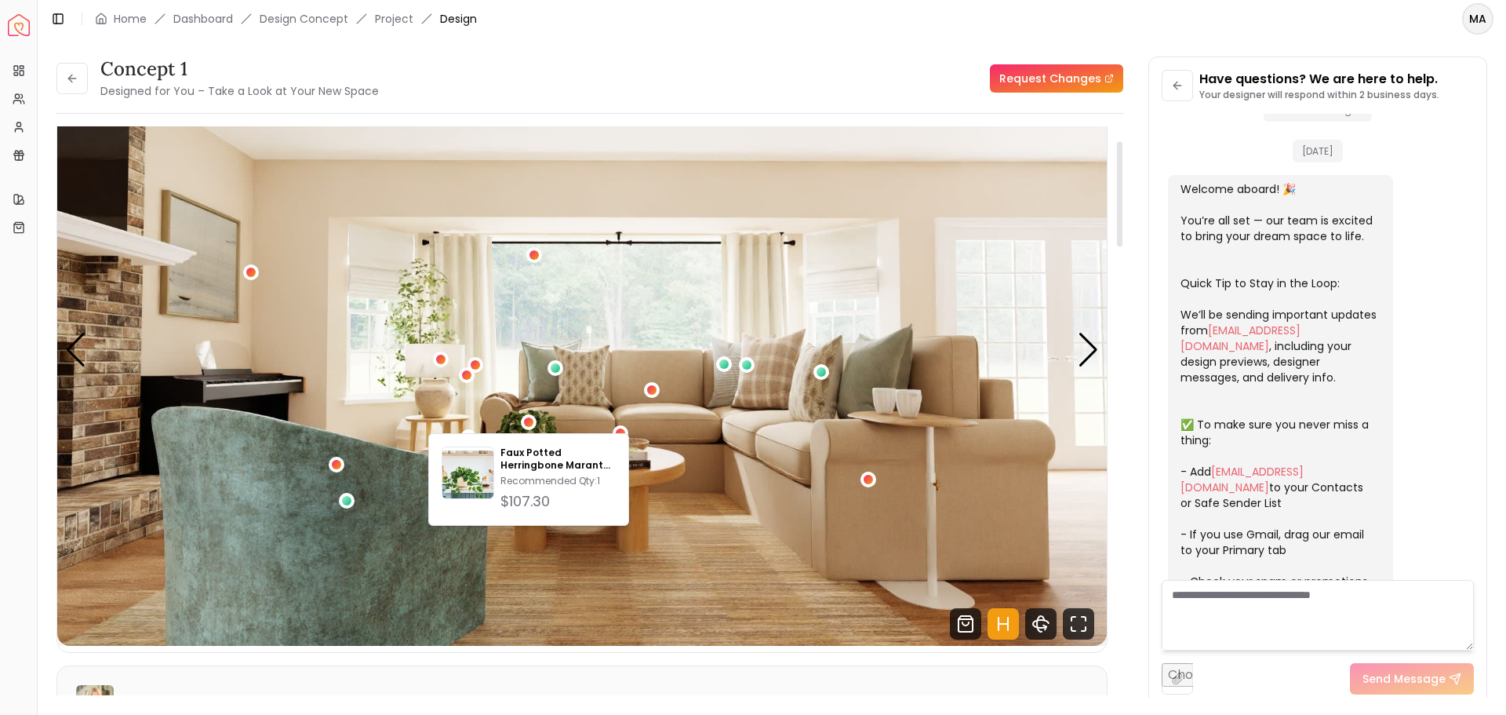
click at [491, 384] on img "2 / 4" at bounding box center [582, 350] width 1050 height 591
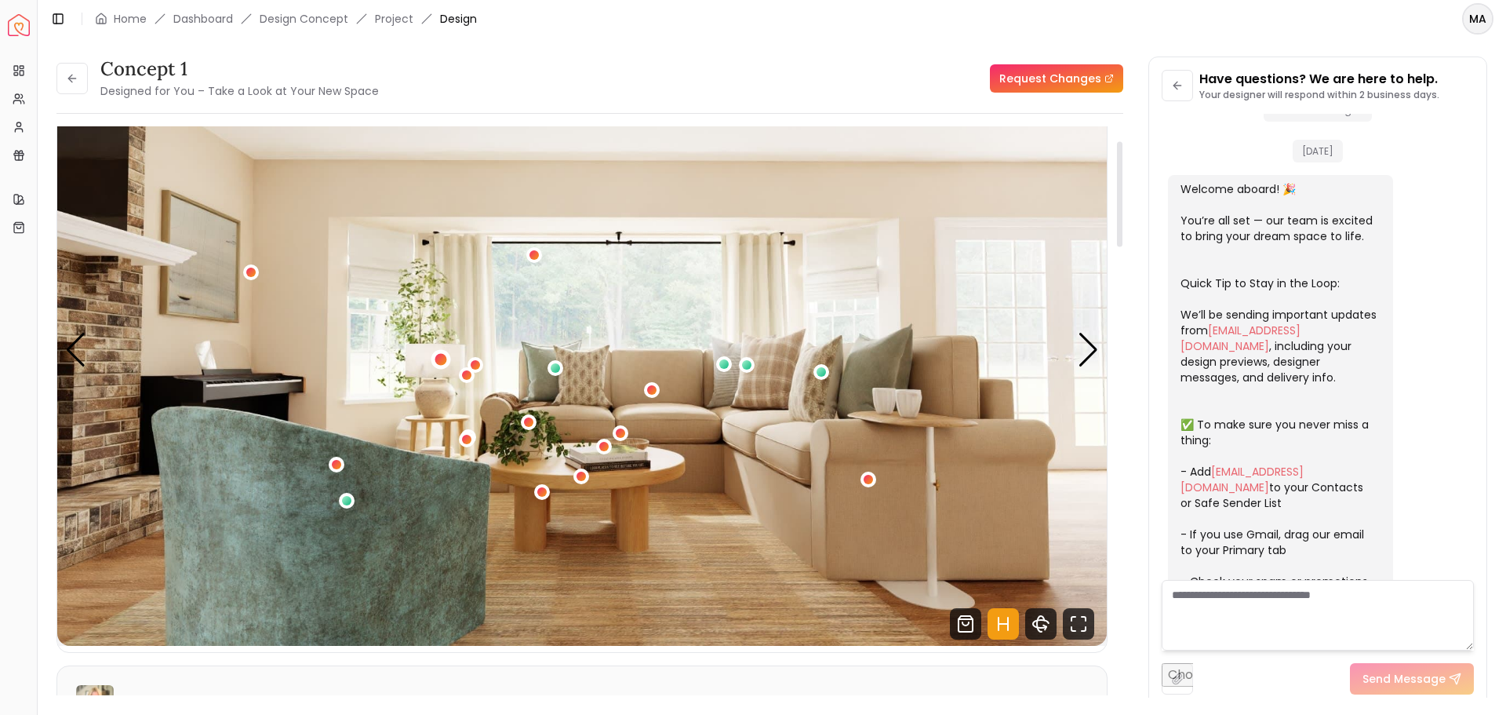
click at [440, 362] on div "2 / 4" at bounding box center [441, 359] width 12 height 12
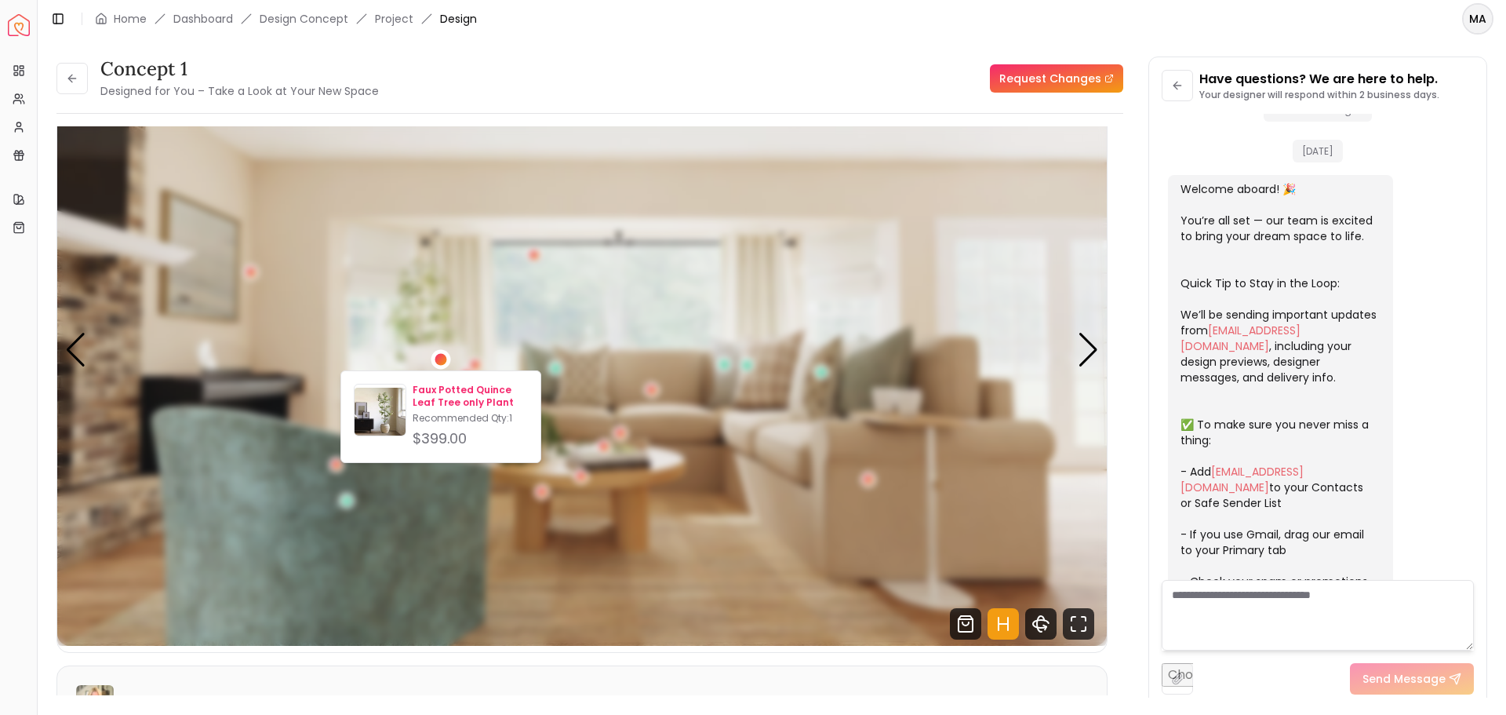
click at [439, 393] on p "Faux Potted Quince Leaf Tree only Plant" at bounding box center [470, 396] width 115 height 25
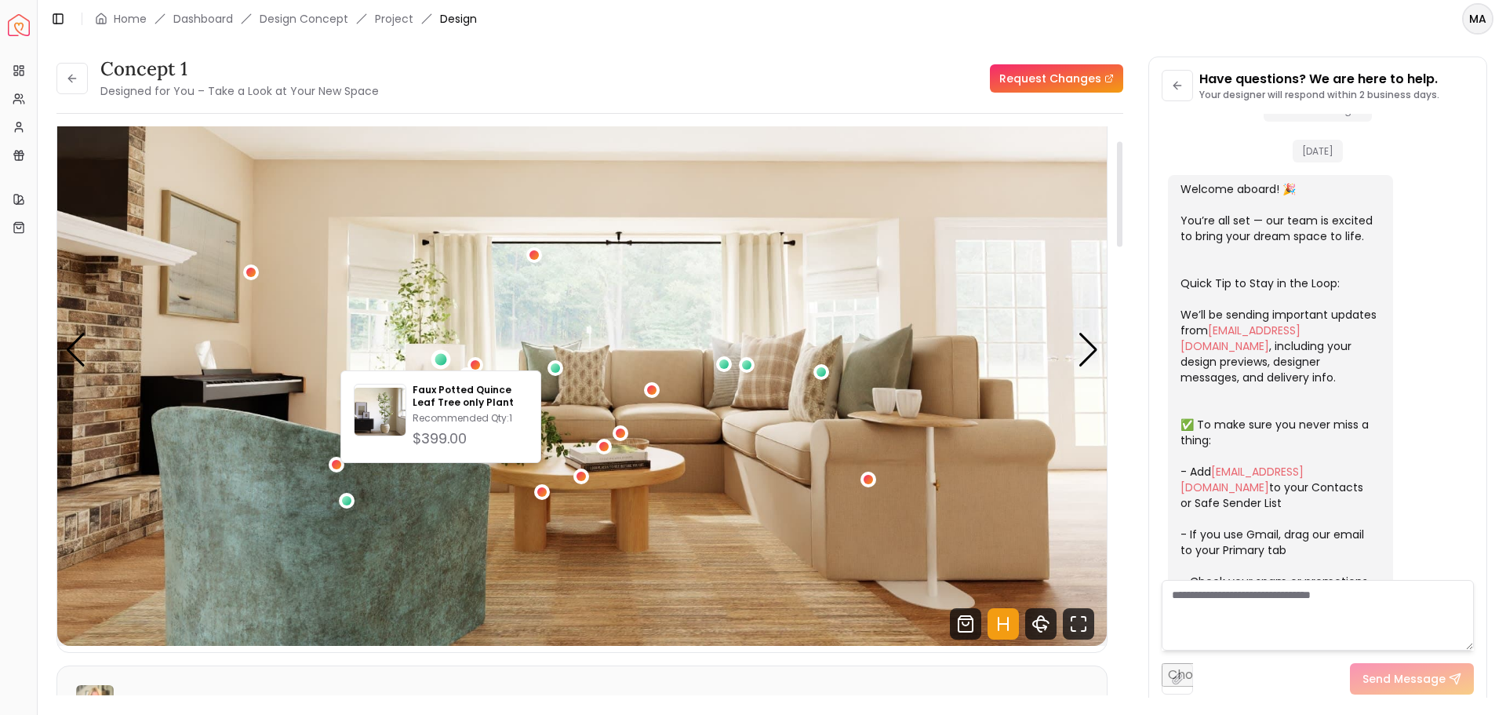
click at [330, 348] on img "2 / 4" at bounding box center [582, 350] width 1050 height 591
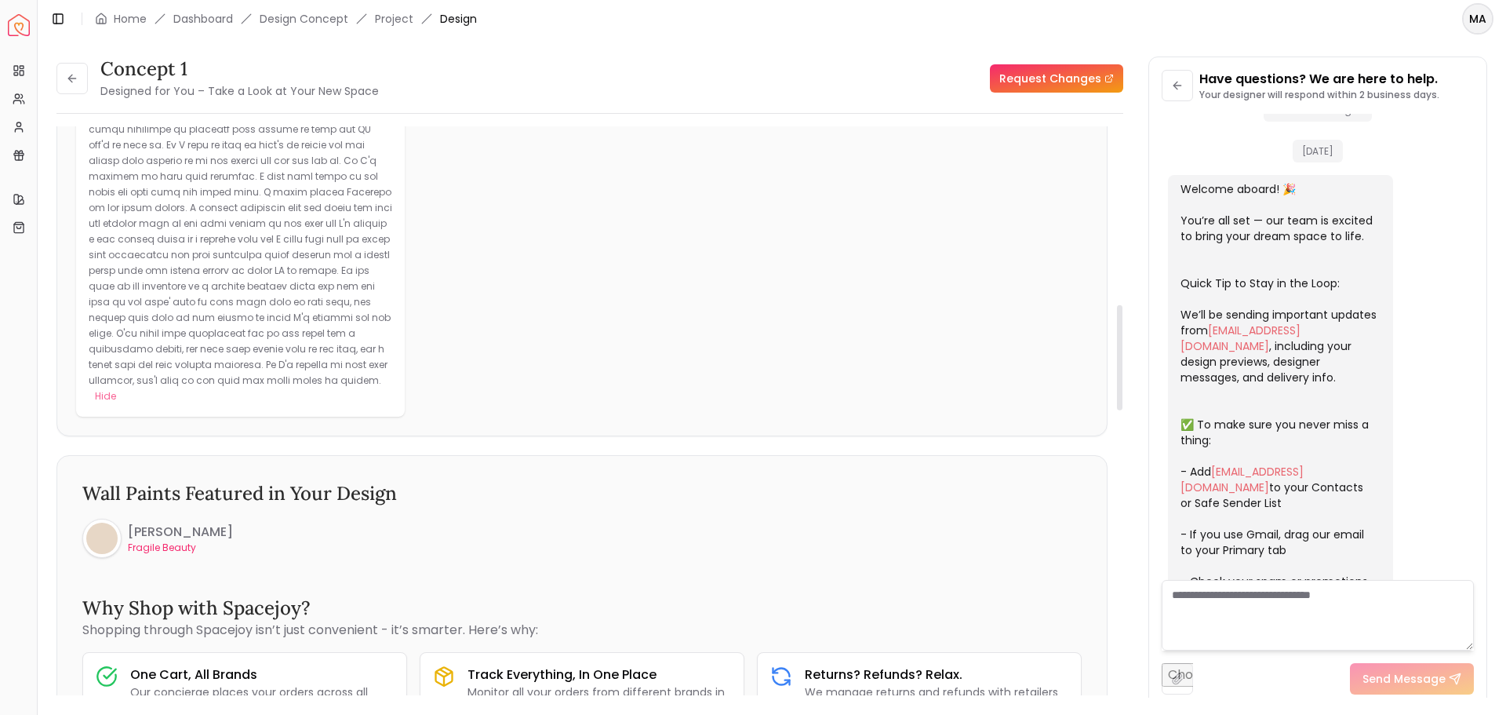
scroll to position [1020, 0]
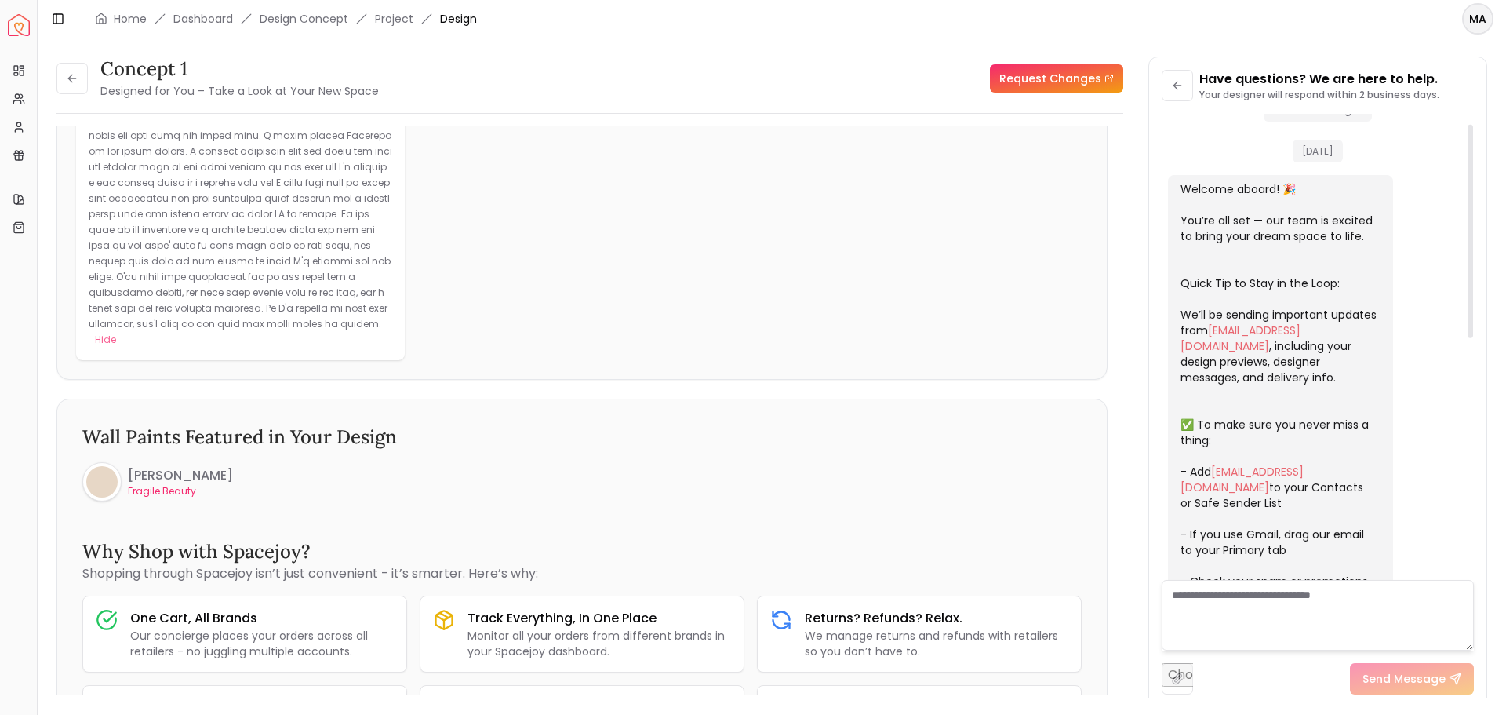
click at [1316, 599] on textarea at bounding box center [1318, 615] width 312 height 71
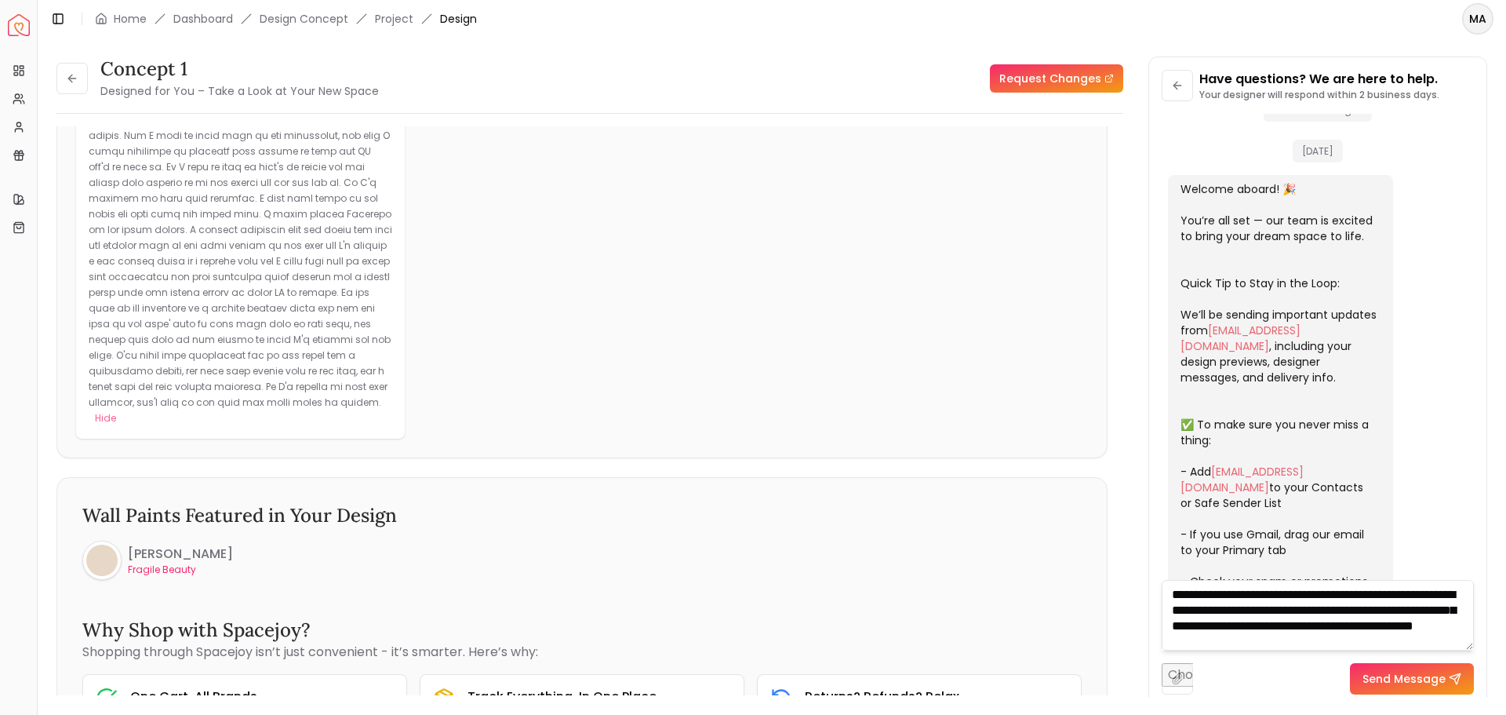
scroll to position [16, 0]
click at [1415, 619] on textarea "**********" at bounding box center [1318, 615] width 312 height 71
click at [1349, 649] on textarea "**********" at bounding box center [1318, 615] width 312 height 71
click at [1432, 628] on textarea "**********" at bounding box center [1318, 615] width 312 height 71
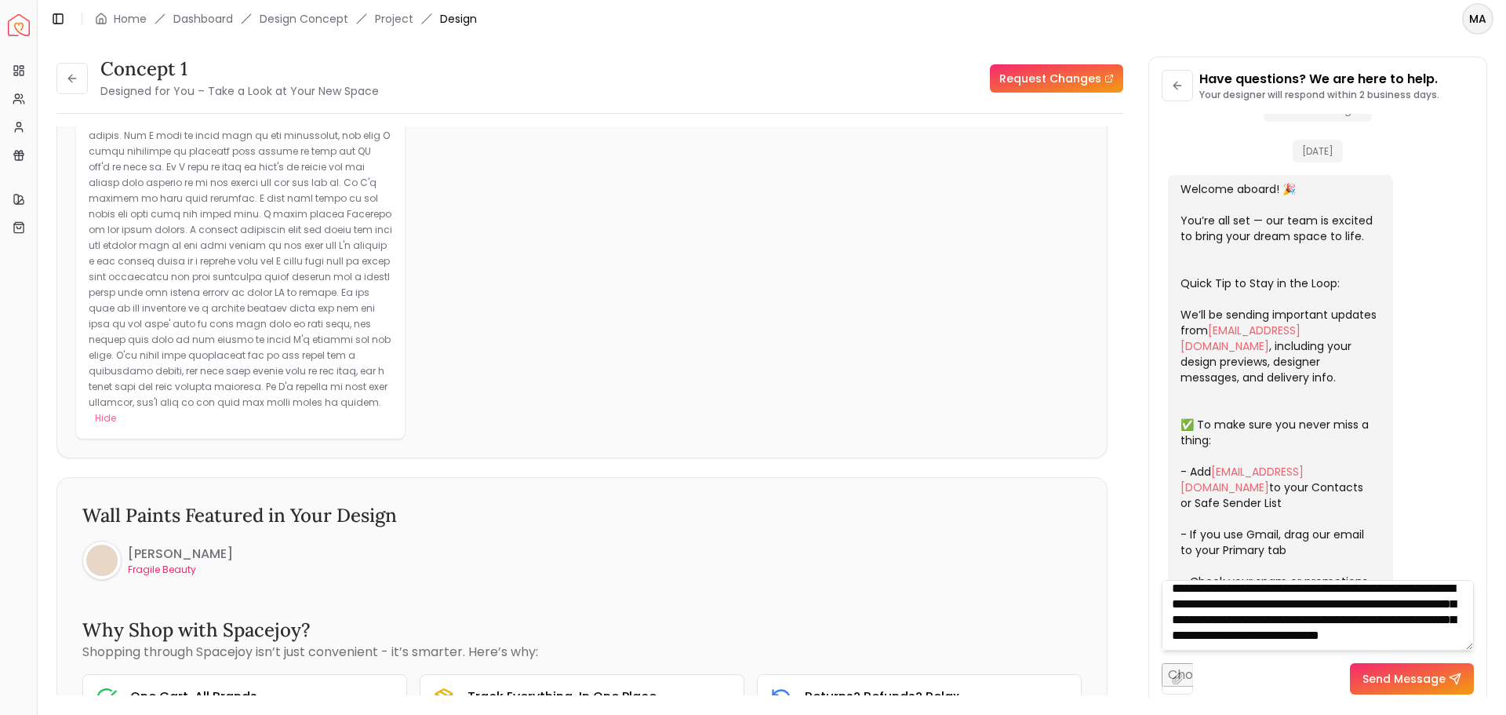
click at [1324, 646] on textarea "**********" at bounding box center [1318, 615] width 312 height 71
click at [1319, 621] on textarea "**********" at bounding box center [1318, 615] width 312 height 71
drag, startPoint x: 1390, startPoint y: 627, endPoint x: 1242, endPoint y: 595, distance: 151.7
click at [1242, 595] on textarea "**********" at bounding box center [1318, 615] width 312 height 71
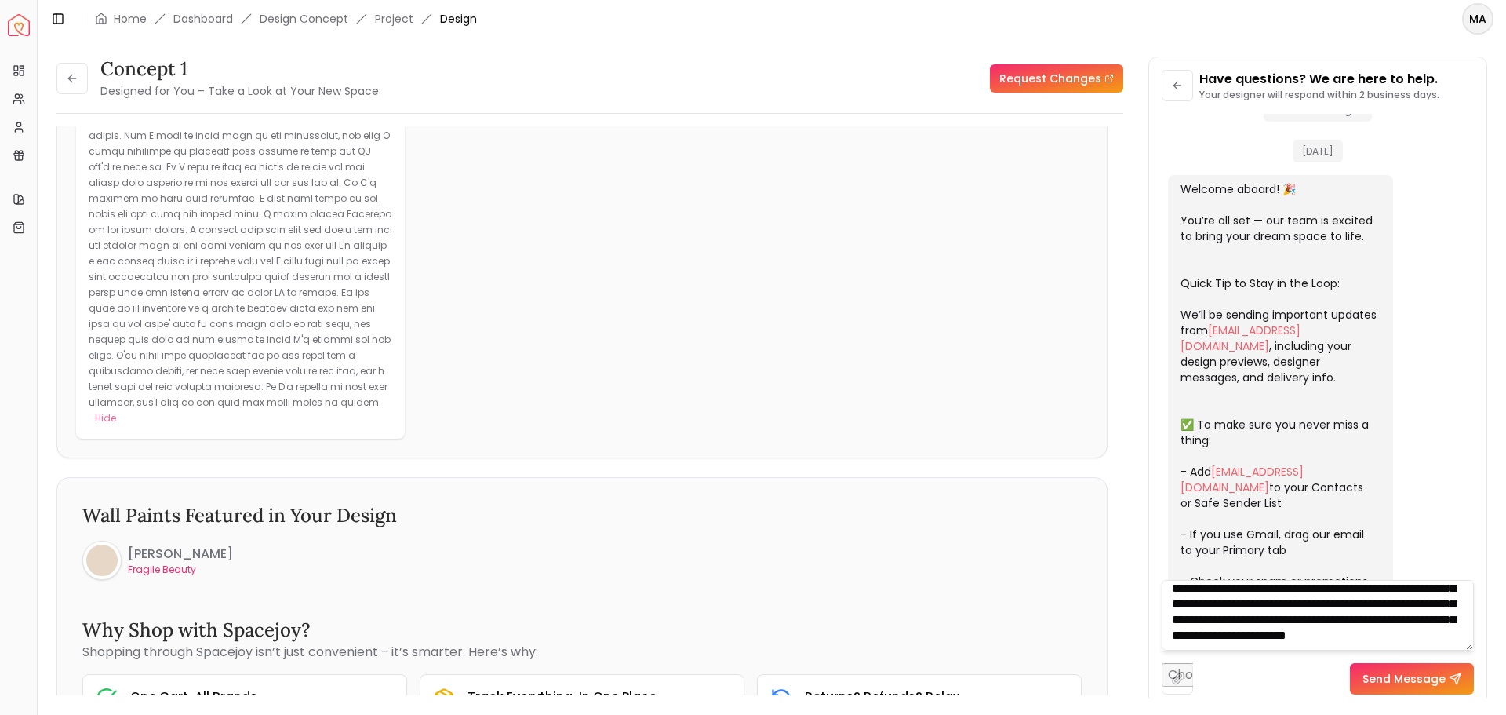
scroll to position [56, 0]
click at [1240, 606] on textarea "**********" at bounding box center [1318, 615] width 312 height 71
drag, startPoint x: 1240, startPoint y: 614, endPoint x: 1393, endPoint y: 624, distance: 154.1
click at [1393, 624] on textarea "**********" at bounding box center [1318, 615] width 312 height 71
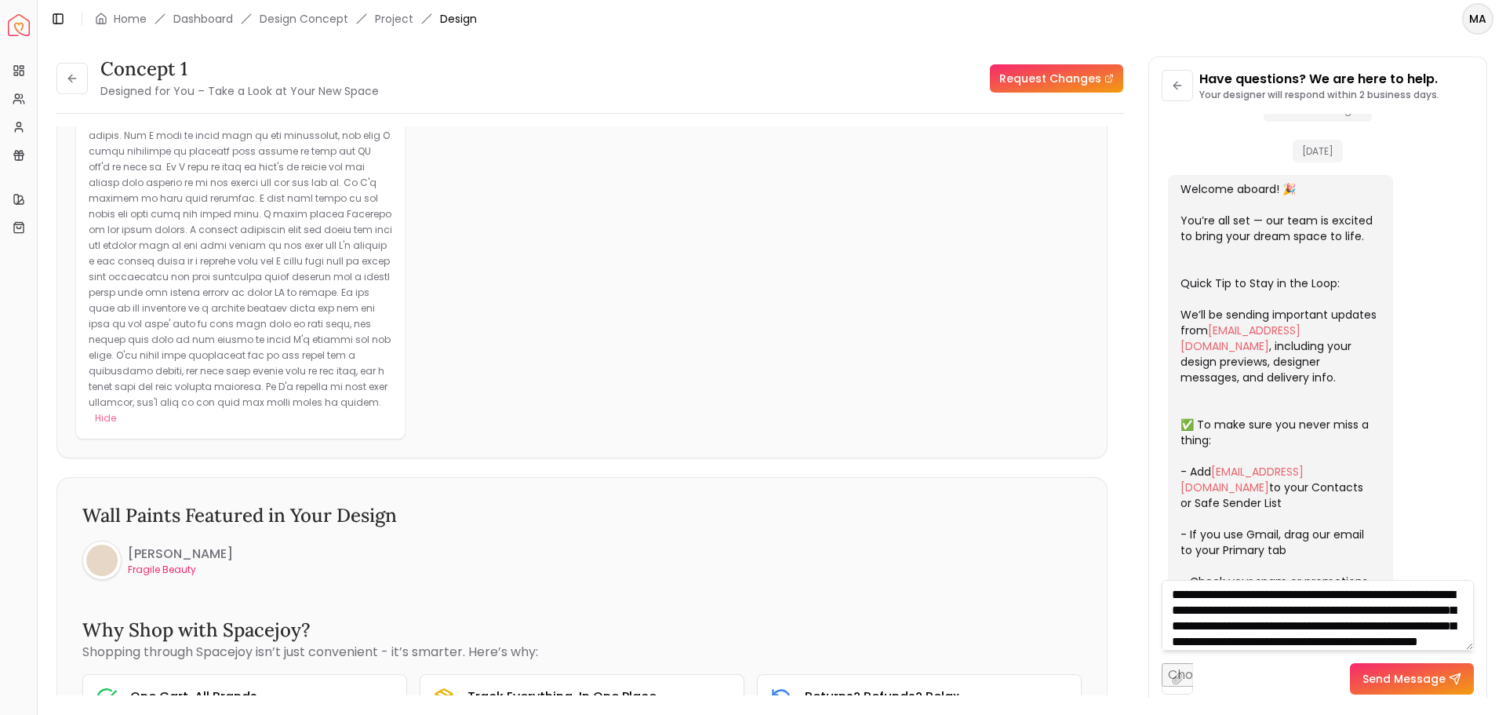
click at [1408, 609] on textarea "**********" at bounding box center [1318, 615] width 312 height 71
click at [1381, 636] on textarea "**********" at bounding box center [1318, 615] width 312 height 71
paste textarea "**********"
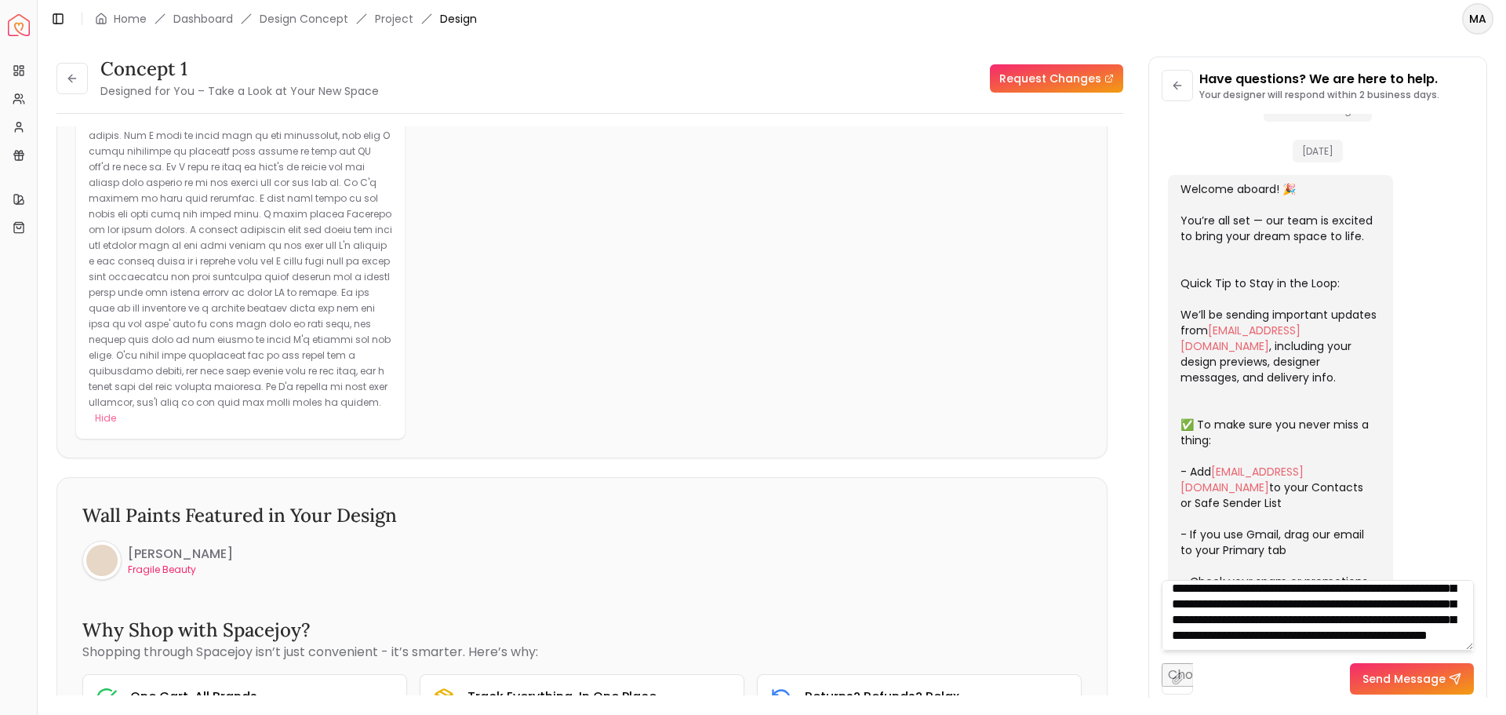
type textarea "**********"
click at [1406, 674] on button "Send Message" at bounding box center [1412, 678] width 124 height 31
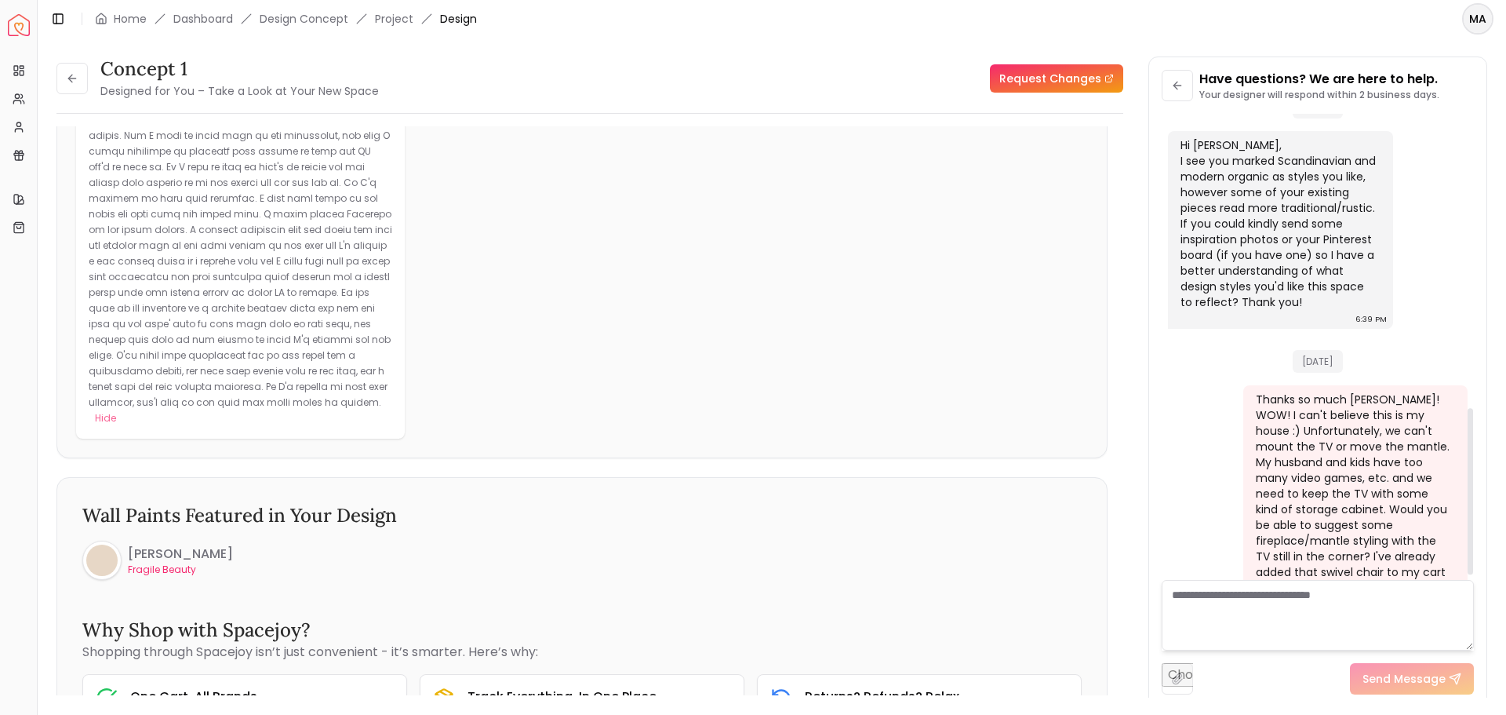
scroll to position [833, 0]
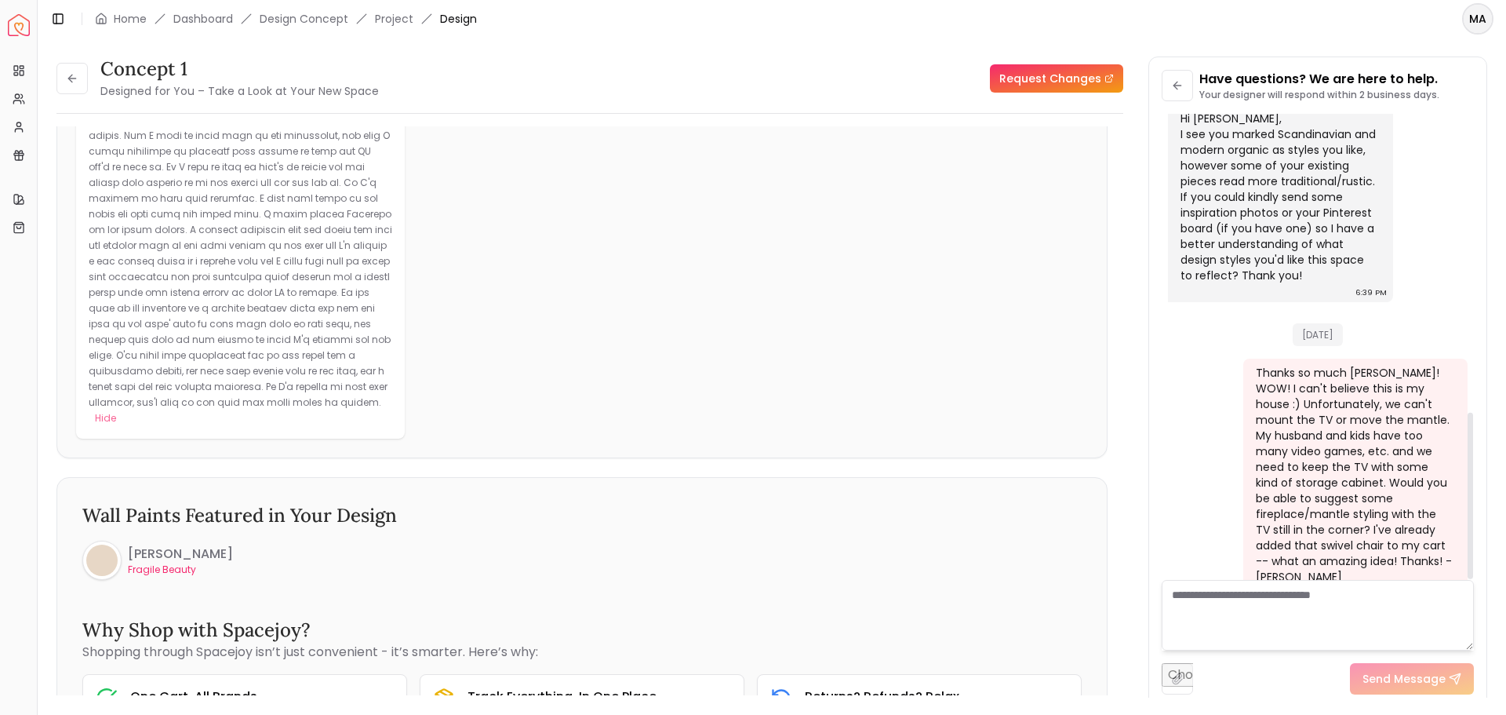
click at [1288, 420] on div "Thanks so much [PERSON_NAME]! WOW! I can't believe this is my house :) Unfortun…" at bounding box center [1354, 475] width 197 height 220
click at [333, 287] on p at bounding box center [241, 214] width 304 height 390
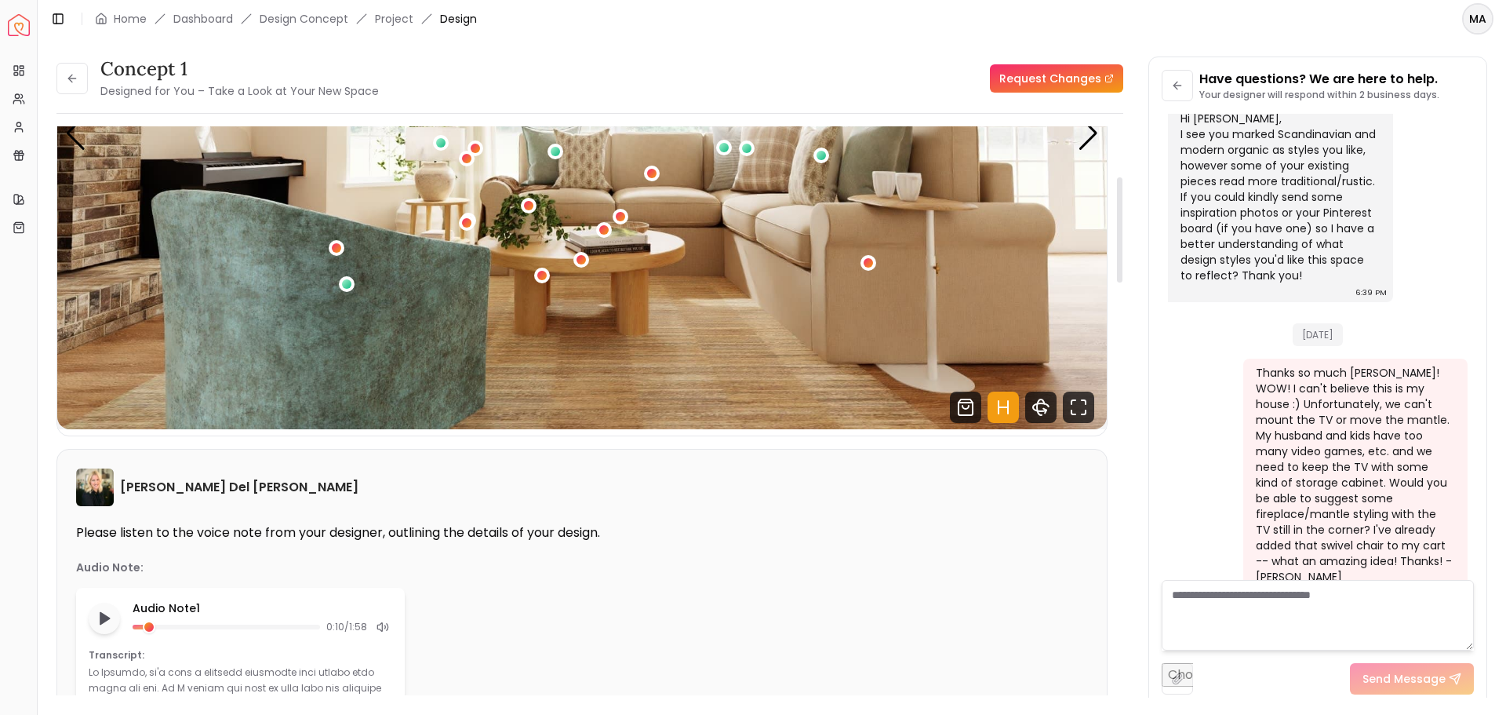
scroll to position [157, 0]
